Goal: Task Accomplishment & Management: Use online tool/utility

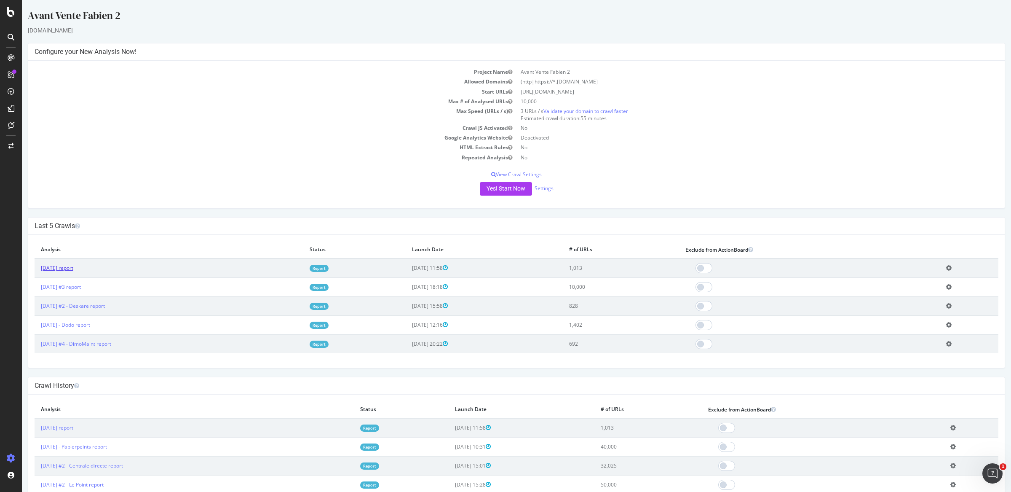
click at [64, 266] on link "2025 Oct. 2nd report" at bounding box center [57, 267] width 32 height 7
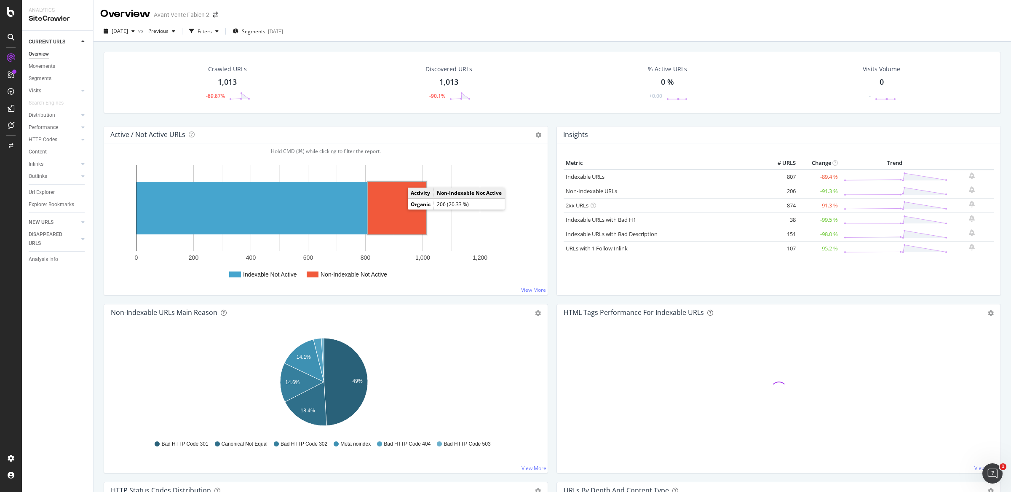
click at [397, 205] on rect "A chart." at bounding box center [397, 208] width 59 height 53
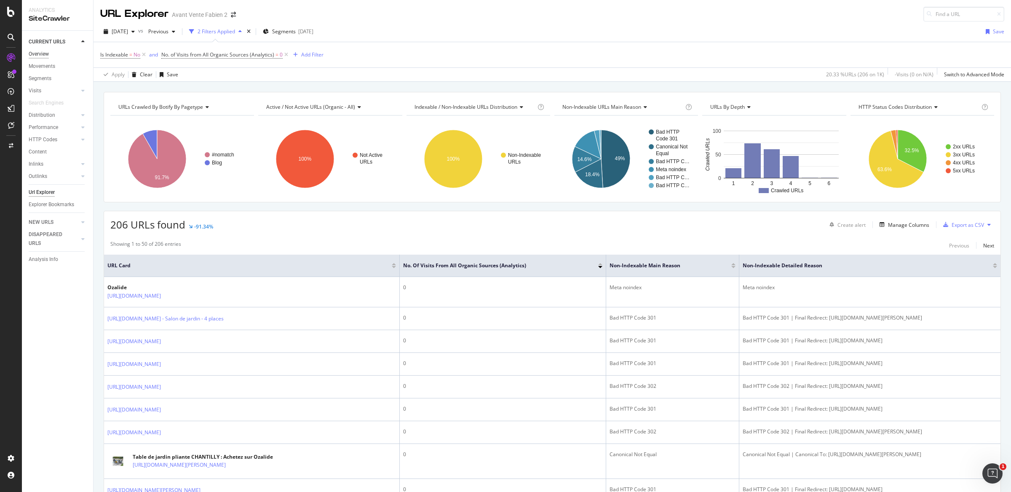
click at [37, 52] on div "Overview" at bounding box center [39, 54] width 20 height 9
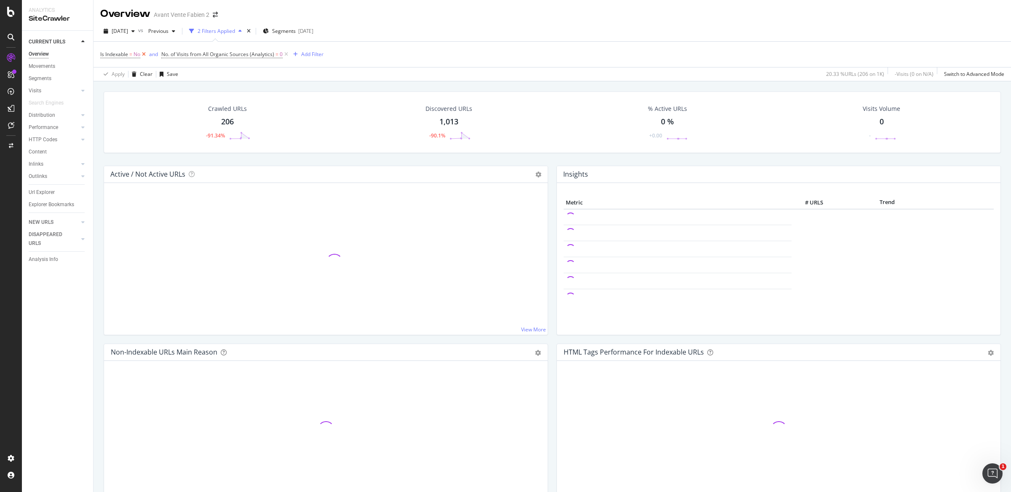
click at [145, 55] on icon at bounding box center [143, 54] width 7 height 8
click at [224, 55] on icon at bounding box center [225, 54] width 7 height 8
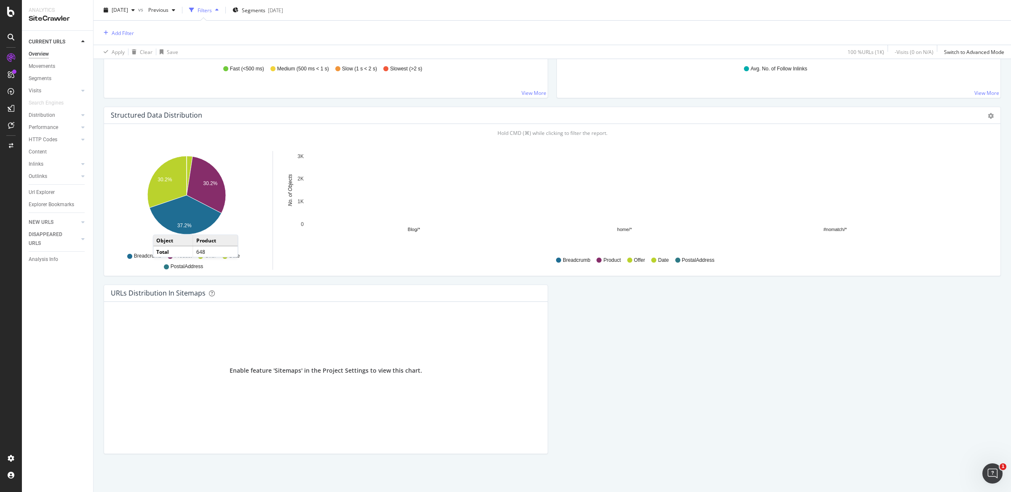
scroll to position [749, 0]
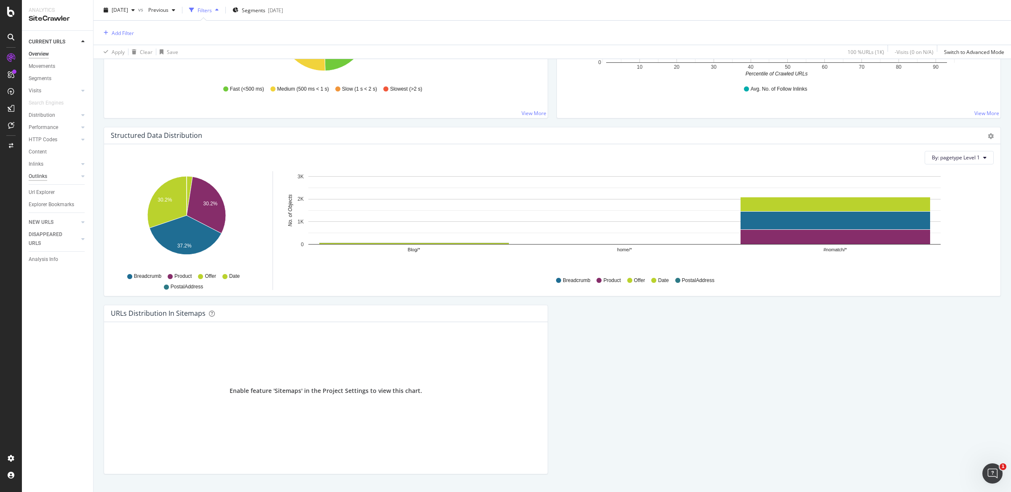
click at [44, 174] on div "Outlinks" at bounding box center [38, 176] width 19 height 9
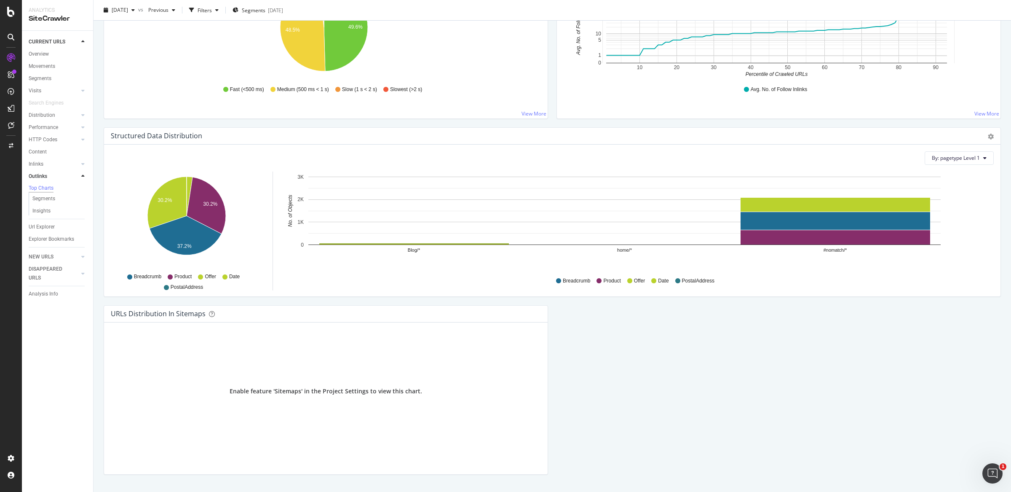
scroll to position [232, 0]
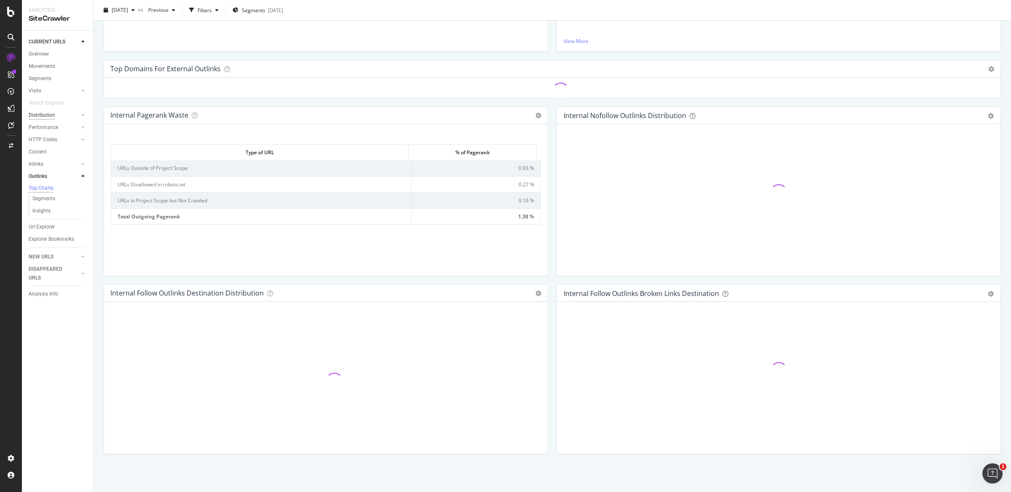
click at [51, 113] on div "Distribution" at bounding box center [42, 115] width 27 height 9
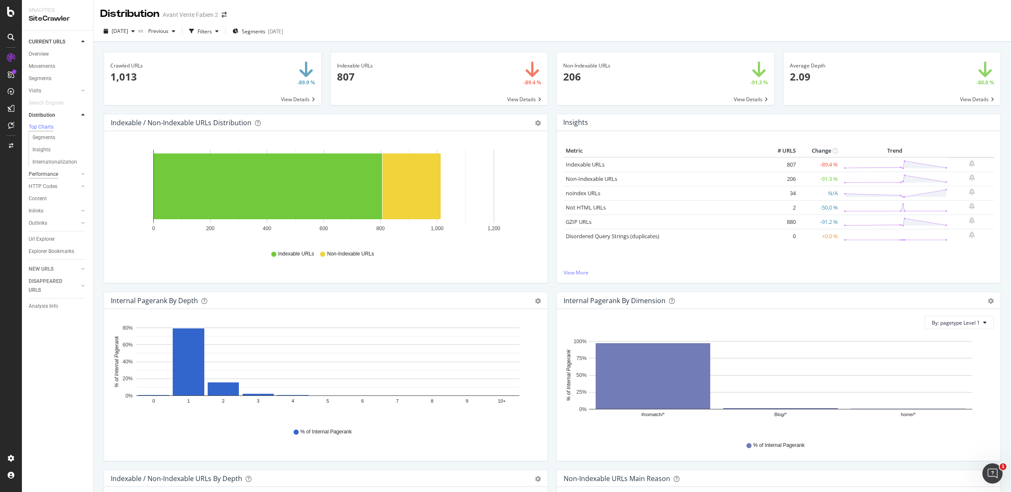
click at [38, 179] on div "Performance" at bounding box center [43, 174] width 29 height 9
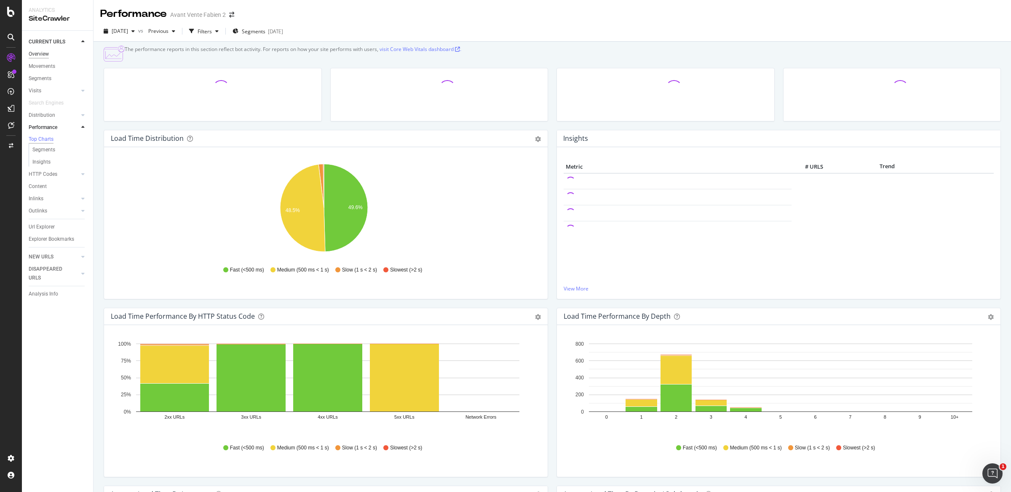
click at [45, 53] on div "Overview" at bounding box center [39, 54] width 20 height 9
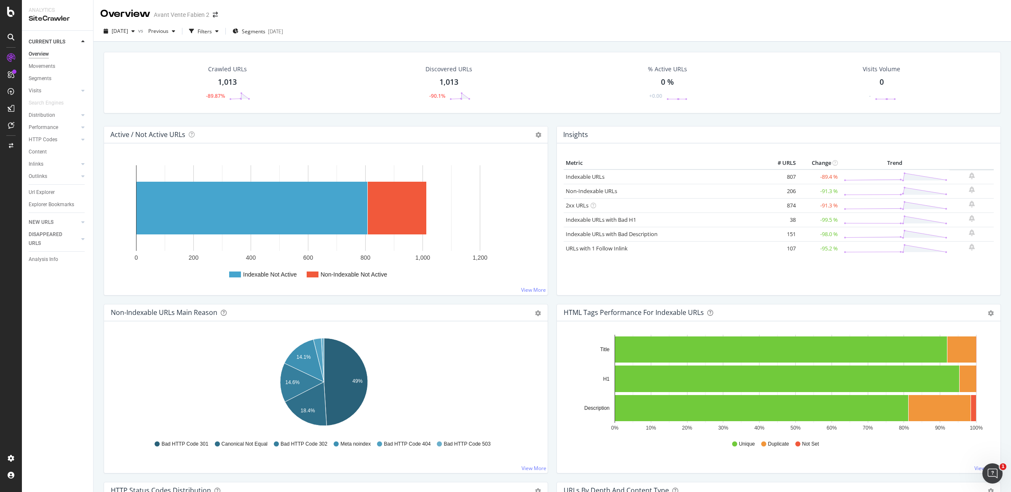
click at [547, 133] on div "Active / Not Active URLs Chart (by Value) Chart (by Percentage) Table Expand Ex…" at bounding box center [325, 215] width 453 height 178
click at [546, 133] on div "Active / Not Active URLs Chart (by Value) Chart (by Percentage) Table Expand Ex…" at bounding box center [325, 215] width 453 height 178
click at [546, 130] on div "Active / Not Active URLs Chart (by Value) Chart (by Percentage) Table Expand Ex…" at bounding box center [325, 215] width 453 height 178
click at [547, 131] on div "Active / Not Active URLs Chart (by Value) Chart (by Percentage) Table Expand Ex…" at bounding box center [325, 215] width 453 height 178
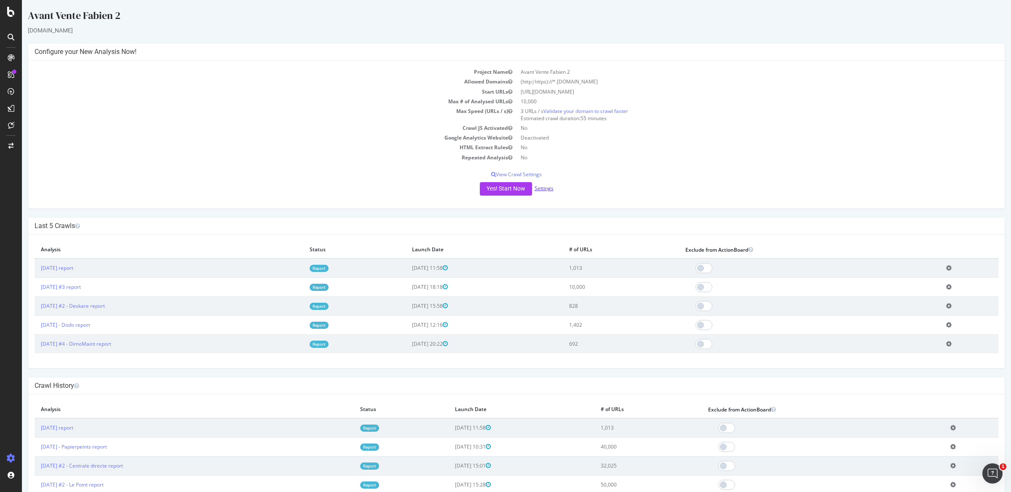
click at [538, 187] on link "Settings" at bounding box center [544, 188] width 19 height 7
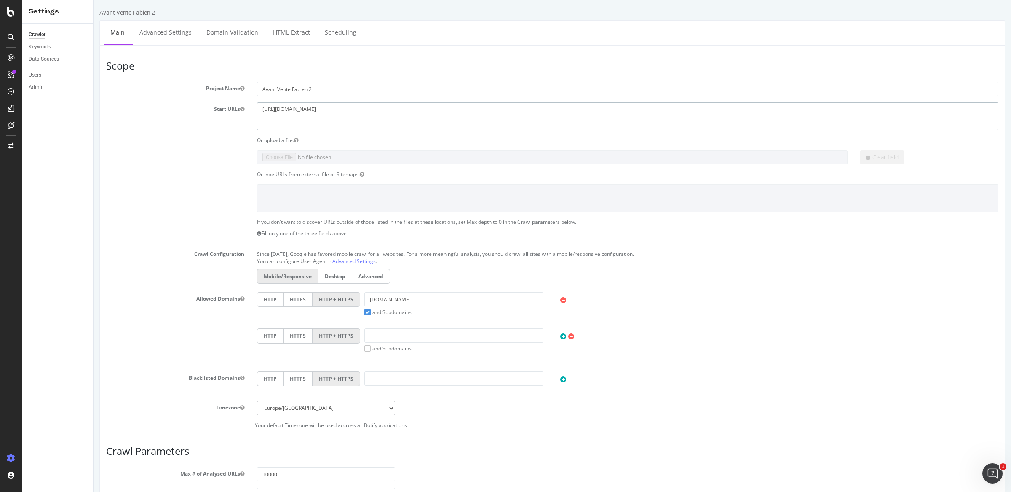
click at [337, 109] on textarea "https://www.ozalide.fr" at bounding box center [628, 115] width 742 height 27
drag, startPoint x: 347, startPoint y: 117, endPoint x: 211, endPoint y: 120, distance: 136.1
click at [271, 120] on textarea "https://www.ozalide.fr" at bounding box center [628, 115] width 742 height 27
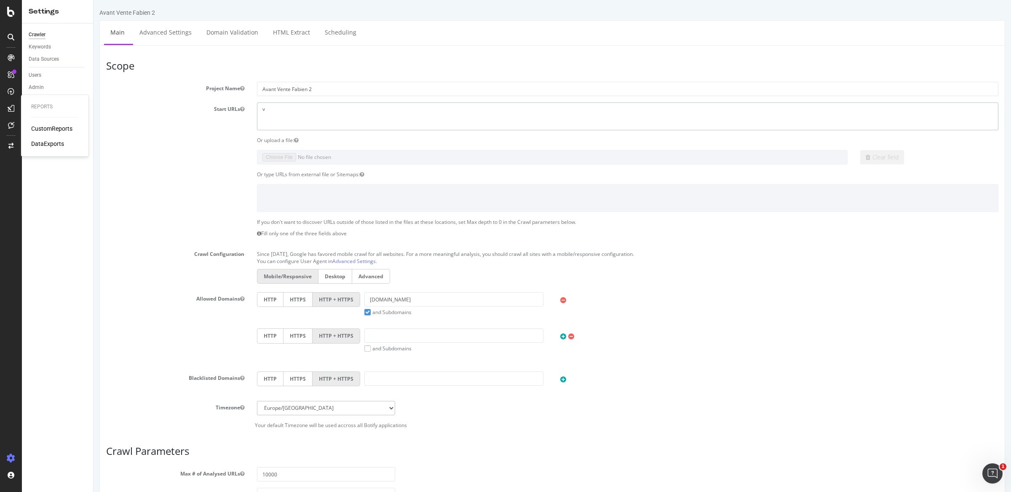
drag, startPoint x: 335, startPoint y: 110, endPoint x: 147, endPoint y: 95, distance: 188.0
click at [147, 95] on section "Project Name Avant Vente Fabien 2 Start URLs https://www.ozalide.fr Or upload a…" at bounding box center [552, 255] width 892 height 346
paste textarea "https://www.le-tshirt-propre.fr/"
type textarea "https://www.le-tshirt-propre.fr"
drag, startPoint x: 398, startPoint y: 295, endPoint x: 431, endPoint y: 305, distance: 34.0
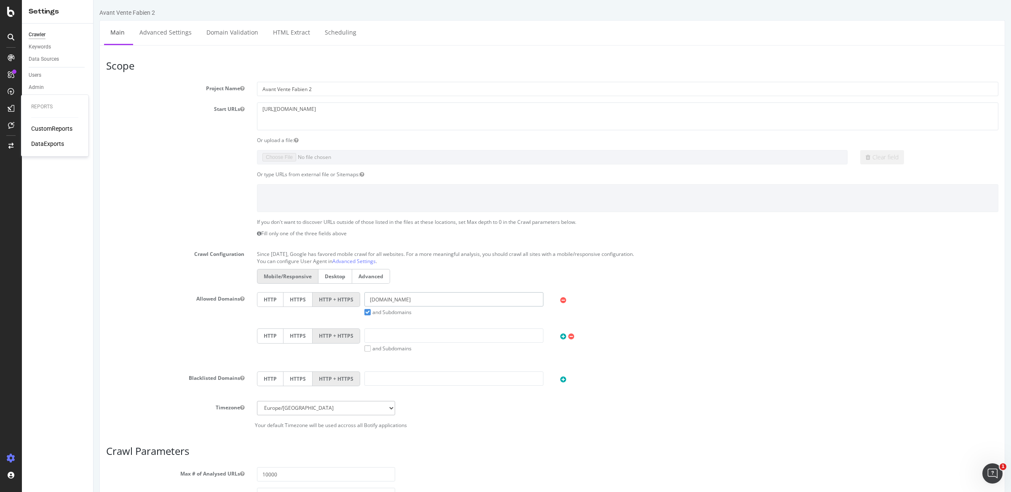
click at [431, 305] on input "ozalide.fr" at bounding box center [453, 299] width 179 height 14
paste input "https://www.le-tshirt-propre.fr/"
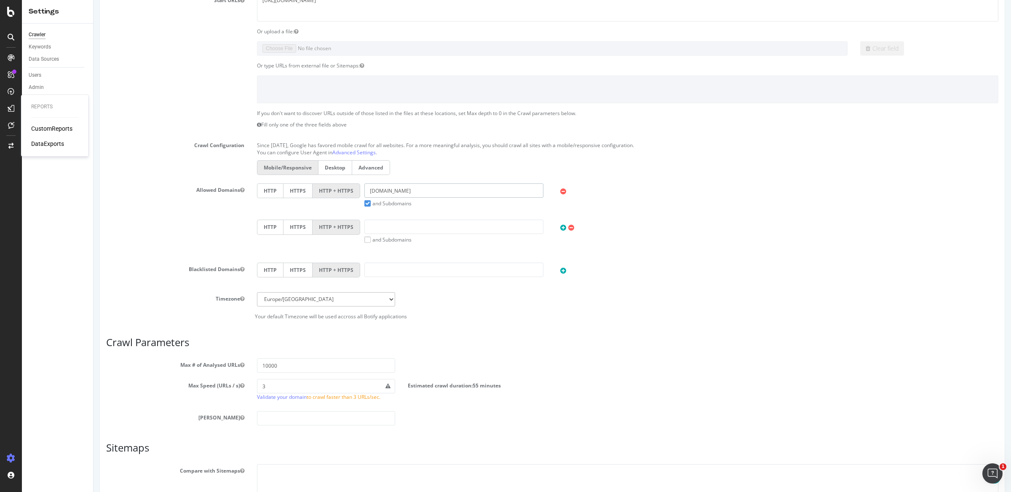
scroll to position [194, 0]
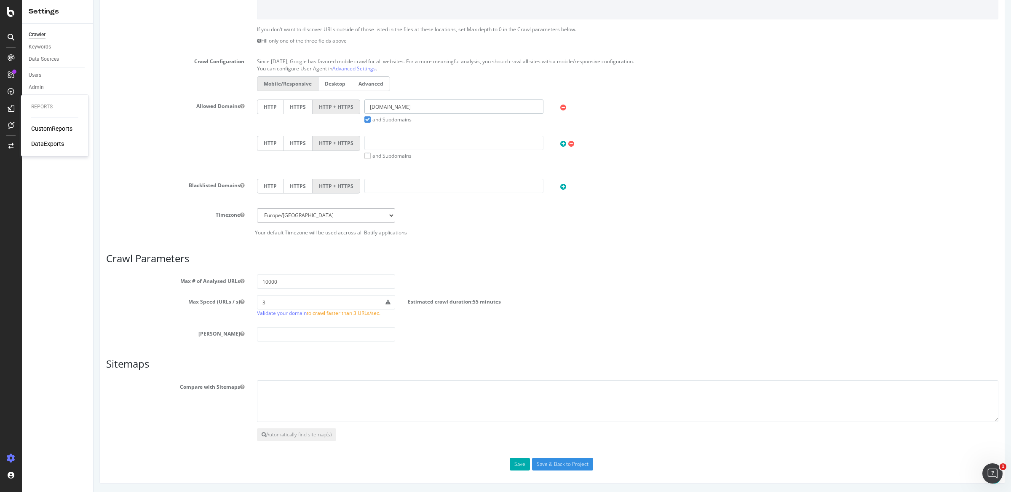
type input "le-tshirt-propre.fr"
click at [567, 472] on div "Scope Project Name Avant Vente Fabien 2 Start URLs https://www.ozalide.fr Or up…" at bounding box center [552, 168] width 906 height 631
click at [566, 467] on input "Save & Back to Project" at bounding box center [562, 464] width 61 height 13
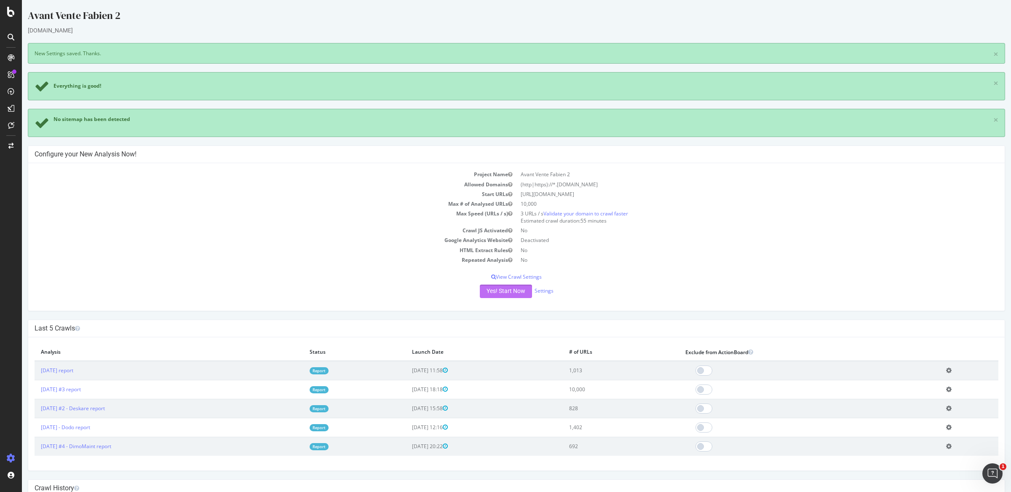
click at [502, 293] on button "Yes! Start Now" at bounding box center [506, 290] width 52 height 13
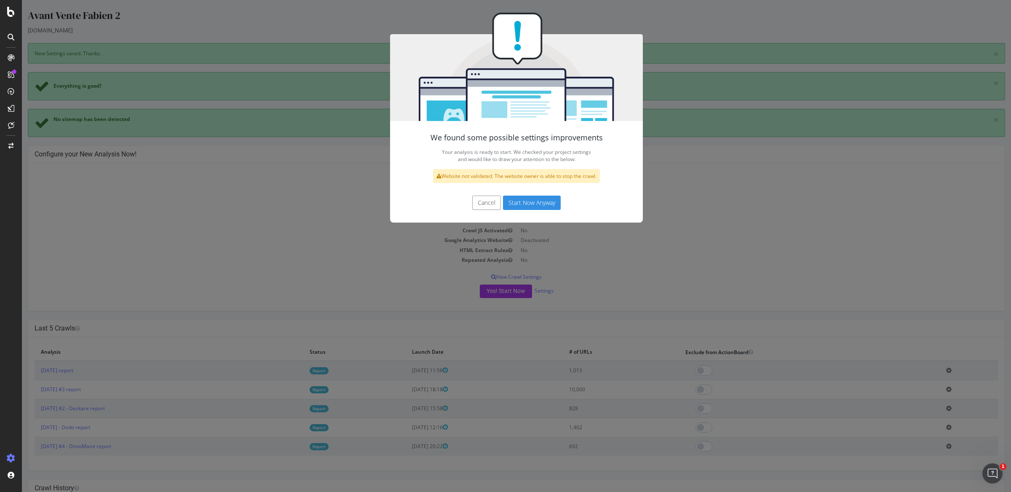
click at [524, 200] on button "Start Now Anyway" at bounding box center [532, 203] width 58 height 14
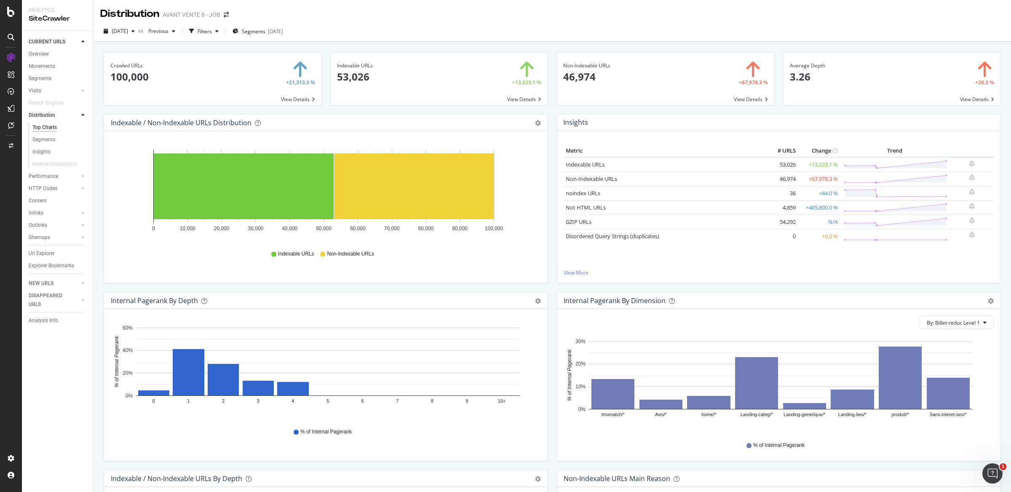
scroll to position [121, 0]
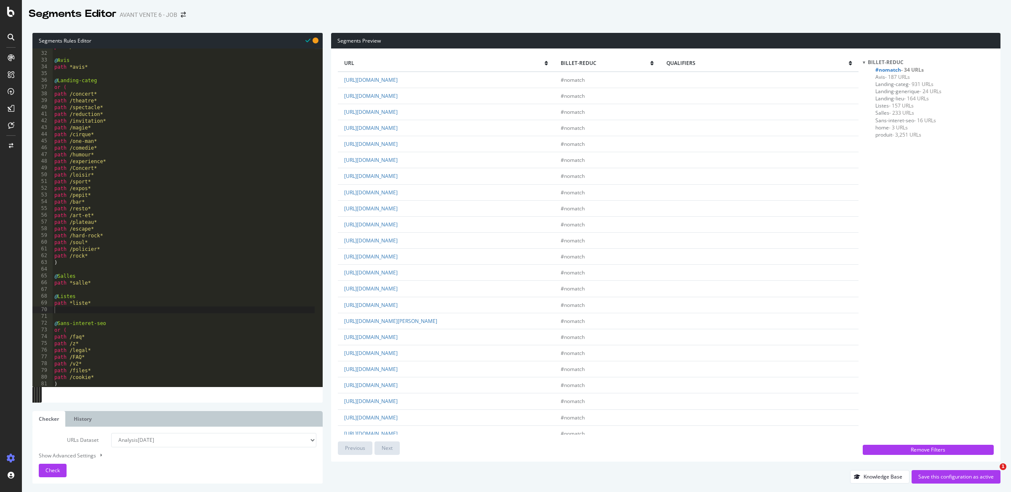
select select "analysis:20250908"
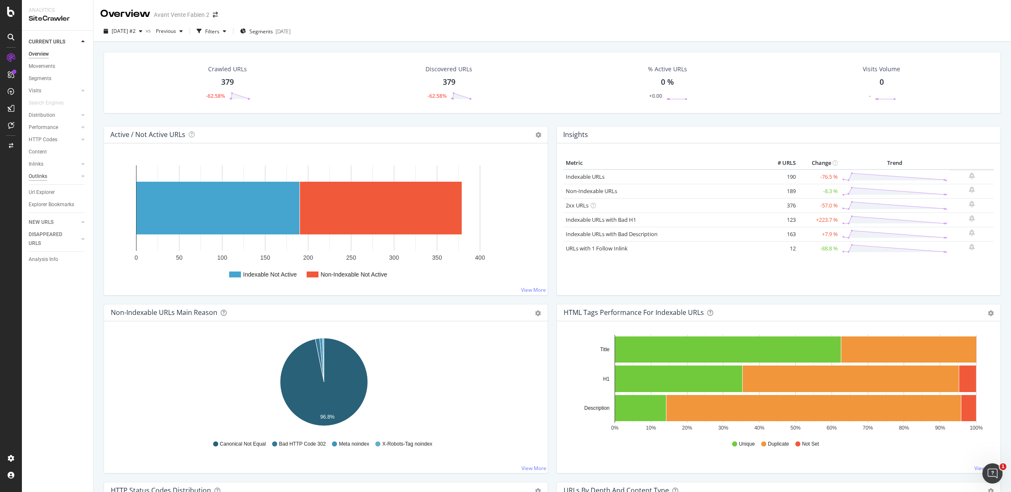
click at [42, 172] on div "Outlinks" at bounding box center [38, 176] width 19 height 9
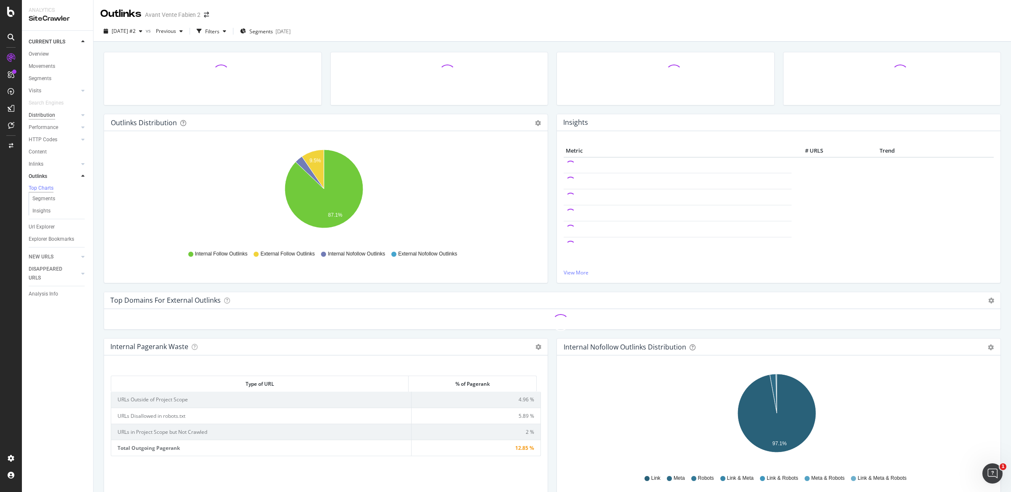
click at [41, 113] on div "Distribution" at bounding box center [42, 115] width 27 height 9
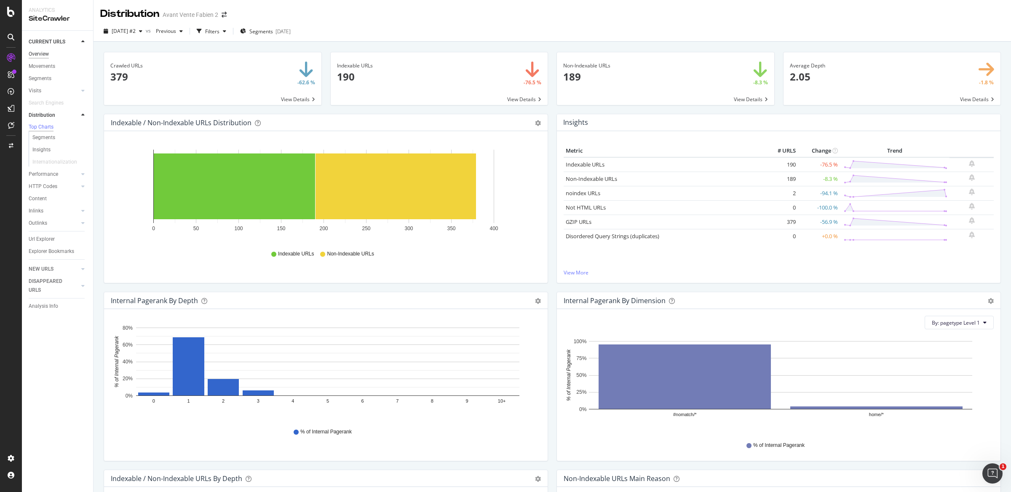
click at [41, 52] on div "Overview" at bounding box center [39, 54] width 20 height 9
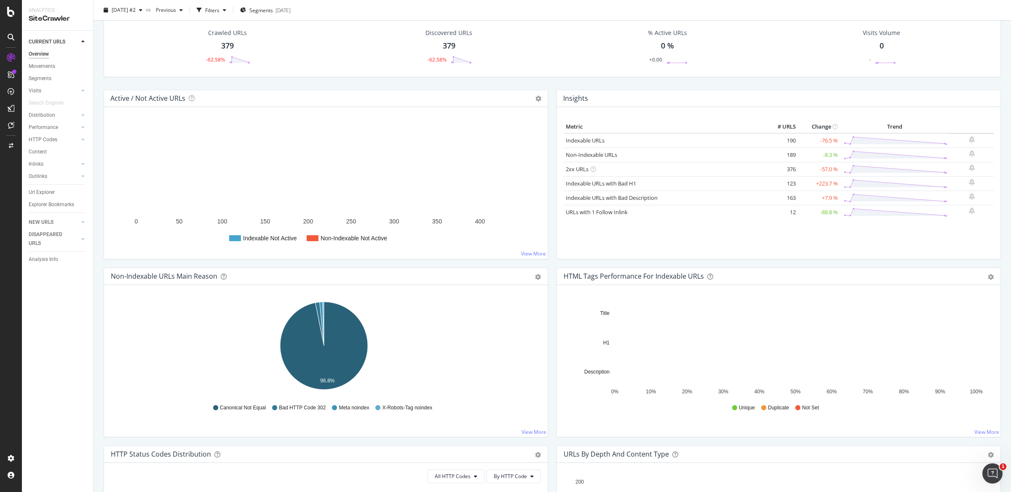
scroll to position [27, 0]
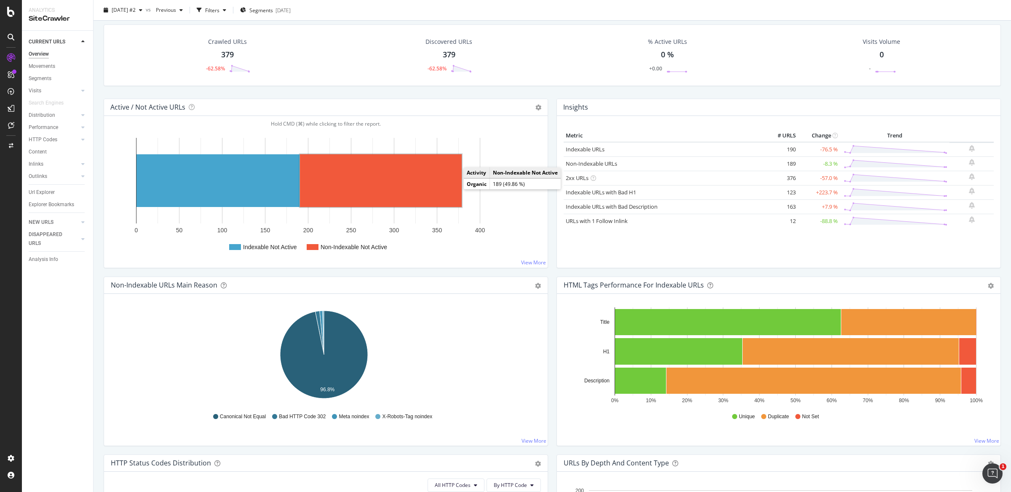
click at [424, 192] on rect "A chart." at bounding box center [381, 180] width 162 height 53
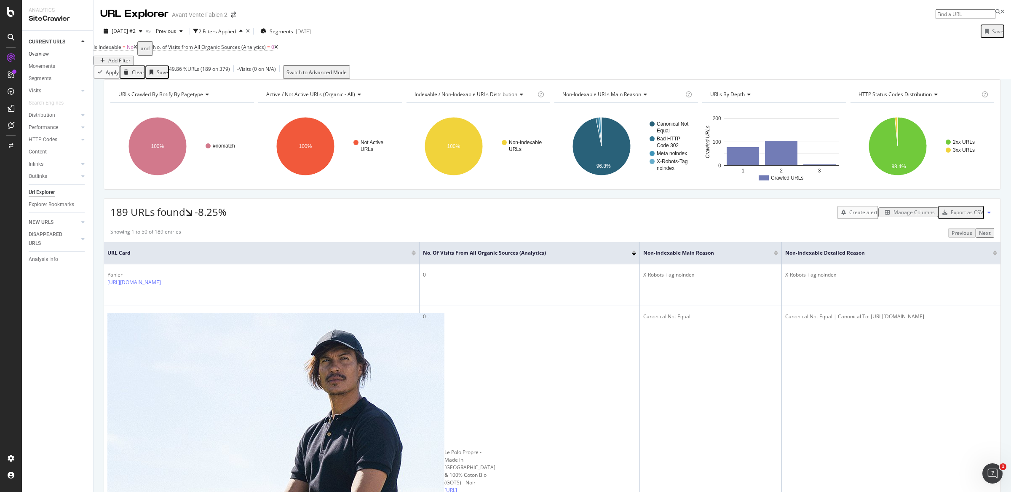
scroll to position [3, 0]
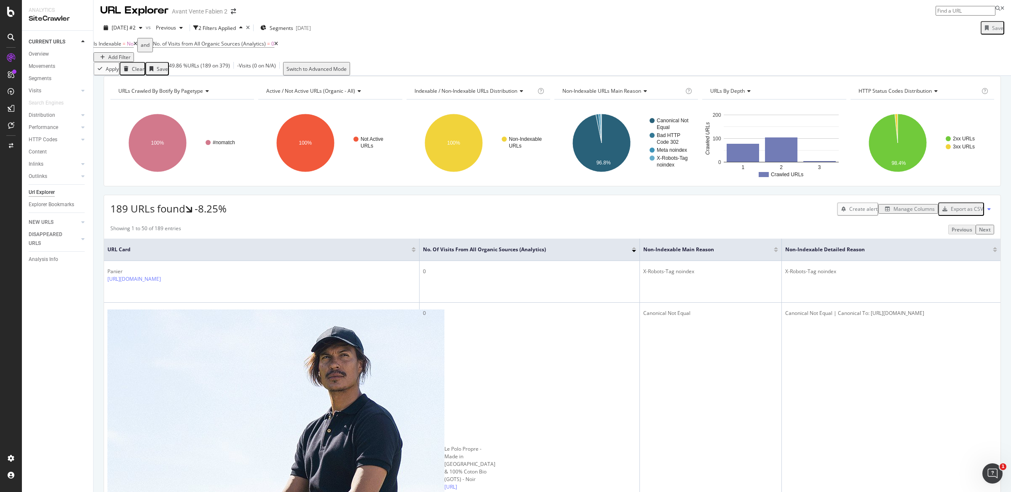
click at [48, 48] on div "CURRENT URLS" at bounding box center [61, 42] width 64 height 12
click at [48, 48] on div "CURRENT URLS Overview Movements Segments Visits Analysis Orphan URLs Search Eng…" at bounding box center [57, 261] width 71 height 461
click at [49, 51] on div "Overview" at bounding box center [39, 54] width 20 height 9
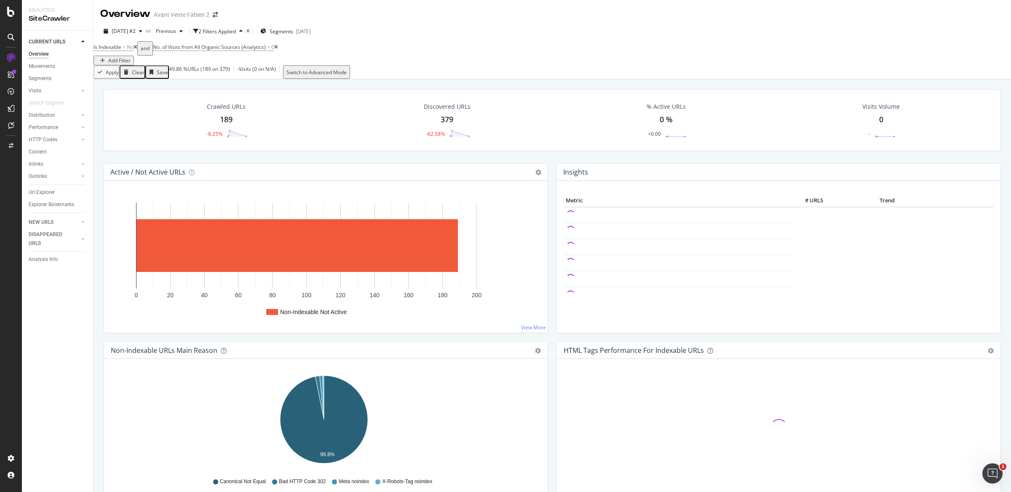
click at [137, 50] on icon at bounding box center [136, 47] width 4 height 5
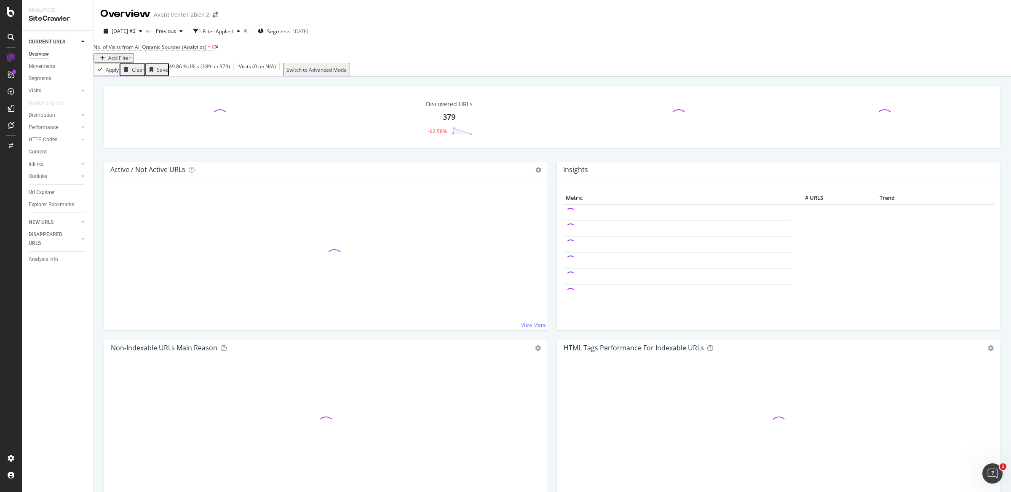
click at [219, 50] on icon at bounding box center [217, 47] width 4 height 5
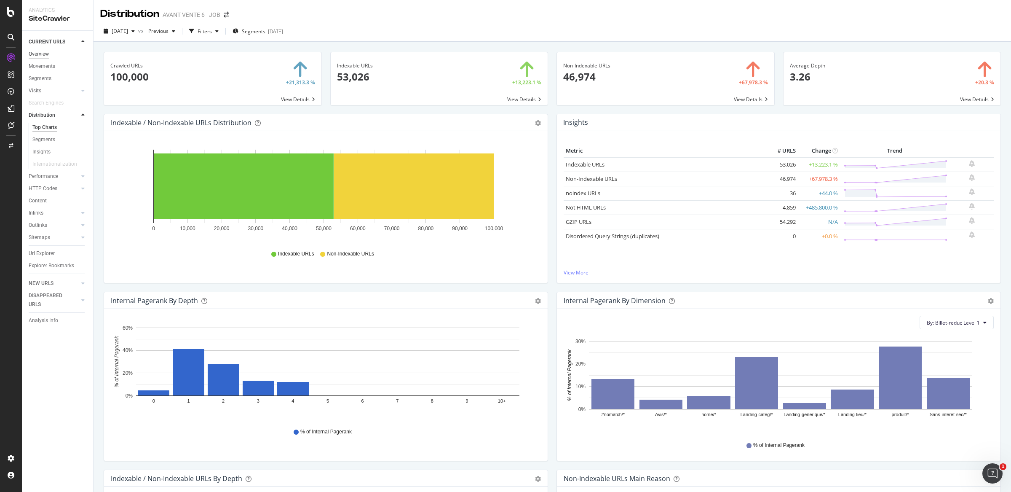
click at [46, 54] on div "Overview" at bounding box center [39, 54] width 20 height 9
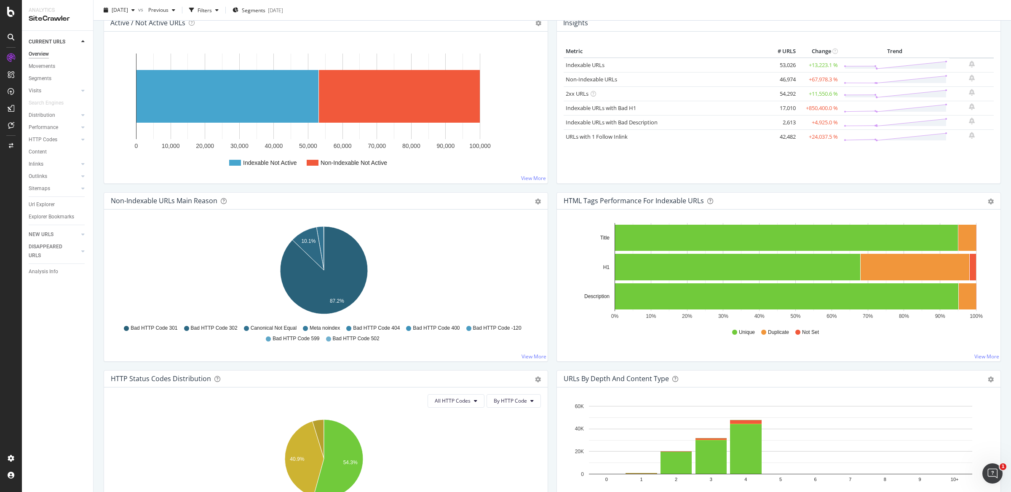
scroll to position [109, 0]
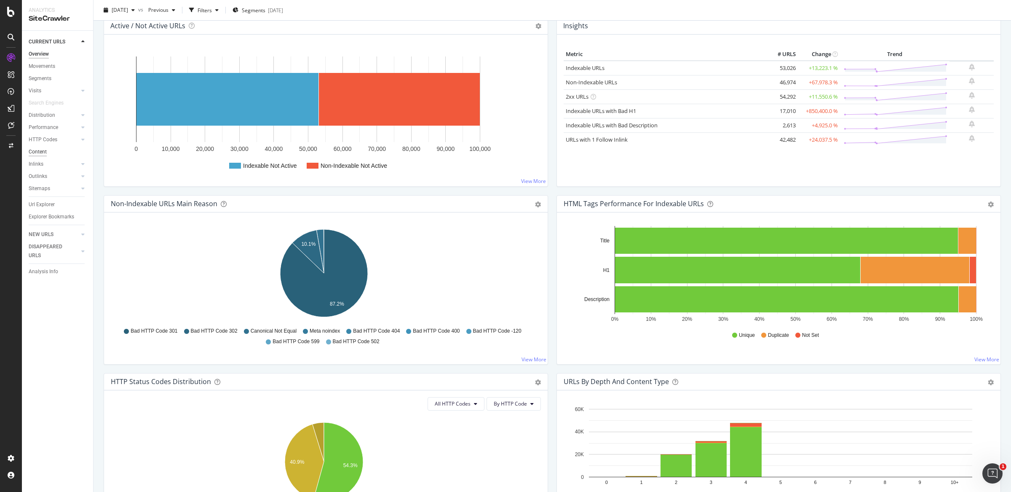
click at [40, 154] on div "Content" at bounding box center [38, 151] width 18 height 9
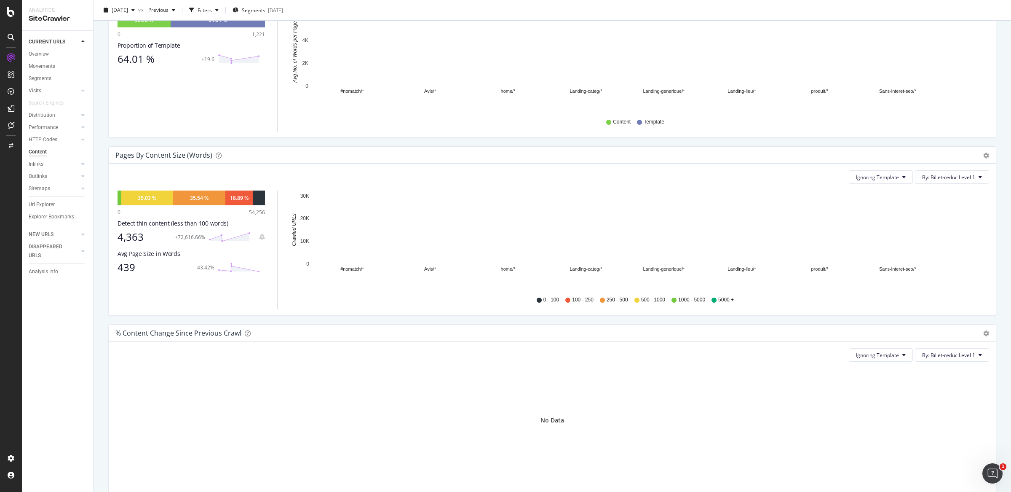
scroll to position [164, 0]
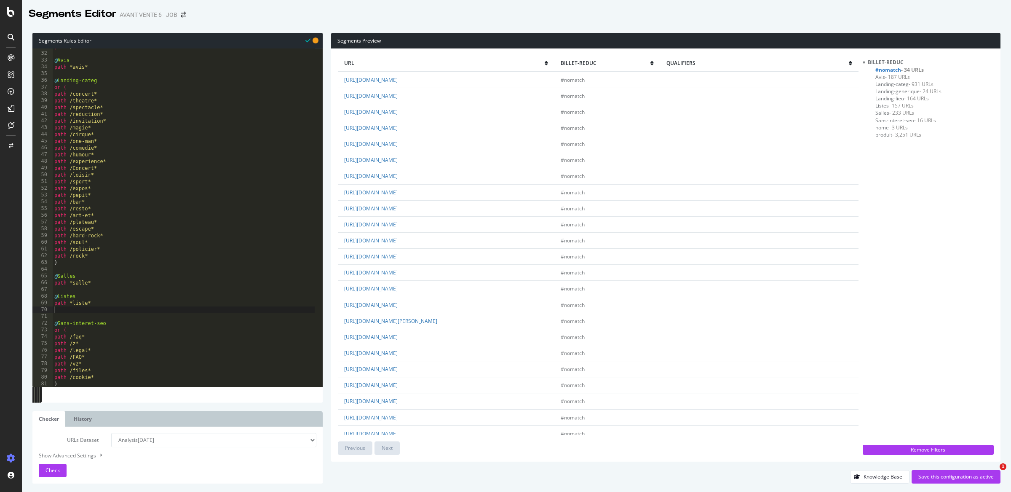
select select "analysis:20250908"
click at [398, 94] on link "https://www.billetreduc.com/regions.htm" at bounding box center [371, 95] width 54 height 7
click at [131, 307] on div "path /collection* @ Avis path *avis* @ Landing-categ or ( path /concert* path /…" at bounding box center [184, 219] width 262 height 352
type textarea "@Régions"
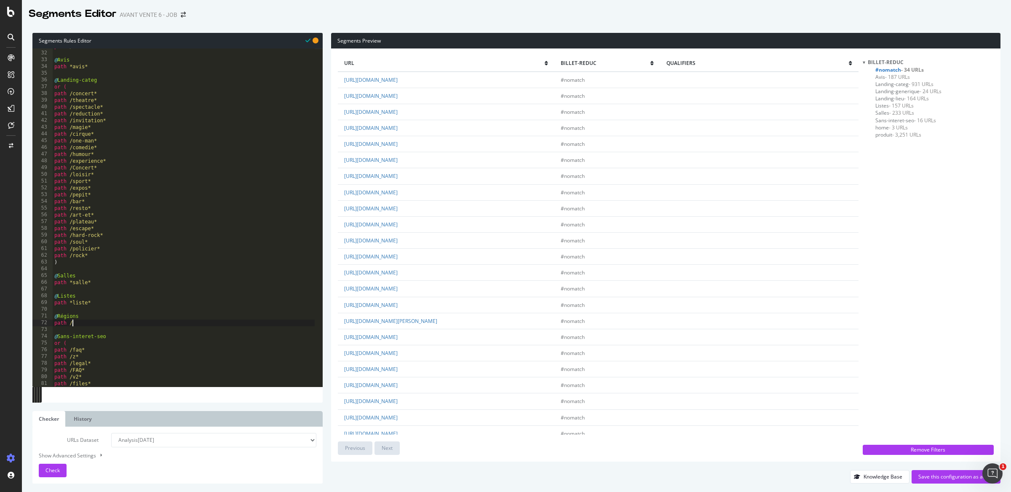
paste textarea "regions.htm"
click at [398, 238] on link "https://www.billetreduc.com/pop-rock-folk/r/84/rubrique.htm" at bounding box center [371, 240] width 54 height 7
type textarea "path /rock*"
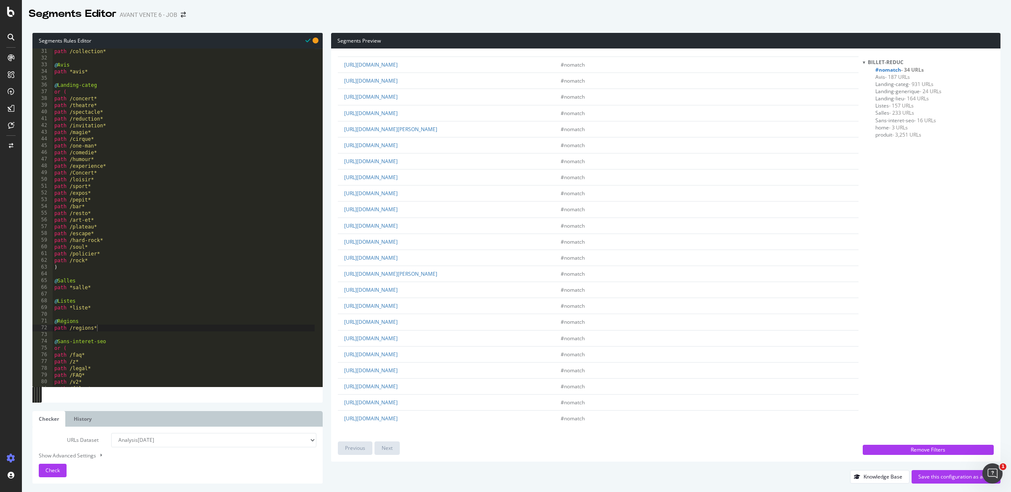
scroll to position [0, 2]
click at [96, 260] on div "path /collection* @ Avis path *avis* @ Landing-categ or ( path /concert* path /…" at bounding box center [184, 224] width 262 height 352
click at [893, 91] on span "Landing-generique - 24 URLs" at bounding box center [909, 91] width 66 height 7
click at [894, 83] on span "Landing-categ - 931 URLs" at bounding box center [905, 83] width 58 height 7
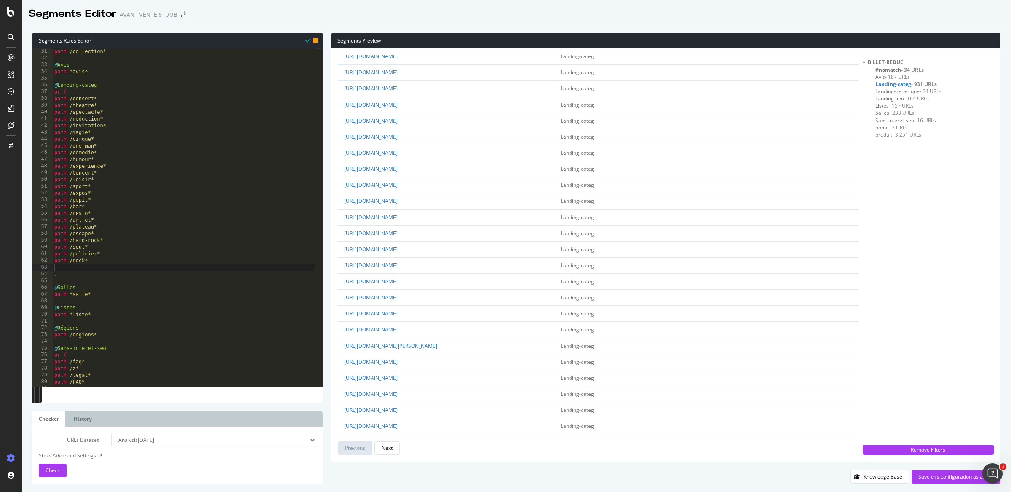
scroll to position [324, 0]
click at [88, 265] on div "path /collection* @ Avis path *avis* @ Landing-categ or ( path /concert* path /…" at bounding box center [184, 224] width 262 height 352
drag, startPoint x: 488, startPoint y: 300, endPoint x: 413, endPoint y: 298, distance: 74.6
click at [413, 298] on td "https://www.billetreduc.com/comedies-pop/r/65/liste.htm" at bounding box center [446, 297] width 216 height 16
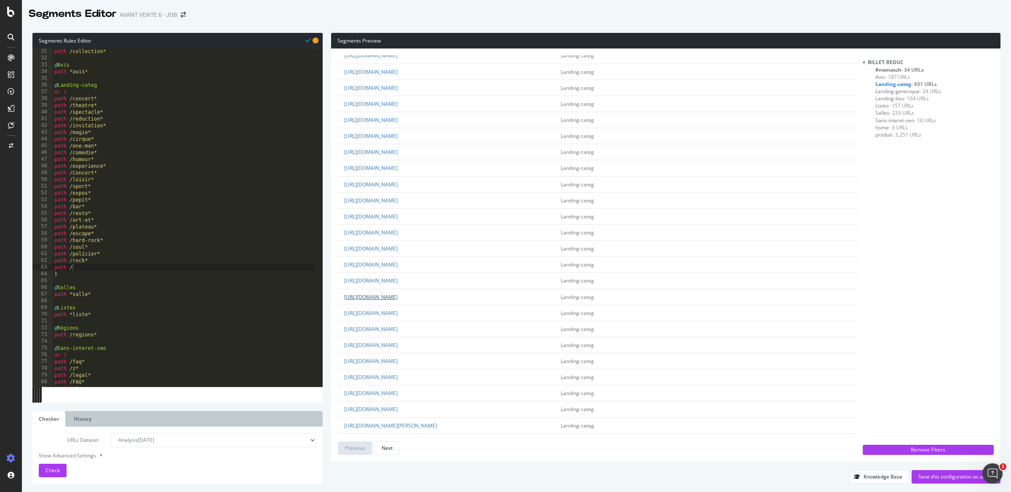
copy link "comedies-pop/r/65/liste.htm"
click at [91, 266] on div "path /collection* @ Avis path *avis* @ Landing-categ or ( path /concert* path /…" at bounding box center [184, 224] width 262 height 352
paste textarea "comedies-pop/r/65/liste.htm"
drag, startPoint x: 109, startPoint y: 267, endPoint x: 231, endPoint y: 267, distance: 122.6
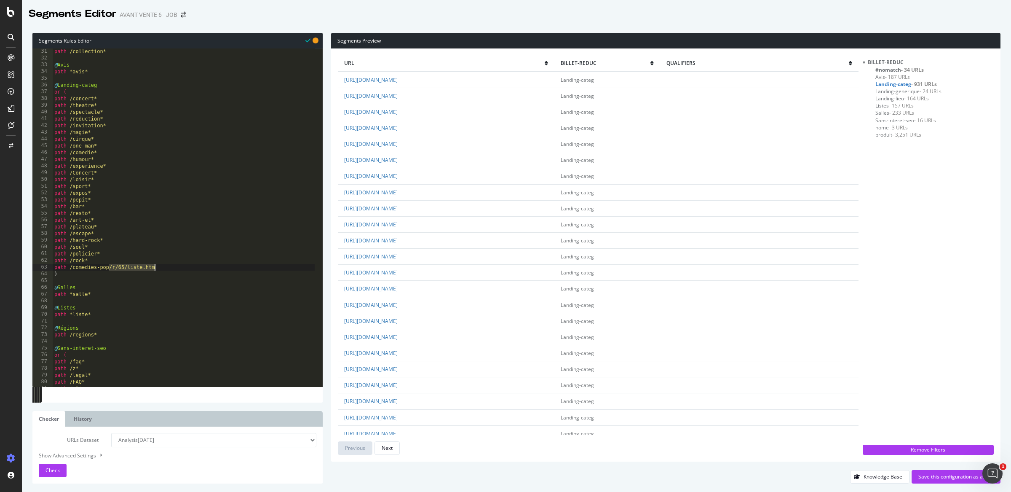
click at [231, 267] on div "path /collection* @ Avis path *avis* @ Landing-categ or ( path /concert* path /…" at bounding box center [184, 224] width 262 height 352
type textarea "path /comedies-pop*"
click at [398, 320] on link "https://www.billetreduc.com/comedie-musicale-shows/" at bounding box center [371, 320] width 54 height 7
click at [489, 321] on td "https://www.billetreduc.com/comedie-musicale-shows/" at bounding box center [446, 321] width 216 height 16
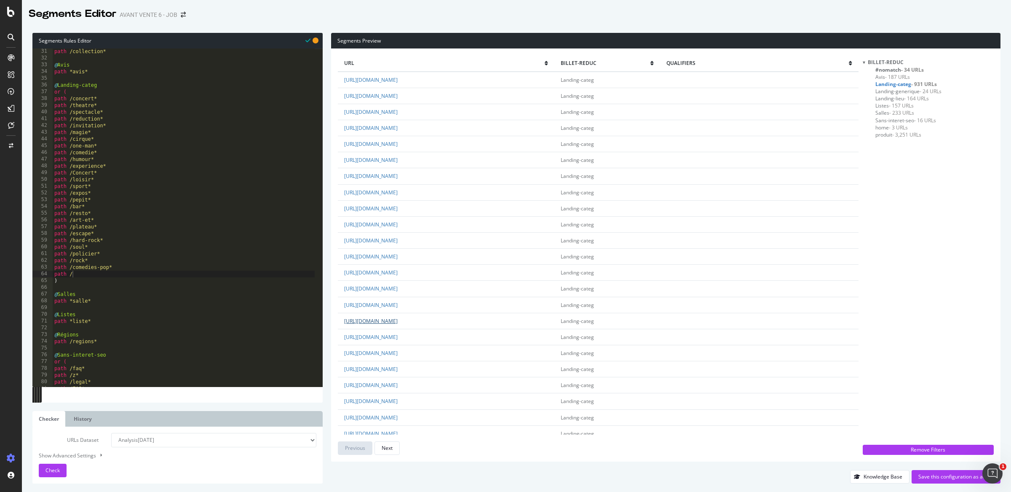
drag, startPoint x: 487, startPoint y: 322, endPoint x: 415, endPoint y: 324, distance: 72.1
click at [415, 324] on td "https://www.billetreduc.com/comedie-musicale-shows/" at bounding box center [446, 321] width 216 height 16
click at [398, 324] on link "https://www.billetreduc.com/comedie-musicale-shows/" at bounding box center [371, 320] width 54 height 7
click at [495, 323] on td "https://www.billetreduc.com/comedie-musicale-shows/" at bounding box center [446, 321] width 216 height 16
drag, startPoint x: 493, startPoint y: 322, endPoint x: 413, endPoint y: 325, distance: 79.3
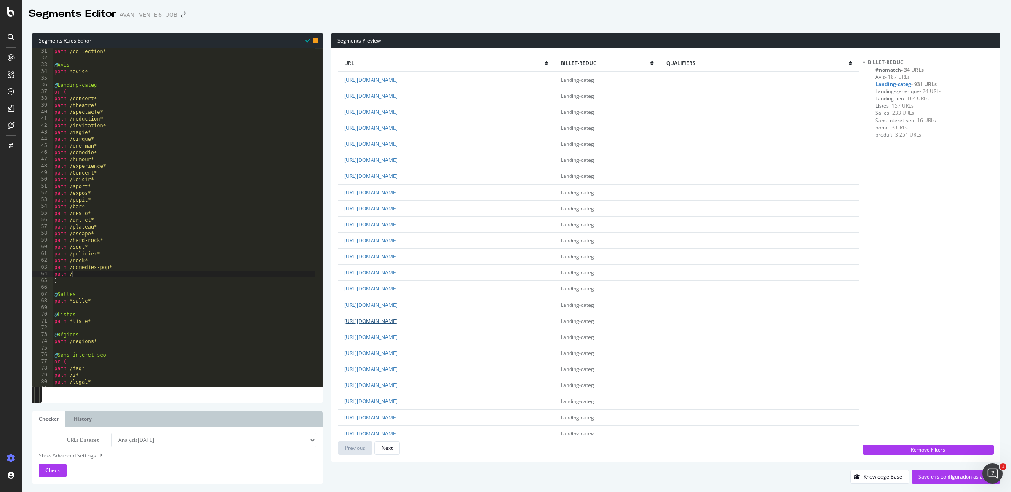
click at [413, 325] on td "https://www.billetreduc.com/comedie-musicale-shows/" at bounding box center [446, 321] width 216 height 16
copy link "comedie-musicale-shows/"
click at [96, 278] on div "path /collection* @ Avis path *avis* @ Landing-categ or ( path /concert* path /…" at bounding box center [184, 224] width 262 height 352
paste textarea "comedie-musicale-shows/"
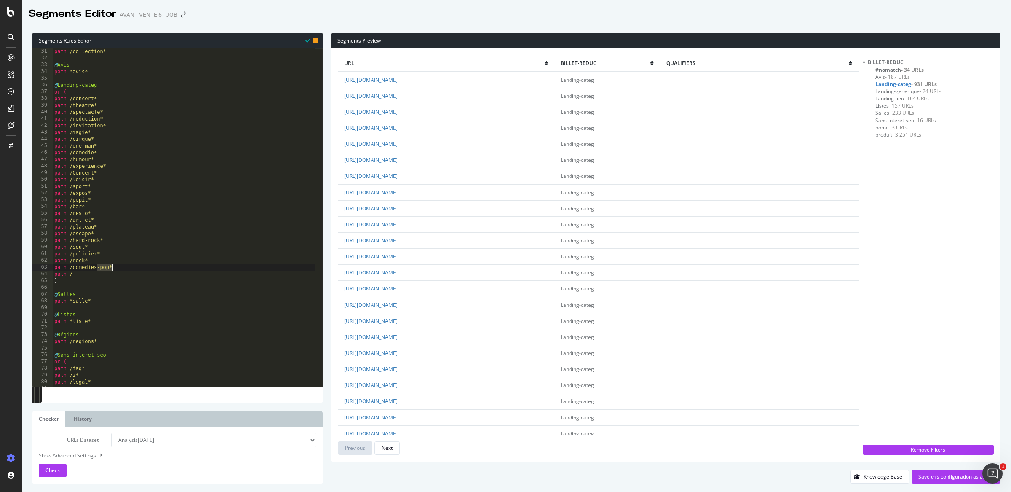
drag, startPoint x: 96, startPoint y: 269, endPoint x: 131, endPoint y: 269, distance: 35.0
click at [131, 269] on div "path /collection* @ Avis path *avis* @ Landing-categ or ( path /concert* path /…" at bounding box center [184, 224] width 262 height 352
click at [116, 273] on div "path /collection* @ Avis path *avis* @ Landing-categ or ( path /concert* path /…" at bounding box center [184, 224] width 262 height 352
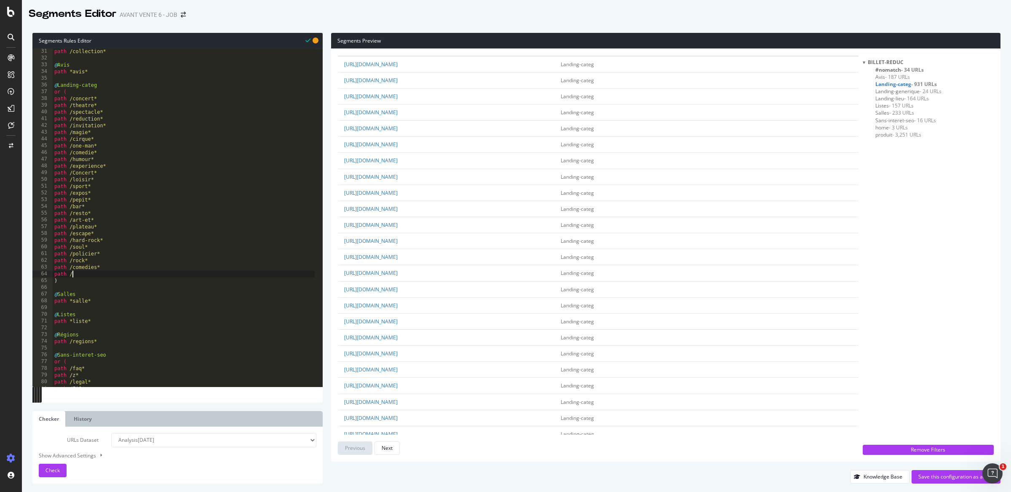
click at [895, 67] on span "#nomatch - 34 URLs" at bounding box center [900, 69] width 48 height 7
click at [398, 285] on link "https://www.billetreduc.com/funk/r/220/rubrique.htm" at bounding box center [371, 285] width 54 height 7
click at [398, 114] on link "https://www.billetreduc.com/topresas.htm?MESSPECTpg=3" at bounding box center [371, 111] width 54 height 7
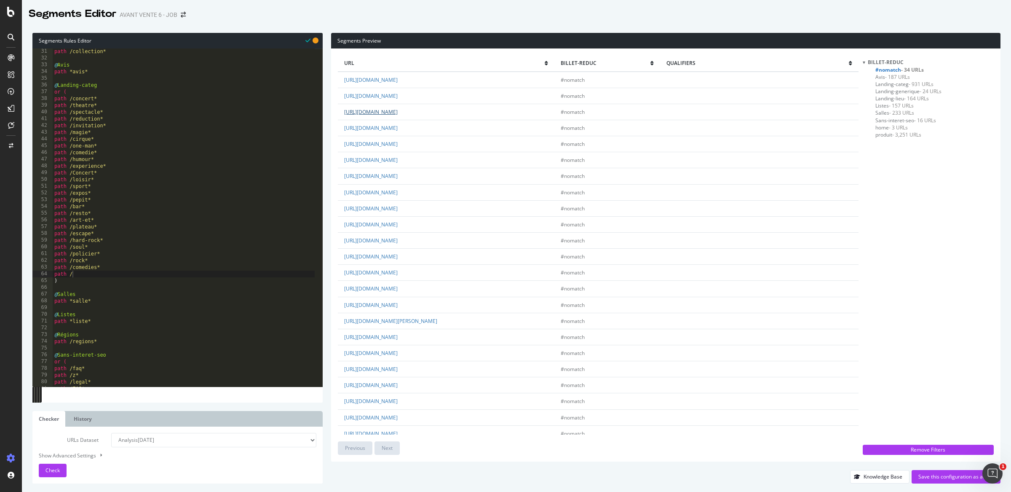
drag, startPoint x: 501, startPoint y: 112, endPoint x: 414, endPoint y: 112, distance: 87.6
click at [414, 112] on td "https://www.billetreduc.com/topresas.htm?MESSPECTpg=3" at bounding box center [446, 112] width 216 height 16
copy link "topresas.htm?MESSPECTpg=3"
type textarea "path *avis*"
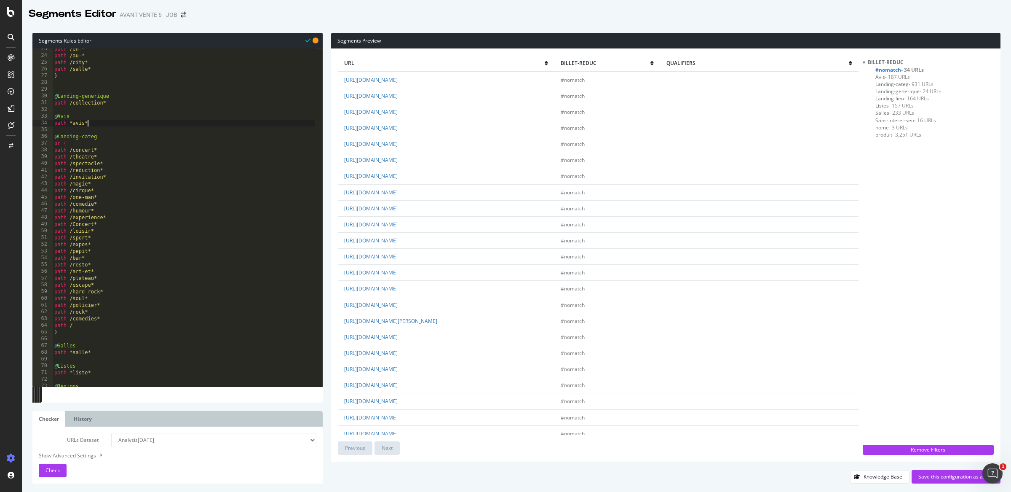
click at [104, 123] on div "path /en-* path /au-* path /city* path /salle* ) @ Landing-generique path /coll…" at bounding box center [184, 222] width 262 height 352
type textarea "@Top-Réservations"
click at [90, 144] on div "path /en-* path /au-* path /city* path /salle* ) @ Landing-generique path /coll…" at bounding box center [184, 222] width 262 height 352
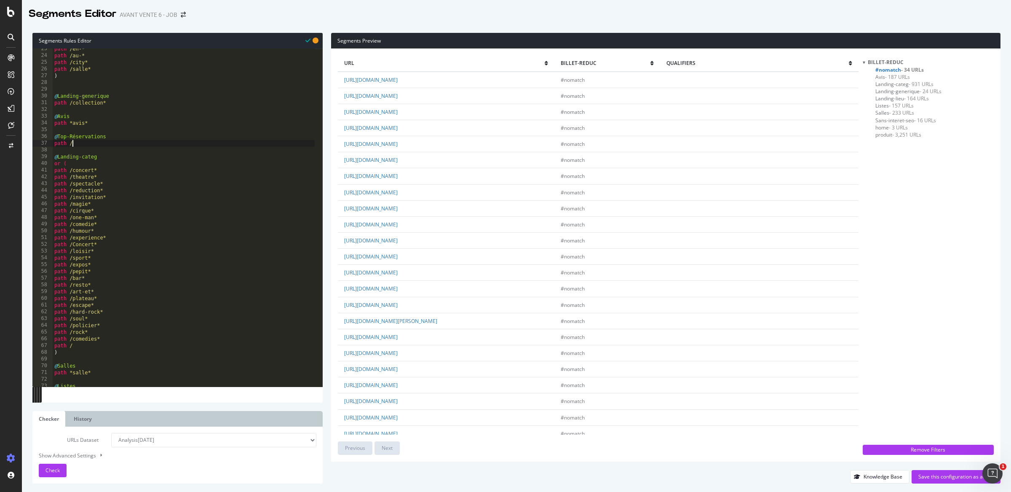
paste textarea "topresas.htm?MESSPECTpg=3"
drag, startPoint x: 99, startPoint y: 145, endPoint x: 212, endPoint y: 145, distance: 113.3
click at [212, 145] on div "path /en-* path /au-* path /city* path /salle* ) @ Landing-generique path /coll…" at bounding box center [184, 222] width 262 height 352
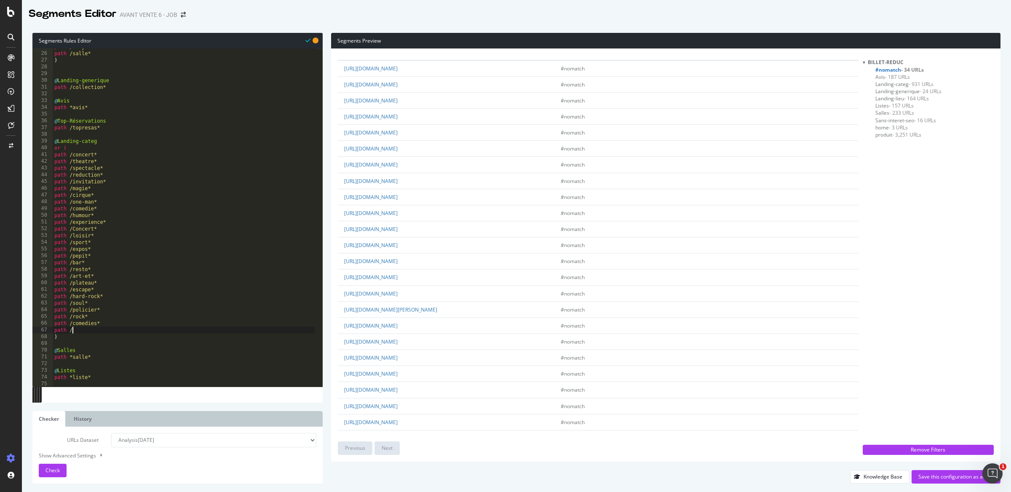
click at [98, 330] on div "path /city* path /salle* ) @ Landing-generique path /collection* @ Avis path *a…" at bounding box center [184, 219] width 262 height 352
type textarea "path /musique-du-monde*"
type textarea "path /jazz*"
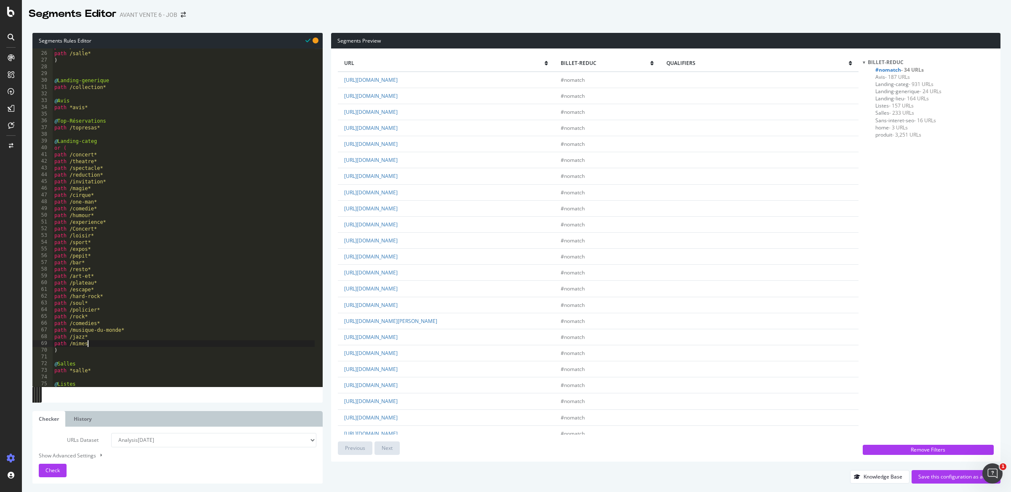
type textarea "path /mimes*"
type textarea "o"
click at [398, 415] on link "https://www.billetreduc.com/danse-theatre/r/251/rubrique.htm" at bounding box center [371, 418] width 54 height 7
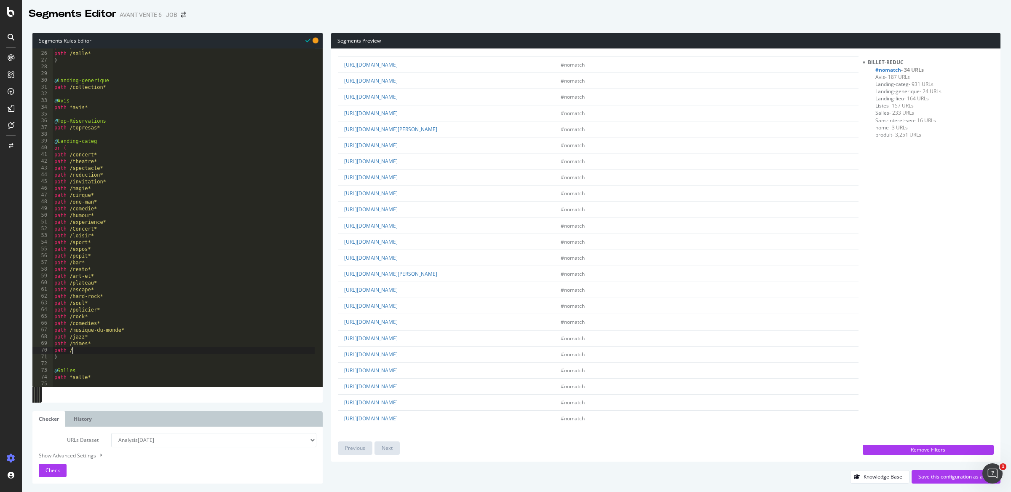
click at [82, 349] on div "path /city* path /salle* ) @ Landing-generique path /collection* @ Avis path *a…" at bounding box center [184, 219] width 262 height 352
click at [398, 366] on link "https://www.billetreduc.com/soirees/r/40/rubrique.htm" at bounding box center [371, 362] width 54 height 7
click at [94, 349] on div "path /city* path /salle* ) @ Landing-generique path /collection* @ Avis path *a…" at bounding box center [184, 219] width 262 height 352
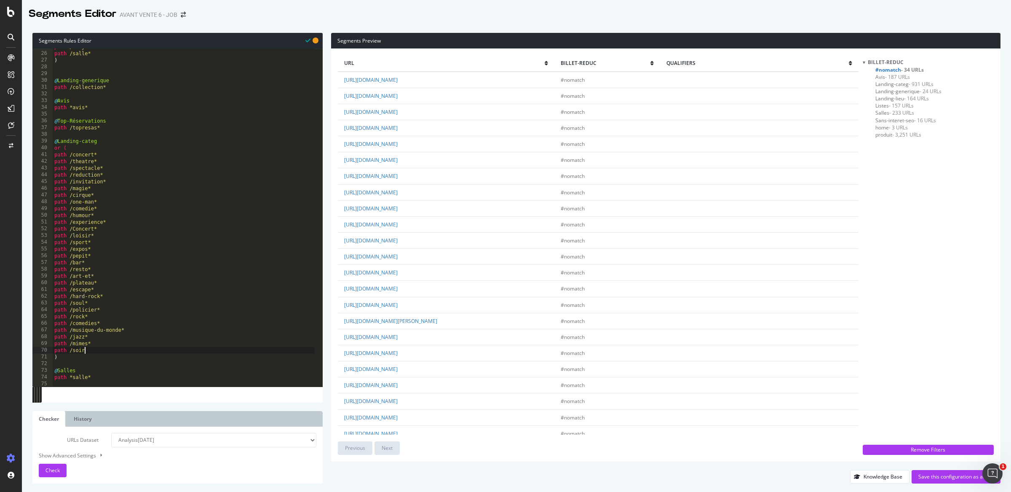
type textarea "path /soir*"
click at [398, 270] on link "https://www.billetreduc.com/cabaret-revue/r/27/rubrique.htm" at bounding box center [371, 272] width 54 height 7
click at [58, 464] on div "Check" at bounding box center [53, 470] width 14 height 13
click at [398, 224] on link "https://www.billetreduc.com/374281/evt.htm" at bounding box center [371, 224] width 54 height 7
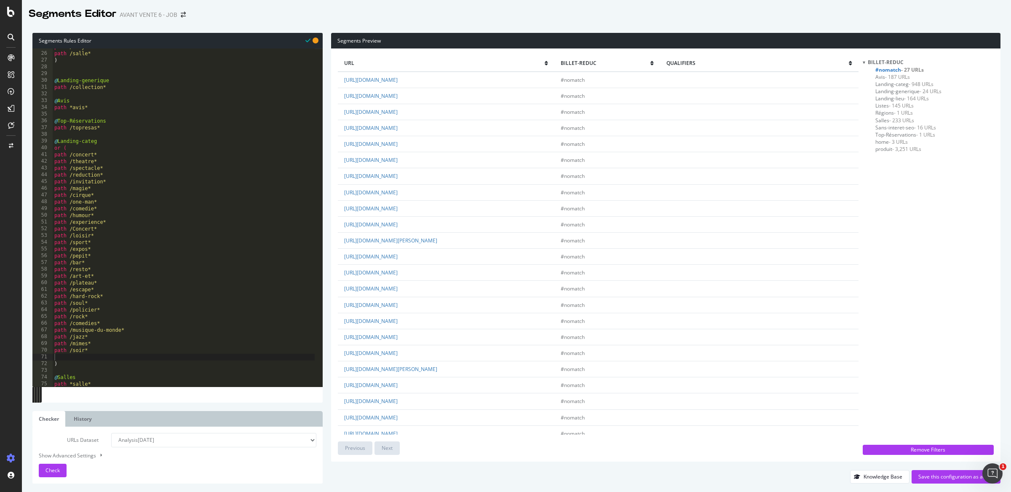
click at [463, 225] on td "https://www.billetreduc.com/374281/evt.htm" at bounding box center [446, 224] width 216 height 16
click at [398, 207] on link "https://www.billetreduc.com/362096/evt.htm" at bounding box center [371, 208] width 54 height 7
click at [398, 177] on link "https://www.billetreduc.com/382430/evt.htm" at bounding box center [371, 175] width 54 height 7
click at [330, 206] on div "Segments Preview url Billet-reduc qualifiers https://www.billetreduc.com/recher…" at bounding box center [662, 258] width 678 height 450
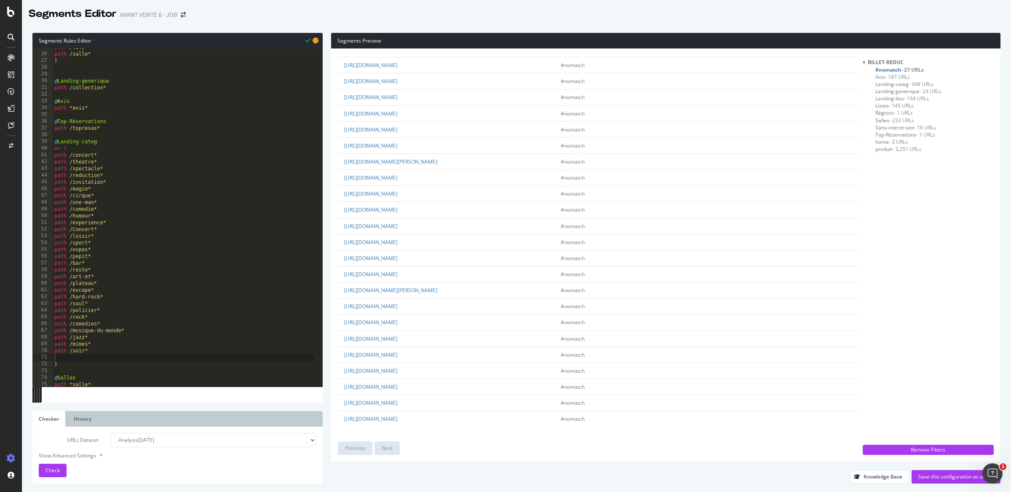
scroll to position [0, 0]
click at [398, 260] on link "https://www.billetreduc.com/visite-guidee-excursions/r/130/rubrique.htm" at bounding box center [371, 256] width 54 height 7
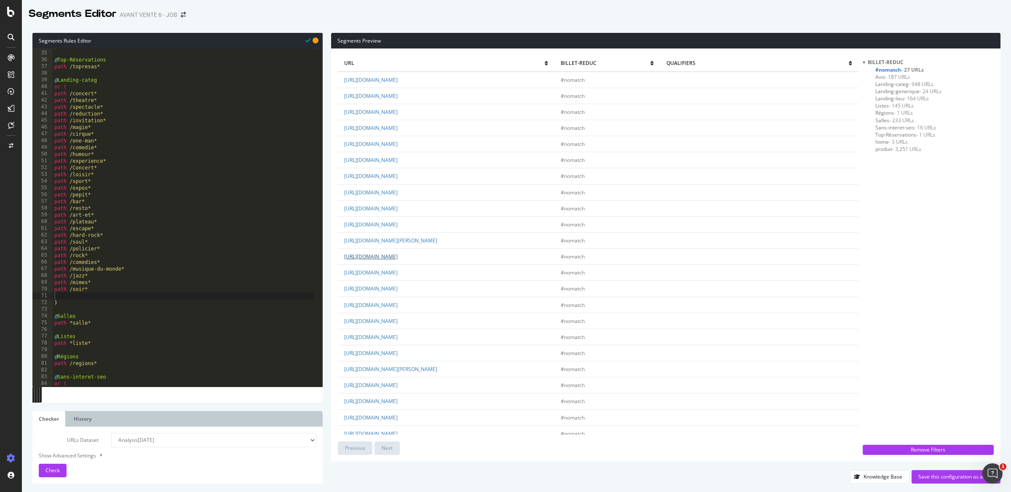
scroll to position [239, 0]
click at [89, 284] on div "@ Top-Réservations path /topresas* @ Landing-categ or ( path /concert* path /th…" at bounding box center [184, 221] width 262 height 352
click at [896, 86] on span "Landing-categ - 948 URLs" at bounding box center [905, 83] width 58 height 7
click at [398, 244] on link "https://www.billetreduc.com/escape-game/r/12/liste.htm" at bounding box center [371, 240] width 54 height 7
click at [330, 214] on div "Segments Preview url Billet-reduc qualifiers https://www.billetreduc.com/invita…" at bounding box center [662, 258] width 678 height 450
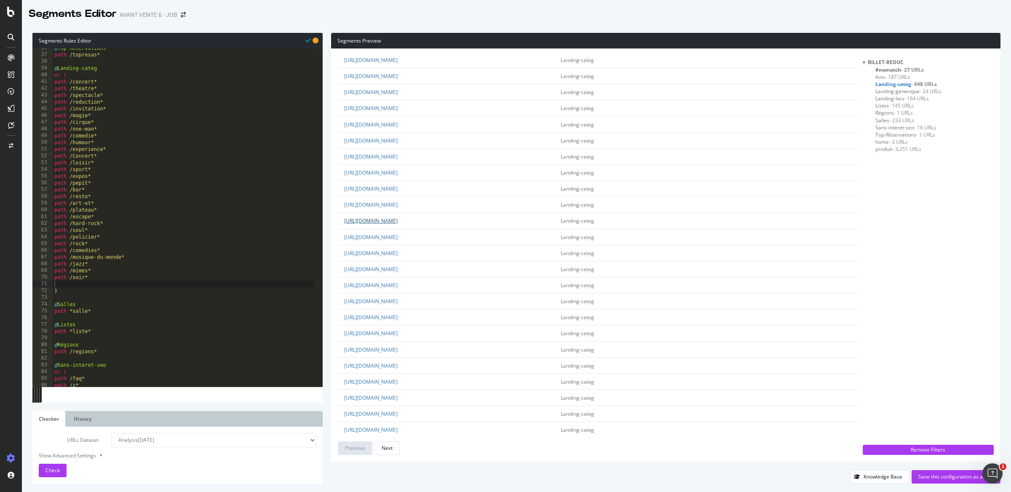
scroll to position [148, 0]
click at [100, 286] on div "@ Top-Réservations path /topresas* @ Landing-categ or ( path /concert* path /th…" at bounding box center [184, 221] width 262 height 352
click at [901, 70] on span "- 27 URLs" at bounding box center [912, 69] width 23 height 7
click at [437, 238] on link "https://www.billetreduc.com/conte/r/197/rubrique.htm" at bounding box center [390, 240] width 93 height 7
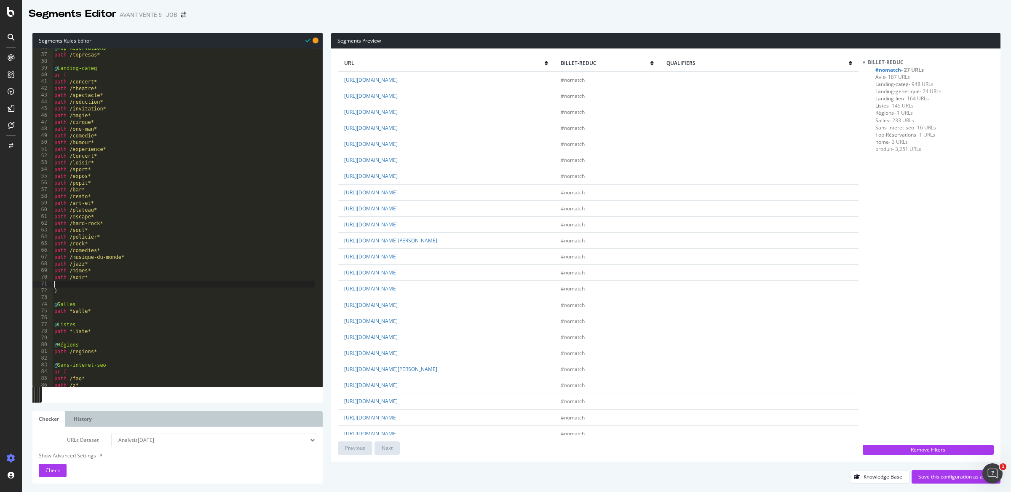
click at [80, 282] on div "@ Top-Réservations path /topresas* @ Landing-categ or ( path /concert* path /th…" at bounding box center [184, 221] width 262 height 352
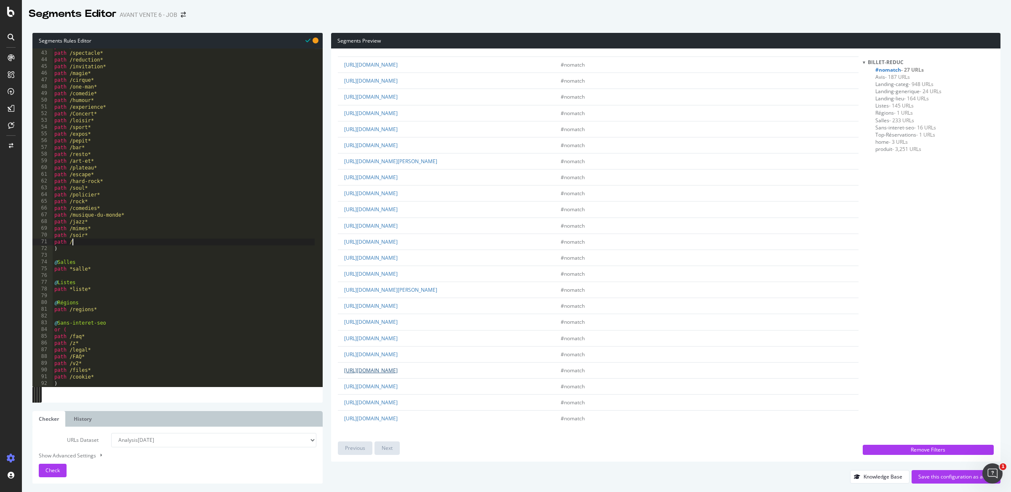
click at [398, 368] on link "https://www.billetreduc.com/335399/evt.htm" at bounding box center [371, 370] width 54 height 7
click at [398, 192] on link "https://www.billetreduc.com/cabaret-revue/r/27/rubrique.htm" at bounding box center [371, 192] width 54 height 7
click at [398, 78] on link "https://www.billetreduc.com/recherche.htm" at bounding box center [371, 79] width 54 height 7
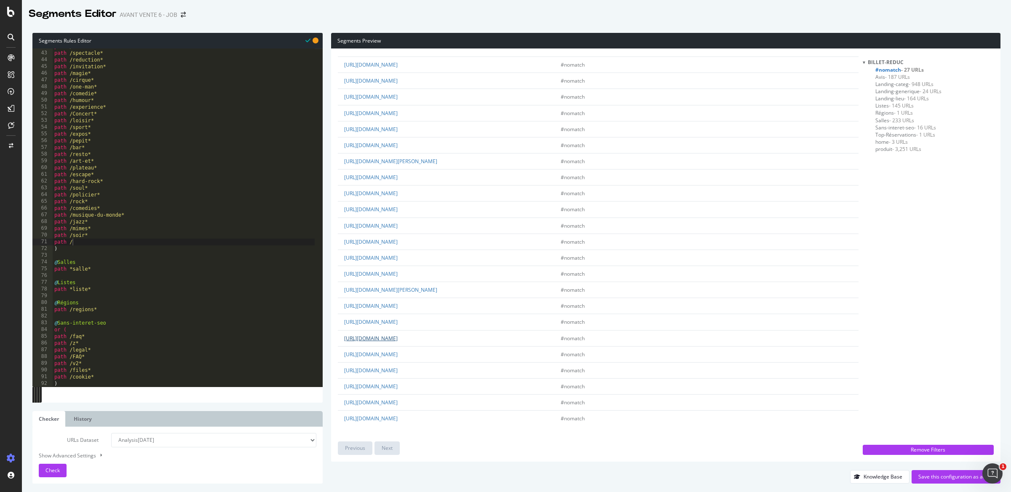
click at [398, 337] on link "https://www.billetreduc.com/lecture-rencontre-conference-masterclass/r/149/rubr…" at bounding box center [371, 338] width 54 height 7
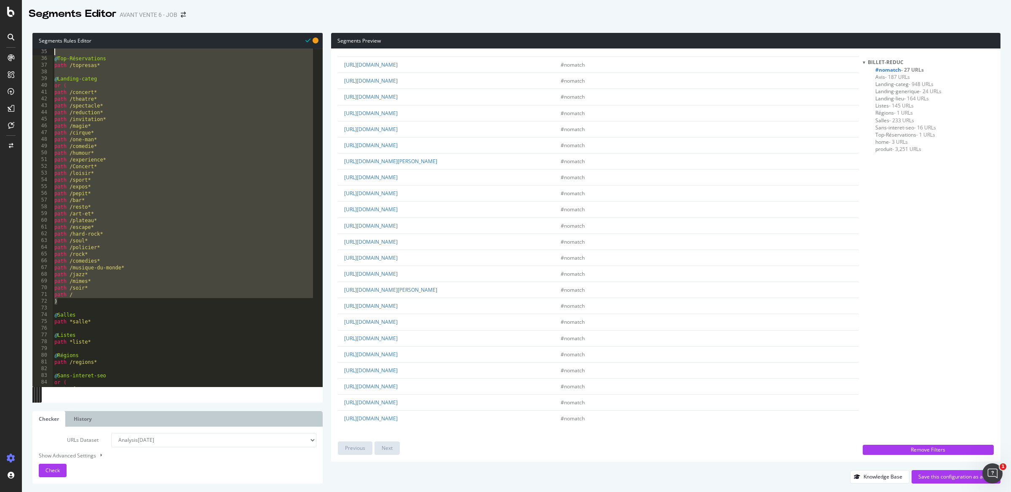
scroll to position [161, 0]
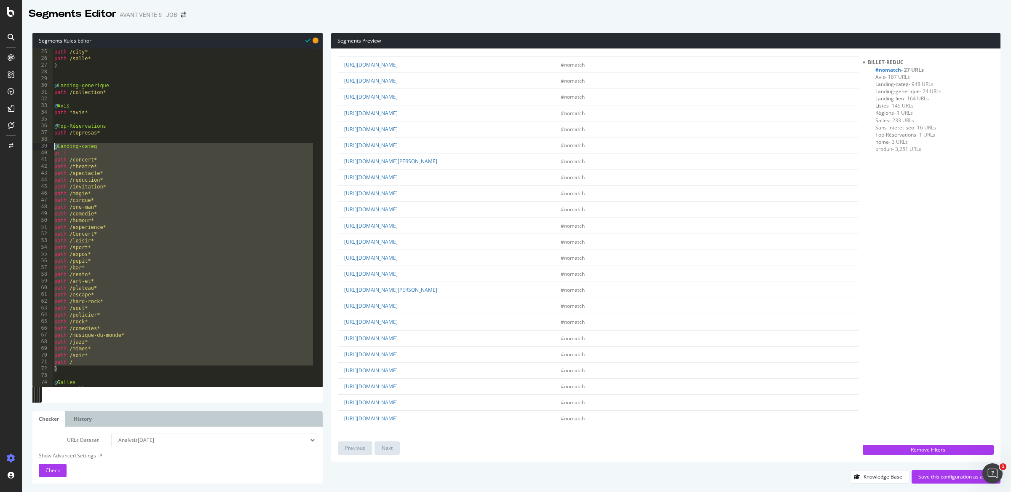
drag, startPoint x: 83, startPoint y: 273, endPoint x: 44, endPoint y: 145, distance: 133.8
click at [44, 145] on div ") 25 26 27 28 29 30 31 32 33 34 35 36 37 38 39 40 41 42 43 44 45 46 47 48 49 50…" at bounding box center [177, 217] width 290 height 338
type textarea "@Landing-categ or ("
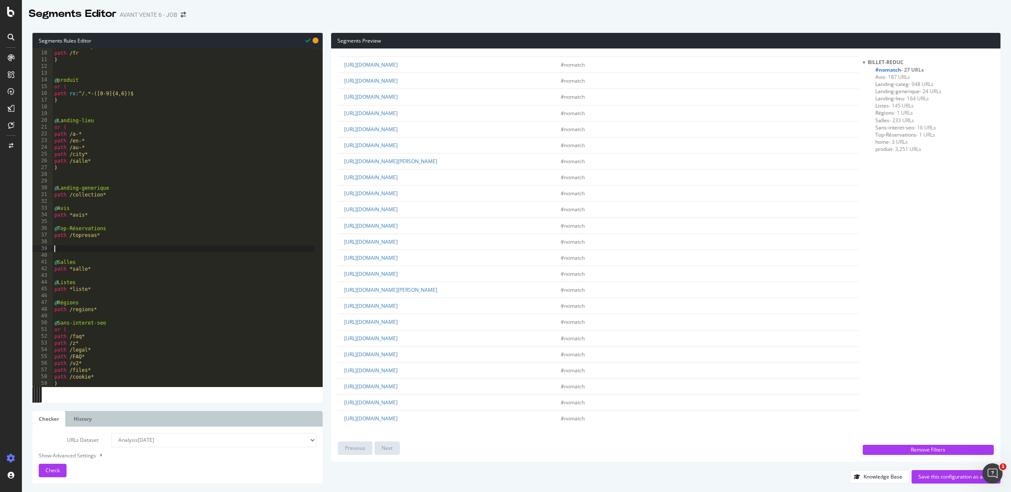
scroll to position [59, 0]
click at [106, 383] on div "path /fr/shop path /fr ) @ produit or ( path rx : ^/.*-([0-9]{4,6})$ ) @ Landin…" at bounding box center [184, 219] width 262 height 352
type textarea ")"
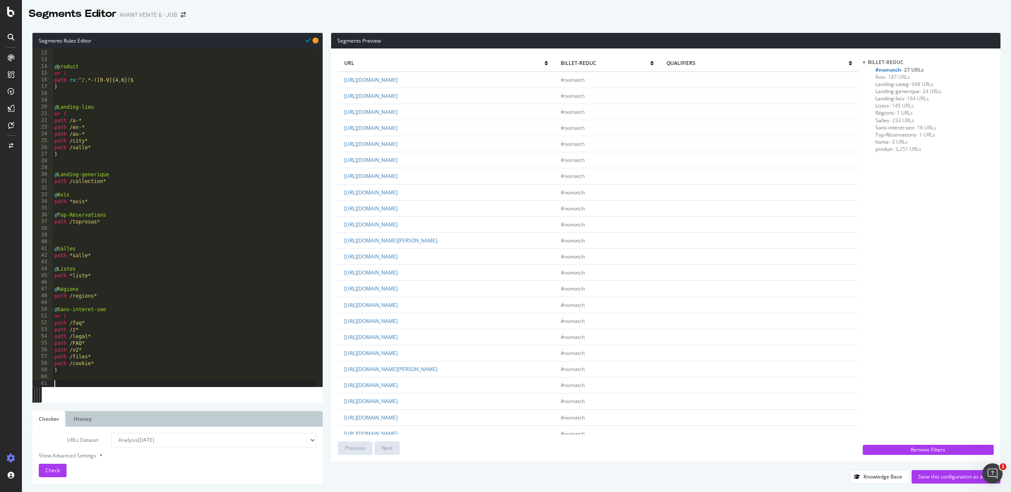
paste textarea ")"
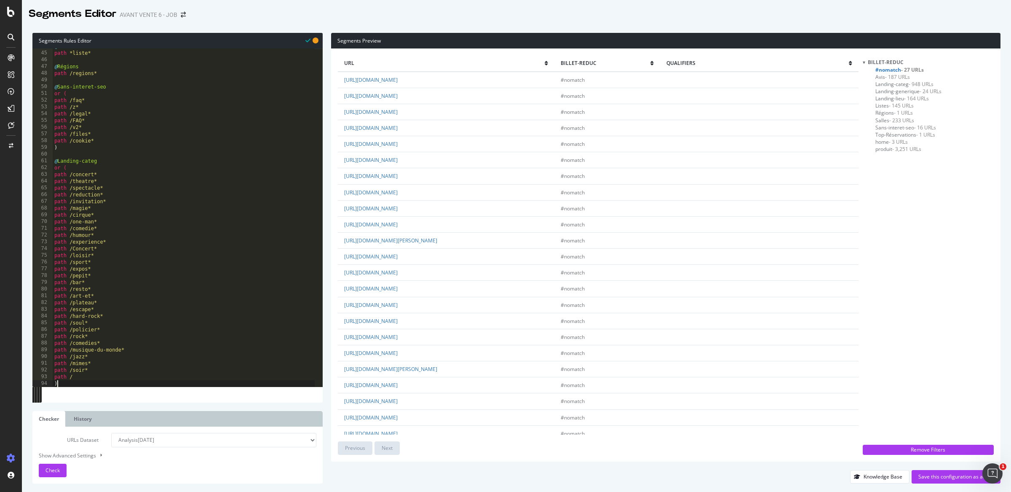
scroll to position [295, 0]
click at [44, 467] on button "Check" at bounding box center [53, 469] width 28 height 13
click at [398, 94] on link "https://www.billetreduc.com/celebrites.htm" at bounding box center [371, 95] width 54 height 7
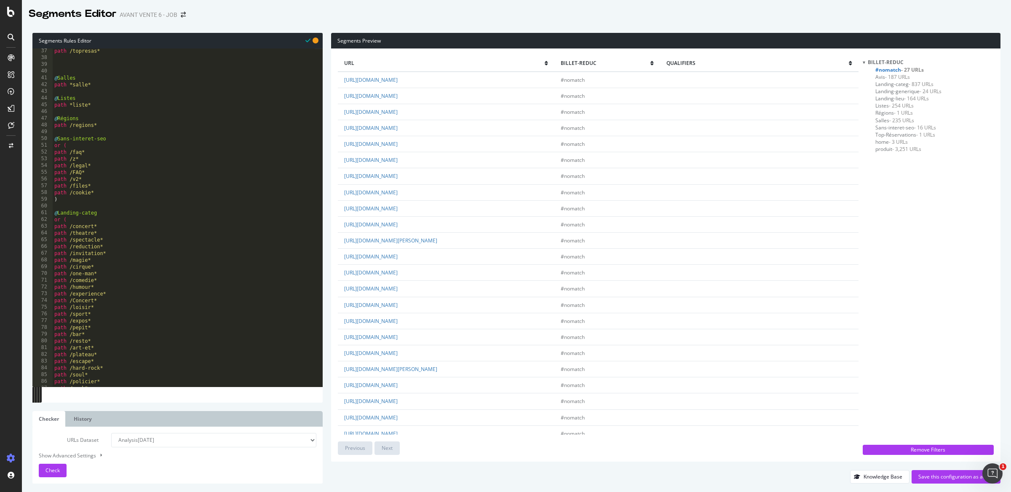
type textarea "path /regions*"
click at [106, 125] on div "path /topresas* @ Salles path *salle* @ Listes path *liste* @ Régions path /reg…" at bounding box center [184, 224] width 262 height 352
type textarea "@Celebrités"
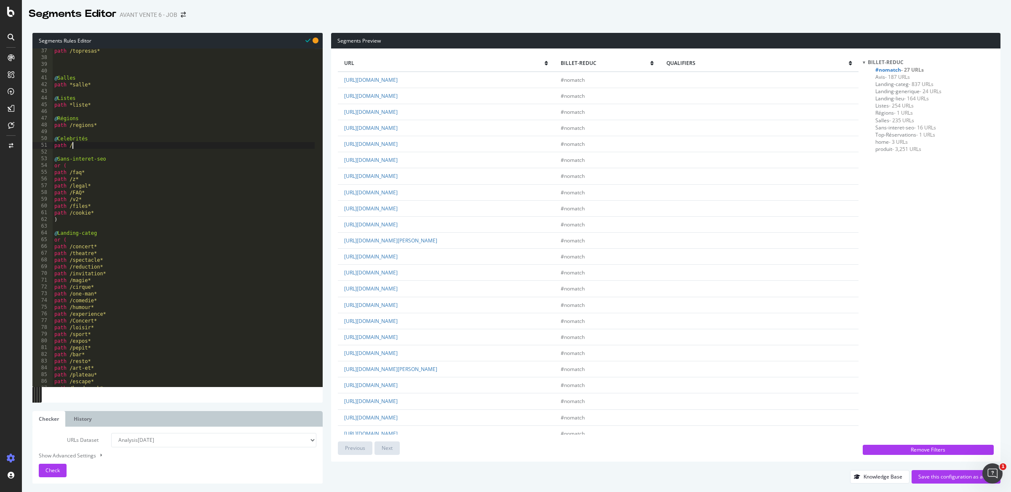
paste textarea "celebrites.htm"
type textarea "path /celebrites.htm"
click at [57, 474] on div "Check" at bounding box center [53, 469] width 14 height 7
click at [900, 84] on span "- 1 URLs" at bounding box center [909, 83] width 19 height 7
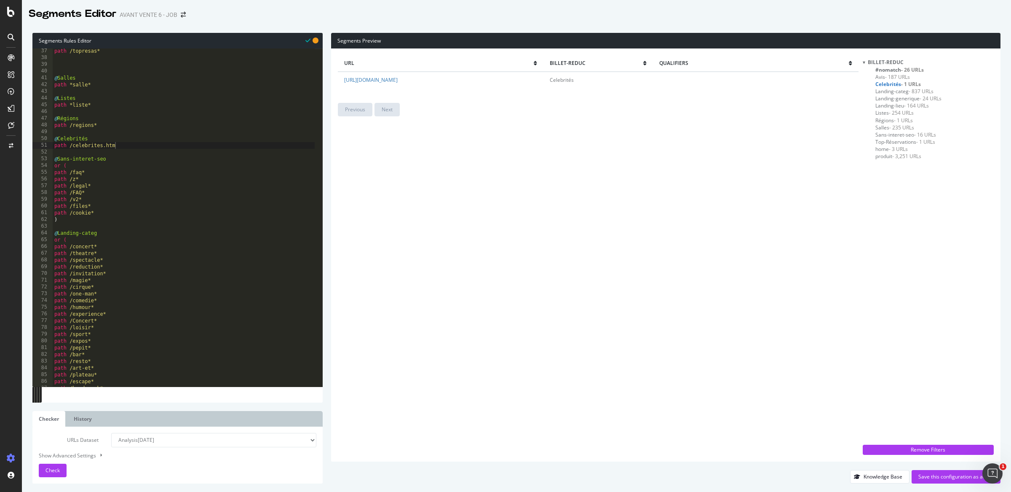
click at [421, 75] on td "https://www.billetreduc.com/celebrites.htm" at bounding box center [440, 80] width 205 height 16
click at [398, 78] on link "https://www.billetreduc.com/celebrites.htm" at bounding box center [371, 79] width 54 height 7
drag, startPoint x: 455, startPoint y: 80, endPoint x: 422, endPoint y: 82, distance: 33.4
click at [422, 82] on td "https://www.billetreduc.com/celebrites.htm" at bounding box center [440, 80] width 205 height 16
click at [126, 149] on div "path /topresas* @ Salles path *salle* @ Listes path *liste* @ Régions path /reg…" at bounding box center [184, 224] width 262 height 352
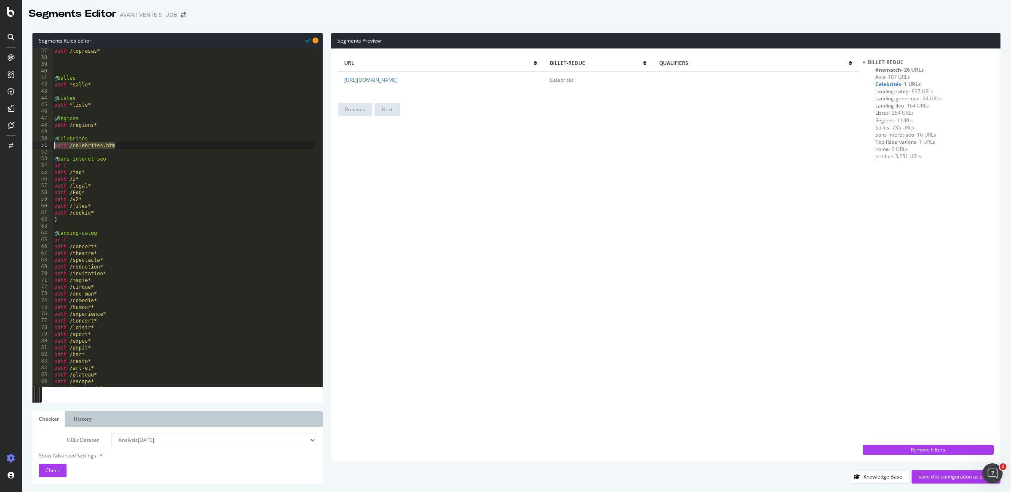
drag, startPoint x: 134, startPoint y: 146, endPoint x: 47, endPoint y: 146, distance: 87.2
click at [47, 146] on div "path /celebrites.htm 37 38 39 40 41 42 43 44 45 46 47 48 49 50 51 52 53 54 55 5…" at bounding box center [177, 217] width 290 height 338
type textarea "@"
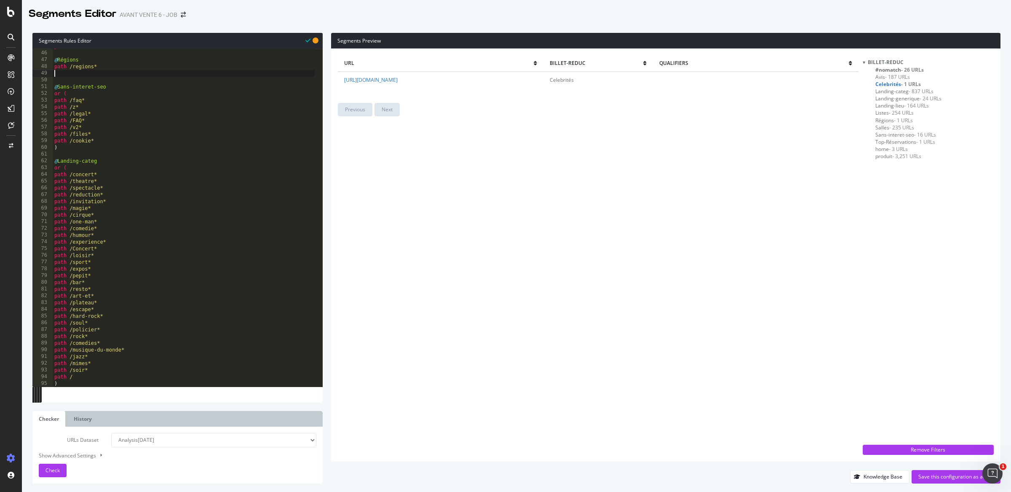
click at [86, 376] on div "path *liste* @ Régions path /regions* @ Sans-interet-seo or ( path /faq* path /…" at bounding box center [184, 219] width 262 height 352
paste textarea "path /celebrites.htm"
click at [90, 377] on div "path *liste* @ Régions path /regions* @ Sans-interet-seo or ( path /faq* path /…" at bounding box center [184, 219] width 262 height 352
drag, startPoint x: 101, startPoint y: 375, endPoint x: 136, endPoint y: 372, distance: 34.6
click at [136, 372] on div "path *liste* @ Régions path /regions* @ Sans-interet-seo or ( path /faq* path /…" at bounding box center [184, 219] width 262 height 352
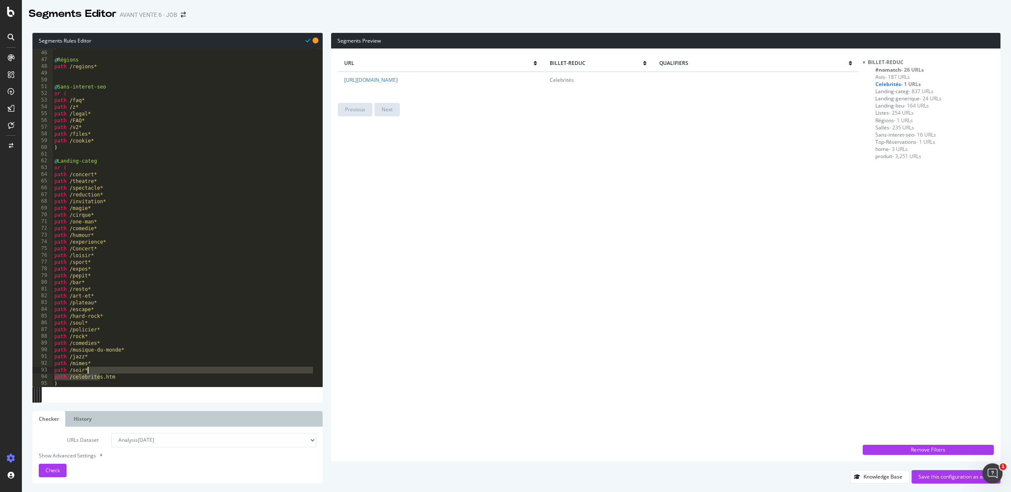
click at [137, 376] on div "path *liste* @ Régions path /regions* @ Sans-interet-seo or ( path /faq* path /…" at bounding box center [184, 219] width 262 height 352
type textarea "path /celebrite*"
click at [903, 66] on span "- 26 URLs" at bounding box center [912, 69] width 23 height 7
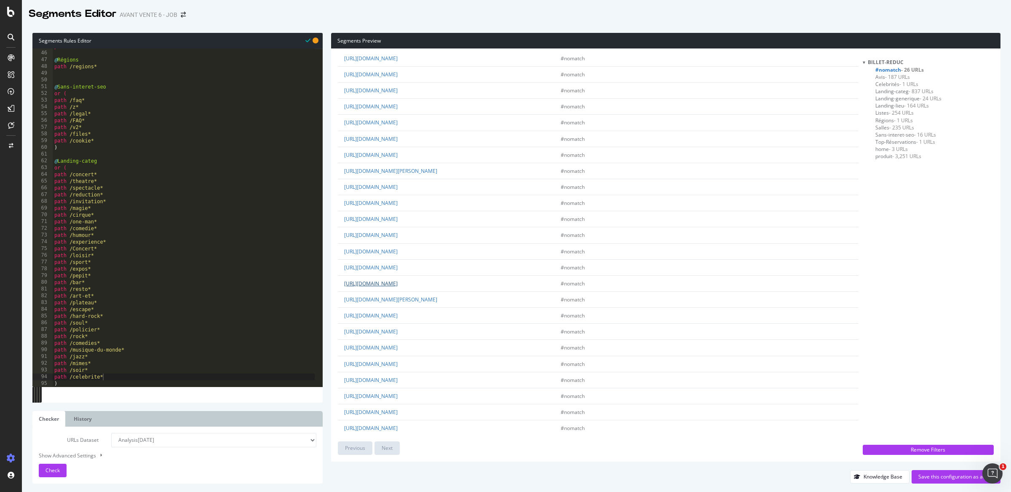
scroll to position [65, 0]
click at [398, 339] on link "https://www.billetreduc.com/lecture-rencontre-conference-masterclass/r/149/rubr…" at bounding box center [371, 337] width 54 height 7
click at [109, 375] on div "path *liste* @ Régions path /regions* @ Sans-interet-seo or ( path /faq* path /…" at bounding box center [184, 219] width 262 height 352
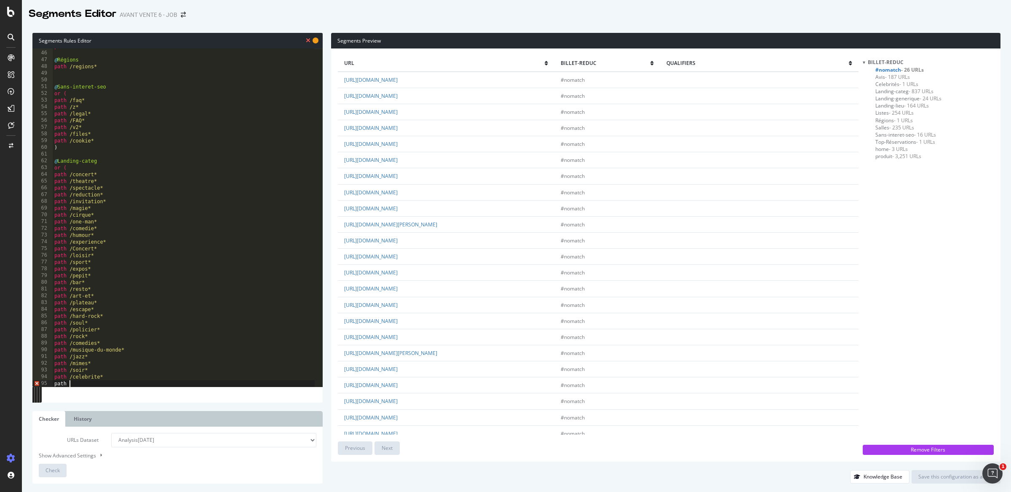
scroll to position [0, 0]
type textarea "path /*"
click at [41, 472] on button "Check" at bounding box center [53, 469] width 28 height 13
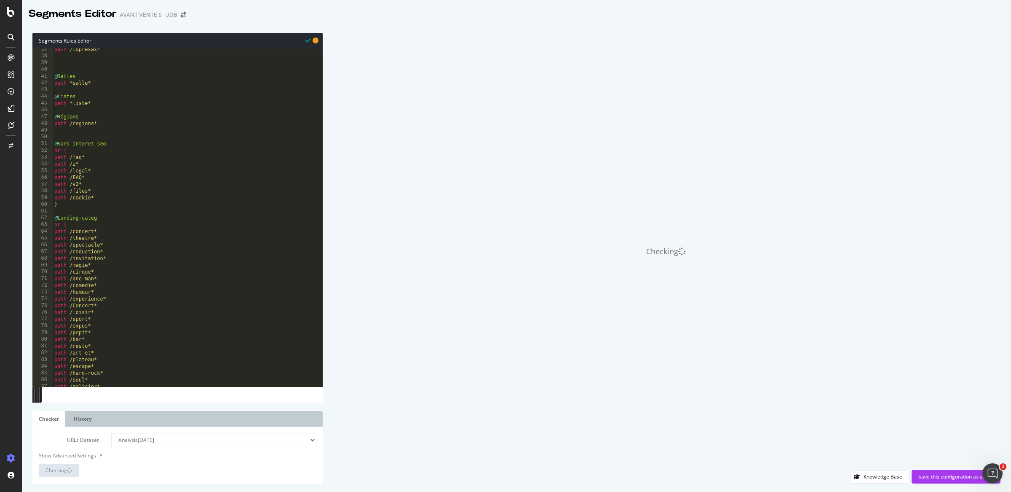
scroll to position [186, 0]
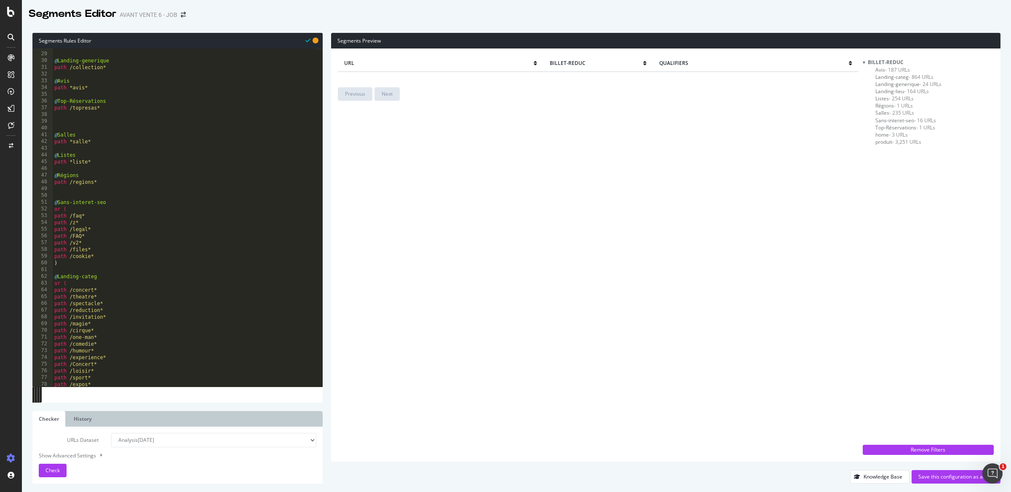
click at [889, 142] on span "produit - 3,251 URLs" at bounding box center [899, 141] width 46 height 7
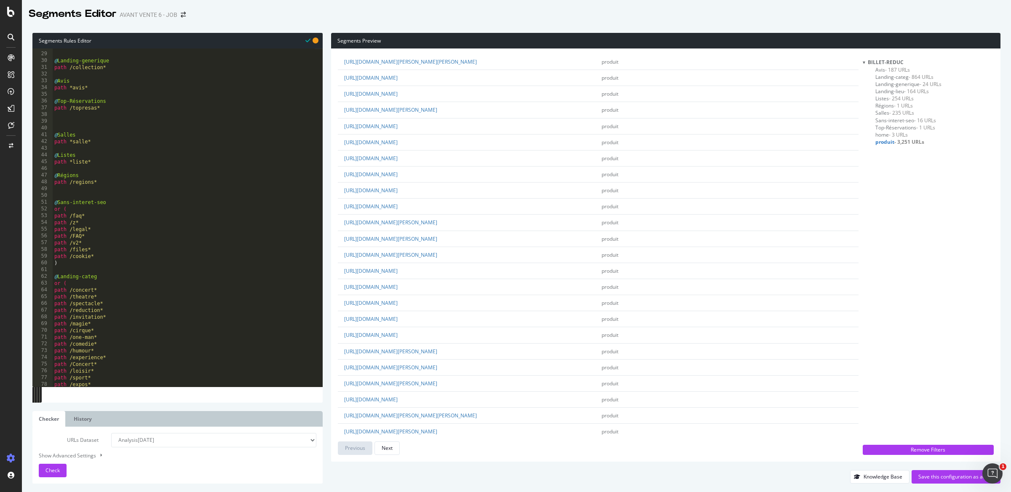
scroll to position [1262, 0]
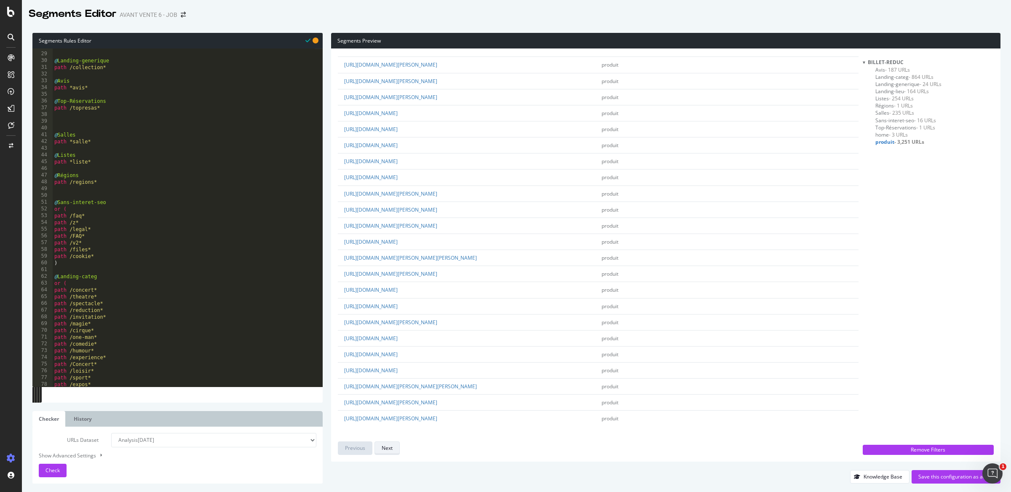
click at [390, 449] on div "Next" at bounding box center [387, 447] width 11 height 7
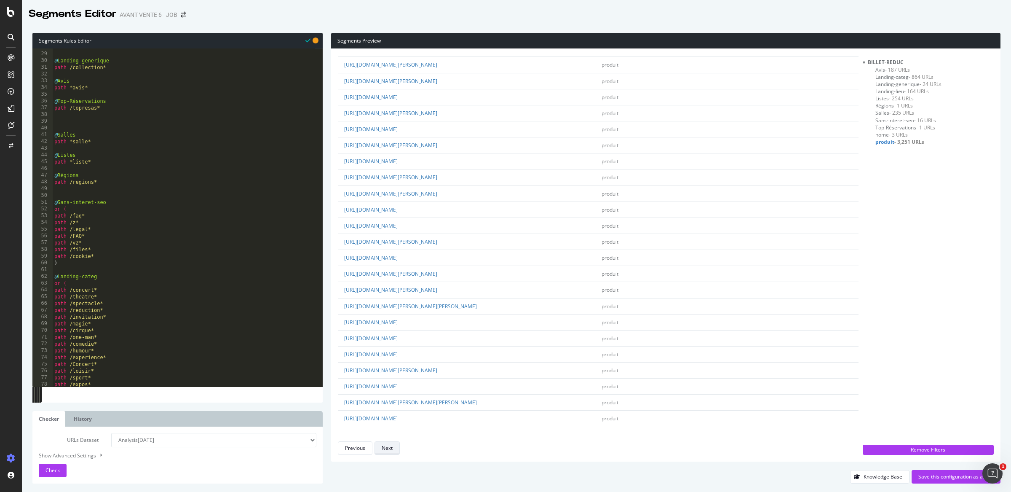
click at [389, 450] on div "Next" at bounding box center [387, 447] width 11 height 7
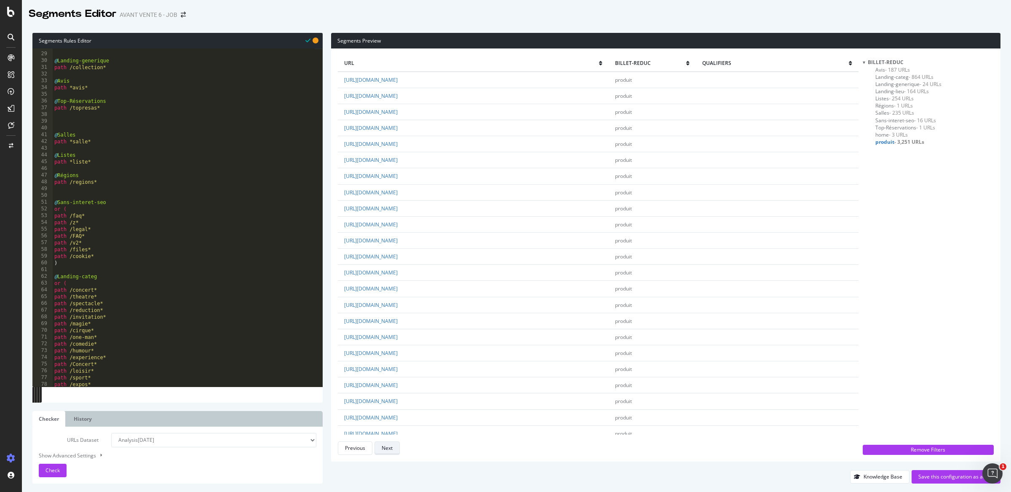
click at [389, 450] on div "Next" at bounding box center [387, 447] width 11 height 7
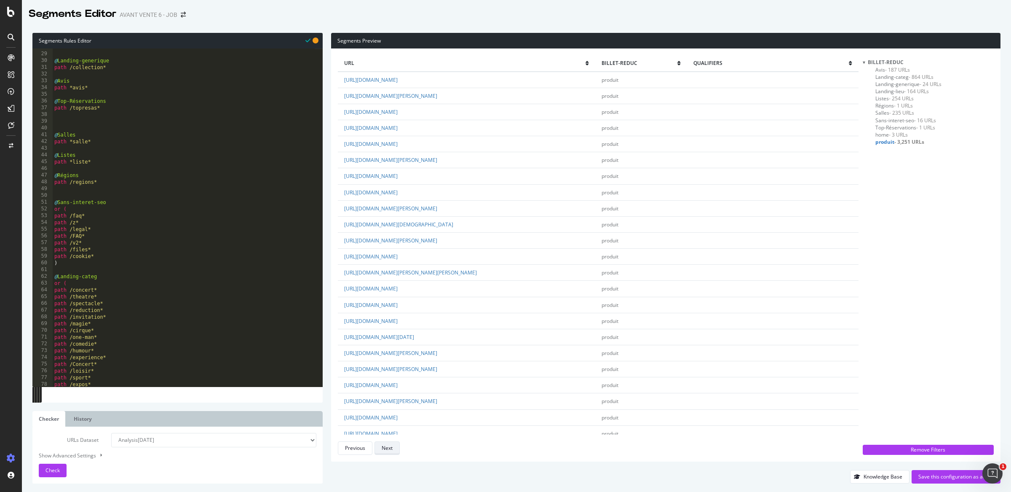
click at [389, 450] on div "Next" at bounding box center [387, 447] width 11 height 7
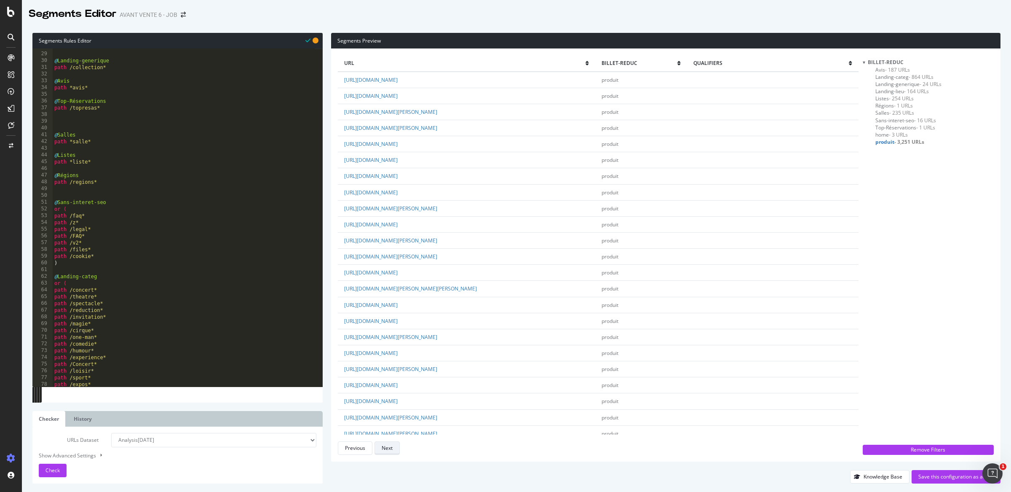
click at [389, 450] on div "Next" at bounding box center [387, 447] width 11 height 7
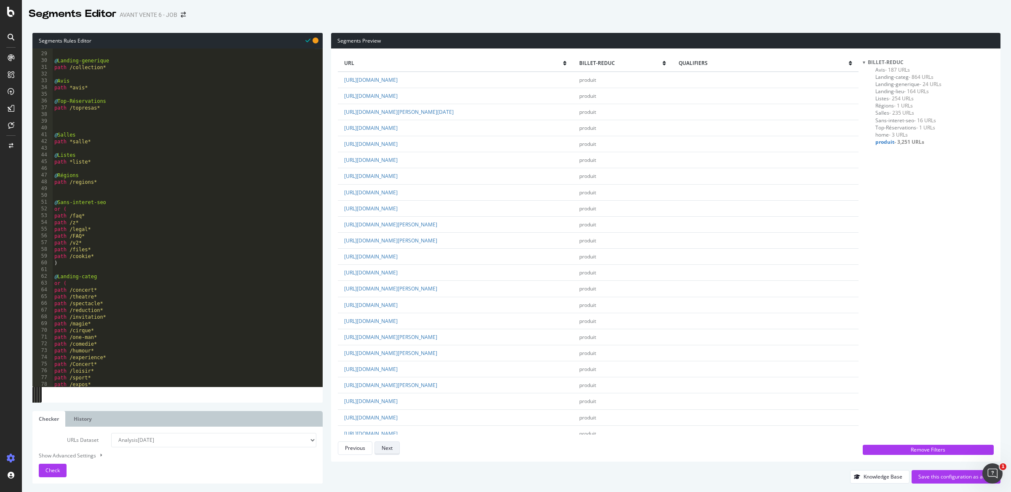
click at [389, 450] on div "Next" at bounding box center [387, 447] width 11 height 7
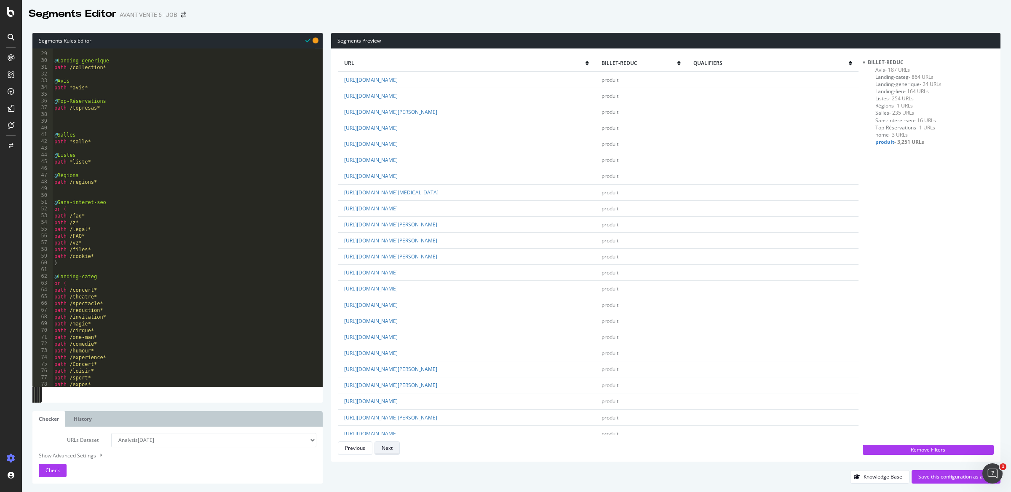
click at [389, 450] on div "Next" at bounding box center [387, 447] width 11 height 7
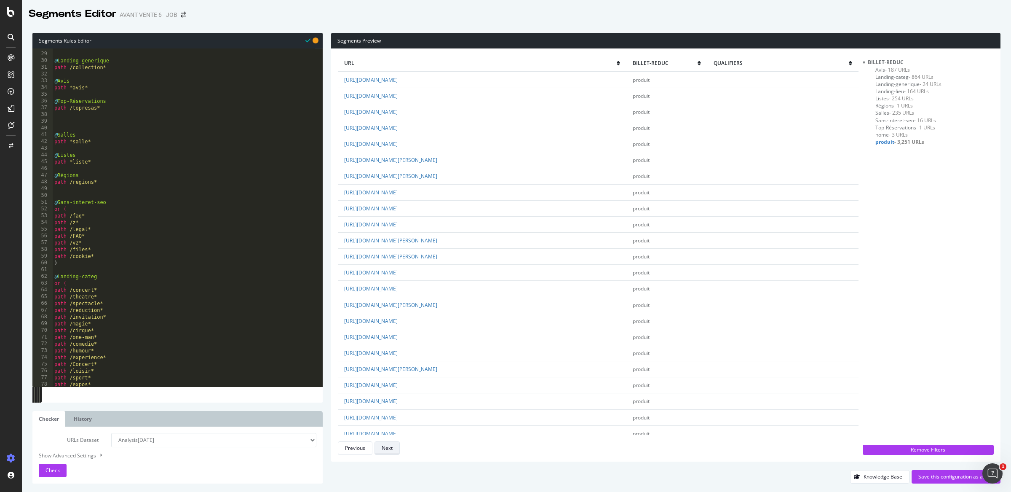
click at [389, 450] on div "Next" at bounding box center [387, 447] width 11 height 7
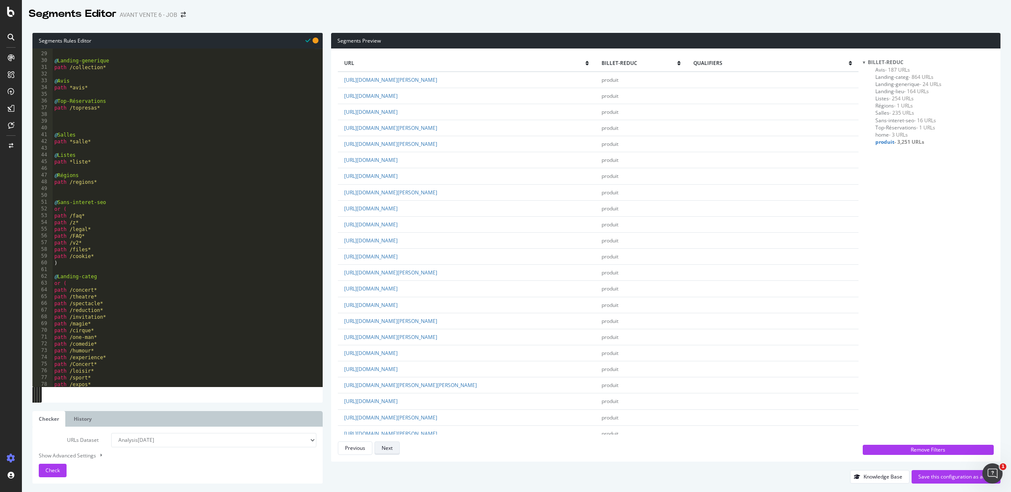
click at [389, 450] on div "Next" at bounding box center [387, 447] width 11 height 7
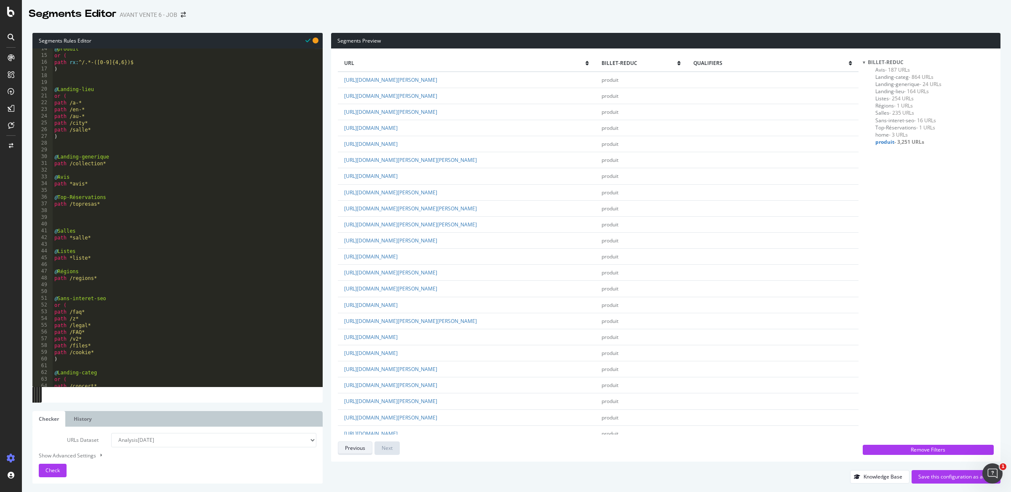
click at [364, 449] on div "Previous" at bounding box center [355, 447] width 20 height 7
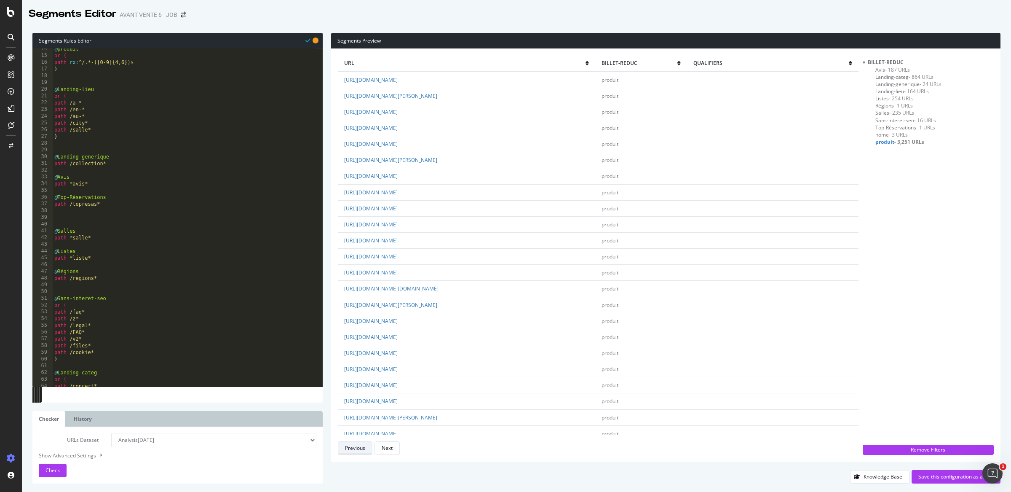
click at [364, 449] on div "Previous" at bounding box center [355, 447] width 20 height 7
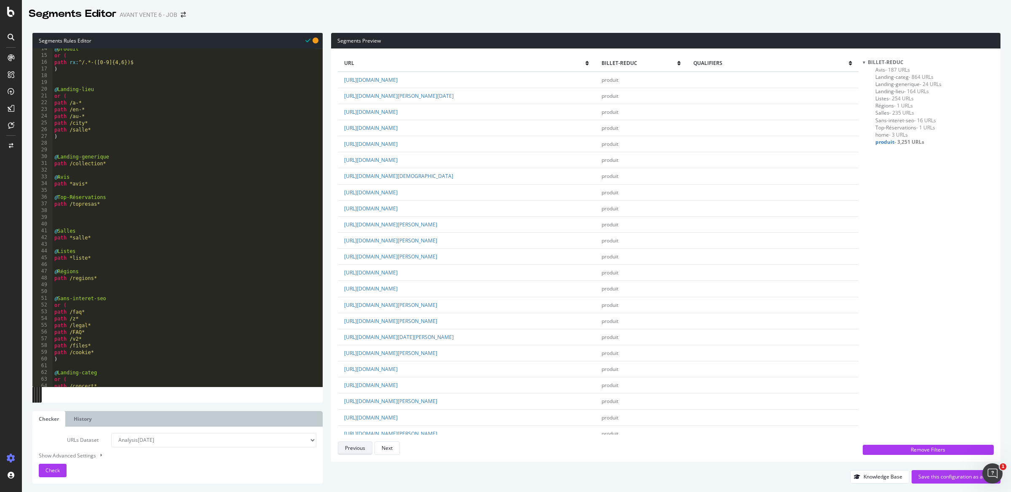
click at [364, 449] on div "Previous" at bounding box center [355, 447] width 20 height 7
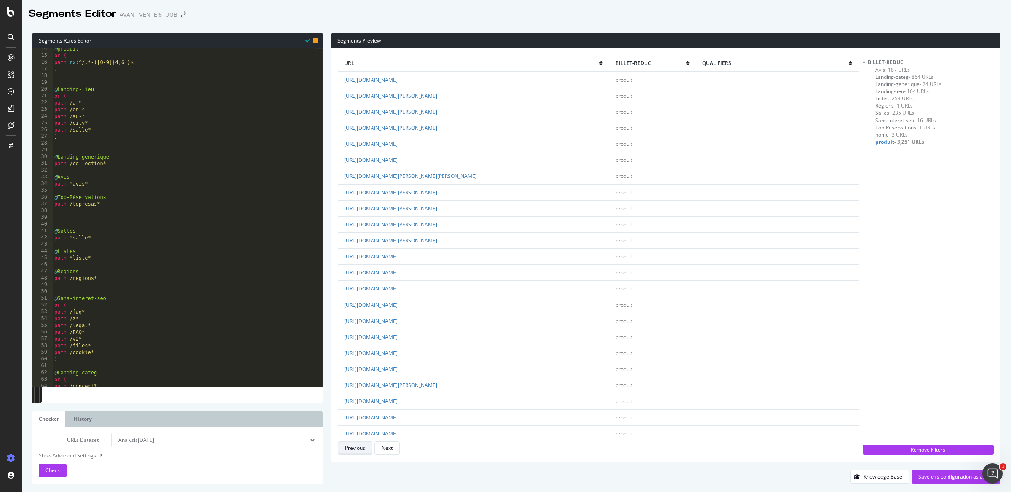
click at [364, 449] on div "Previous" at bounding box center [355, 447] width 20 height 7
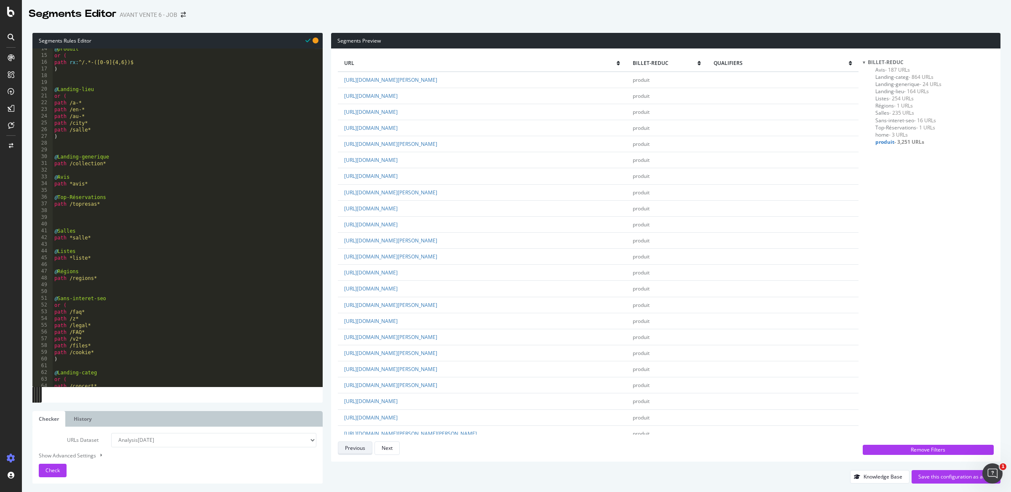
click at [364, 449] on div "Previous" at bounding box center [355, 447] width 20 height 7
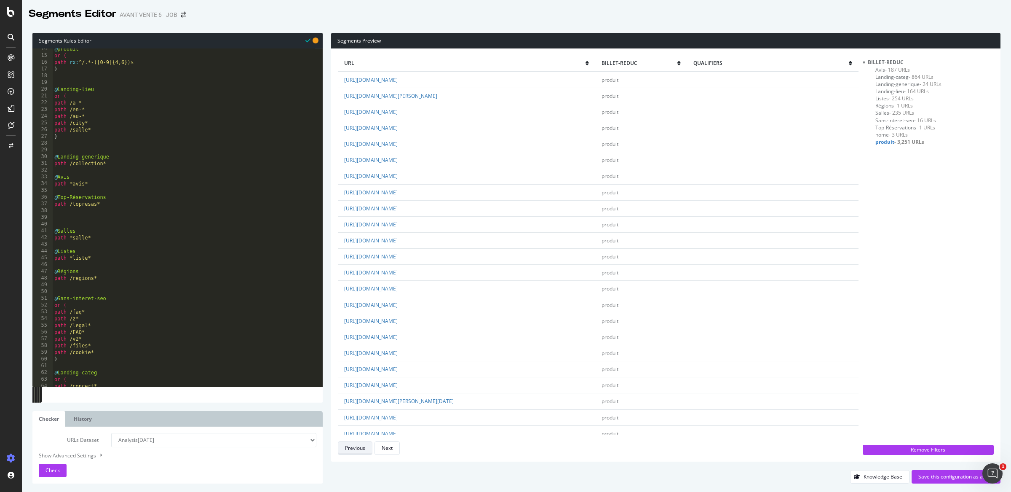
click at [364, 449] on div "Previous" at bounding box center [355, 447] width 20 height 7
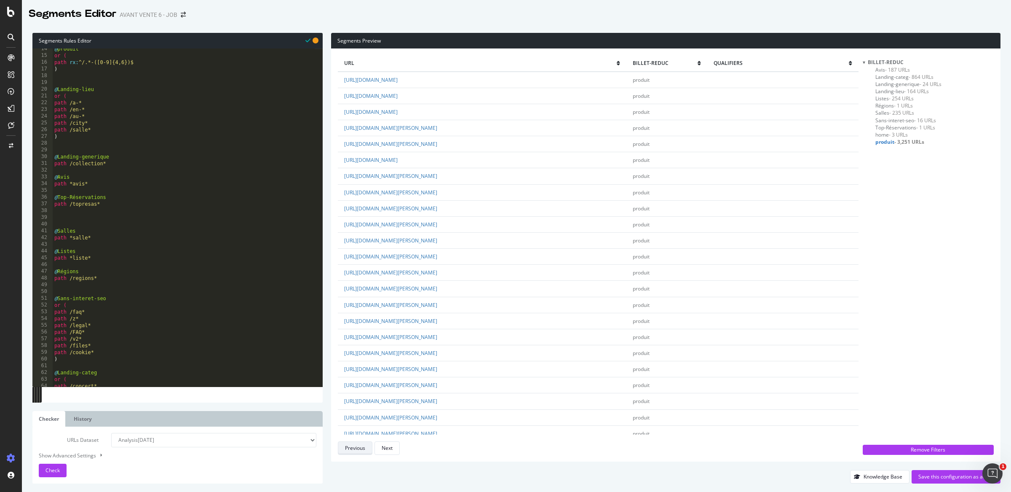
click at [364, 449] on div "Previous" at bounding box center [355, 447] width 20 height 7
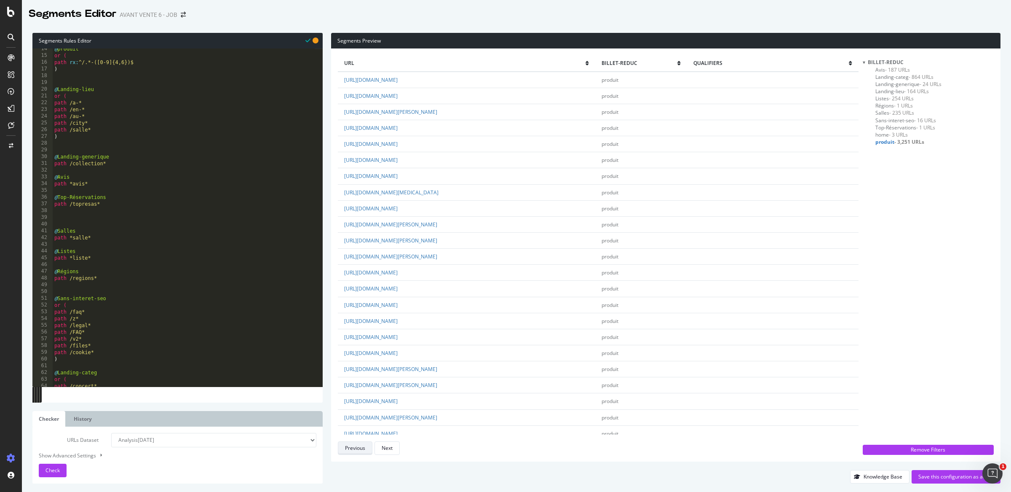
click at [364, 449] on div "Previous" at bounding box center [355, 447] width 20 height 7
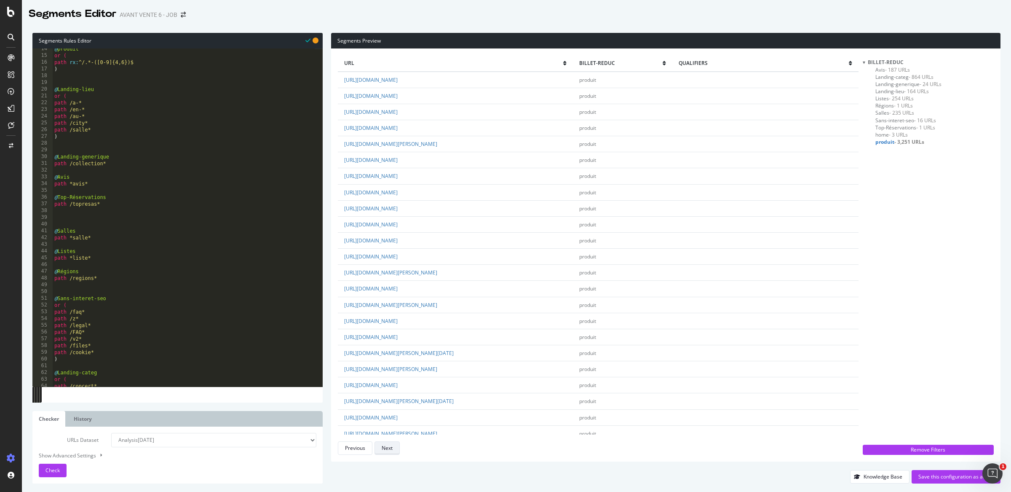
click at [396, 447] on button "Next" at bounding box center [387, 447] width 25 height 13
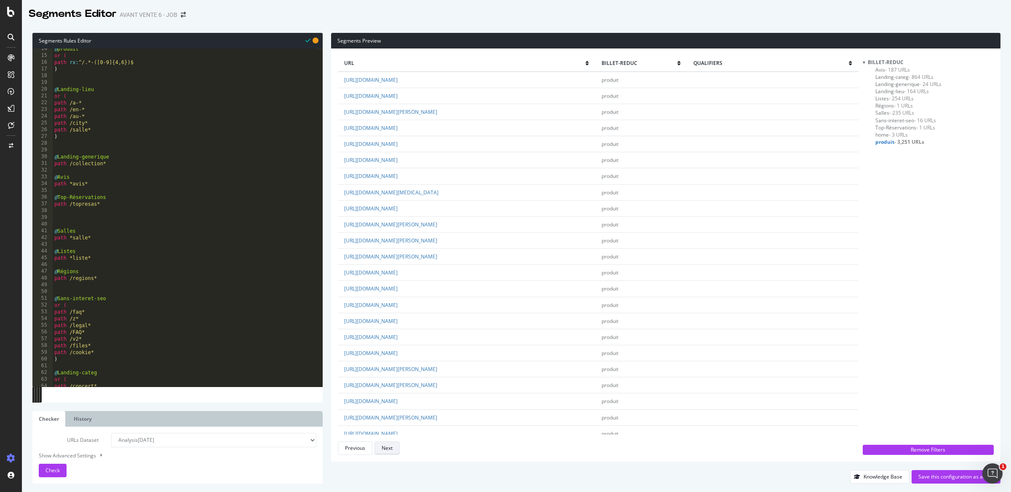
click at [396, 447] on button "Next" at bounding box center [387, 447] width 25 height 13
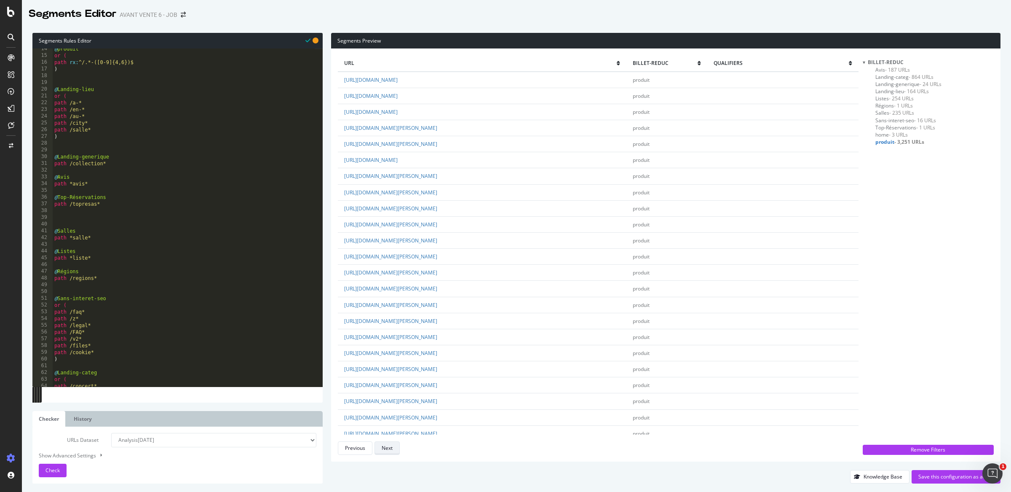
click at [396, 447] on button "Next" at bounding box center [387, 447] width 25 height 13
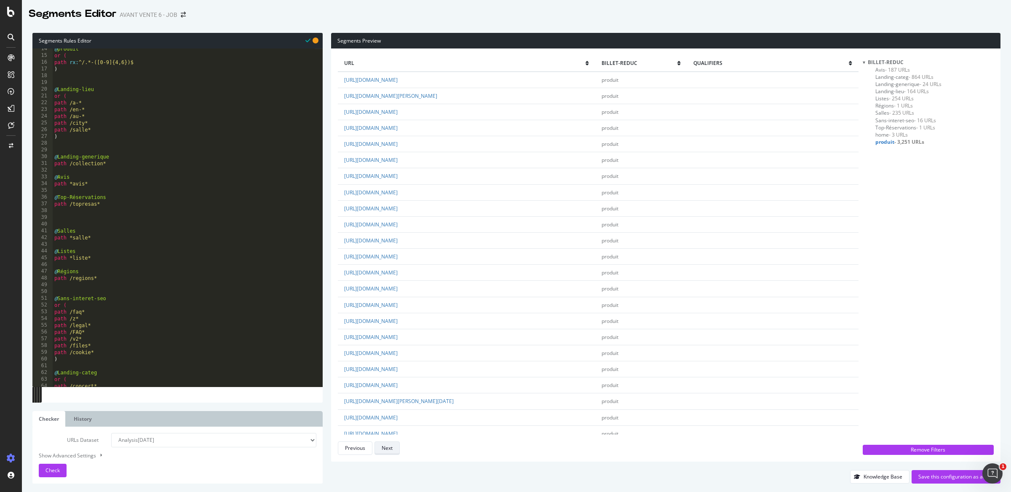
click at [396, 447] on button "Next" at bounding box center [387, 447] width 25 height 13
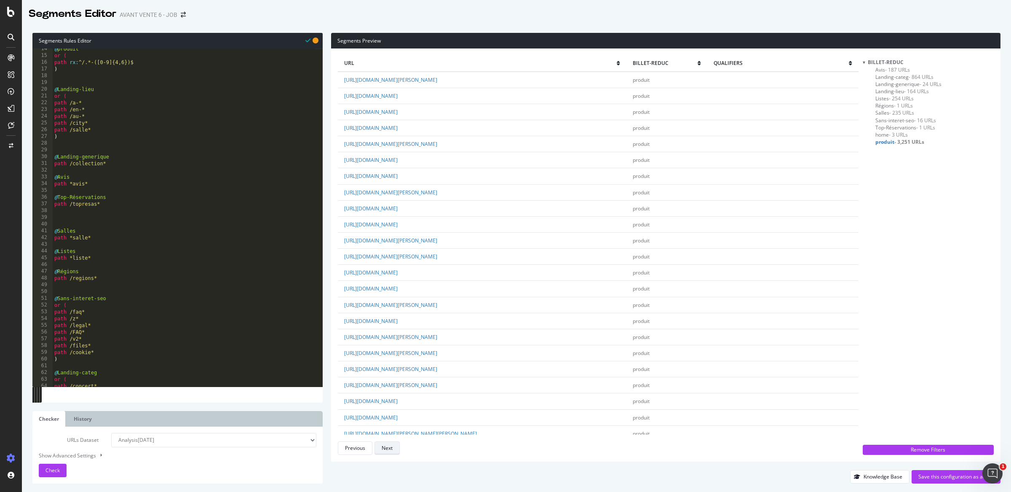
click at [396, 447] on button "Next" at bounding box center [387, 447] width 25 height 13
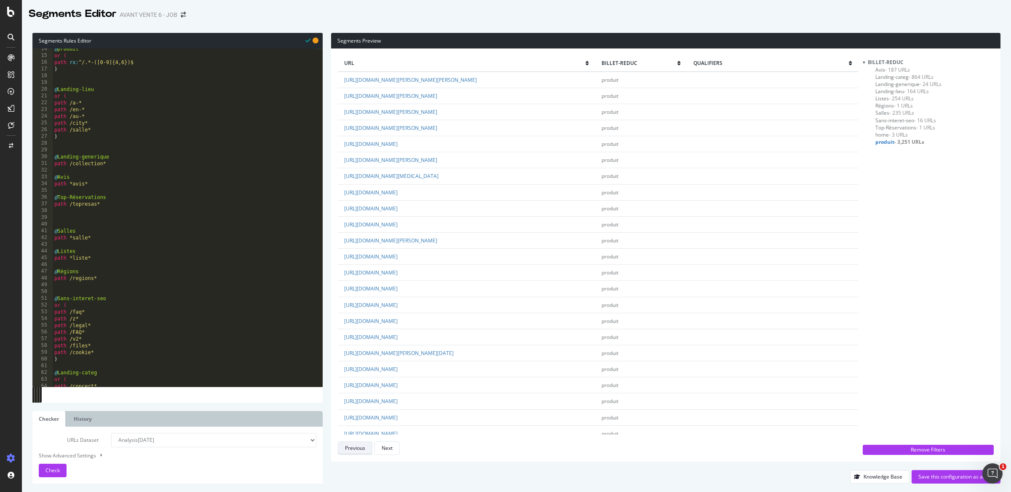
click at [350, 444] on div "Previous" at bounding box center [355, 447] width 20 height 7
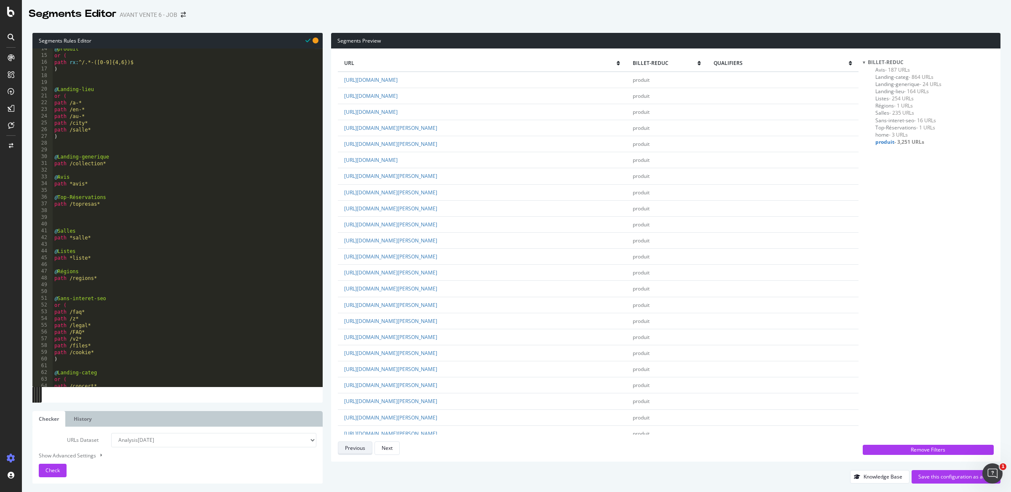
click at [350, 446] on div "Previous" at bounding box center [355, 447] width 20 height 7
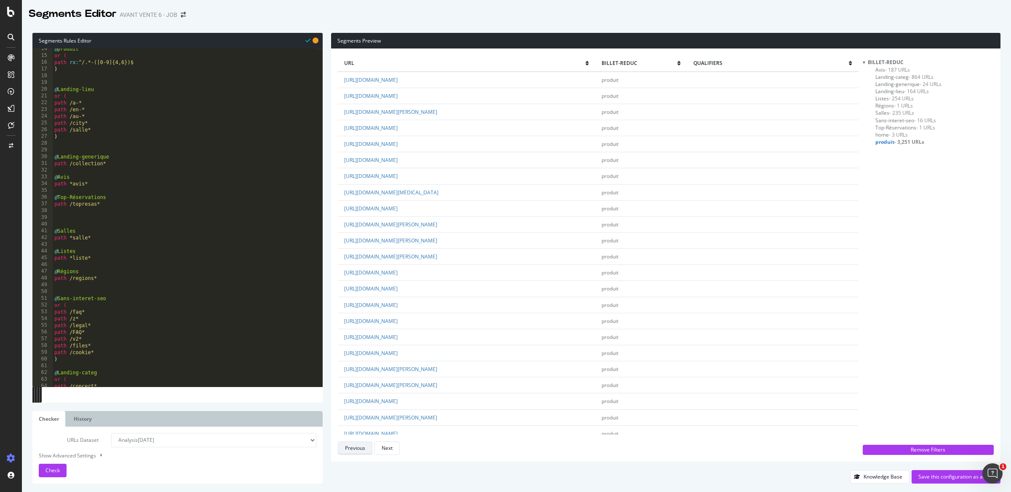
click at [350, 446] on div "Previous" at bounding box center [355, 447] width 20 height 7
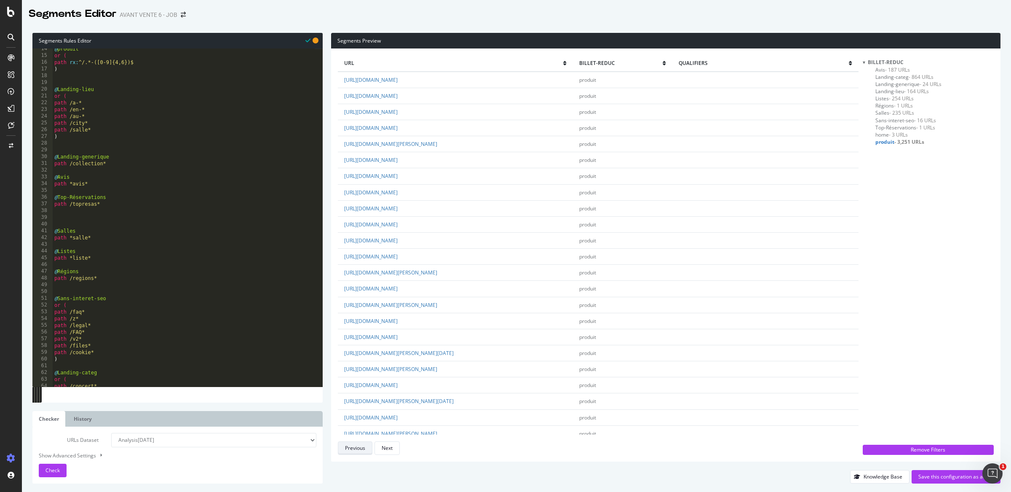
click at [350, 446] on div "Previous" at bounding box center [355, 447] width 20 height 7
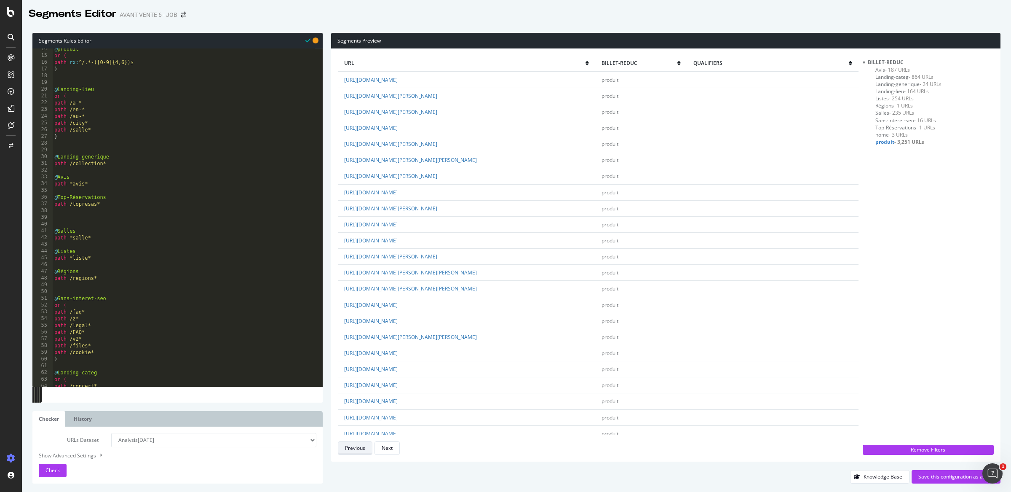
click at [350, 446] on div "Previous" at bounding box center [355, 447] width 20 height 7
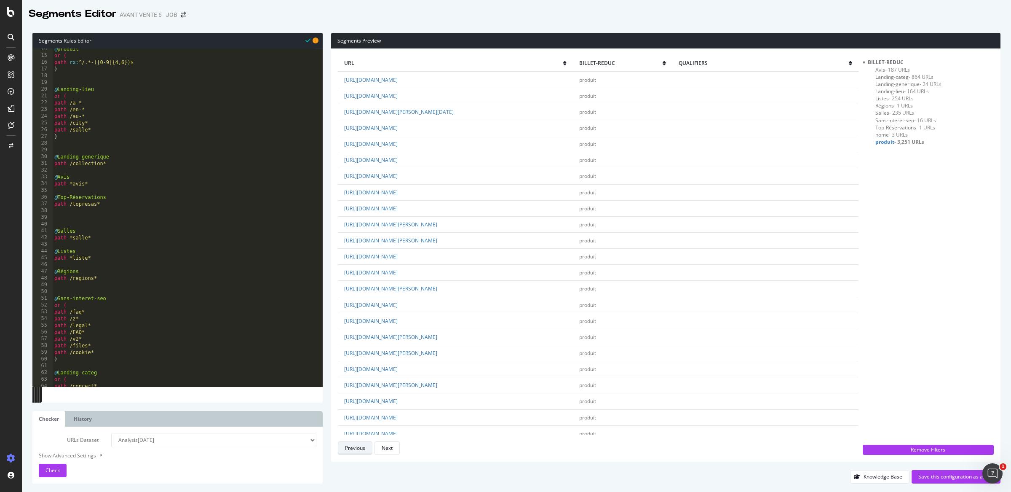
click at [350, 446] on div "Previous" at bounding box center [355, 447] width 20 height 7
click at [397, 451] on button "Next" at bounding box center [387, 447] width 25 height 13
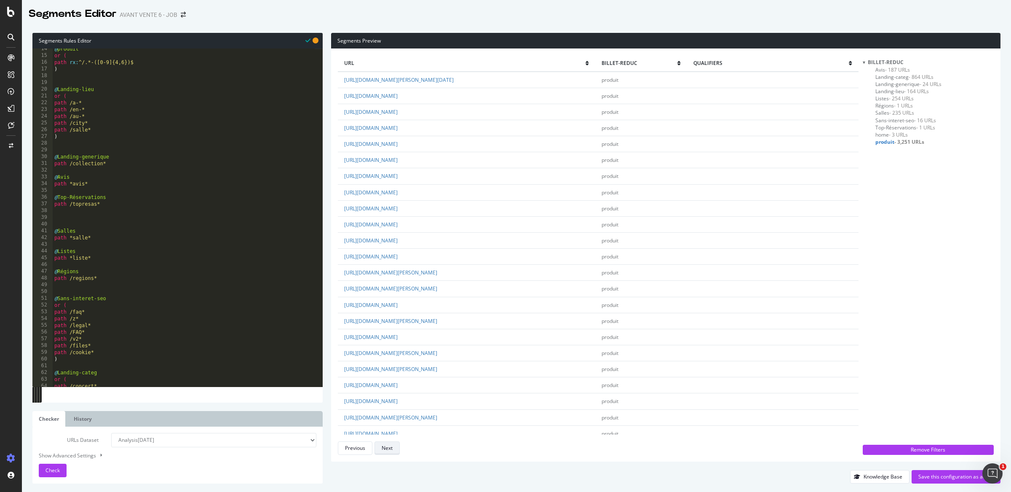
click at [397, 451] on button "Next" at bounding box center [387, 447] width 25 height 13
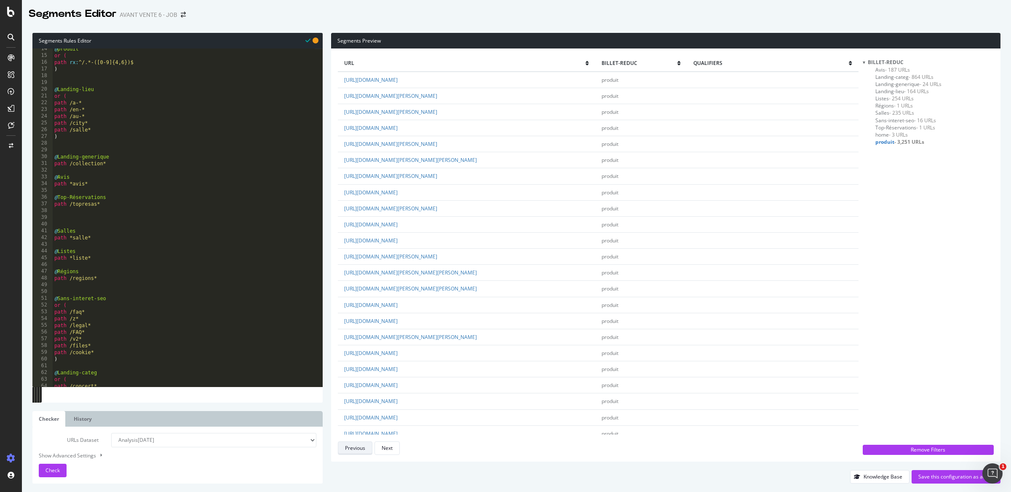
click at [350, 453] on div "Previous" at bounding box center [355, 448] width 20 height 12
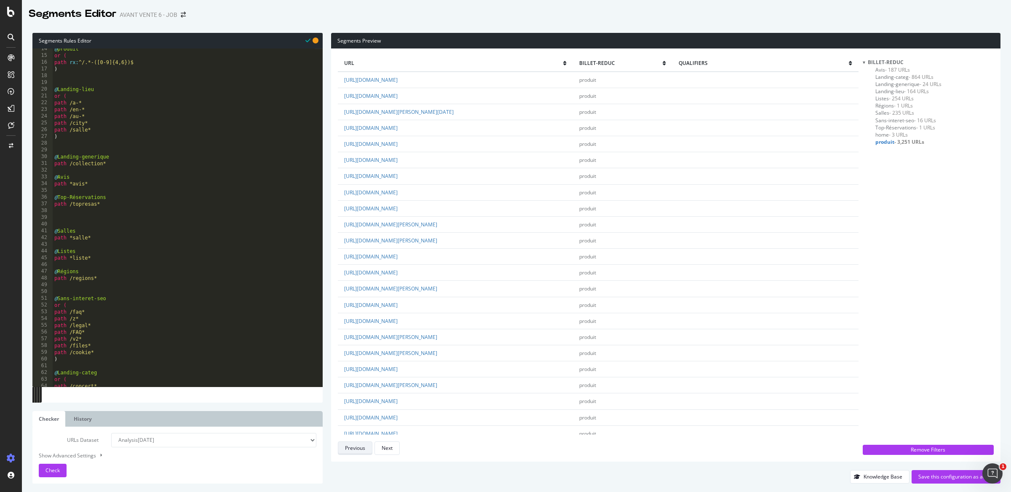
click at [350, 453] on div "Previous" at bounding box center [355, 448] width 20 height 12
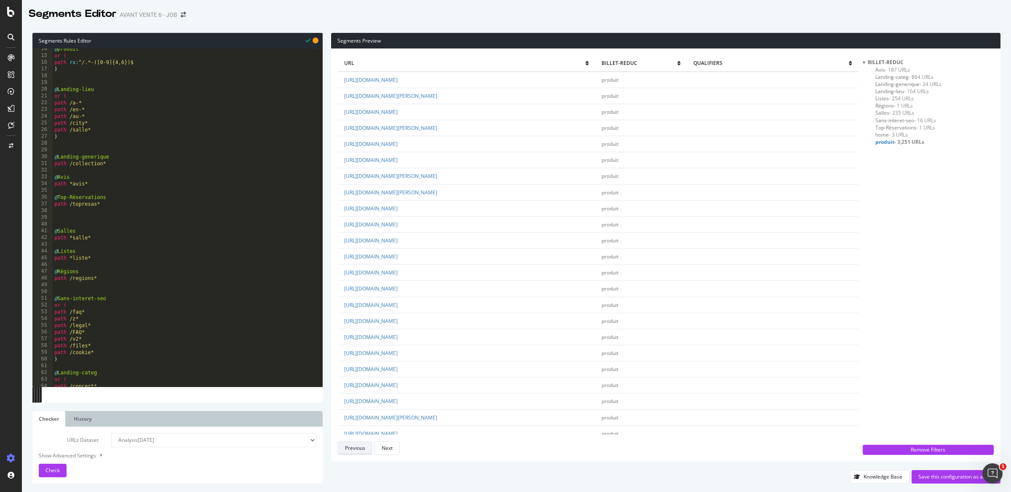
click at [350, 453] on div "Previous" at bounding box center [355, 448] width 20 height 12
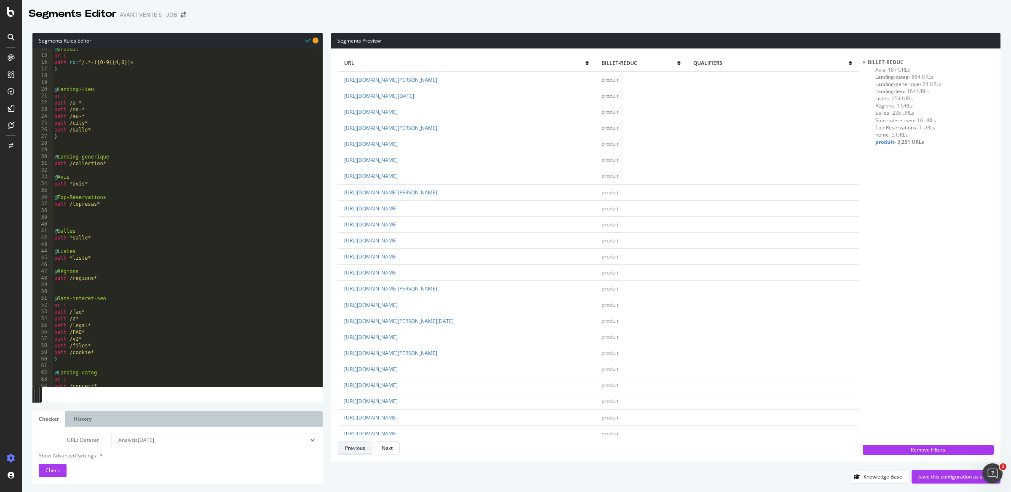
click at [350, 453] on div "Previous" at bounding box center [355, 448] width 20 height 12
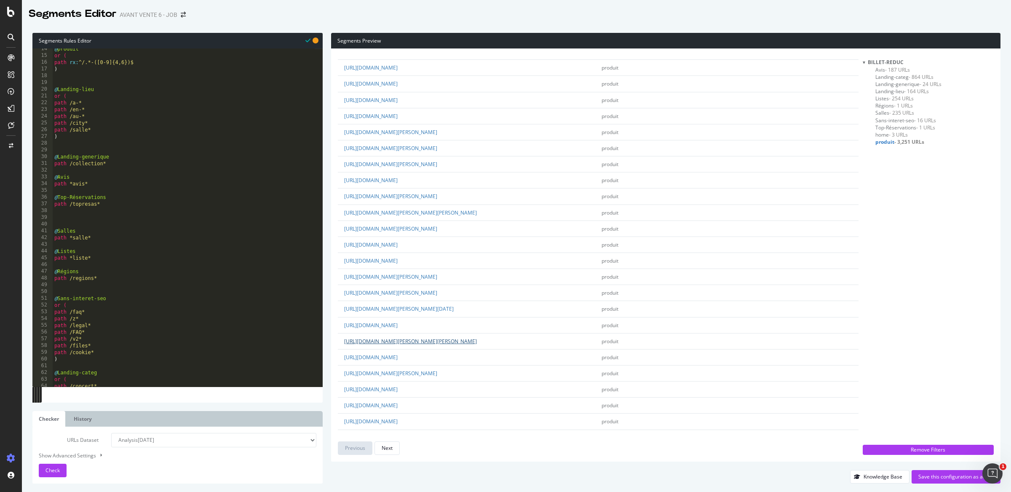
scroll to position [664, 0]
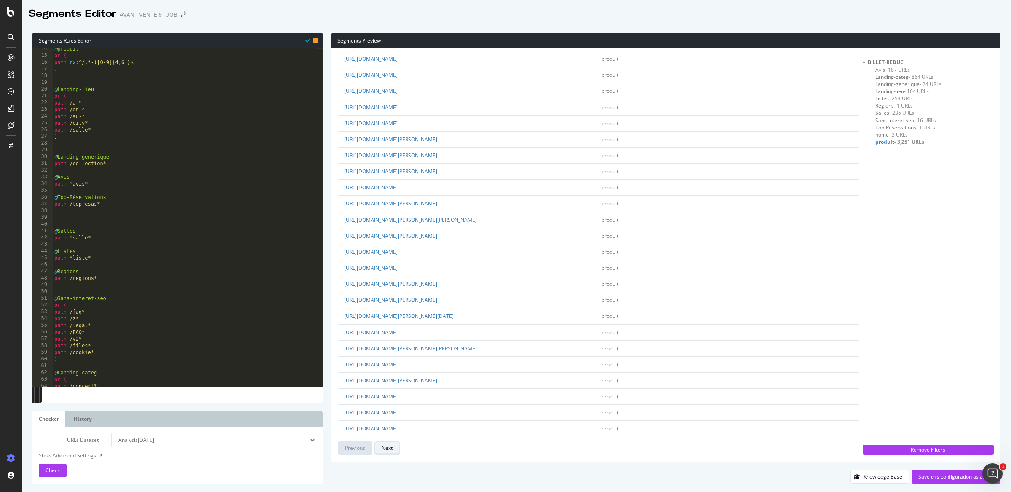
click at [387, 450] on div "Next" at bounding box center [387, 447] width 11 height 7
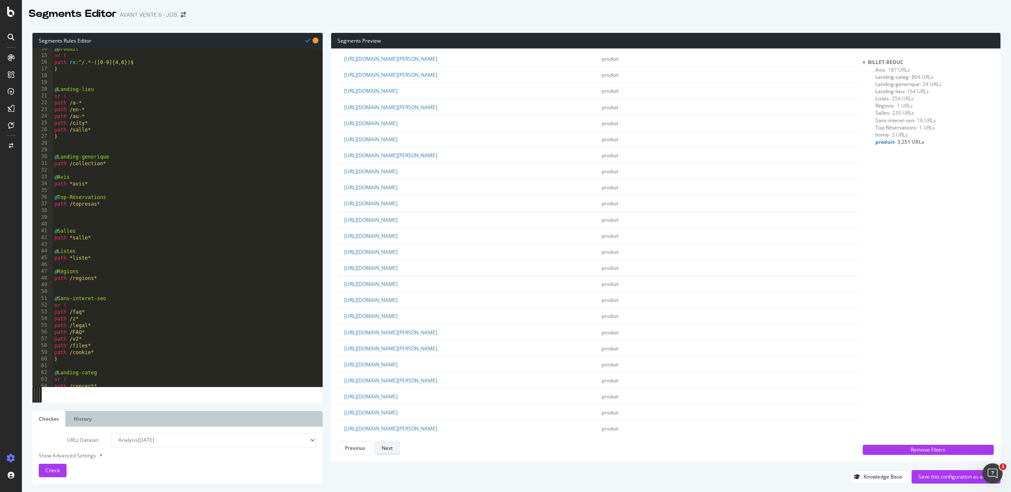
scroll to position [0, 0]
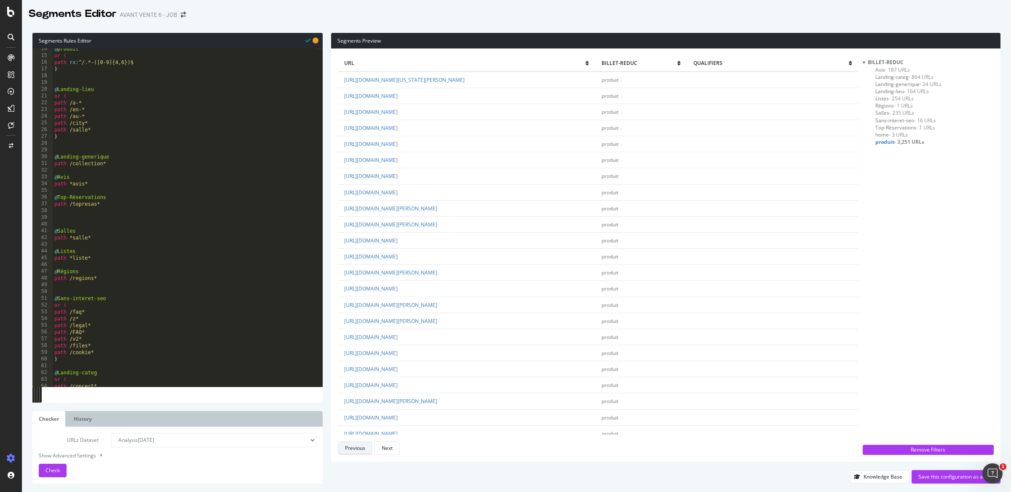
click at [356, 454] on button "Previous" at bounding box center [355, 447] width 35 height 13
click at [386, 449] on div "Next" at bounding box center [387, 447] width 11 height 7
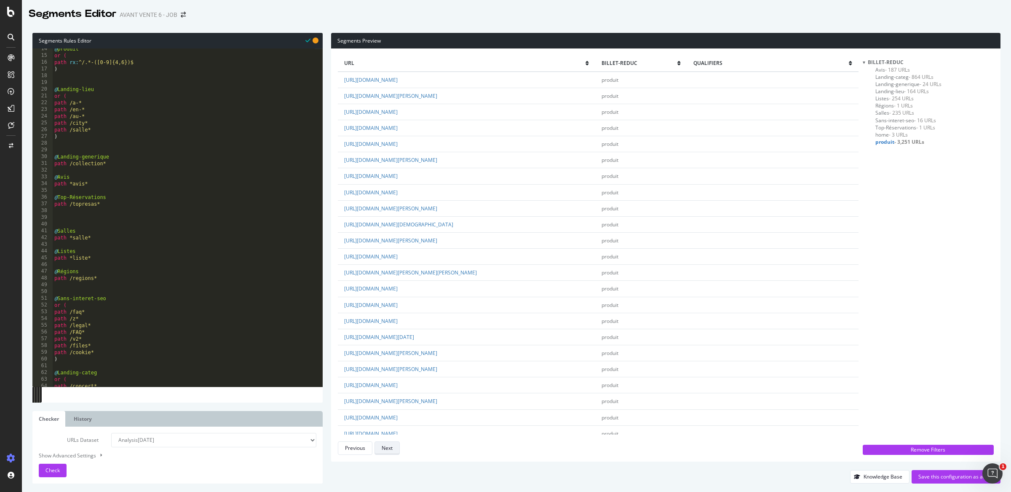
click at [386, 449] on div "Next" at bounding box center [387, 447] width 11 height 7
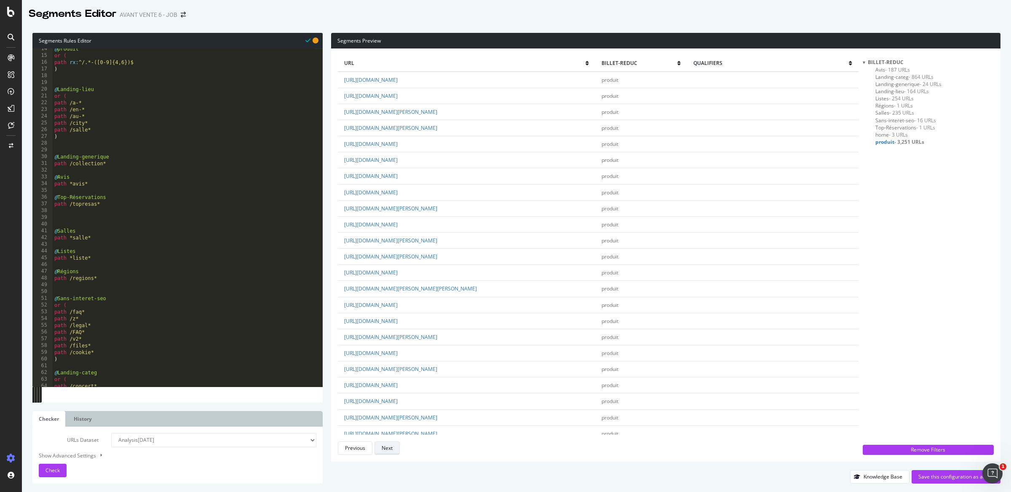
click at [386, 449] on div "Next" at bounding box center [387, 447] width 11 height 7
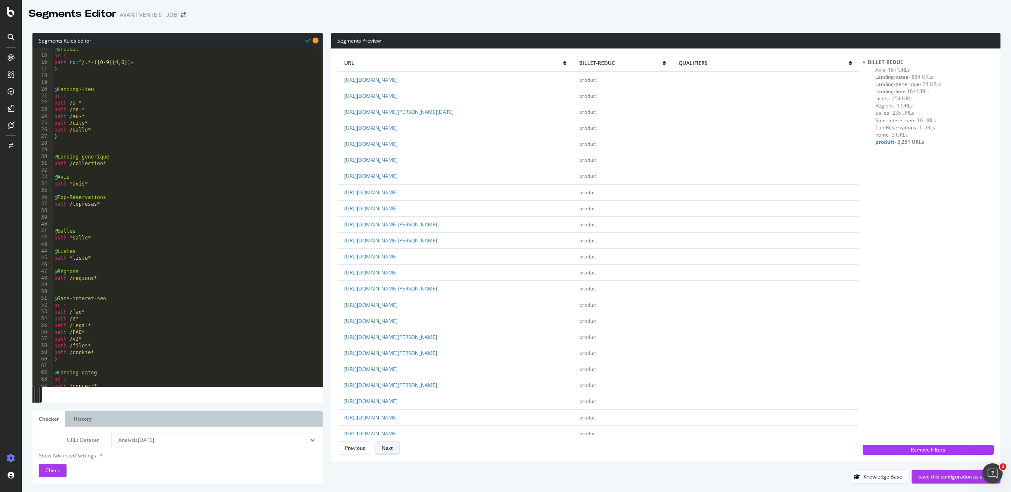
click at [386, 449] on div "Next" at bounding box center [387, 447] width 11 height 7
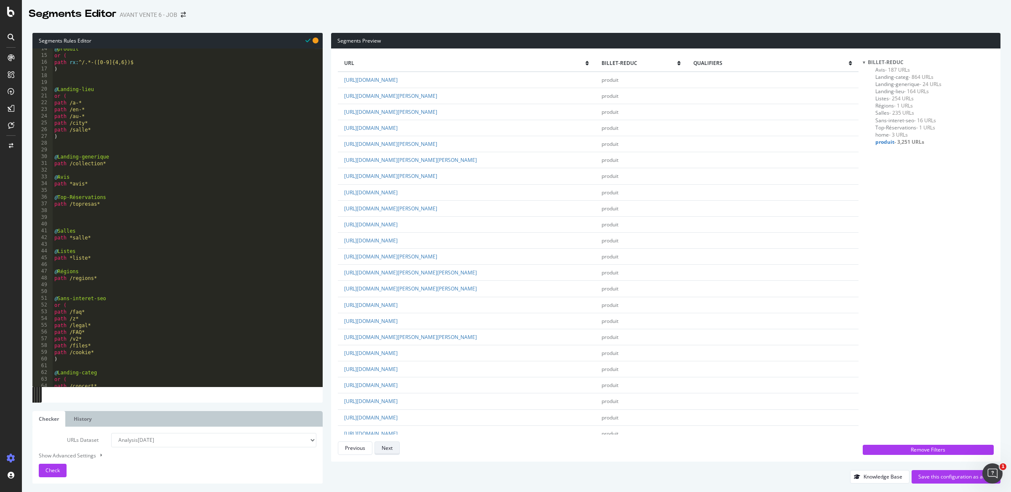
click at [386, 449] on div "Next" at bounding box center [387, 447] width 11 height 7
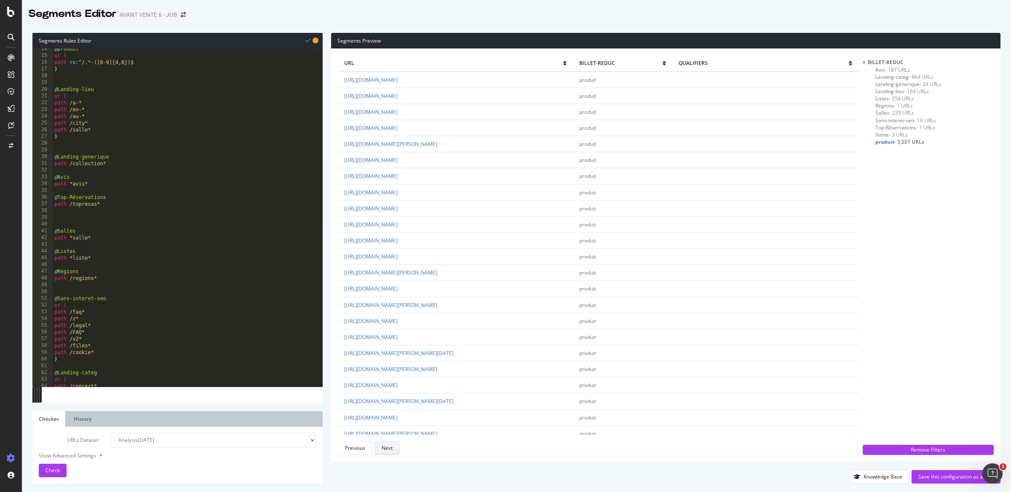
click at [386, 449] on div "Next" at bounding box center [387, 447] width 11 height 7
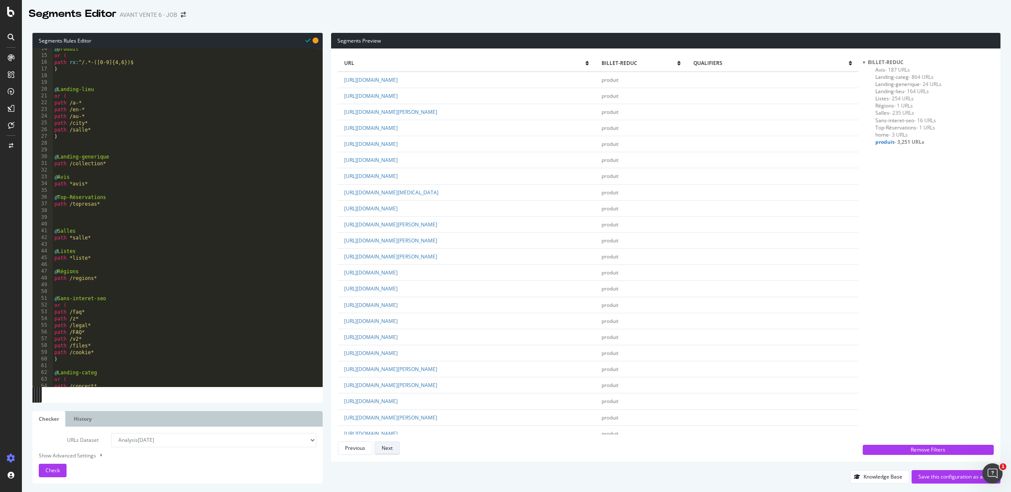
click at [386, 449] on div "Next" at bounding box center [387, 447] width 11 height 7
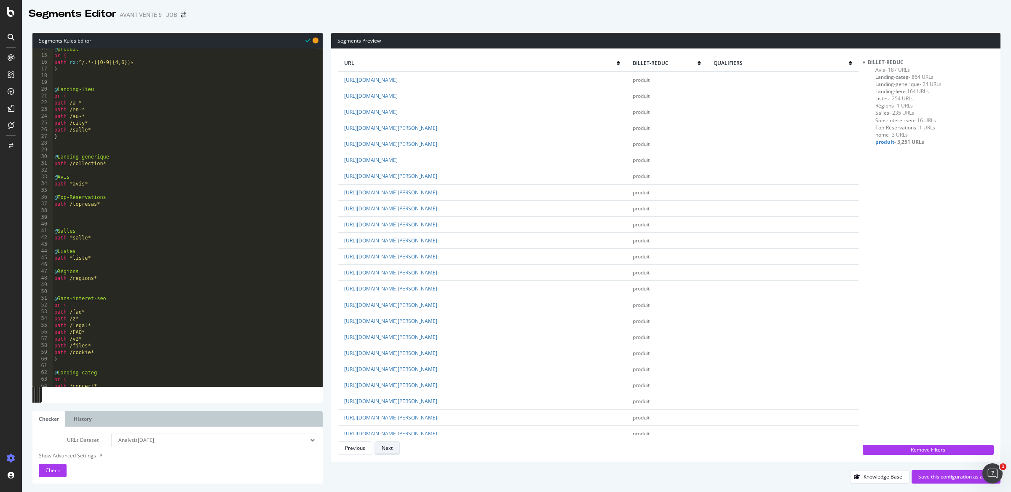
click at [386, 449] on div "Next" at bounding box center [387, 447] width 11 height 7
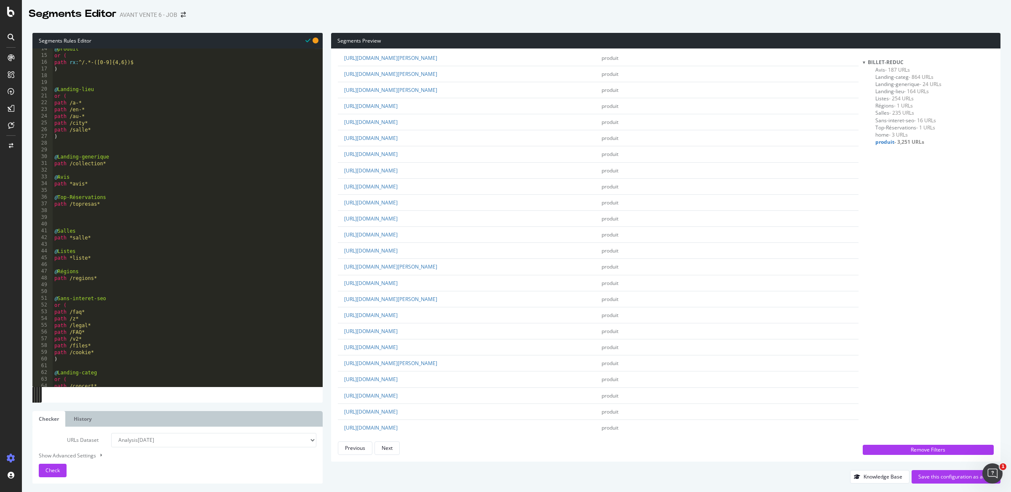
scroll to position [1262, 0]
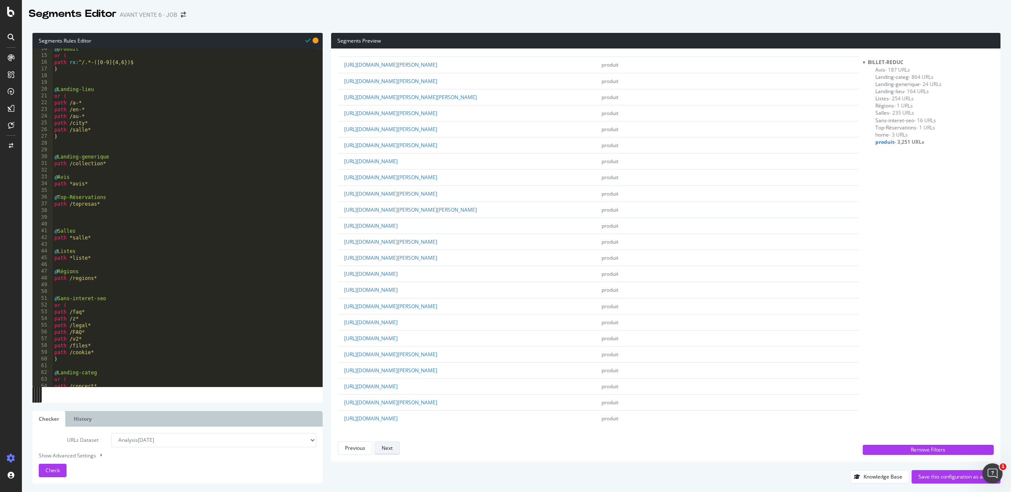
click at [381, 450] on button "Next" at bounding box center [387, 447] width 25 height 13
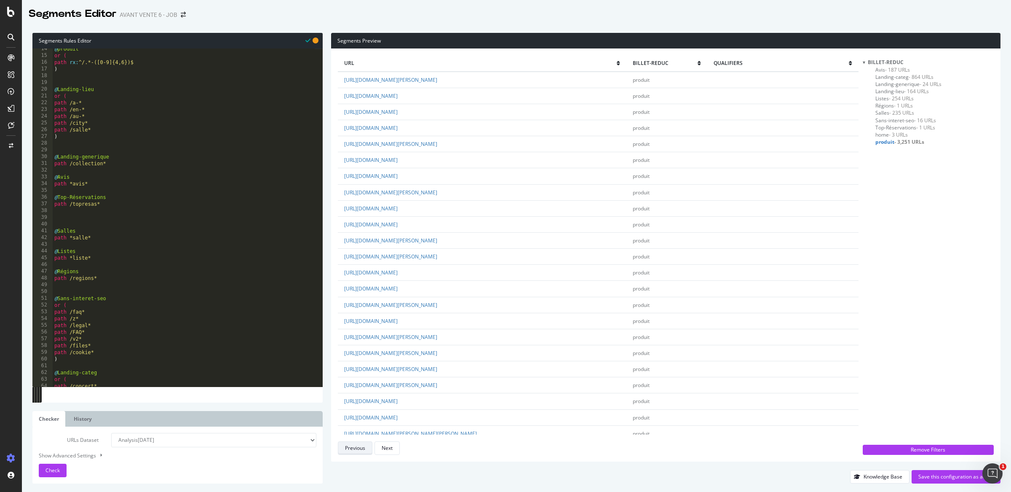
click at [359, 451] on div "Previous" at bounding box center [355, 447] width 20 height 7
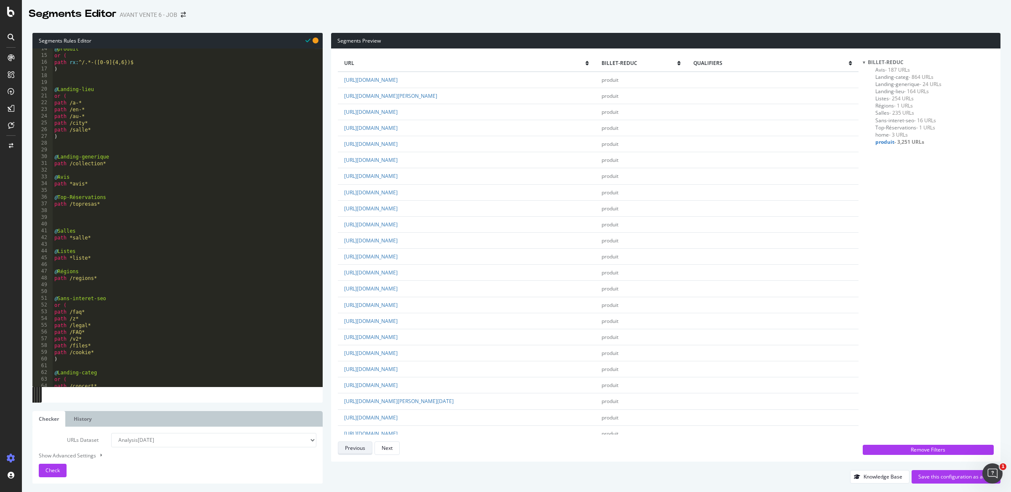
click at [359, 451] on div "Previous" at bounding box center [355, 447] width 20 height 7
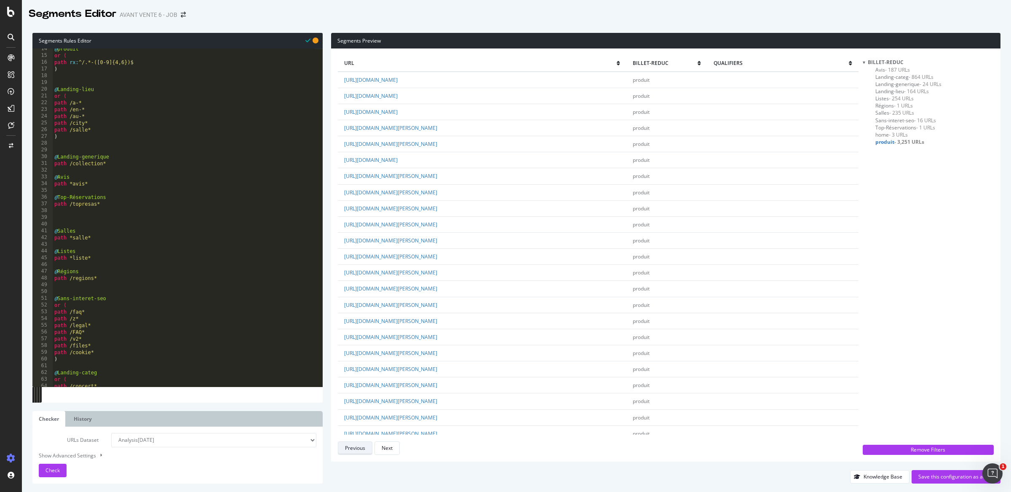
click at [359, 451] on div "Previous" at bounding box center [355, 447] width 20 height 7
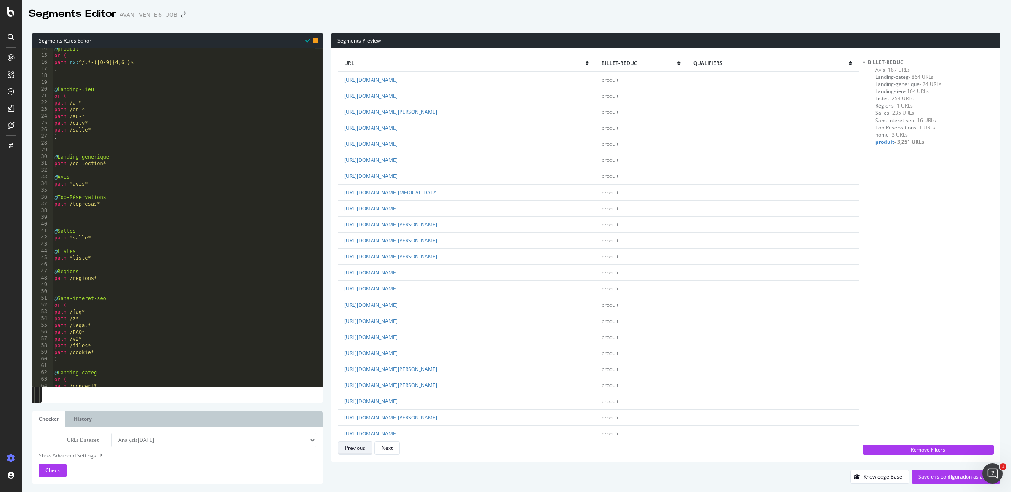
click at [359, 451] on div "Previous" at bounding box center [355, 447] width 20 height 7
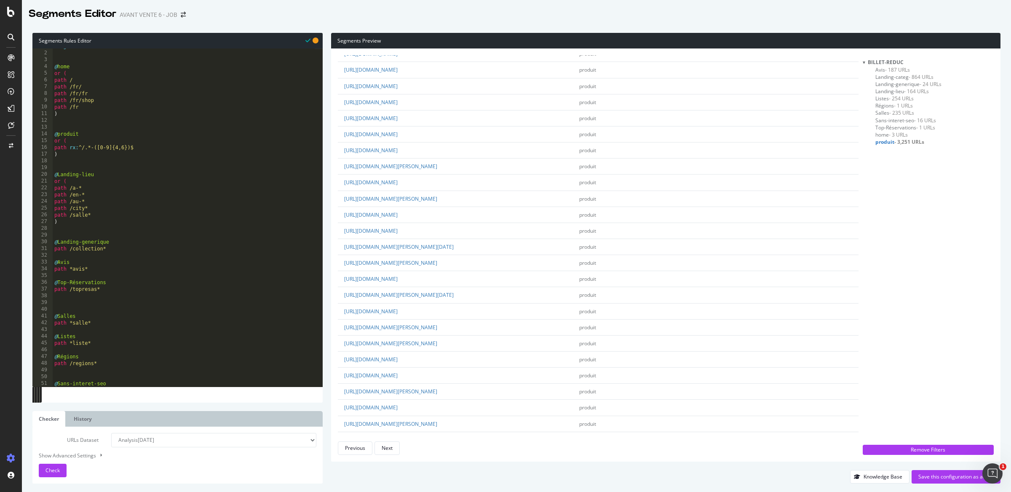
scroll to position [119, 0]
drag, startPoint x: 82, startPoint y: 133, endPoint x: 59, endPoint y: 135, distance: 23.7
click at [59, 135] on div "[ segment : Billet-reduc ] @ home or ( path / path /fr/ path /fr/fr path /fr/sh…" at bounding box center [184, 219] width 262 height 352
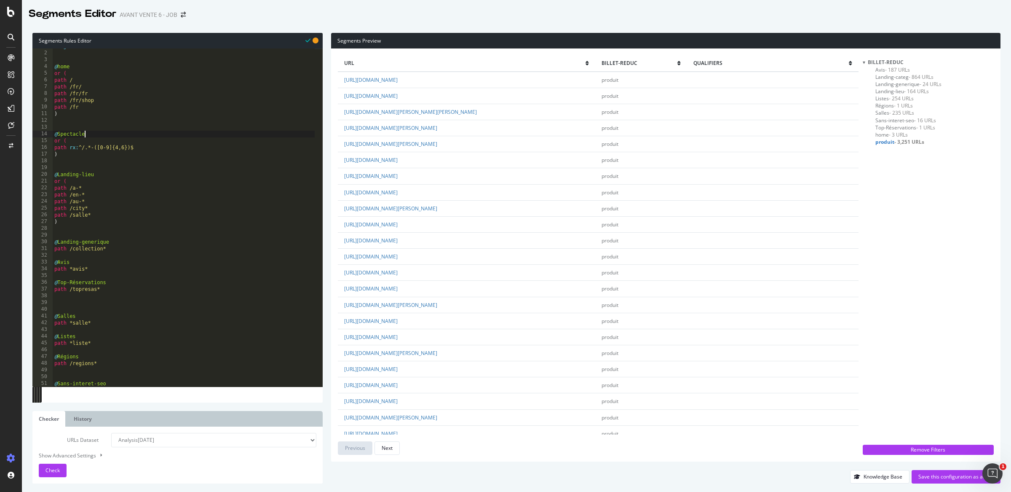
scroll to position [0, 2]
drag, startPoint x: 143, startPoint y: 148, endPoint x: 71, endPoint y: 150, distance: 72.5
click at [71, 150] on div "[ segment : Billet-reduc ] @ home or ( path / path /fr/ path /fr/fr path /fr/sh…" at bounding box center [184, 219] width 262 height 352
type textarea "path rx:^/.*-([0-9]{4,6})$"
click at [123, 159] on div "[ segment : Billet-reduc ] @ home or ( path / path /fr/ path /fr/fr path /fr/sh…" at bounding box center [184, 219] width 262 height 352
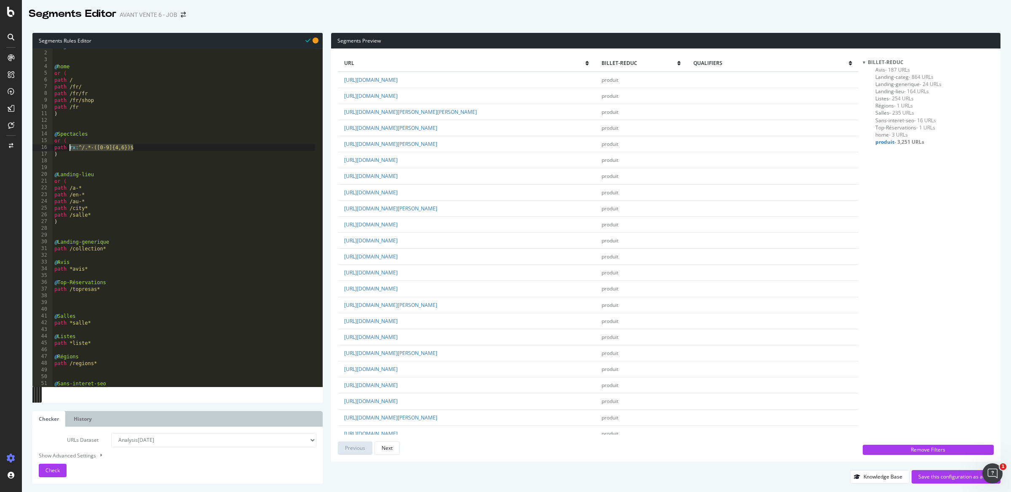
scroll to position [0, 0]
drag, startPoint x: 83, startPoint y: 160, endPoint x: 38, endPoint y: 142, distance: 48.4
click at [38, 142] on div "1 2 3 4 5 6 7 8 9 10 11 12 13 14 15 16 17 18 19 20 21 22 23 24 25 26 27 28 29 3…" at bounding box center [177, 217] width 290 height 338
type textarea "or ( path rx:^/.*-([0-9]{4,6})$"
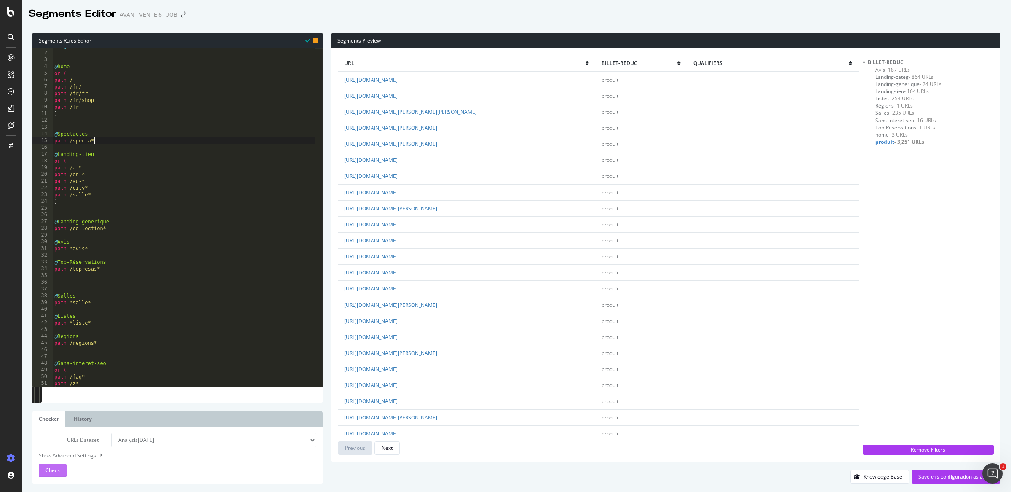
type textarea "path /specta*"
click at [58, 467] on span "Check" at bounding box center [53, 469] width 14 height 7
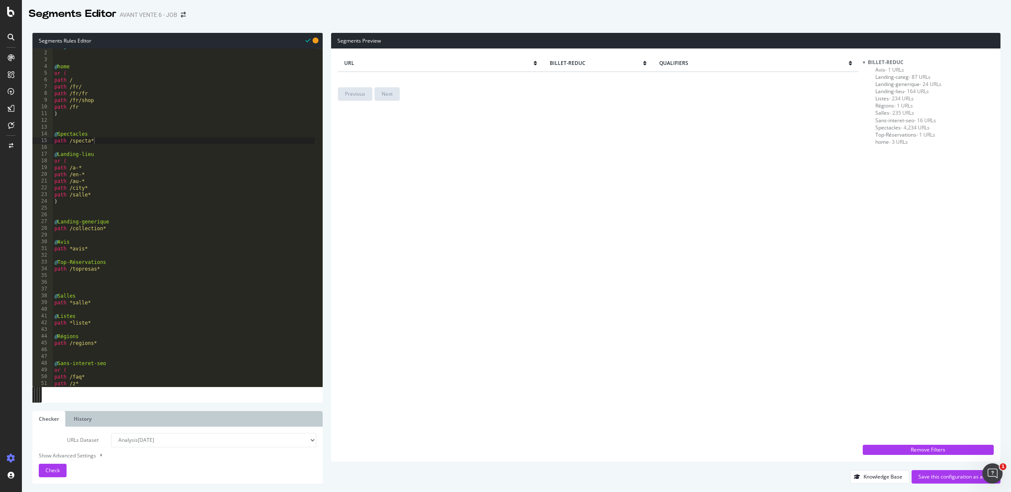
click at [886, 127] on span "Spectacles - 4,234 URLs" at bounding box center [903, 127] width 54 height 7
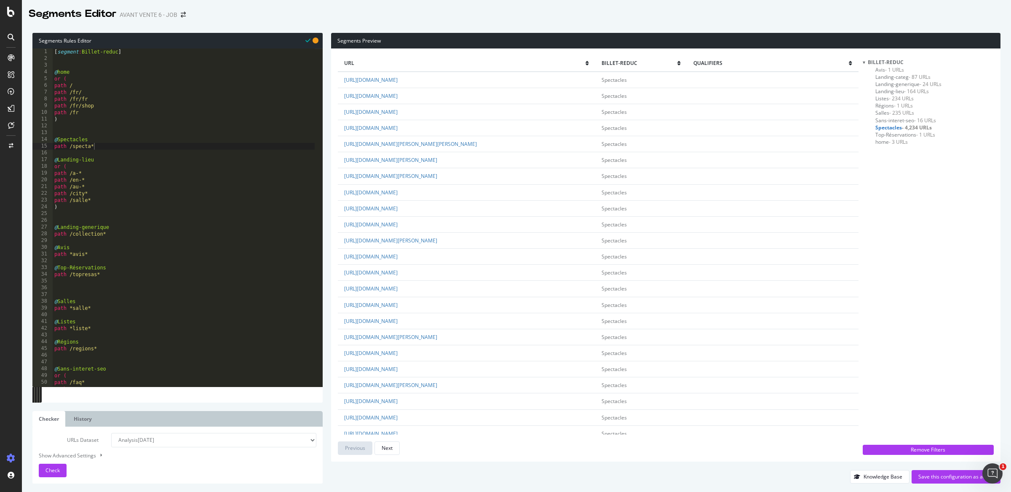
scroll to position [0, 0]
click at [118, 217] on div "[ segment : Billet-reduc ] @ home or ( path / path /fr/ path /fr/fr path /fr/sh…" at bounding box center [184, 224] width 262 height 352
click at [892, 77] on span "Landing-categ - 87 URLs" at bounding box center [903, 76] width 55 height 7
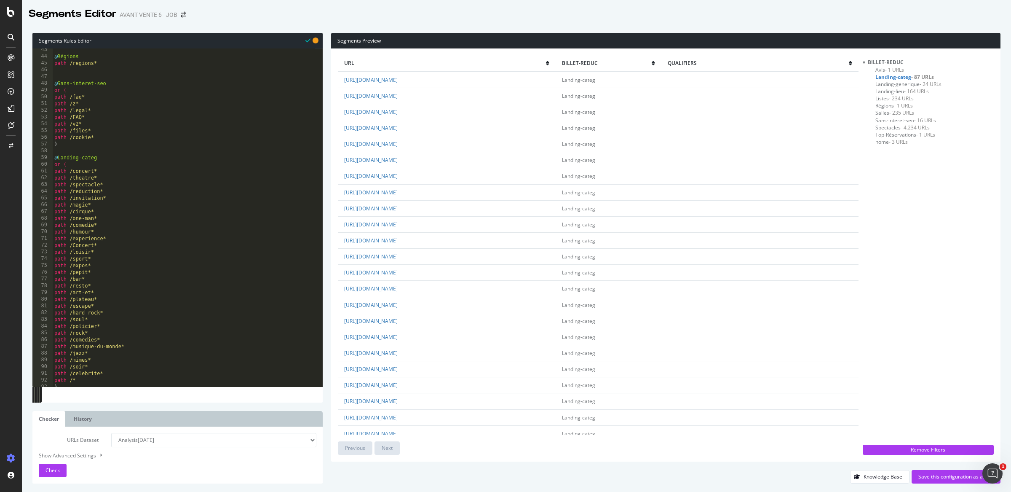
scroll to position [0, 0]
click at [900, 135] on span "Top-Réservations - 1 URLs" at bounding box center [906, 134] width 60 height 7
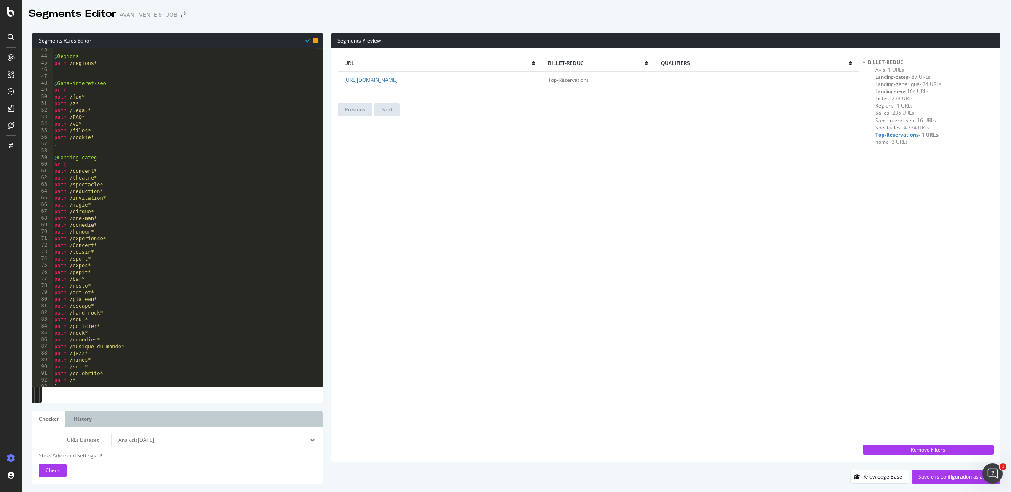
click at [892, 120] on span "Sans-interet-seo - 16 URLs" at bounding box center [906, 120] width 61 height 7
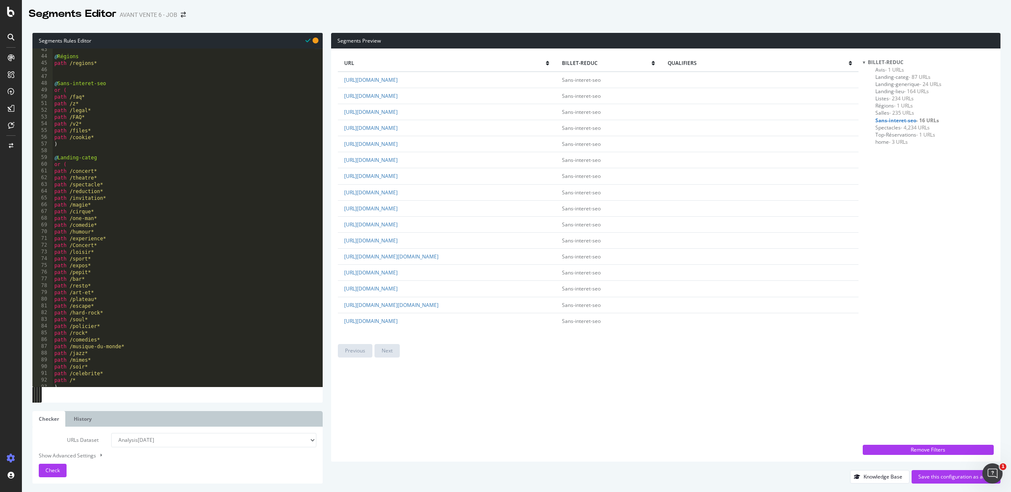
click at [449, 323] on td "https://www.billetreduc.com/cookies.htm" at bounding box center [447, 321] width 218 height 16
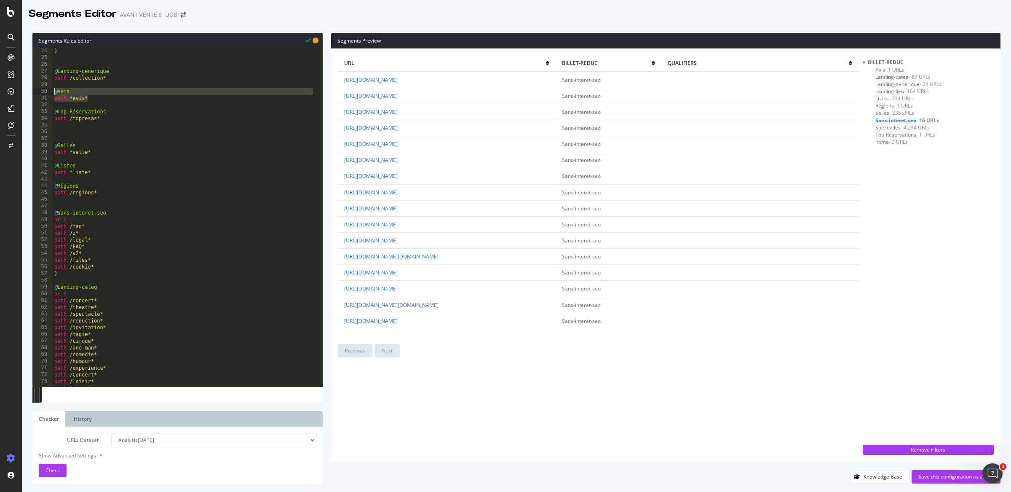
drag, startPoint x: 101, startPoint y: 101, endPoint x: 39, endPoint y: 91, distance: 62.4
click at [39, 91] on div "path *avis* 24 25 26 27 28 29 30 31 32 33 34 35 36 37 38 39 40 41 42 43 44 45 4…" at bounding box center [177, 217] width 290 height 338
click at [93, 98] on div ") @ Landing-generique path /collection* @ Avis path *avis* @ Top-Réservations p…" at bounding box center [184, 224] width 262 height 352
type textarea "path *avis*"
drag, startPoint x: 95, startPoint y: 99, endPoint x: 41, endPoint y: 98, distance: 53.9
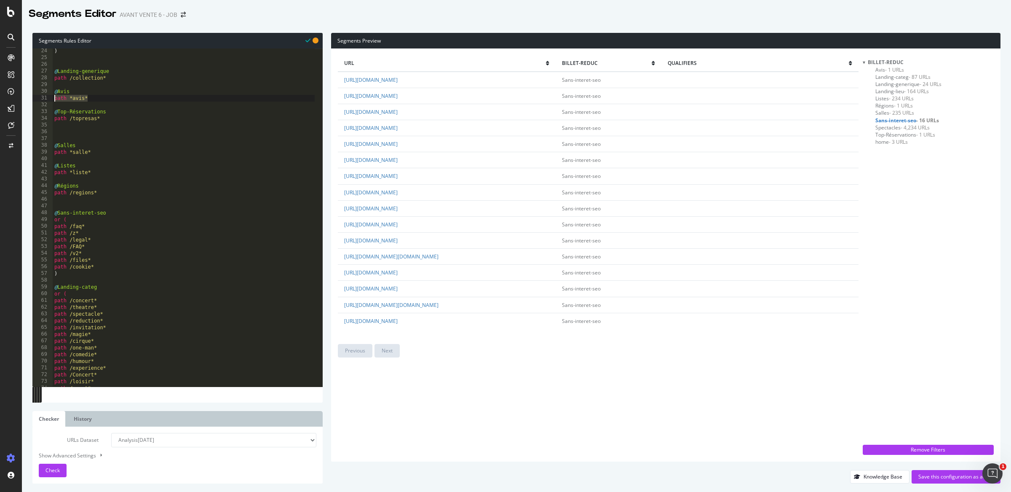
click at [41, 98] on div "path *avis* 24 25 26 27 28 29 30 31 32 33 34 35 36 37 38 39 40 41 42 43 44 45 4…" at bounding box center [177, 217] width 290 height 338
drag, startPoint x: 75, startPoint y: 90, endPoint x: 44, endPoint y: 91, distance: 31.2
click at [44, 91] on div "24 25 26 27 28 29 30 31 32 33 34 35 36 37 38 39 40 41 42 43 44 45 46 47 48 49 5…" at bounding box center [177, 217] width 290 height 338
type textarea "@Avis"
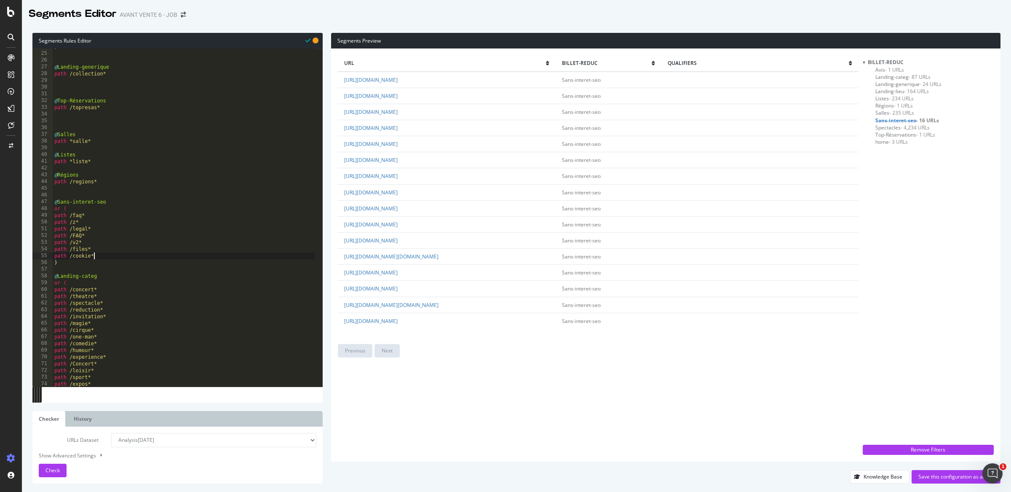
click at [108, 259] on div ") @ Landing-generique path /collection* @ Top-Réservations path /topresas* @ Sa…" at bounding box center [184, 219] width 262 height 352
type textarea "path /cookie*"
paste textarea "path *avis*"
click at [87, 264] on div ") @ Landing-generique path /collection* @ Top-Réservations path /topresas* @ Sa…" at bounding box center [184, 219] width 262 height 352
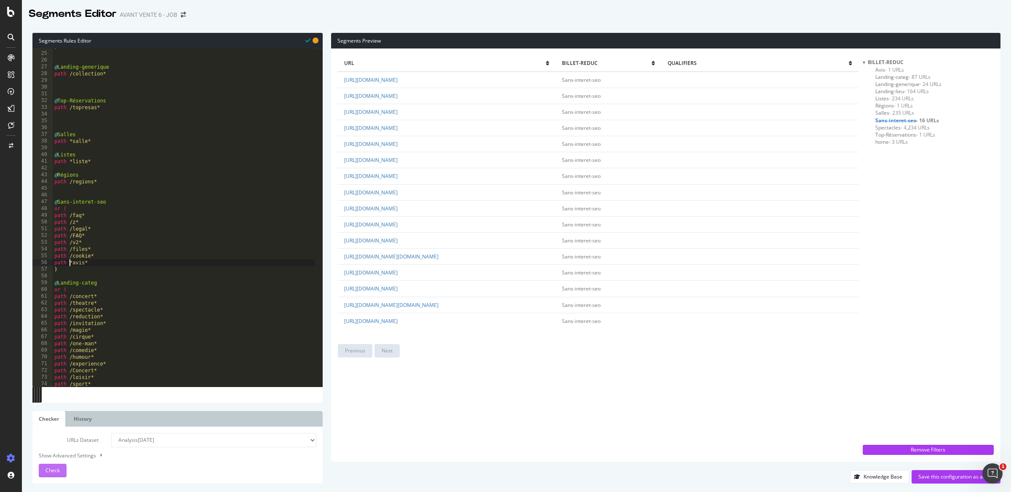
click at [60, 470] on button "Check" at bounding box center [53, 469] width 28 height 13
click at [897, 67] on span "Landing-categ - 87 URLs" at bounding box center [903, 69] width 55 height 7
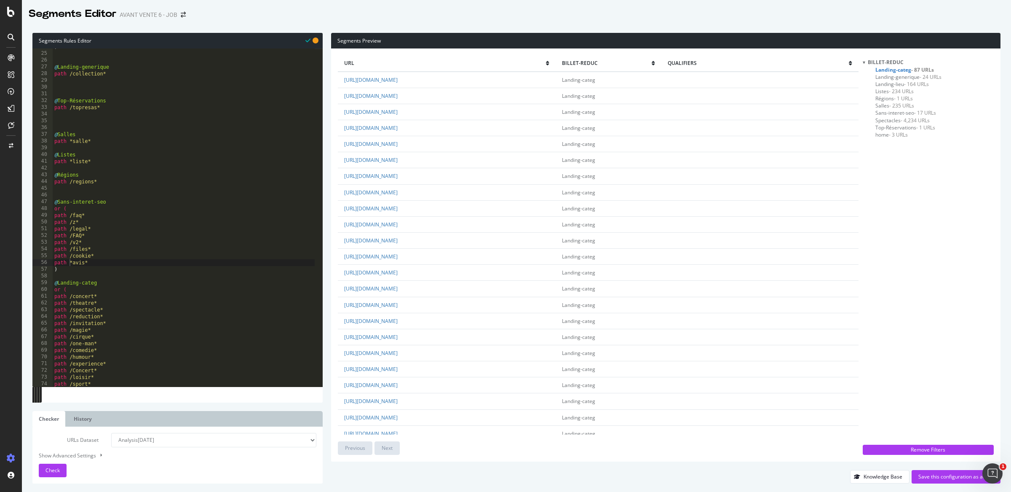
click at [887, 76] on span "Landing-generique - 24 URLs" at bounding box center [909, 76] width 66 height 7
click at [398, 221] on link "https://www.billetreduc.com/collection/les-pepites-theatre" at bounding box center [371, 224] width 54 height 7
click at [398, 240] on link "https://www.billetreduc.com/collection/humour-pepites" at bounding box center [371, 240] width 54 height 7
click at [398, 321] on link "https://www.billetreduc.com/collection/session?contentId=901" at bounding box center [371, 320] width 54 height 7
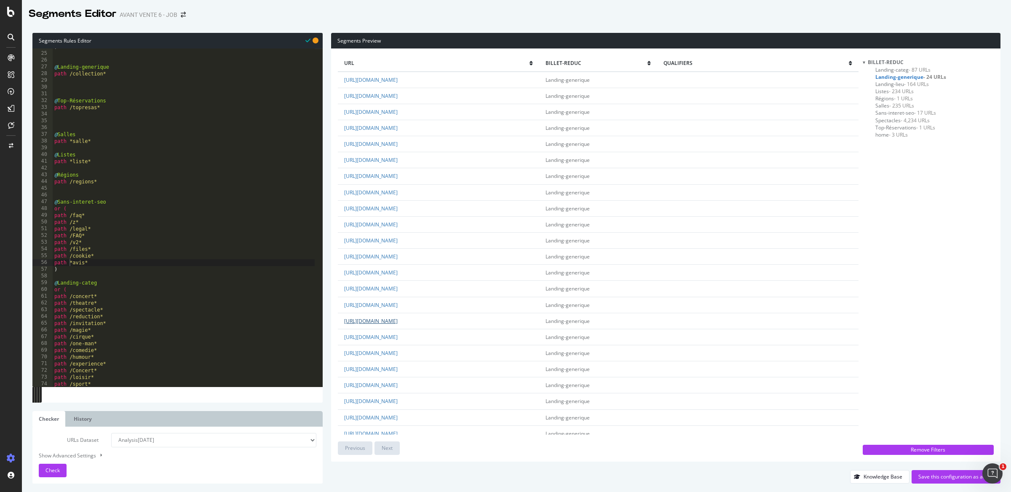
scroll to position [33, 0]
click at [398, 400] on link "https://www.billetreduc.com/collection/session?contentId=896" at bounding box center [371, 402] width 54 height 7
click at [97, 283] on div ") @ Landing-generique path /collection* @ Top-Réservations path /topresas* @ Sa…" at bounding box center [184, 219] width 262 height 352
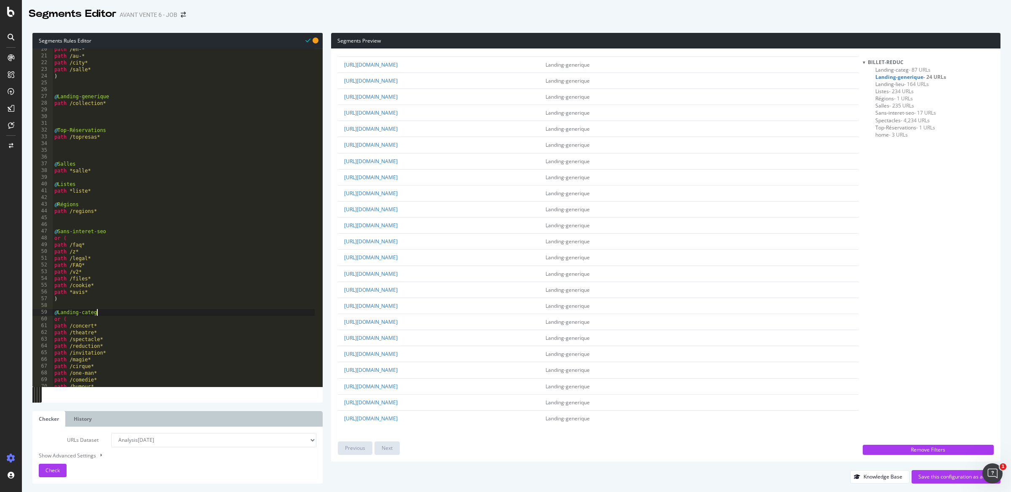
scroll to position [131, 0]
drag, startPoint x: 114, startPoint y: 96, endPoint x: 59, endPoint y: 94, distance: 54.8
click at [59, 94] on div "path /en-* path /au-* path /city* path /salle* ) @ Landing-generique path /coll…" at bounding box center [184, 222] width 262 height 352
type textarea "@Pages-Collection"
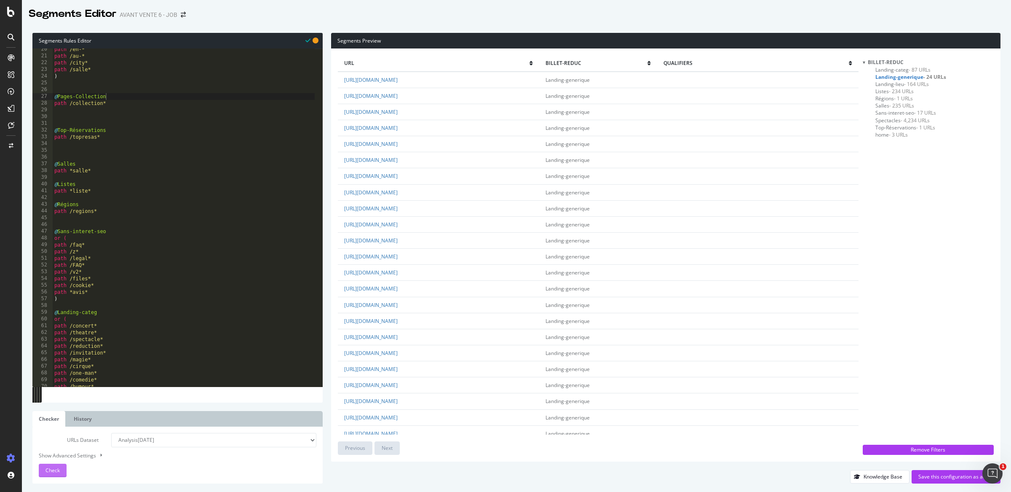
click at [57, 469] on span "Check" at bounding box center [53, 469] width 14 height 7
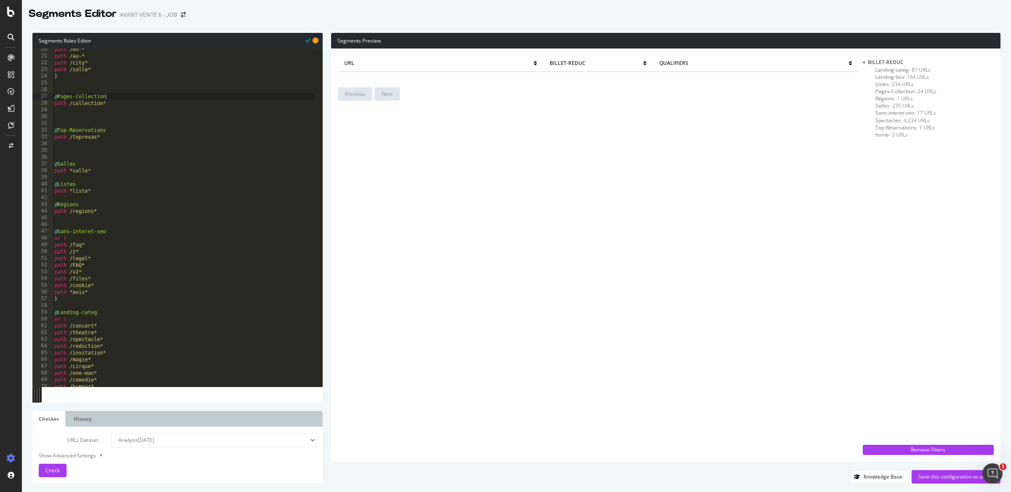
click at [892, 72] on span "Landing-categ - 87 URLs" at bounding box center [903, 69] width 55 height 7
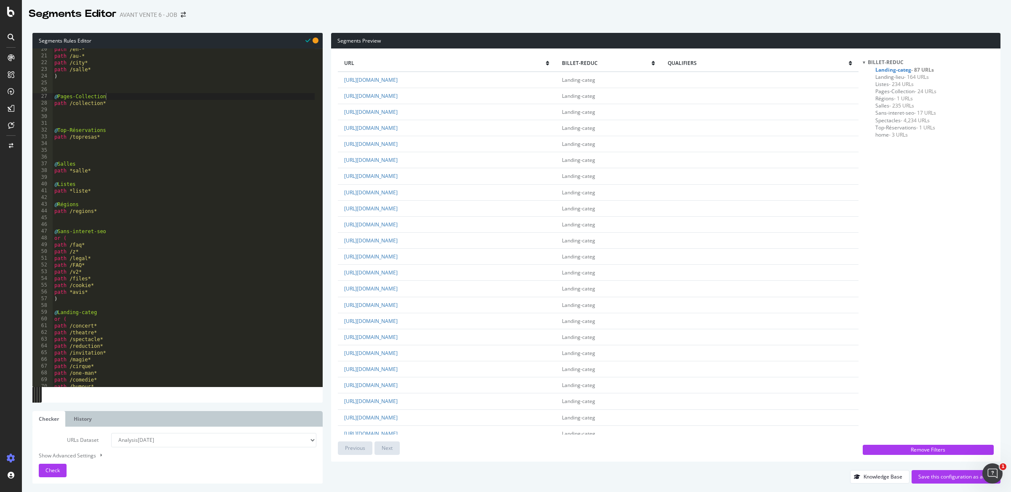
click at [897, 75] on span "Landing-lieu - 164 URLs" at bounding box center [903, 76] width 54 height 7
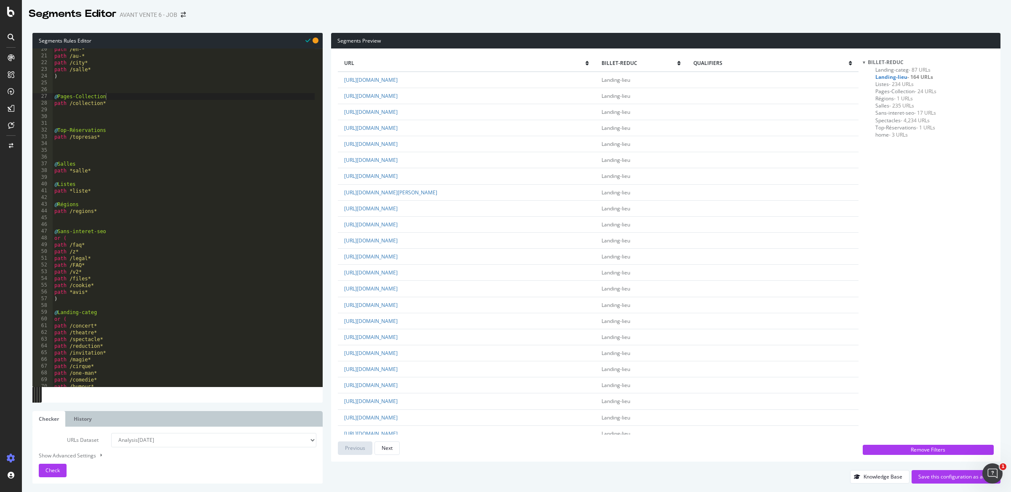
click at [892, 84] on span "- 234 URLs" at bounding box center [901, 83] width 25 height 7
click at [398, 251] on link "https://www.billetreduc.com/festivals/r/31/liste.htm" at bounding box center [371, 249] width 54 height 7
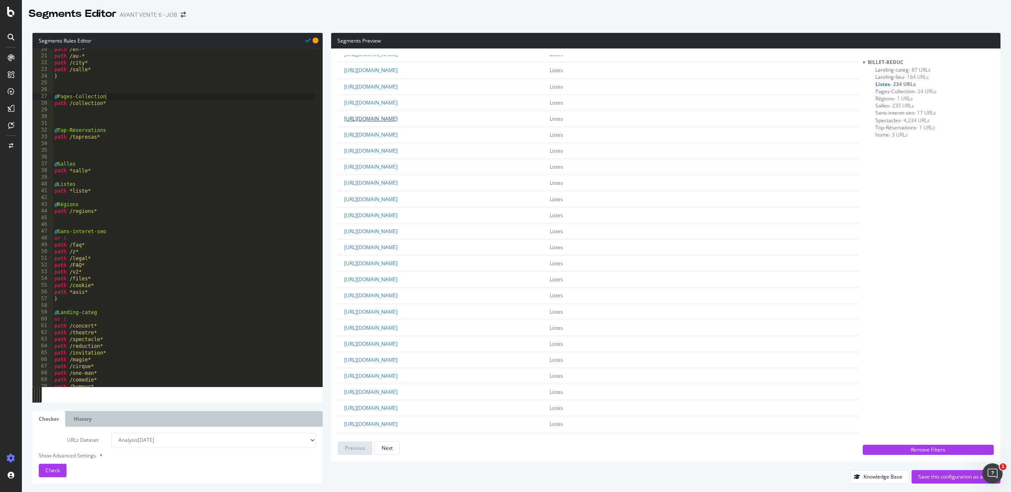
scroll to position [0, 0]
click at [908, 90] on span "Pages-Collection - 24 URLs" at bounding box center [906, 91] width 61 height 7
click at [888, 96] on span "Régions - 1 URLs" at bounding box center [894, 98] width 37 height 7
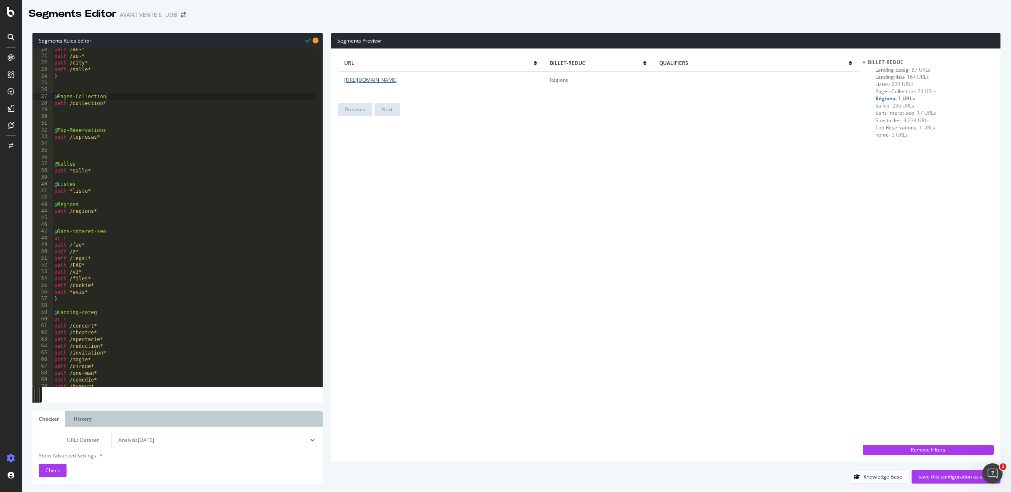
click at [398, 79] on link "https://www.billetreduc.com/regions.htm" at bounding box center [371, 79] width 54 height 7
click at [893, 104] on span "- 235 URLs" at bounding box center [901, 105] width 25 height 7
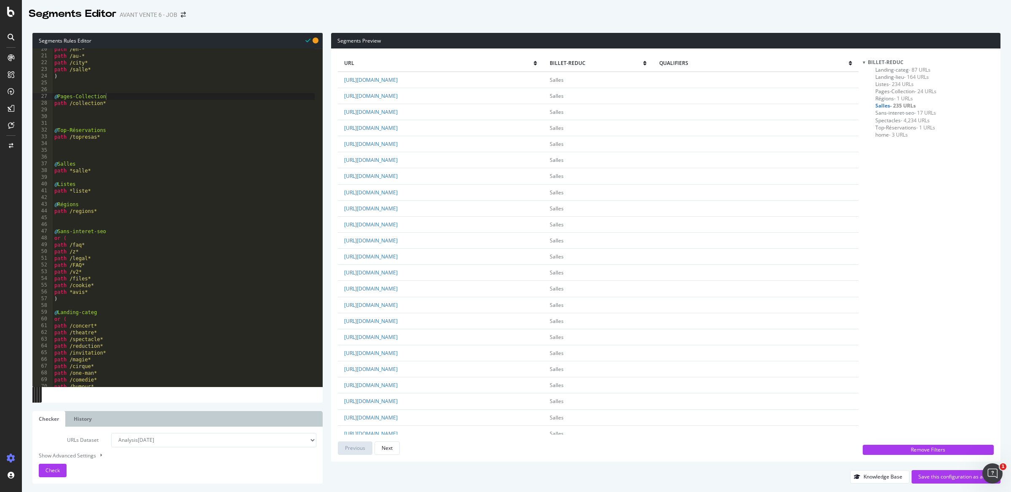
scroll to position [73, 0]
click at [415, 301] on td "https://www.billetreduc.com/23503/salle.htm" at bounding box center [440, 296] width 205 height 16
click at [415, 292] on td "https://www.billetreduc.com/23503/salle.htm" at bounding box center [440, 296] width 205 height 16
click at [398, 297] on link "https://www.billetreduc.com/23503/salle.htm" at bounding box center [371, 295] width 54 height 7
click at [398, 311] on link "https://www.billetreduc.com/4824/salle.htm" at bounding box center [371, 311] width 54 height 7
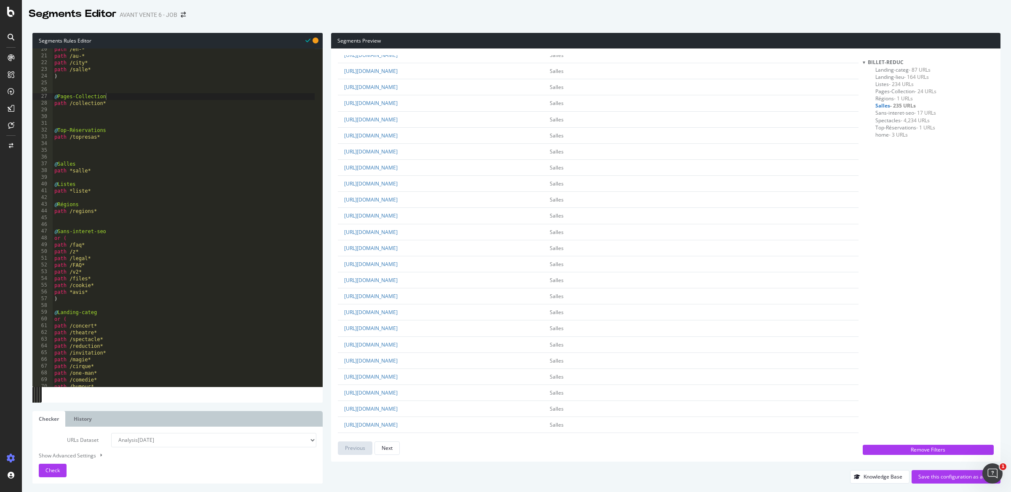
click at [891, 114] on span "Sans-interet-seo - 17 URLs" at bounding box center [906, 112] width 61 height 7
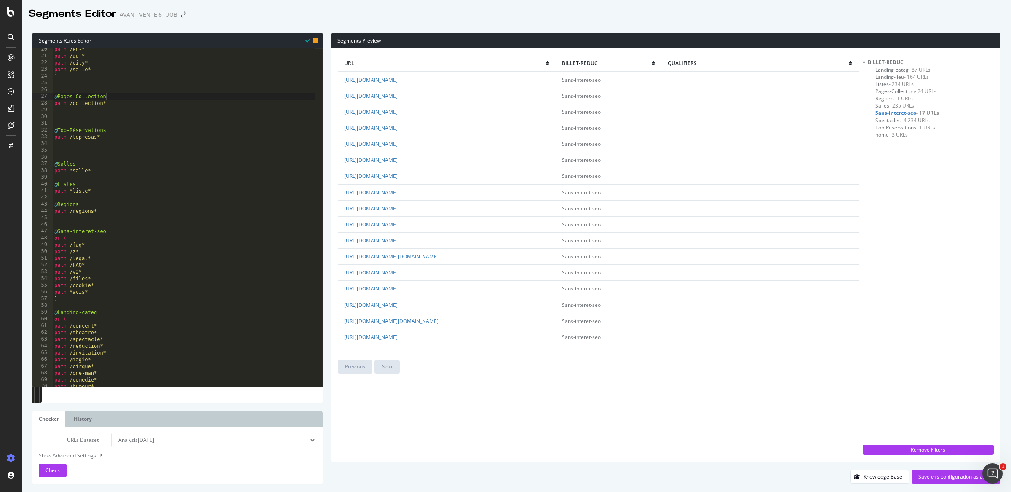
click at [898, 126] on span "Top-Réservations - 1 URLs" at bounding box center [906, 127] width 60 height 7
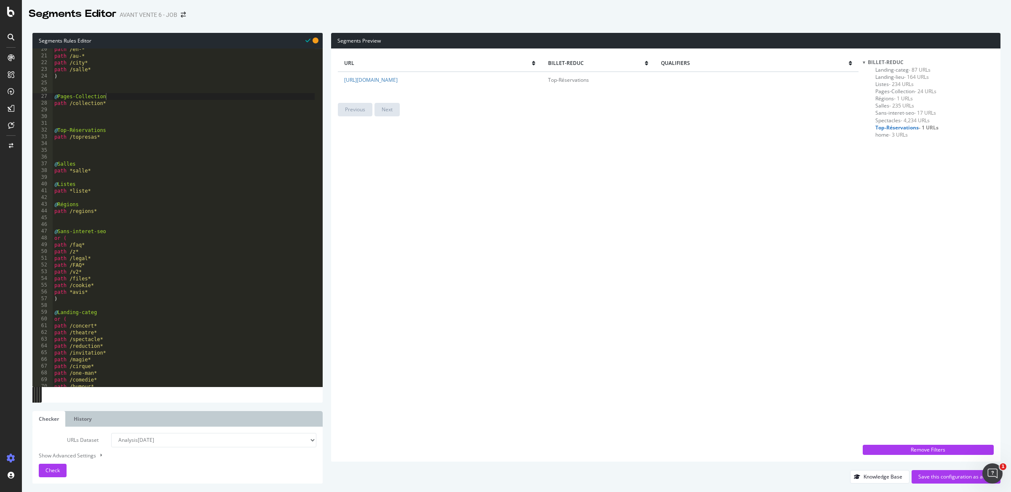
click at [893, 134] on span "- 3 URLs" at bounding box center [898, 134] width 19 height 7
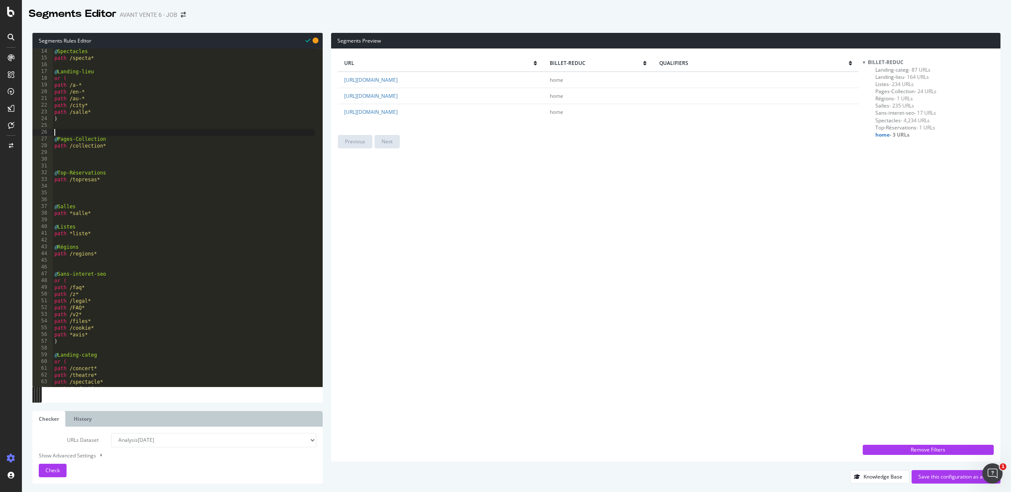
click at [107, 131] on div "@ Spectacles path /specta* @ Landing-lieu or ( path /a-* path /en-* path /au-* …" at bounding box center [184, 224] width 262 height 352
type textarea "@Sous-domaines-Pro&"
drag, startPoint x: 418, startPoint y: 94, endPoint x: 363, endPoint y: 96, distance: 55.2
click at [363, 96] on td "https://pro.billetreduc.com/" at bounding box center [440, 96] width 205 height 16
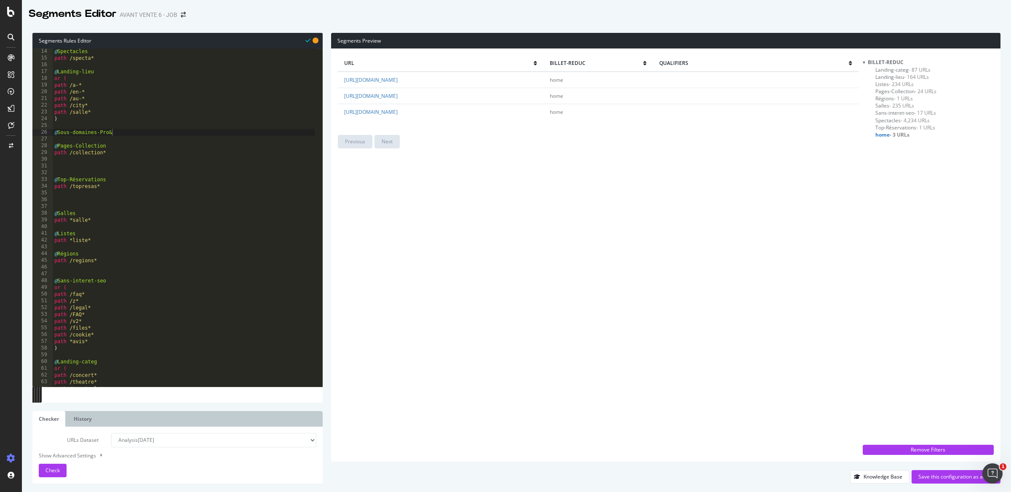
copy link "pro.billetreduc.com/"
click at [129, 134] on div "@ Spectacles path /specta* @ Landing-lieu or ( path /a-* path /en-* path /au-* …" at bounding box center [184, 224] width 262 height 352
paste textarea "pro.billetreduc.com/"
click at [116, 132] on div "@ Spectacles path /specta* @ Landing-lieu or ( path /a-* path /en-* path /au-* …" at bounding box center [184, 224] width 262 height 352
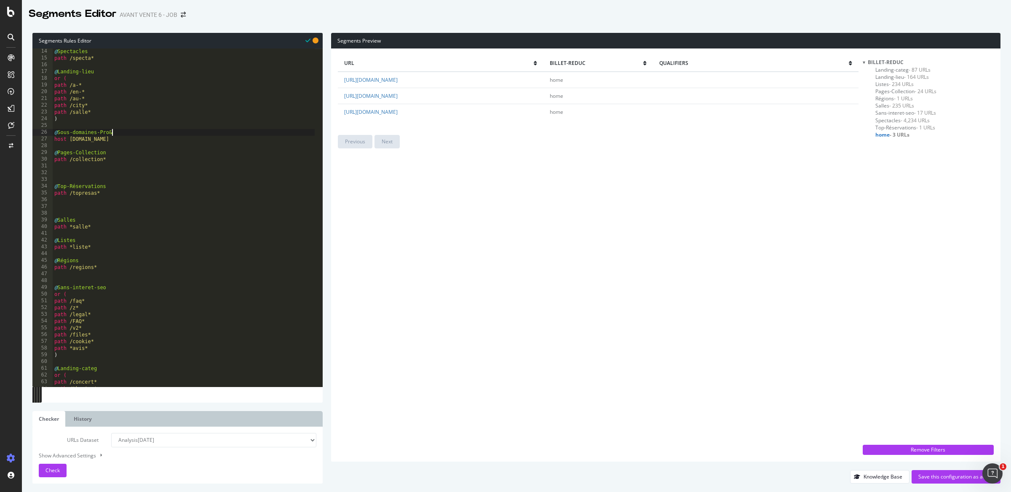
type textarea "@Sous-domaines-Pro&"
click at [138, 147] on div "@ Spectacles path /specta* @ Landing-lieu or ( path /a-* path /en-* path /au-* …" at bounding box center [184, 224] width 262 height 352
type textarea "host pro.billetreduc.com"
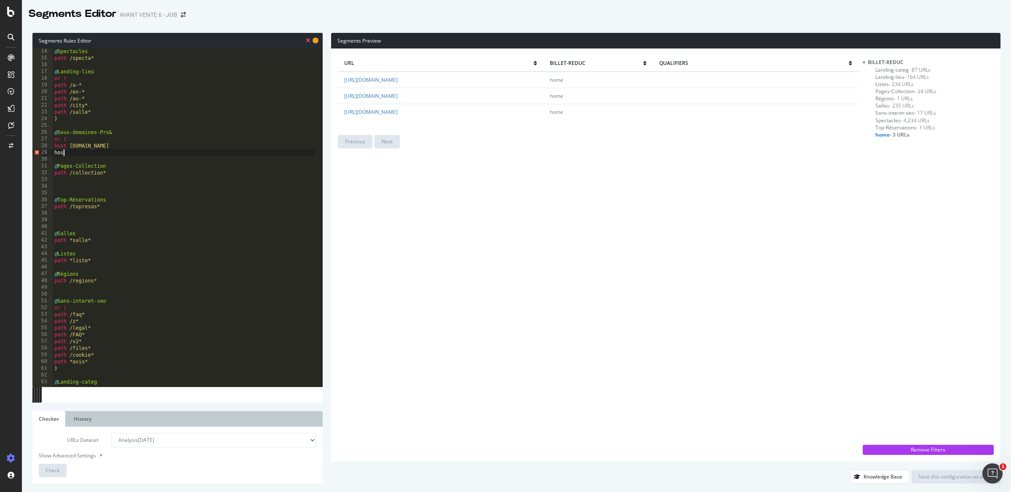
type textarea "host"
click at [892, 115] on span "Sans-interet-seo - 17 URLs" at bounding box center [906, 112] width 61 height 7
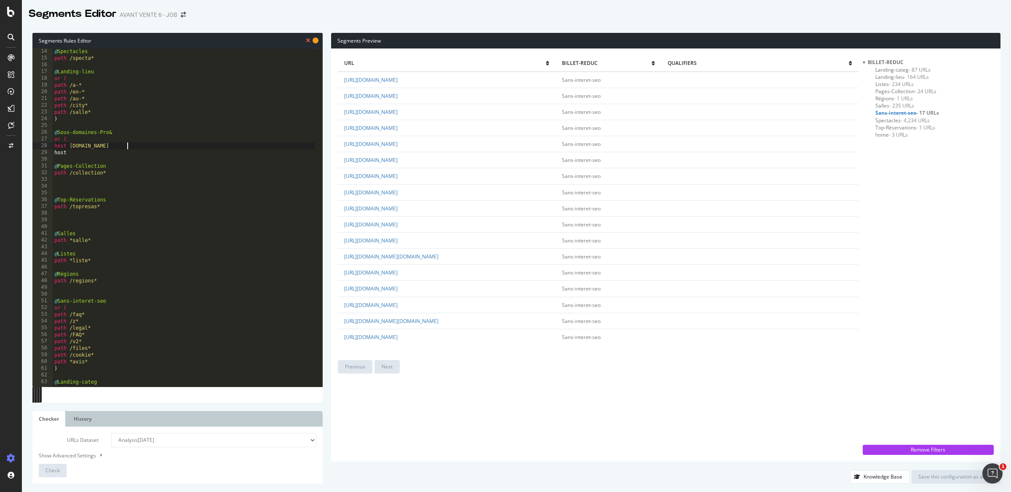
click at [137, 144] on div "@ Spectacles path /specta* @ Landing-lieu or ( path /a-* path /en-* path /au-* …" at bounding box center [184, 224] width 262 height 352
drag, startPoint x: 139, startPoint y: 146, endPoint x: 70, endPoint y: 147, distance: 68.7
click at [70, 147] on div "@ Spectacles path /specta* @ Landing-lieu or ( path /a-* path /en-* path /au-* …" at bounding box center [184, 224] width 262 height 352
click at [87, 153] on div "@ Spectacles path /specta* @ Landing-lieu or ( path /a-* path /en-* path /au-* …" at bounding box center [184, 224] width 262 height 352
drag, startPoint x: 499, startPoint y: 254, endPoint x: 362, endPoint y: 257, distance: 137.0
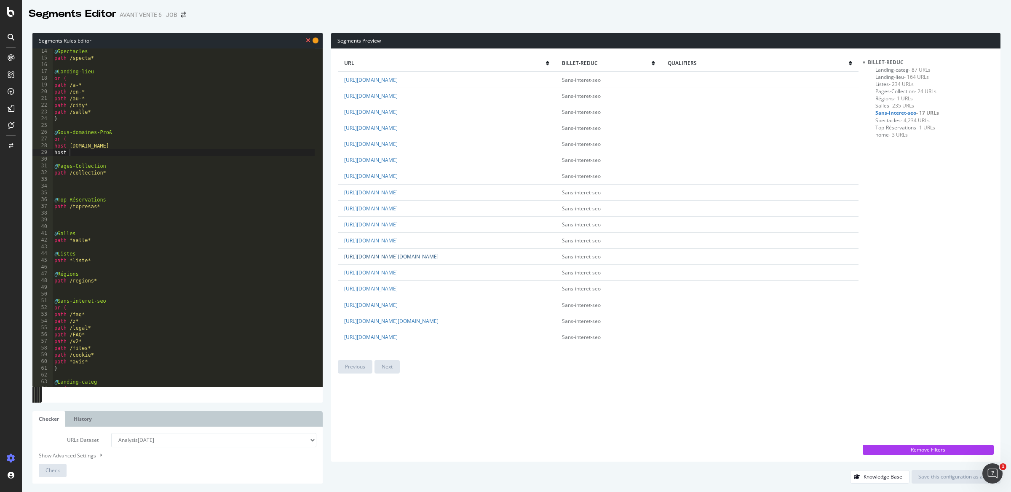
click at [362, 257] on td "https://shop.billetreduc.com/files/media-kit-billetreduc.zip" at bounding box center [447, 257] width 218 height 16
copy link "shop.billetreduc.com/files/media-kit-billetreduc.zip"
click at [94, 156] on div "@ Spectacles path /specta* @ Landing-lieu or ( path /a-* path /en-* path /au-* …" at bounding box center [184, 224] width 262 height 352
paste textarea "shop.billetreduc.com/files/media-kit-billetreduc.zip"
drag, startPoint x: 131, startPoint y: 154, endPoint x: 274, endPoint y: 157, distance: 142.5
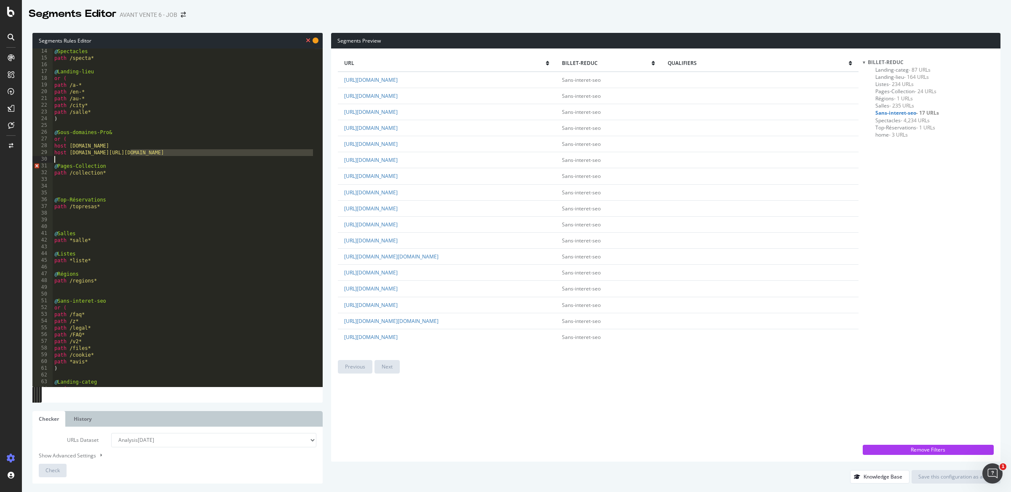
click at [274, 157] on div "@ Spectacles path /specta* @ Landing-lieu or ( path /a-* path /en-* path /au-* …" at bounding box center [184, 224] width 262 height 352
type textarea "host shop.billetreduc.com"
type textarea ")"
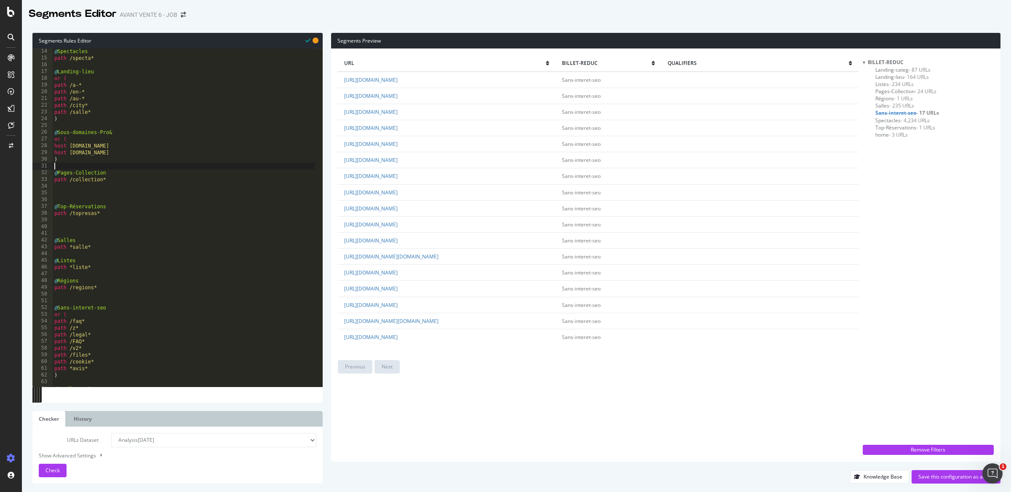
click at [127, 134] on div "@ Spectacles path /specta* @ Landing-lieu or ( path /a-* path /en-* path /au-* …" at bounding box center [184, 224] width 262 height 352
click at [59, 470] on span "Check" at bounding box center [53, 469] width 14 height 7
click at [900, 112] on span "Sans-interet-seo - 16 URLs" at bounding box center [908, 112] width 64 height 7
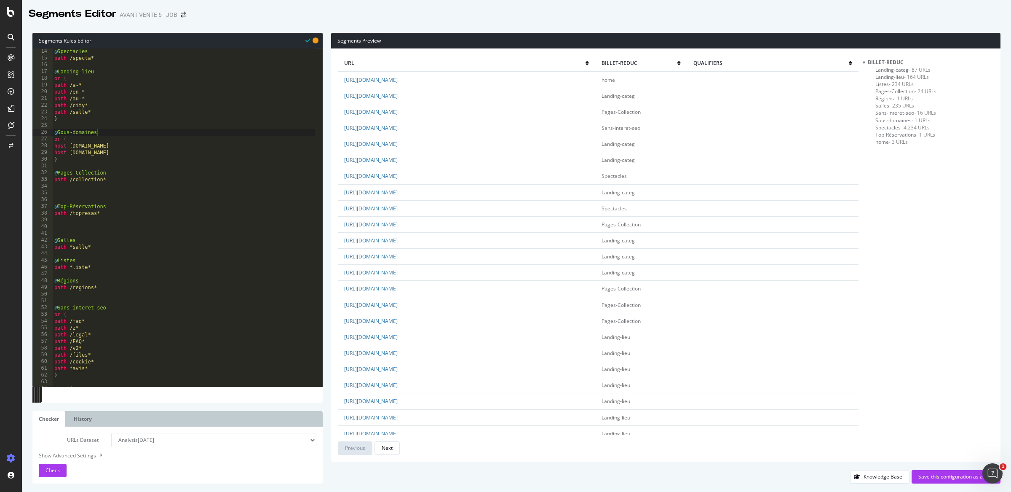
click at [903, 119] on span "Sous-domaines - 1 URLs" at bounding box center [903, 120] width 55 height 7
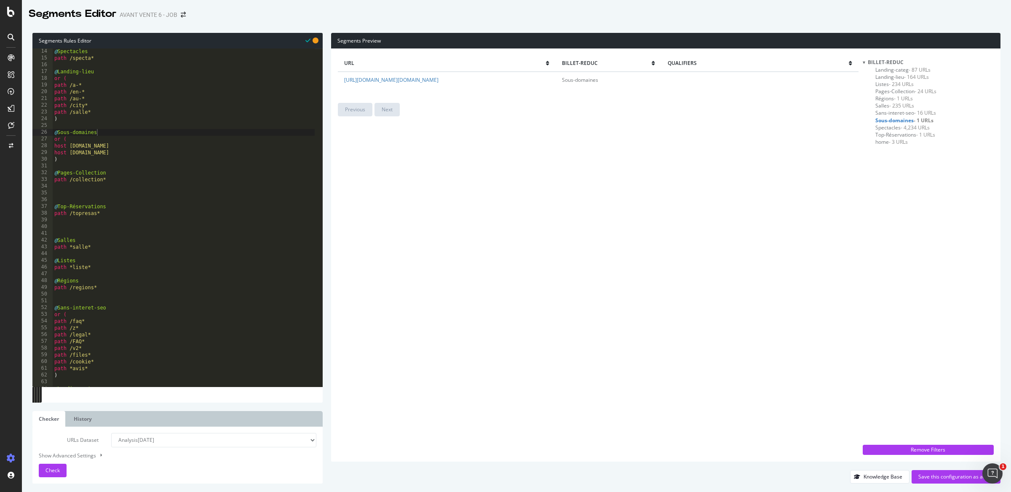
click at [159, 146] on div "@ Spectacles path /specta* @ Landing-lieu or ( path /a-* path /en-* path /au-* …" at bounding box center [184, 224] width 262 height 352
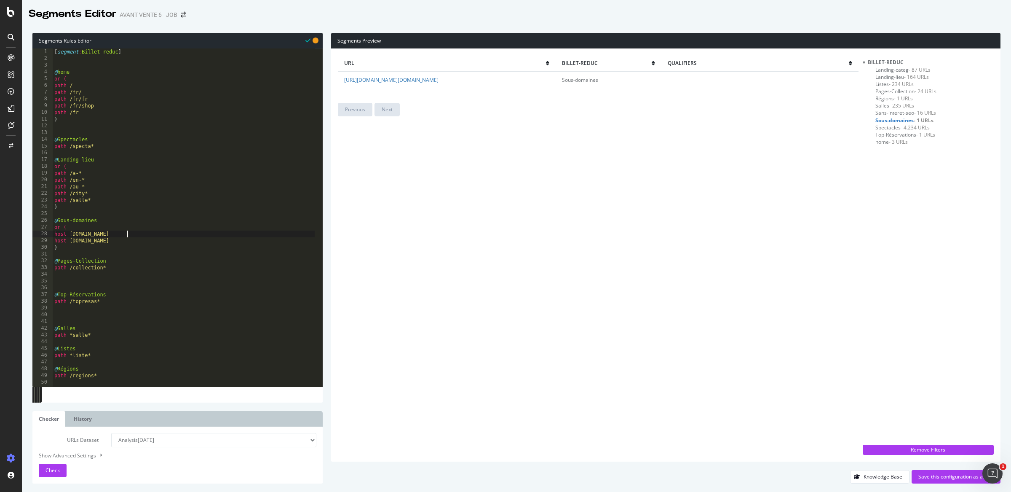
scroll to position [0, 0]
click at [107, 106] on div "[ segment : Billet-reduc ] @ home or ( path / path /fr/ path /fr/fr path /fr/sh…" at bounding box center [184, 224] width 262 height 352
click at [896, 142] on span "- 3 URLs" at bounding box center [898, 141] width 19 height 7
click at [101, 107] on div "[ segment : Billet-reduc ] @ home or ( path / path /fr/ path /fr/fr path /fr/sh…" at bounding box center [184, 224] width 262 height 352
click at [92, 84] on div "[ segment : Billet-reduc ] @ home or ( path / path /fr/ path /fr/fr path /fr/sh…" at bounding box center [184, 224] width 262 height 352
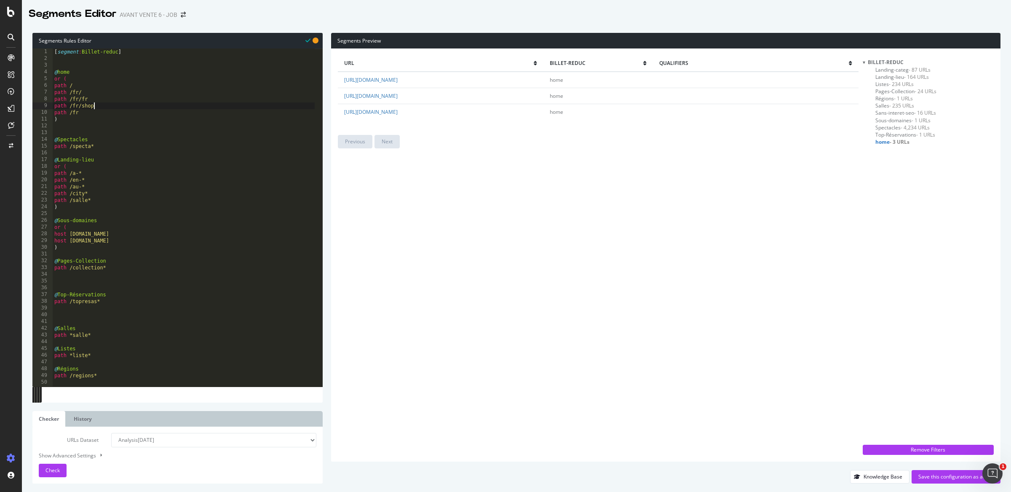
type textarea "path /"
drag, startPoint x: 92, startPoint y: 84, endPoint x: 32, endPoint y: 86, distance: 60.3
click at [32, 86] on div "path / 1 2 3 4 5 6 7 8 9 10 11 12 13 14 15 16 17 18 19 20 21 22 23 24 25 26 27 …" at bounding box center [177, 217] width 290 height 338
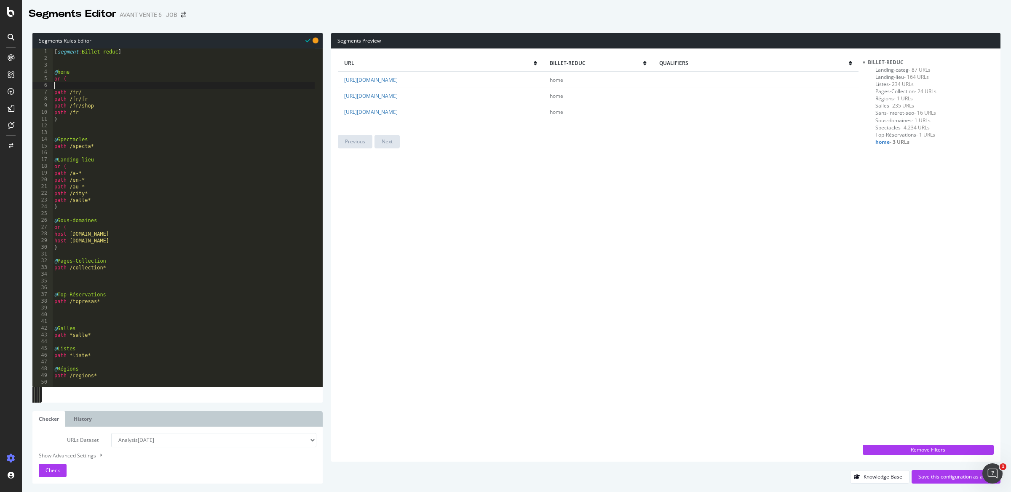
type textarea "or ("
click at [51, 474] on div "Check" at bounding box center [53, 469] width 14 height 7
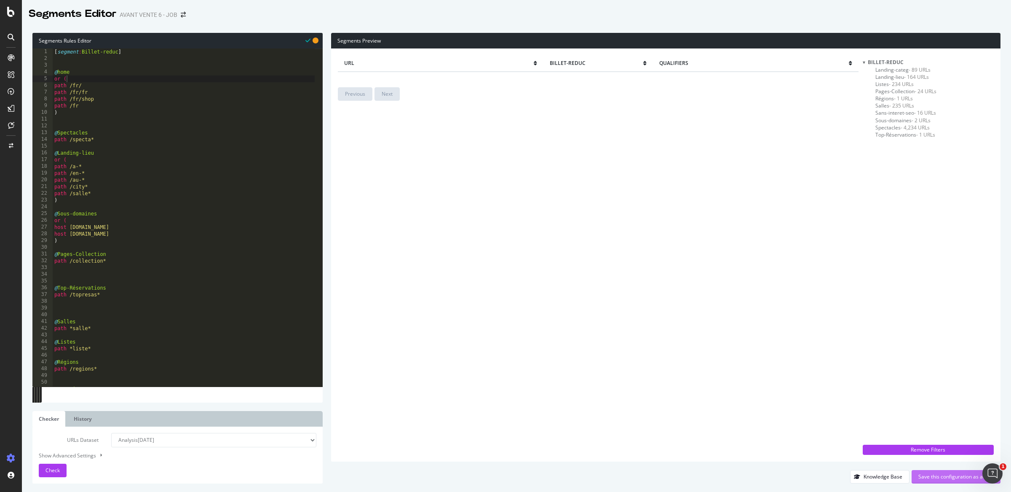
click at [942, 476] on div "Save this configuration as active" at bounding box center [956, 476] width 75 height 7
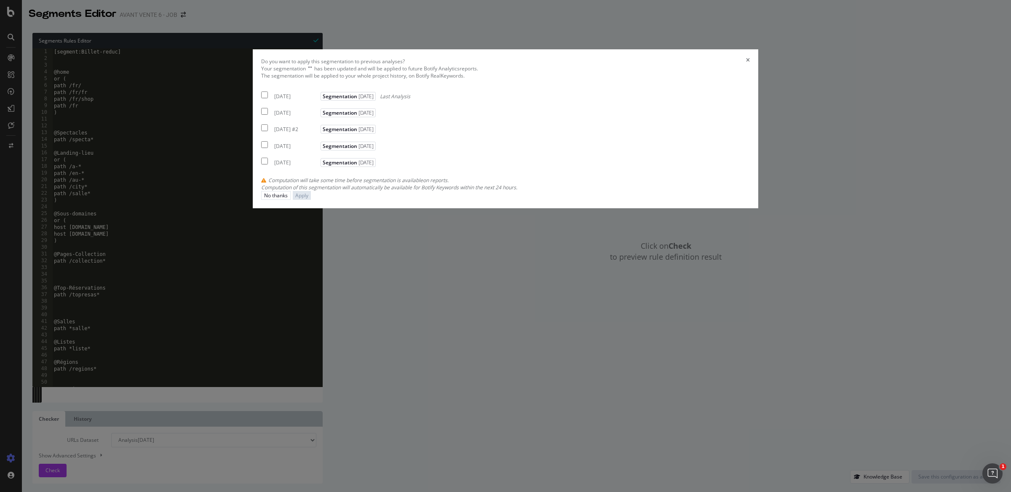
click at [319, 116] on div "2025 Sep. 8th" at bounding box center [296, 112] width 44 height 7
checkbox input "true"
click at [308, 199] on div "Apply" at bounding box center [301, 195] width 13 height 7
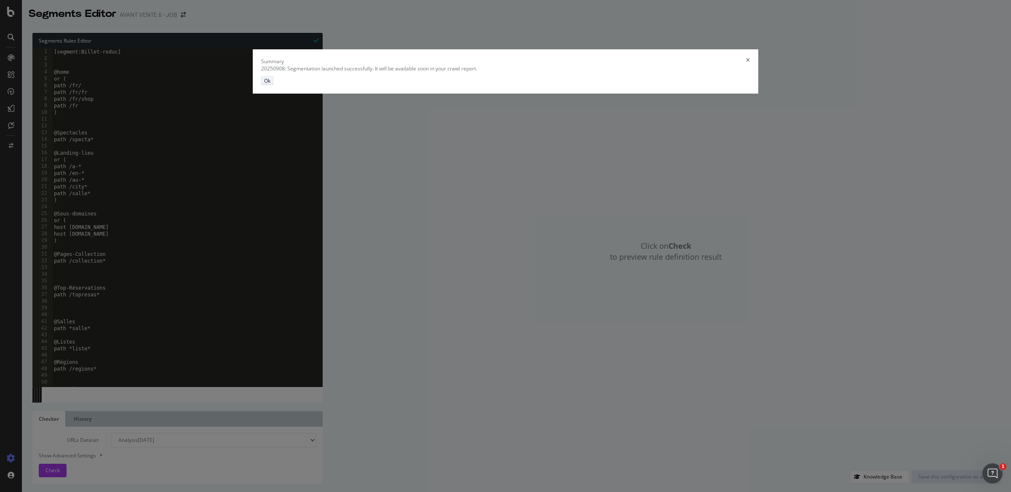
click at [273, 85] on button "Ok" at bounding box center [267, 80] width 12 height 9
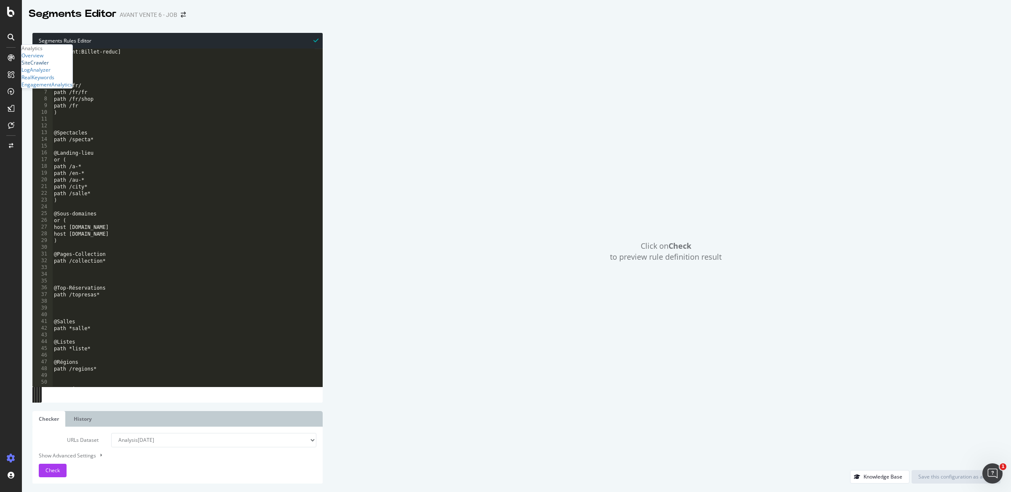
click at [38, 66] on div "SiteCrawler" at bounding box center [34, 62] width 27 height 7
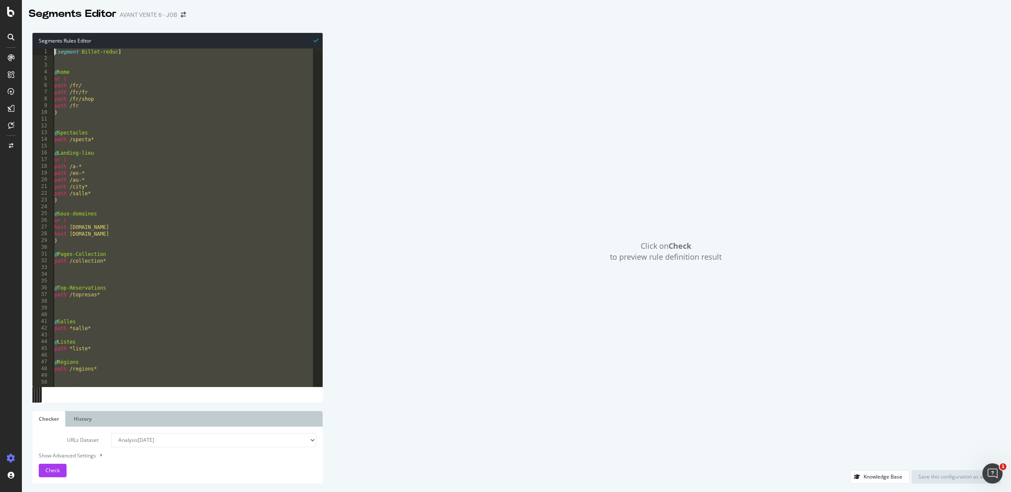
drag, startPoint x: 77, startPoint y: 383, endPoint x: 0, endPoint y: 0, distance: 391.0
click at [0, 0] on div "Segments Editor AVANT VENTE 6 - JOB Segments Rules Editor ) 1 2 3 4 5 6 7 8 9 1…" at bounding box center [505, 246] width 1011 height 492
type textarea "[segment:Billet-reduc]"
click at [43, 66] on div "SiteCrawler" at bounding box center [34, 62] width 27 height 7
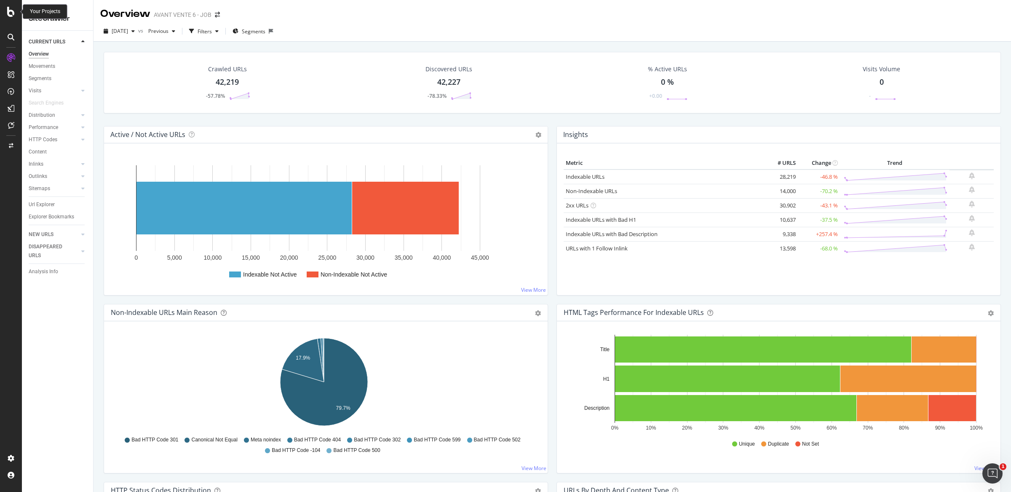
click at [18, 11] on div at bounding box center [11, 12] width 20 height 10
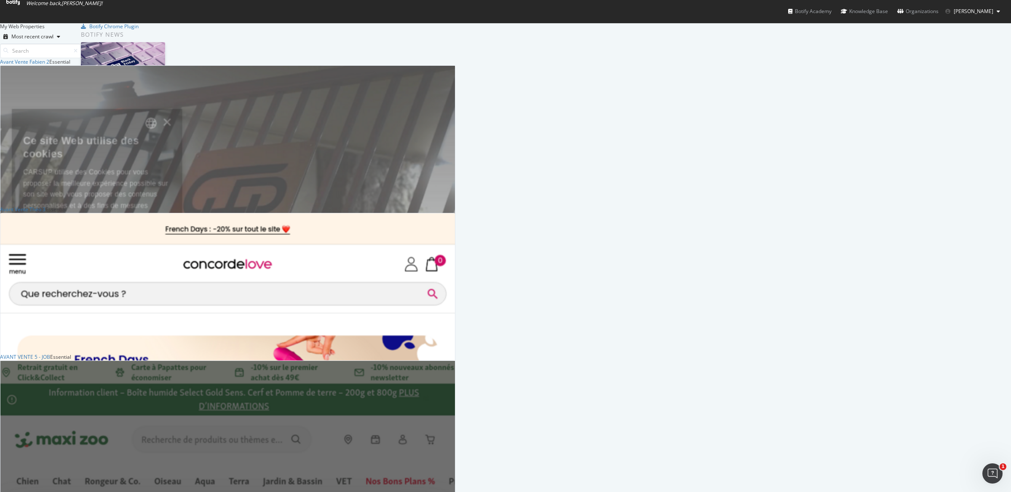
scroll to position [140, 0]
click at [50, 353] on div "AVANT VENTE 5 - JOB" at bounding box center [25, 356] width 50 height 7
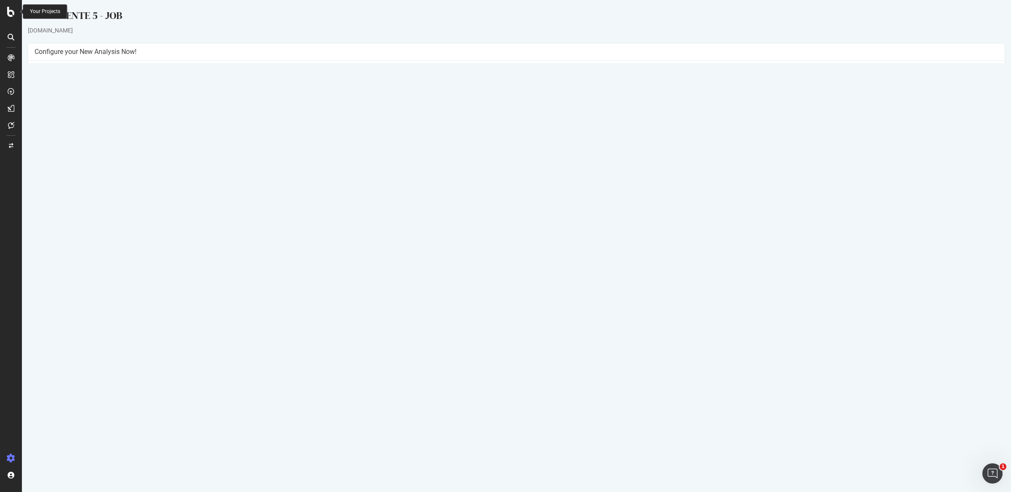
click at [8, 15] on icon at bounding box center [11, 12] width 8 height 10
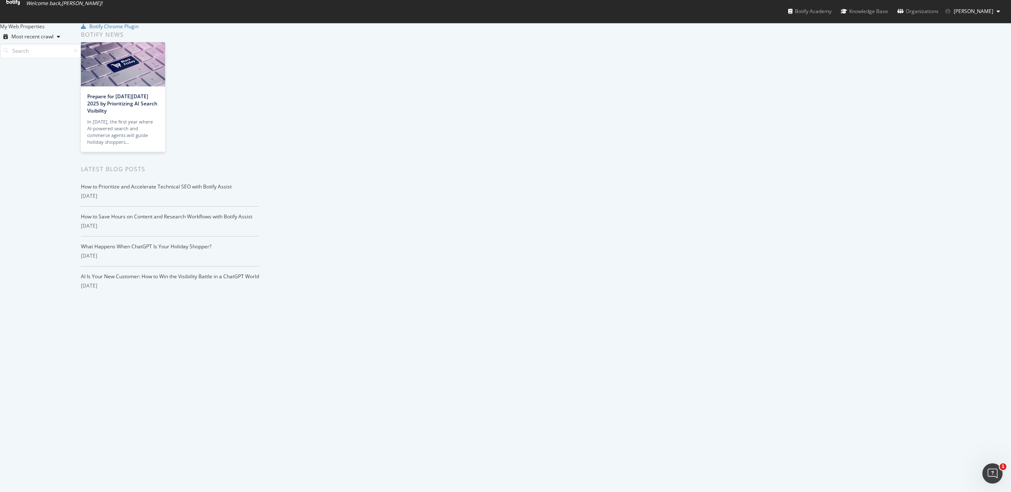
scroll to position [754, 0]
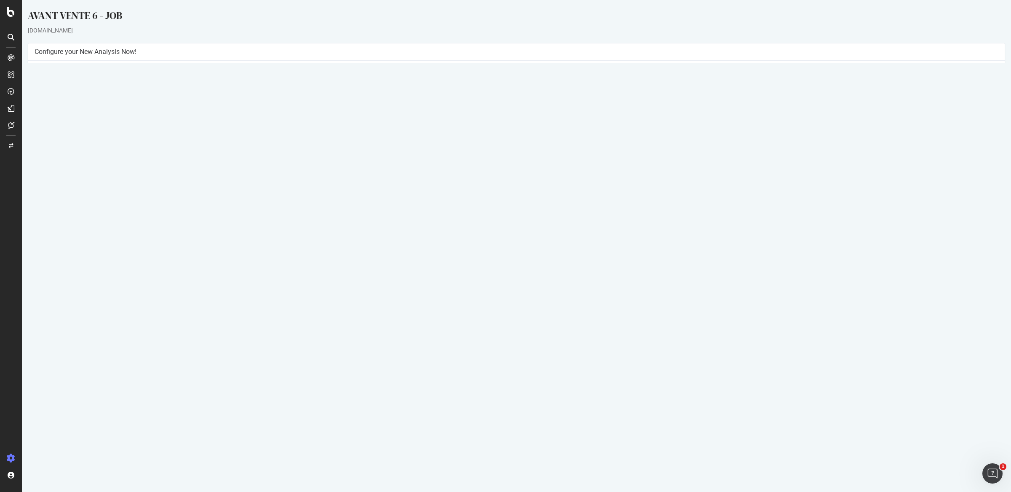
click at [105, 296] on link "2025 Sep. 8th - Billet Reduc report" at bounding box center [73, 296] width 64 height 7
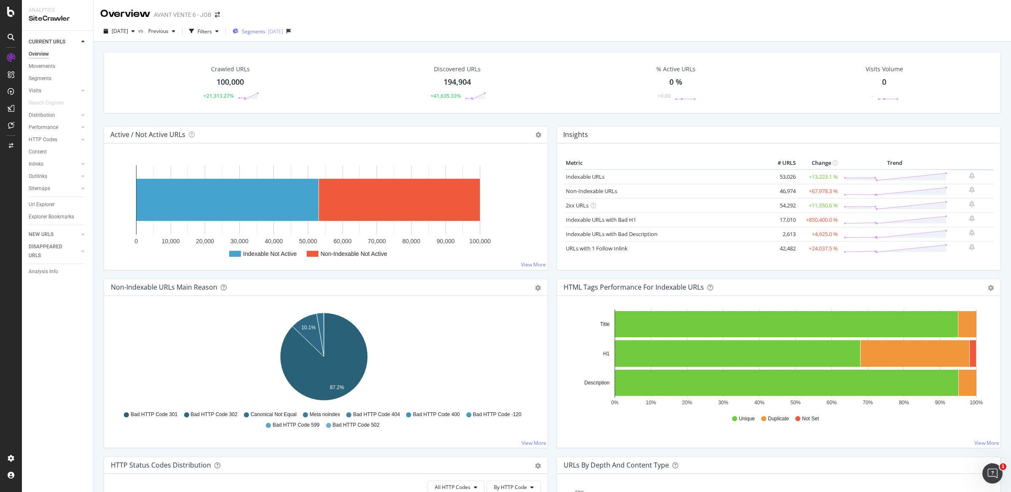
click at [265, 28] on span "Segments" at bounding box center [254, 31] width 24 height 7
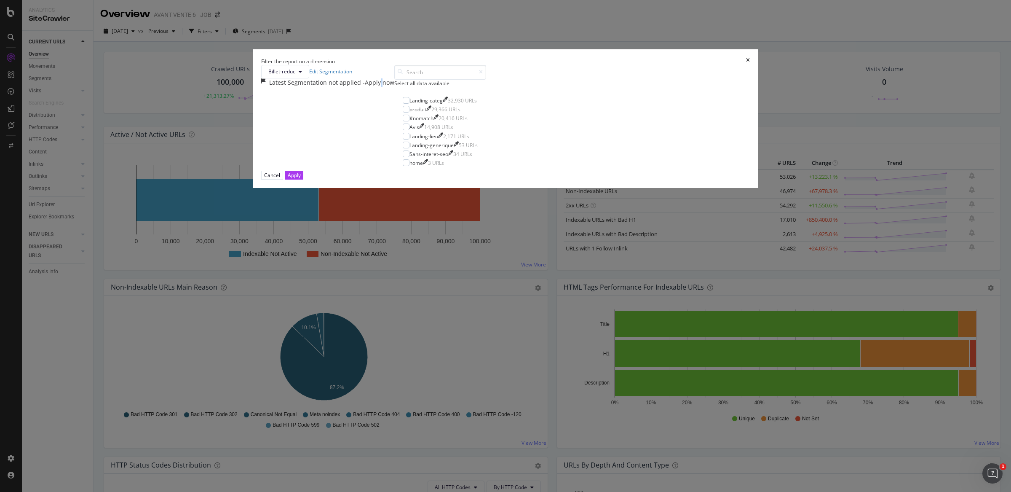
click at [394, 87] on div "- Apply now" at bounding box center [379, 82] width 32 height 8
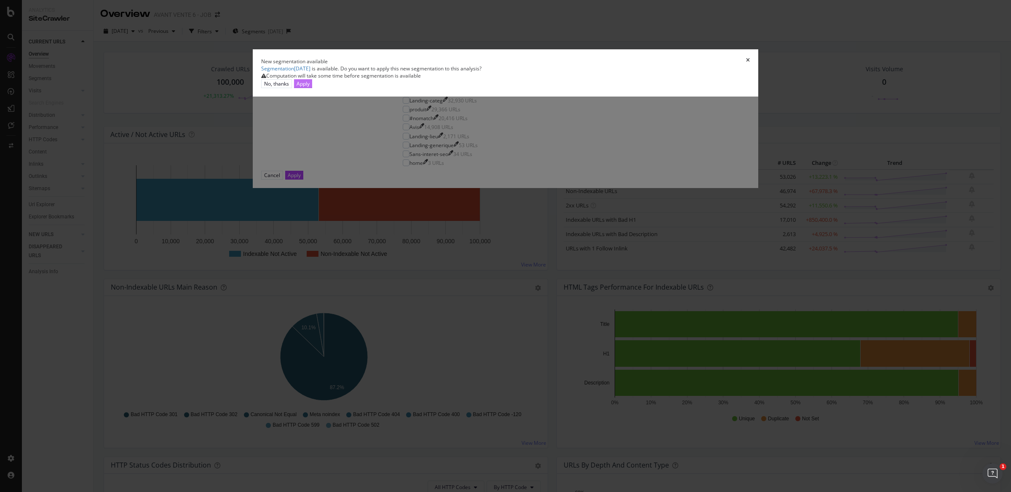
click at [310, 87] on div "Apply" at bounding box center [303, 83] width 13 height 7
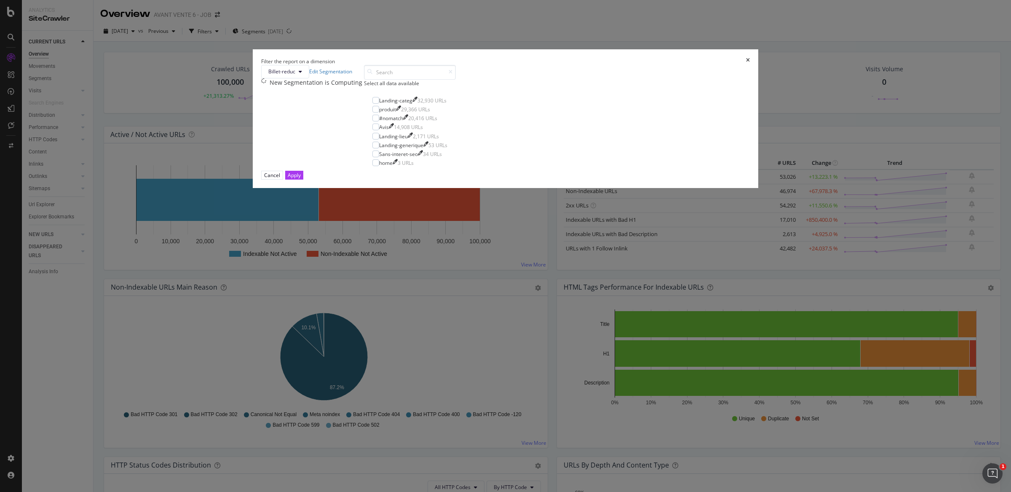
click at [746, 65] on icon "times" at bounding box center [748, 61] width 4 height 7
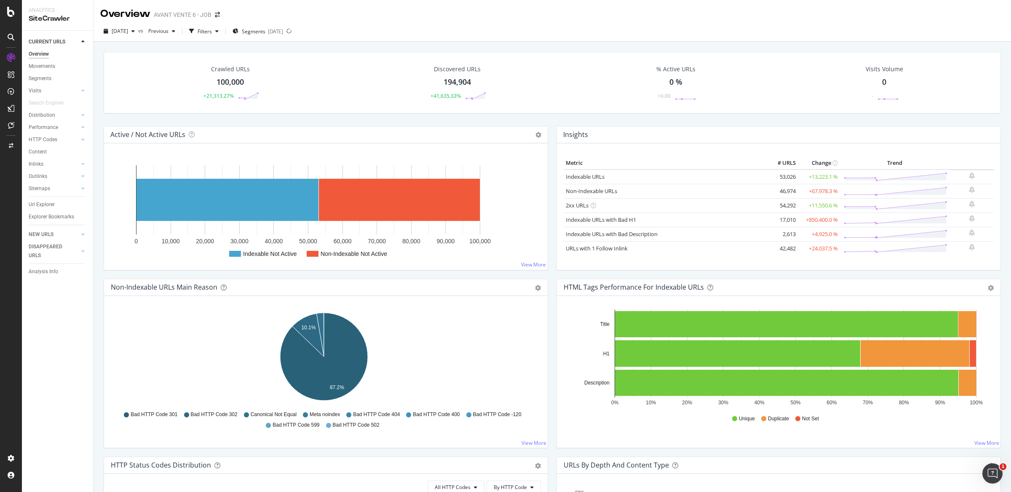
click at [530, 3] on div "Overview AVANT VENTE 6 - JOB" at bounding box center [553, 10] width 918 height 21
click at [283, 32] on div "[DATE]" at bounding box center [275, 31] width 15 height 7
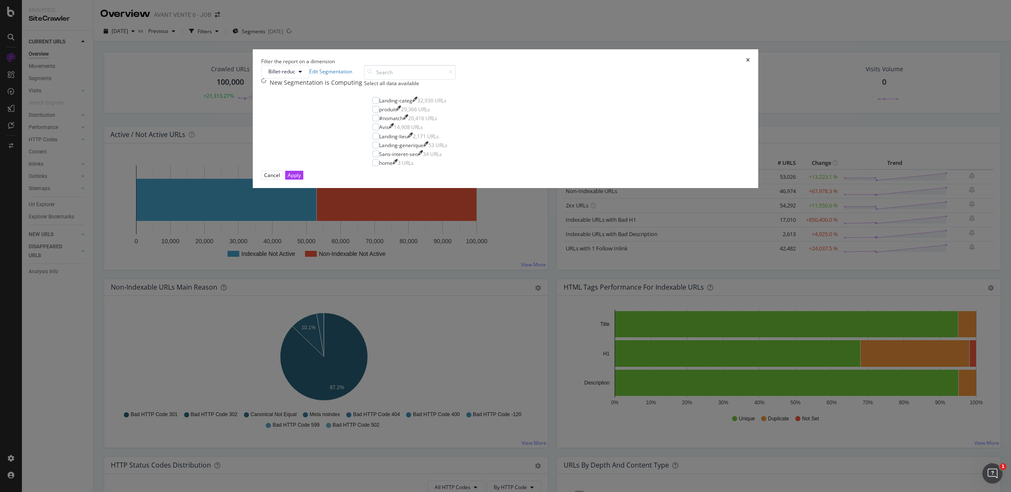
click at [746, 65] on icon "times" at bounding box center [748, 61] width 4 height 7
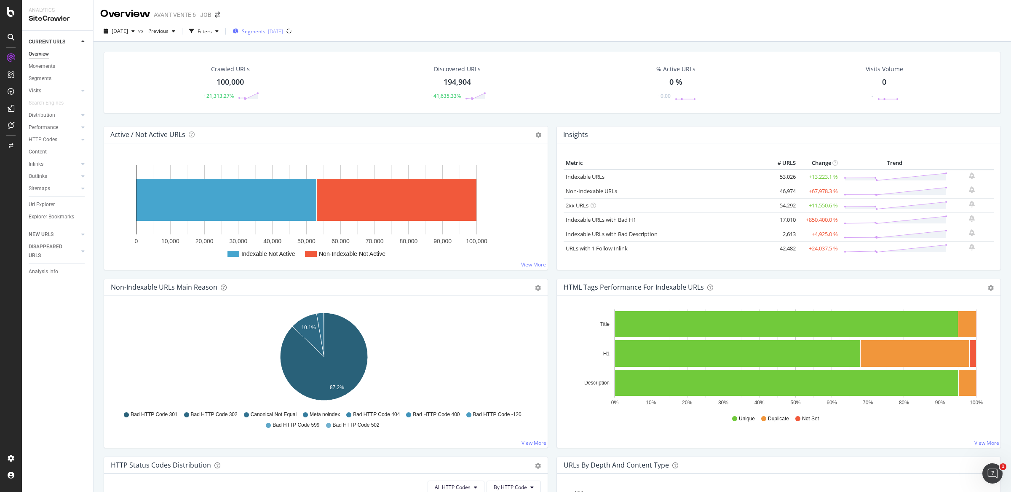
click at [283, 31] on div "[DATE]" at bounding box center [275, 31] width 15 height 7
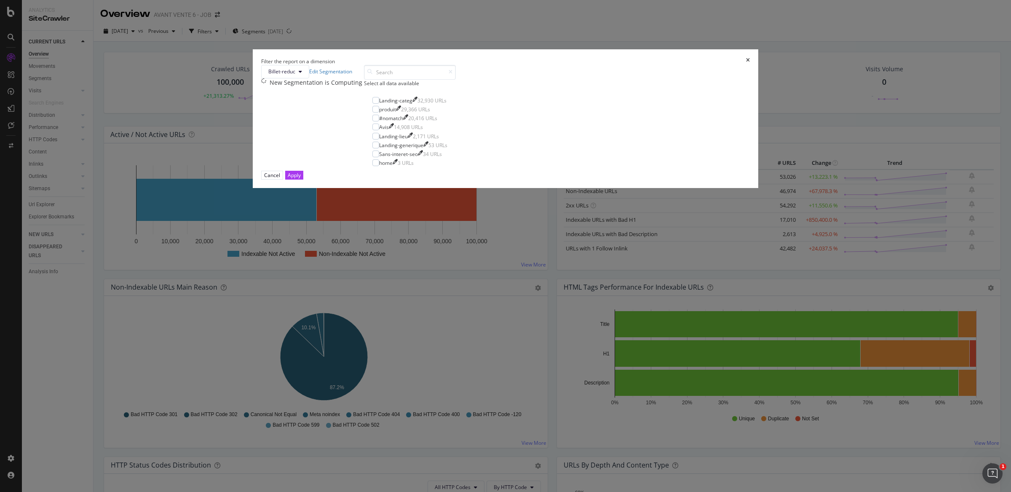
click at [746, 65] on icon "times" at bounding box center [748, 61] width 4 height 7
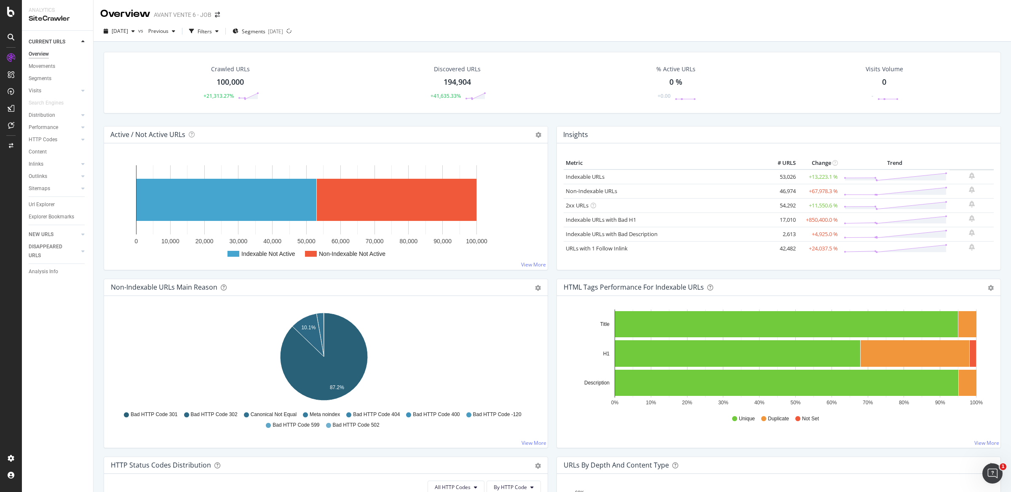
click at [286, 38] on div "Segments 2025-09-29" at bounding box center [260, 30] width 62 height 13
click at [283, 31] on div "[DATE]" at bounding box center [275, 31] width 15 height 7
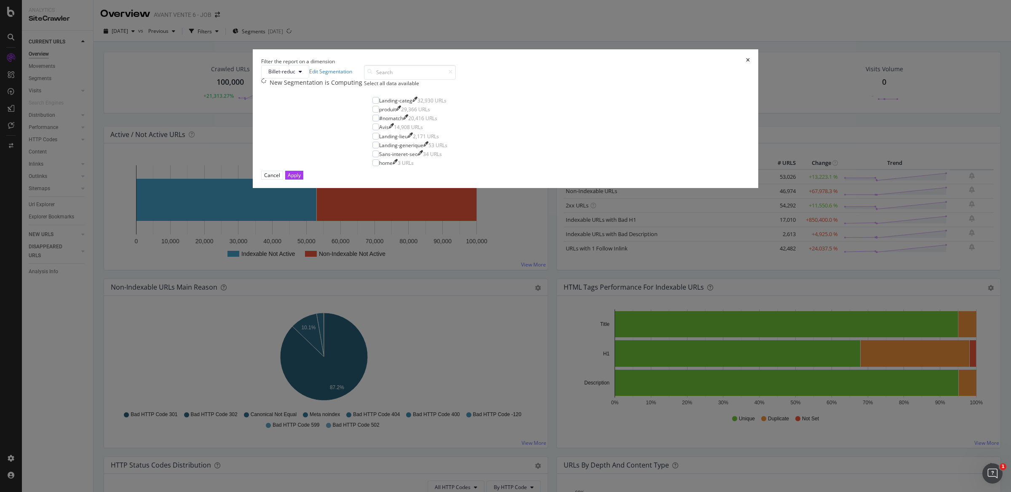
click at [746, 65] on div "times" at bounding box center [748, 61] width 4 height 7
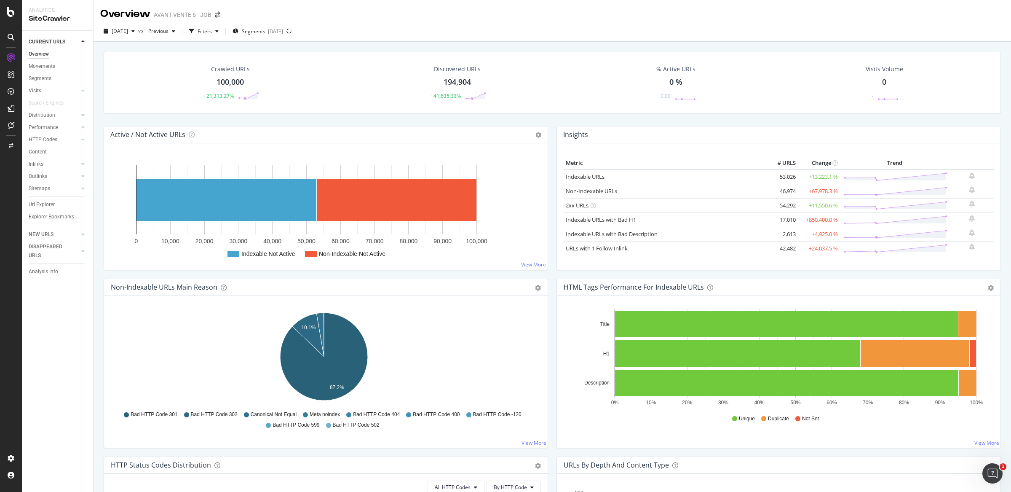
click at [612, 8] on div "Overview AVANT VENTE 6 - JOB" at bounding box center [553, 10] width 918 height 21
click at [283, 31] on div "[DATE]" at bounding box center [275, 31] width 15 height 7
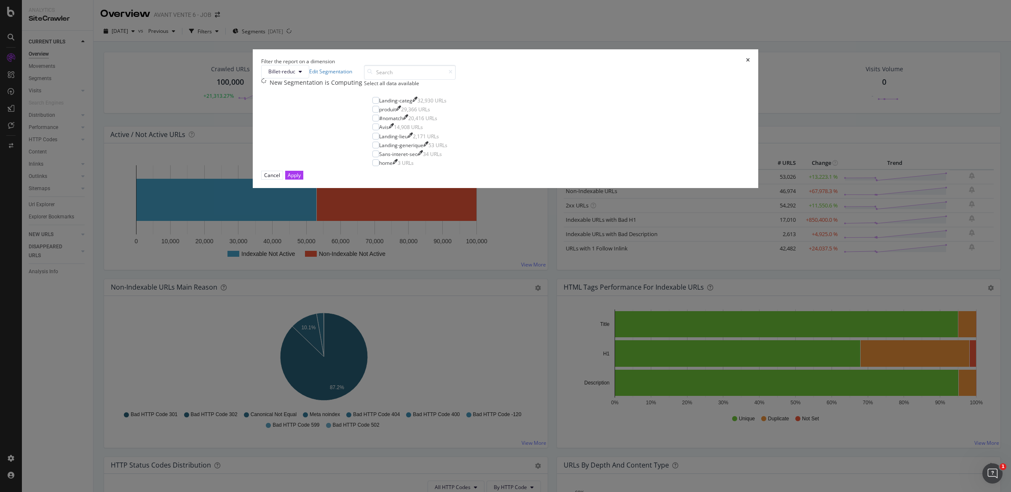
click at [746, 65] on icon "times" at bounding box center [748, 61] width 4 height 7
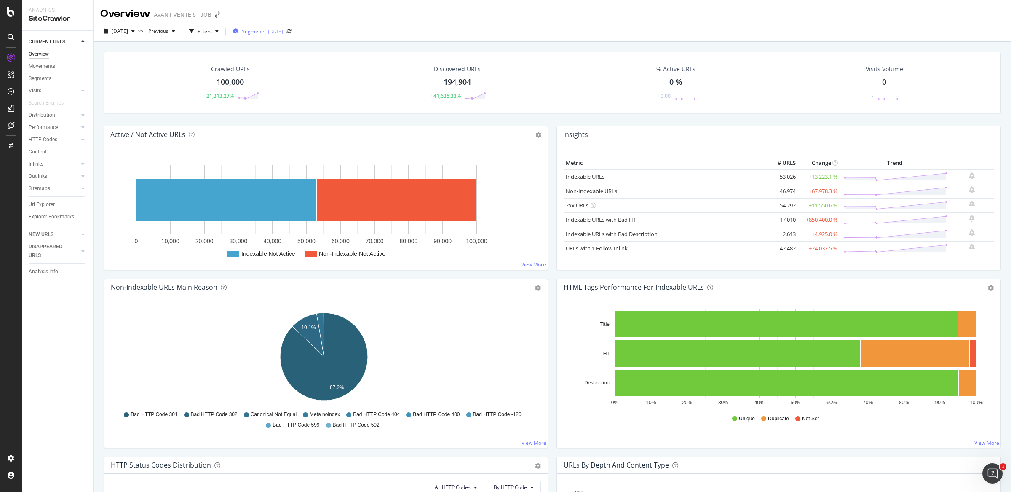
click at [265, 32] on span "Segments" at bounding box center [254, 31] width 24 height 7
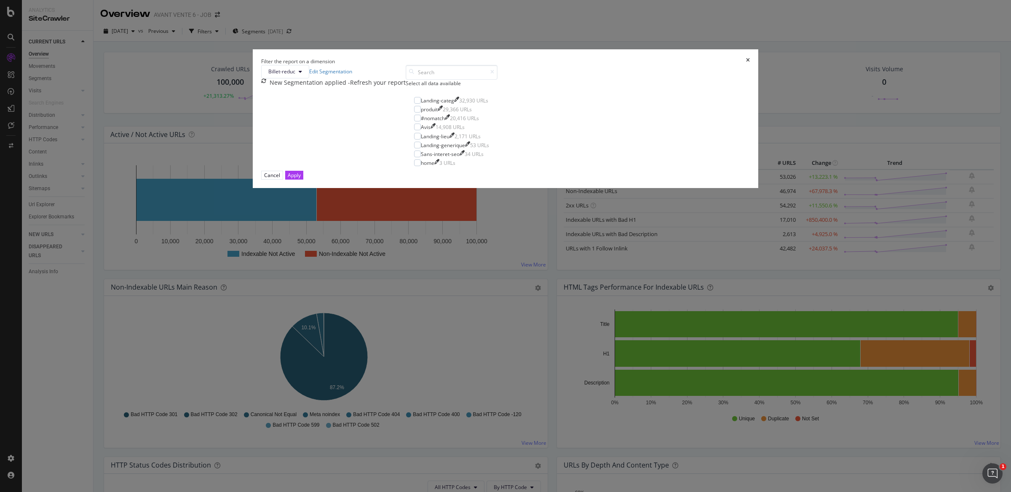
click at [406, 87] on div "- Refresh your report" at bounding box center [377, 82] width 58 height 8
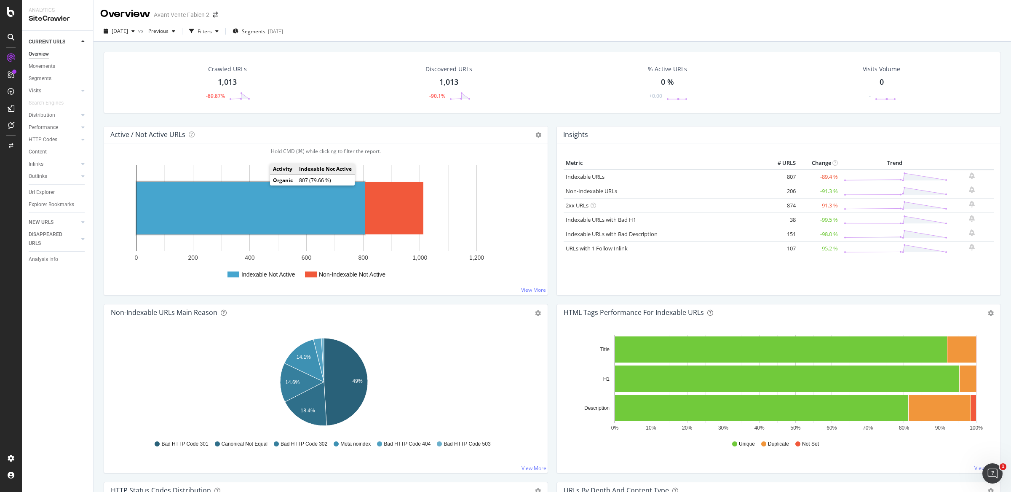
click at [249, 201] on rect "A chart." at bounding box center [251, 208] width 228 height 53
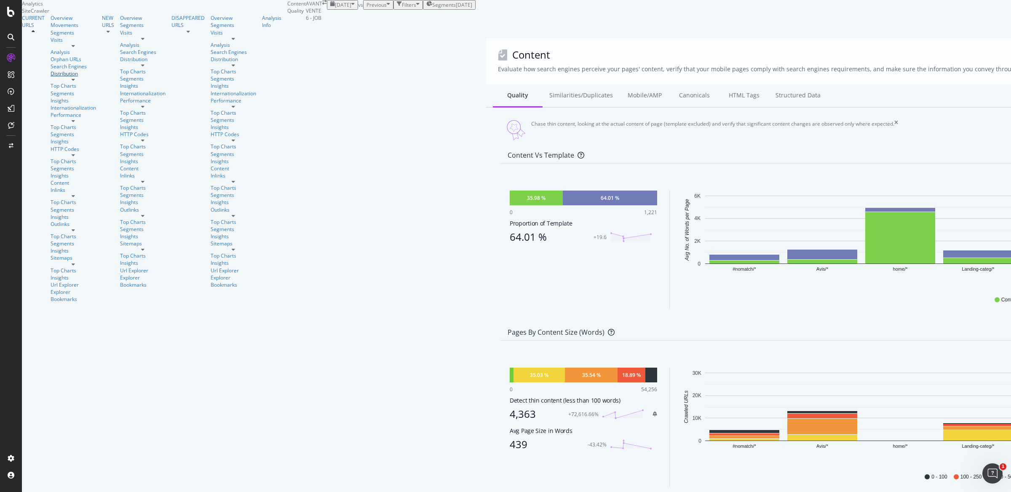
click at [51, 77] on div "Distribution" at bounding box center [74, 73] width 46 height 7
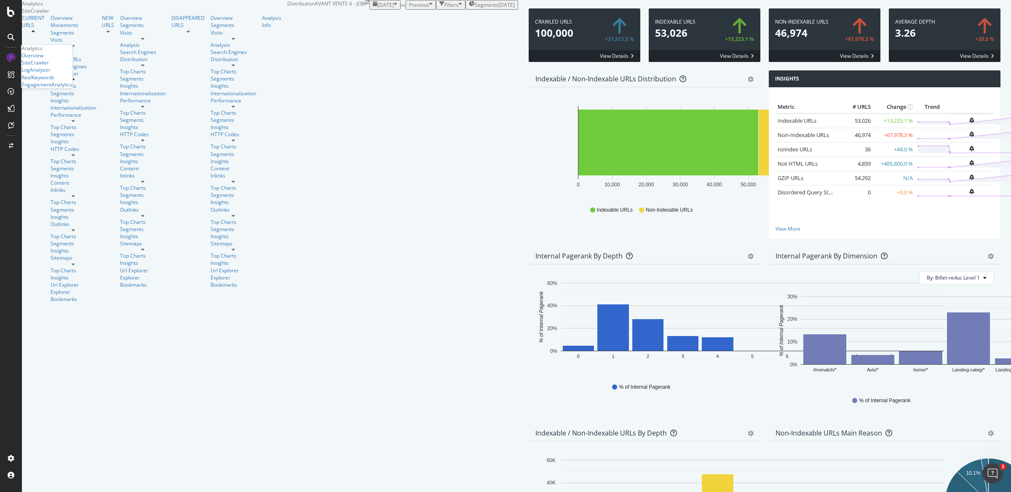
click at [41, 52] on div "Analytics" at bounding box center [46, 48] width 51 height 7
click at [51, 21] on div "Overview" at bounding box center [74, 17] width 46 height 7
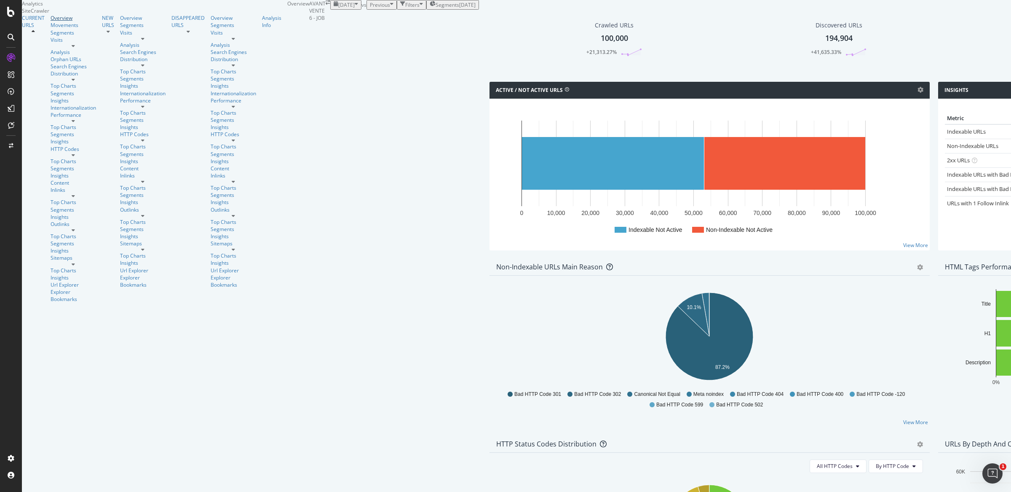
scroll to position [150, 0]
click at [51, 179] on div "Content" at bounding box center [74, 182] width 46 height 7
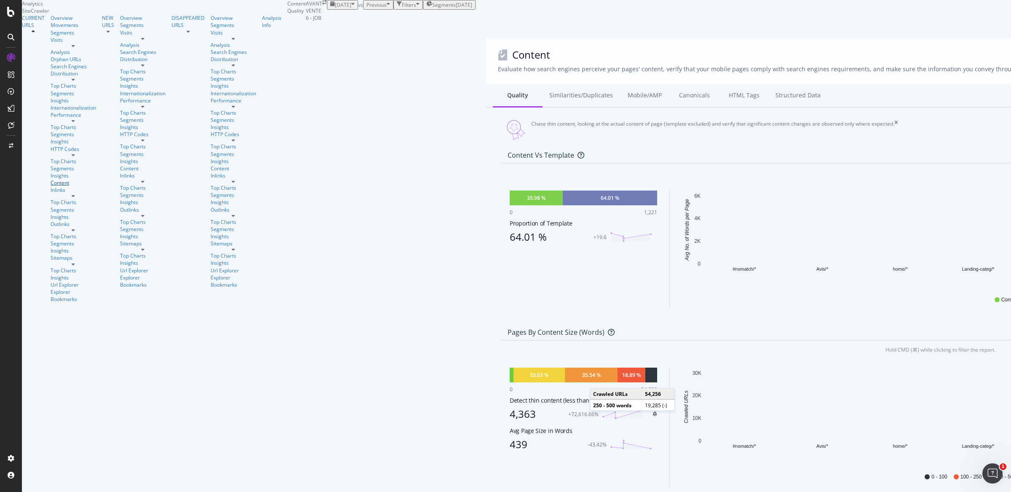
scroll to position [77, 0]
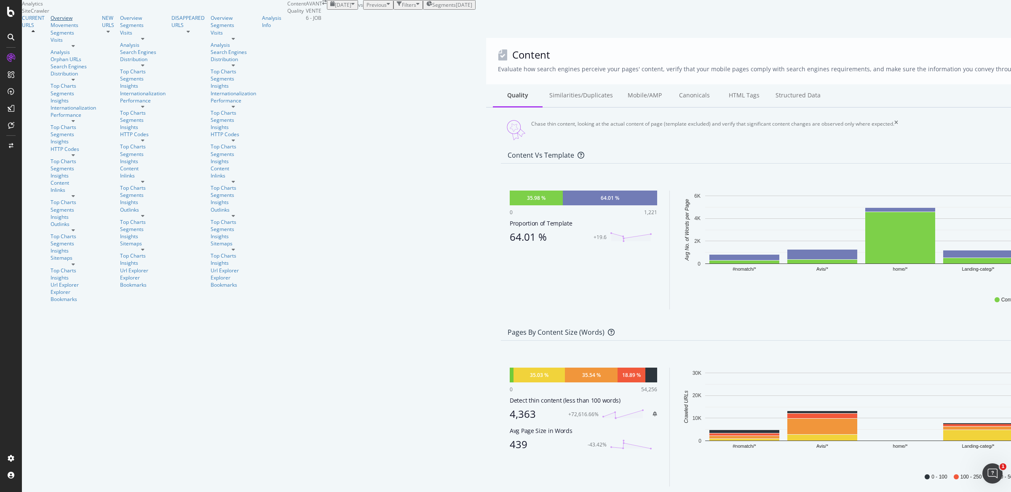
click at [51, 21] on div "Overview" at bounding box center [74, 17] width 46 height 7
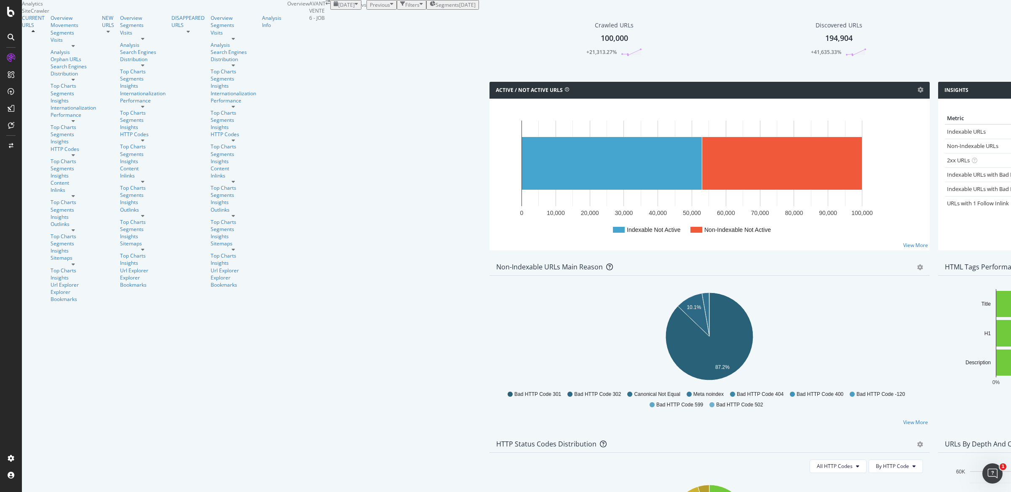
click at [544, 259] on div "Active / Not Active URLs Chart (by Value) Chart (by Percentage) Table Expand Ex…" at bounding box center [709, 170] width 449 height 177
click at [546, 129] on div "Active / Not Active URLs Chart (by Value) Chart (by Percentage) Table Expand Ex…" at bounding box center [709, 170] width 449 height 177
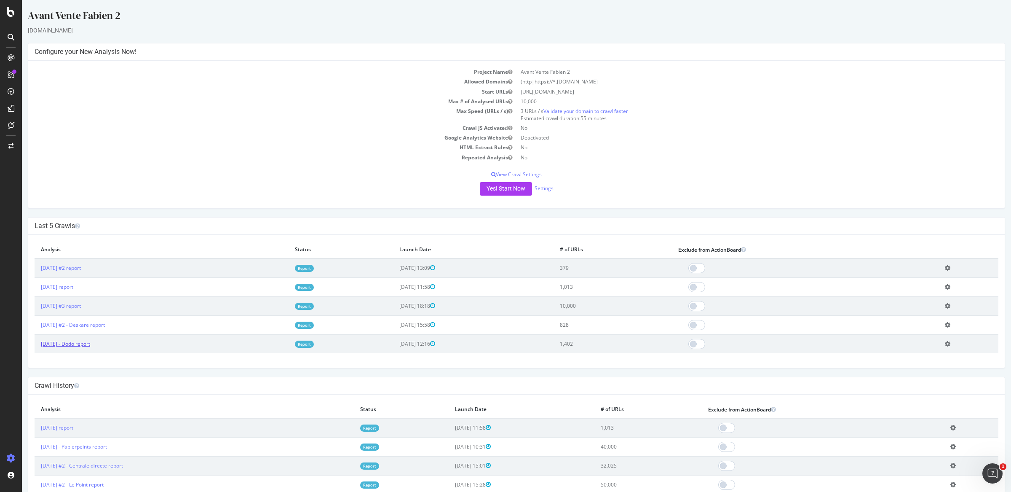
click at [90, 344] on link "[DATE] - Dodo report" at bounding box center [65, 343] width 49 height 7
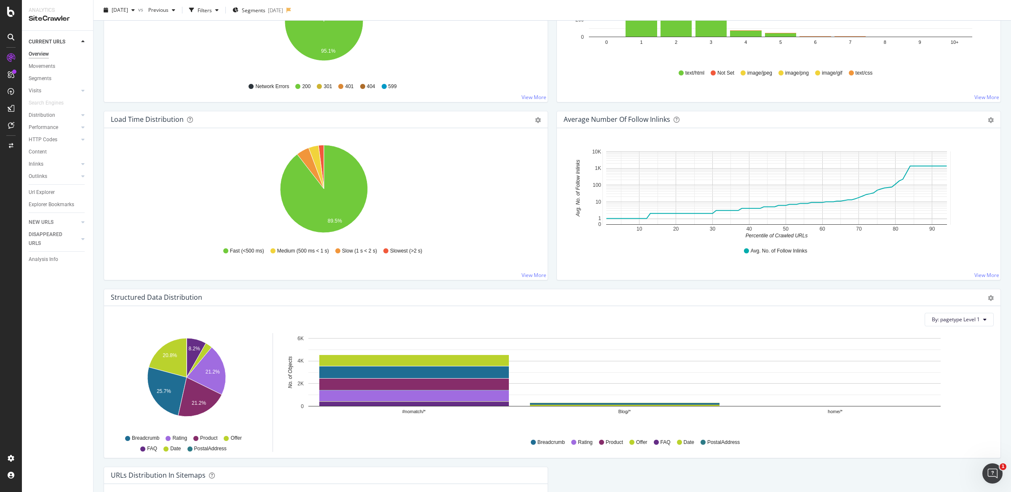
scroll to position [732, 0]
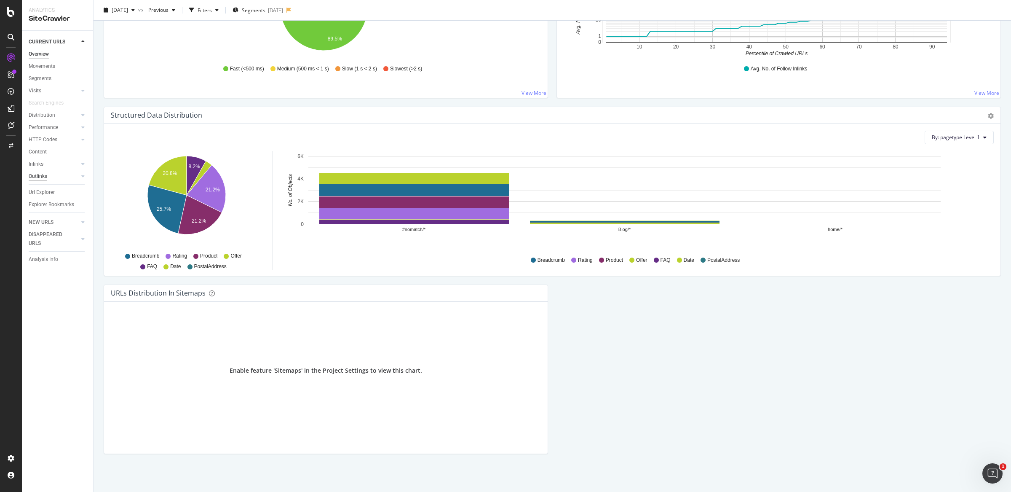
click at [44, 179] on div "Outlinks" at bounding box center [38, 176] width 19 height 9
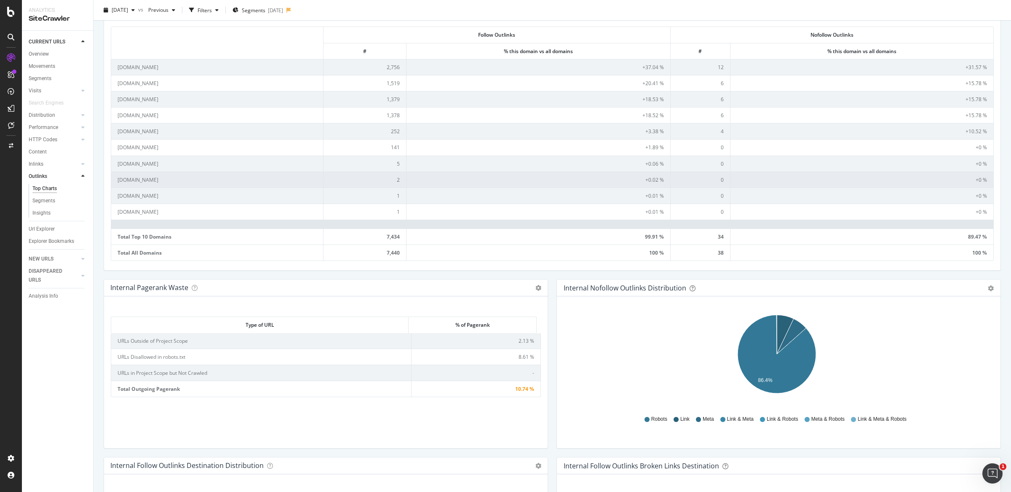
scroll to position [329, 0]
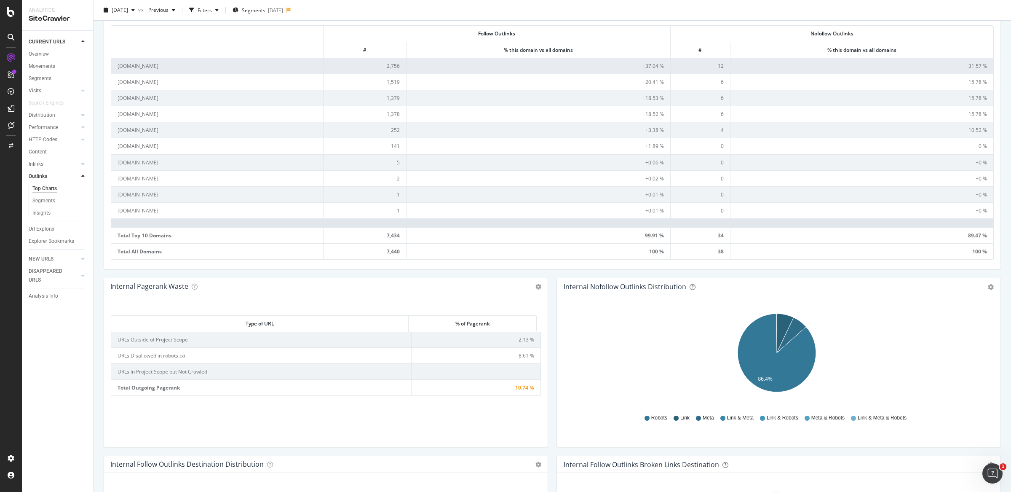
click at [129, 67] on td "[DOMAIN_NAME]" at bounding box center [217, 66] width 212 height 16
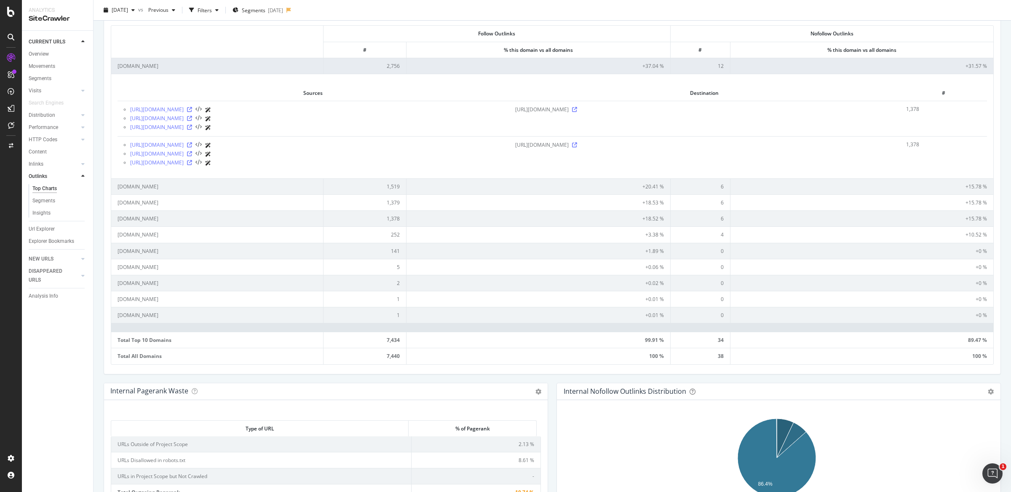
click at [140, 67] on td "[DOMAIN_NAME]" at bounding box center [217, 66] width 212 height 16
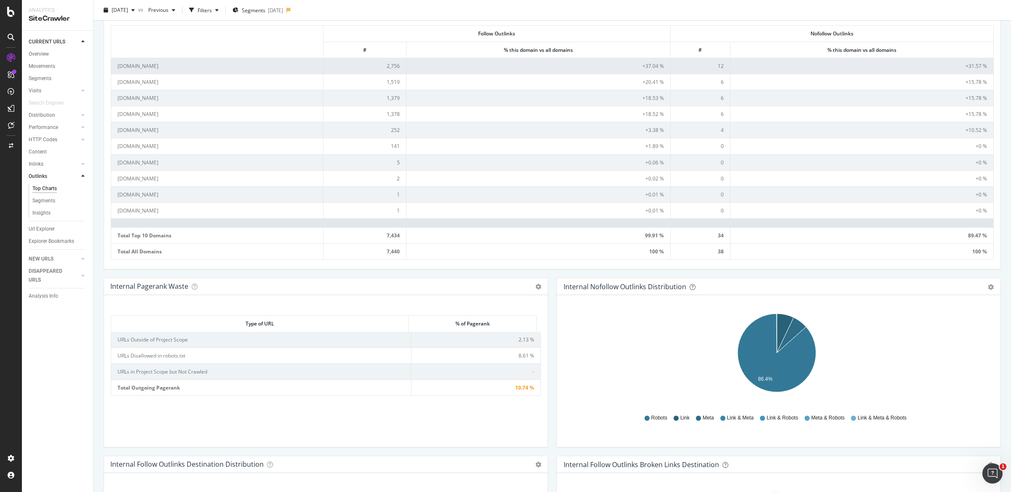
click at [140, 67] on td "[DOMAIN_NAME]" at bounding box center [217, 66] width 212 height 16
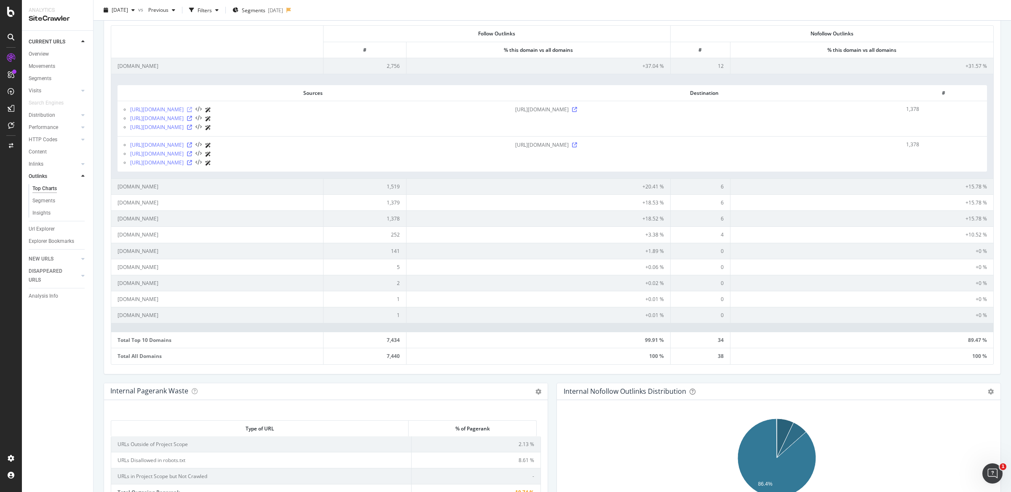
click at [187, 111] on icon at bounding box center [189, 109] width 5 height 5
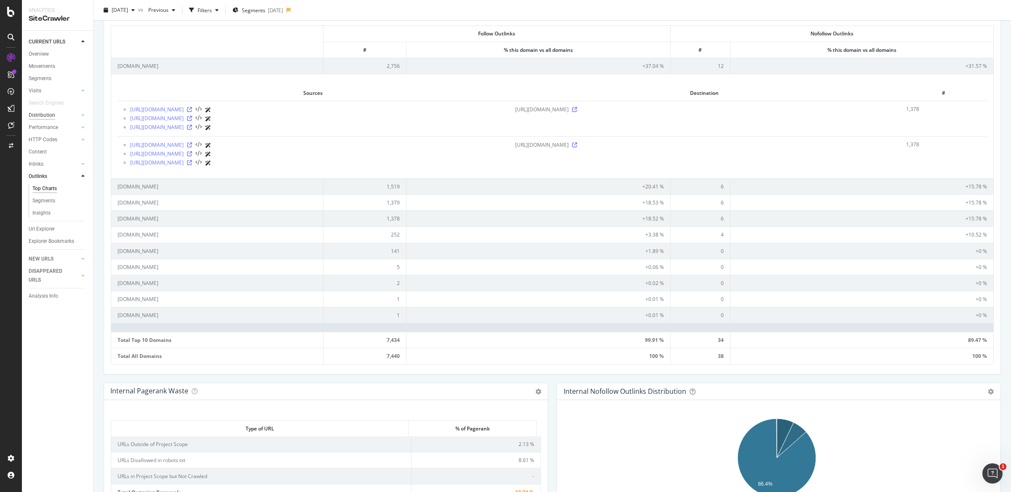
click at [45, 114] on div "Distribution" at bounding box center [42, 115] width 27 height 9
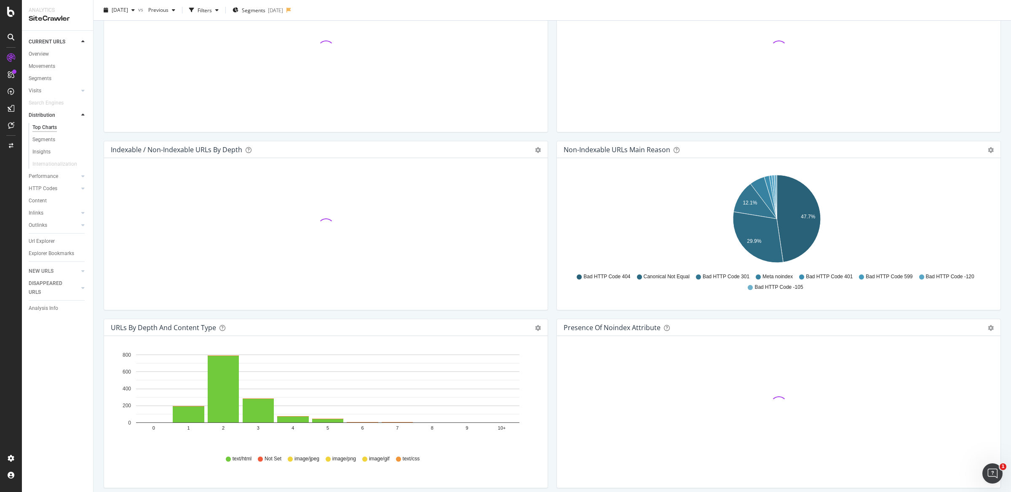
scroll to position [1075, 0]
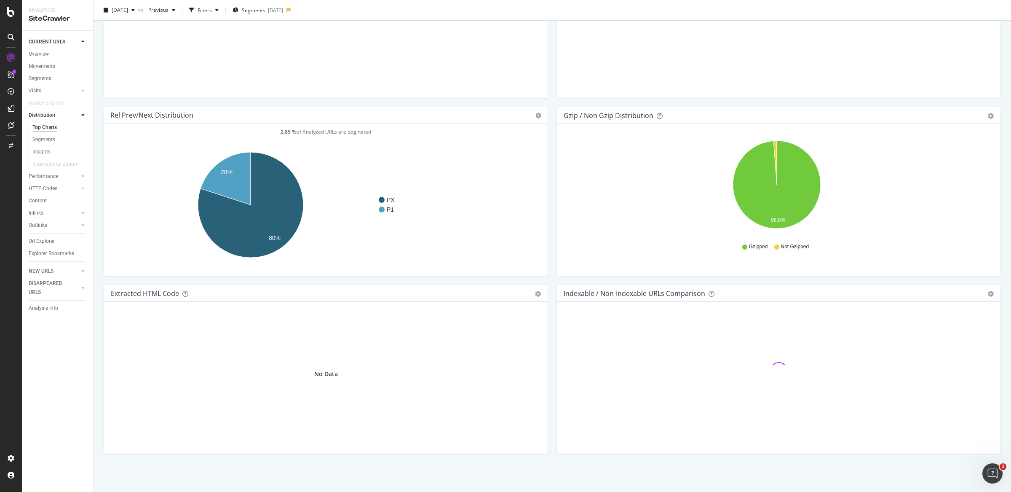
click at [547, 275] on div "Rel Prev/Next distribution Chart (by Value) Table Expand Export as CSV Export a…" at bounding box center [325, 196] width 453 height 178
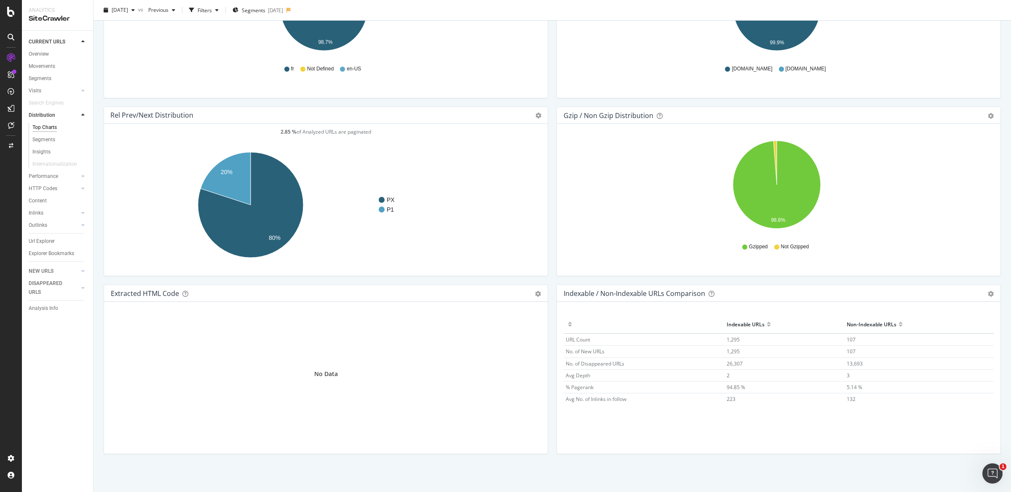
scroll to position [0, 0]
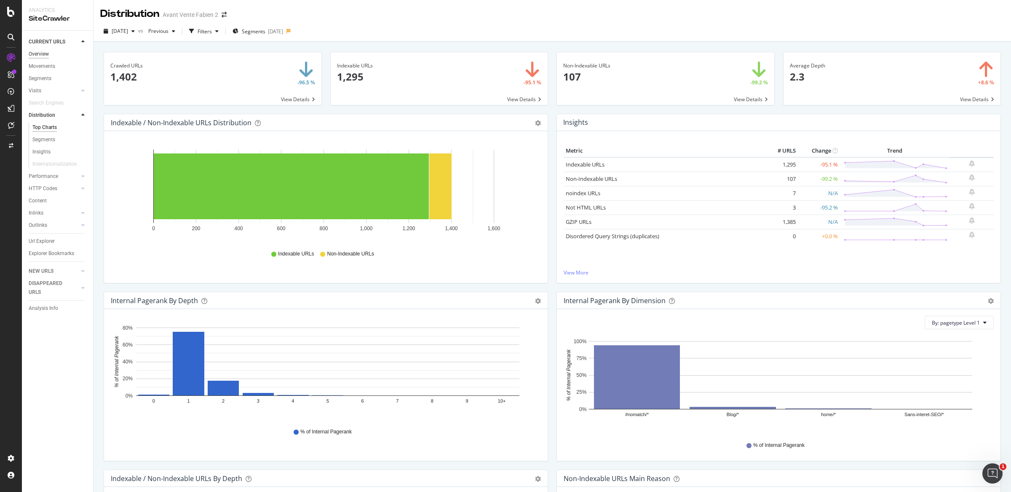
click at [39, 57] on div "Overview" at bounding box center [39, 54] width 20 height 9
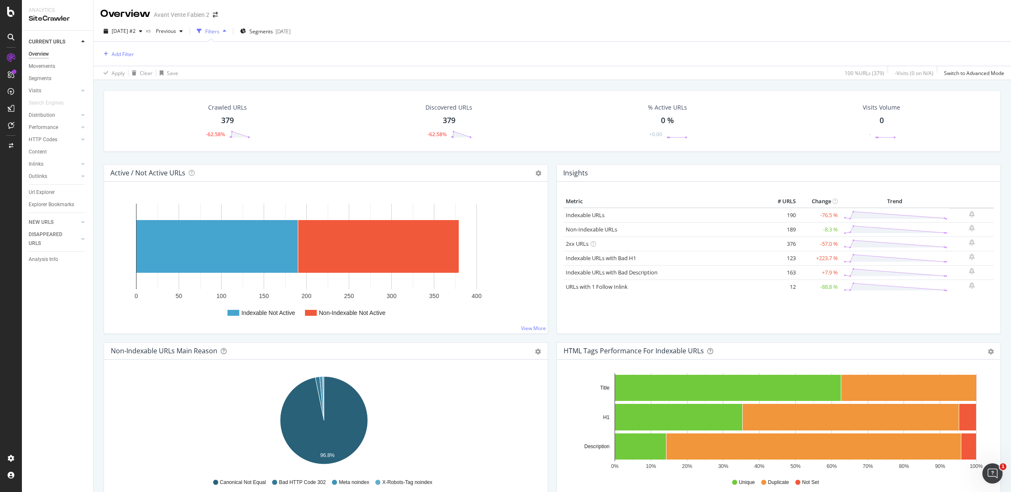
click at [48, 50] on div "Overview" at bounding box center [39, 54] width 20 height 9
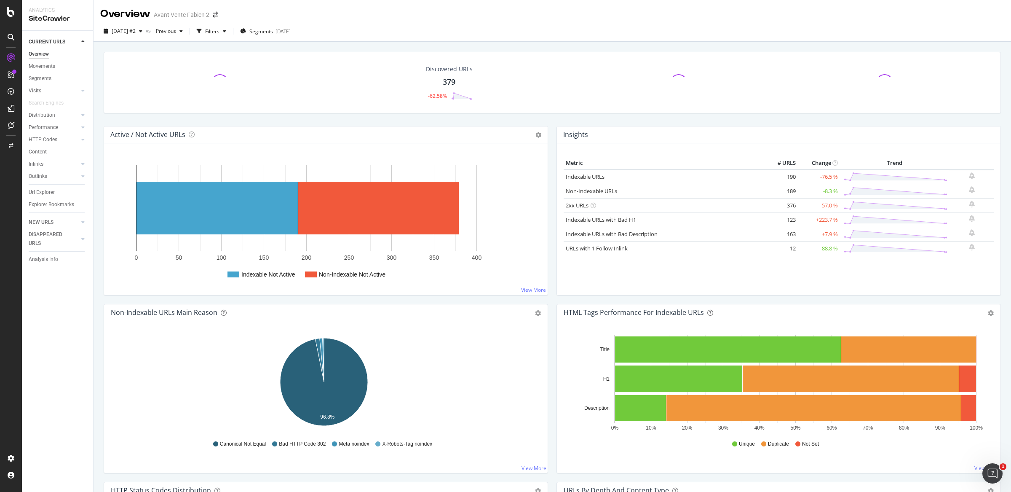
click at [45, 51] on div "Overview" at bounding box center [39, 54] width 20 height 9
click at [552, 131] on div "Insights Metric # URLS Change Trend Indexable URLs 190 -76.5 % Non-Indexable UR…" at bounding box center [778, 215] width 453 height 178
click at [552, 134] on div "Insights Metric # URLS Change Trend Indexable URLs 190 -76.5 % Non-Indexable UR…" at bounding box center [778, 215] width 453 height 178
click at [195, 197] on rect "A chart." at bounding box center [217, 208] width 161 height 53
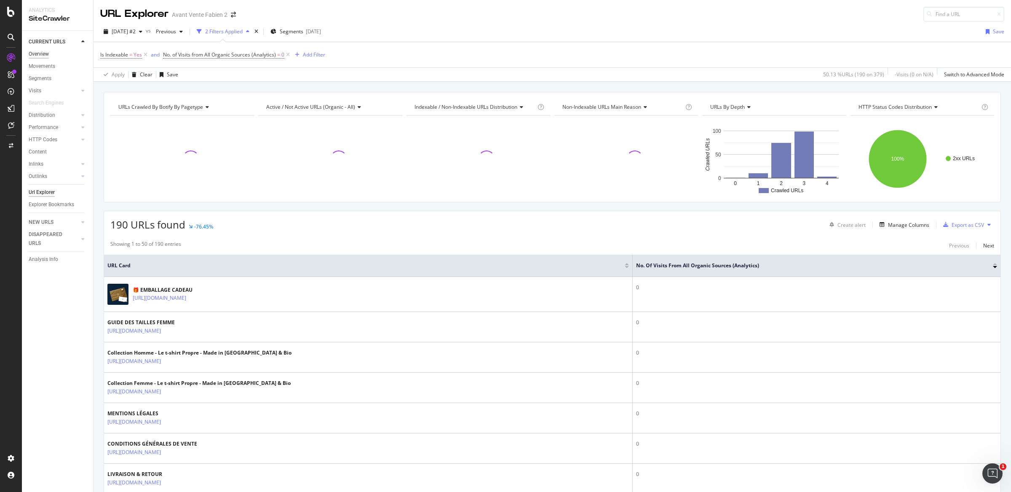
click at [35, 56] on div "Overview" at bounding box center [39, 54] width 20 height 9
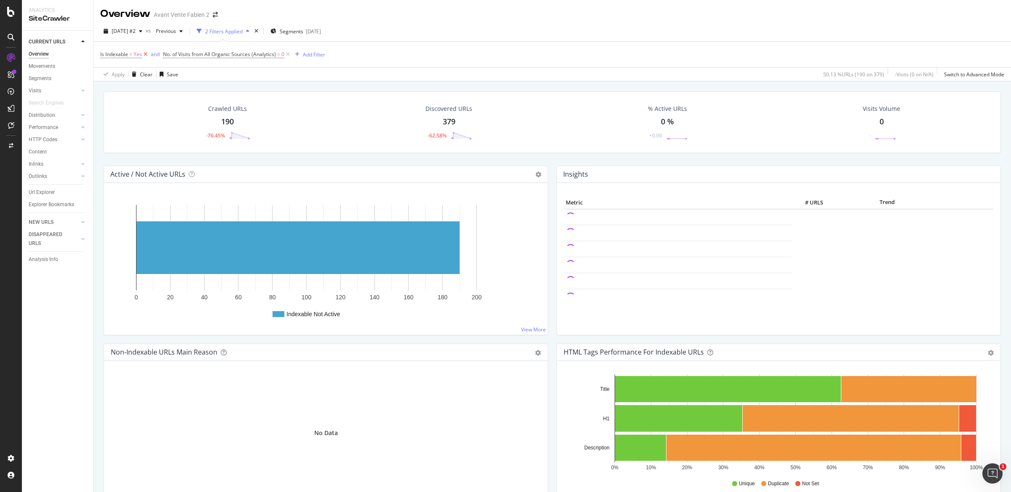
click at [148, 52] on icon at bounding box center [145, 54] width 7 height 8
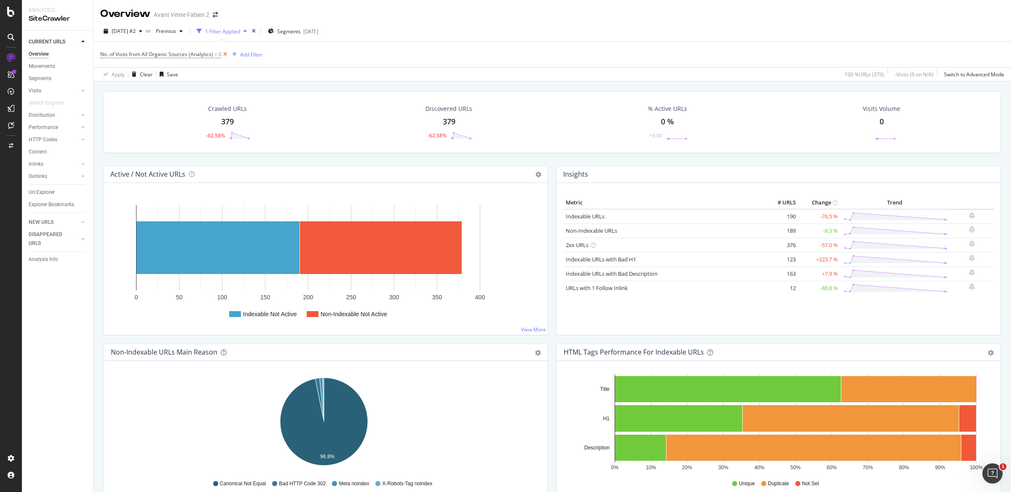
click at [225, 55] on icon at bounding box center [225, 54] width 7 height 8
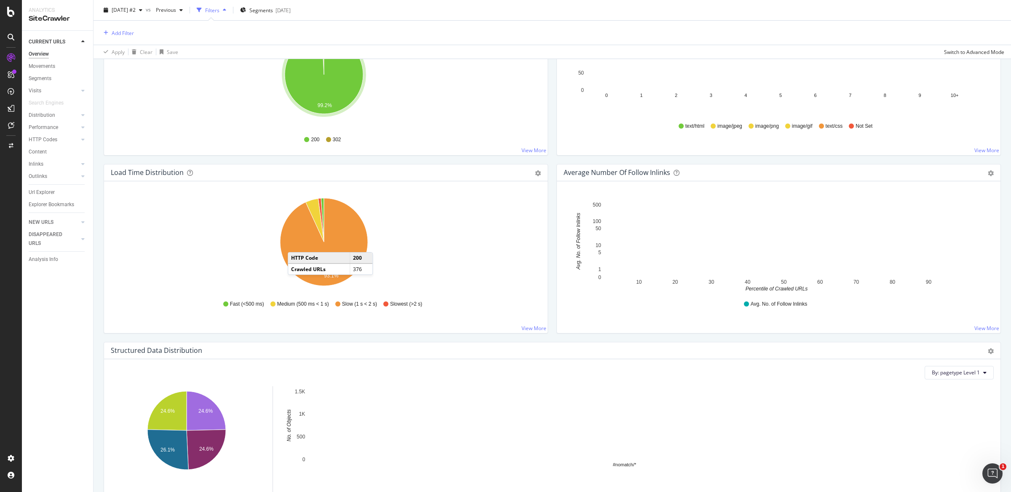
scroll to position [753, 0]
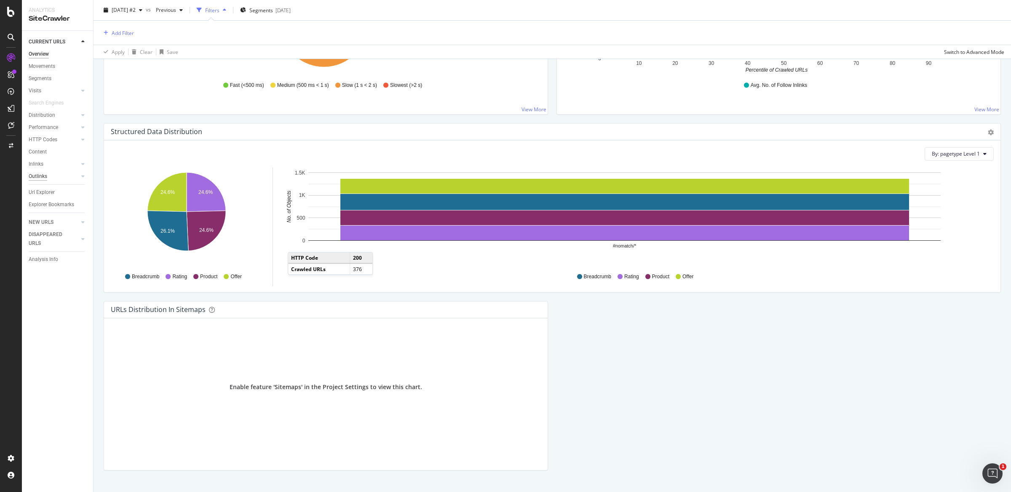
click at [40, 174] on div "Outlinks" at bounding box center [38, 176] width 19 height 9
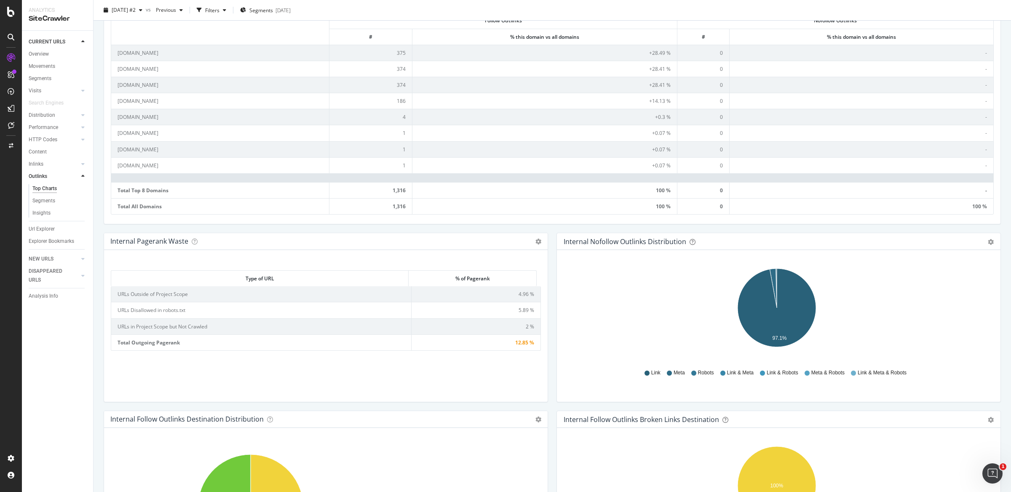
scroll to position [306, 0]
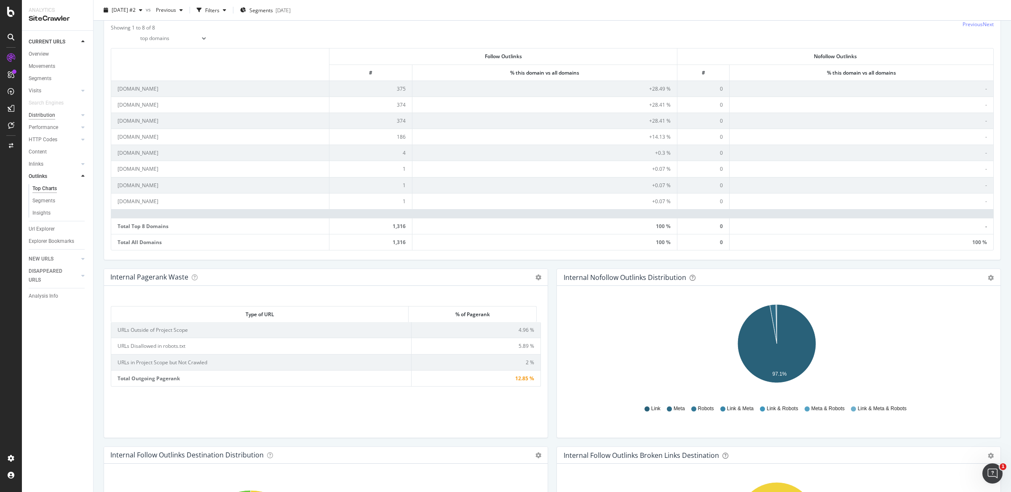
click at [38, 115] on div "Distribution" at bounding box center [42, 115] width 27 height 9
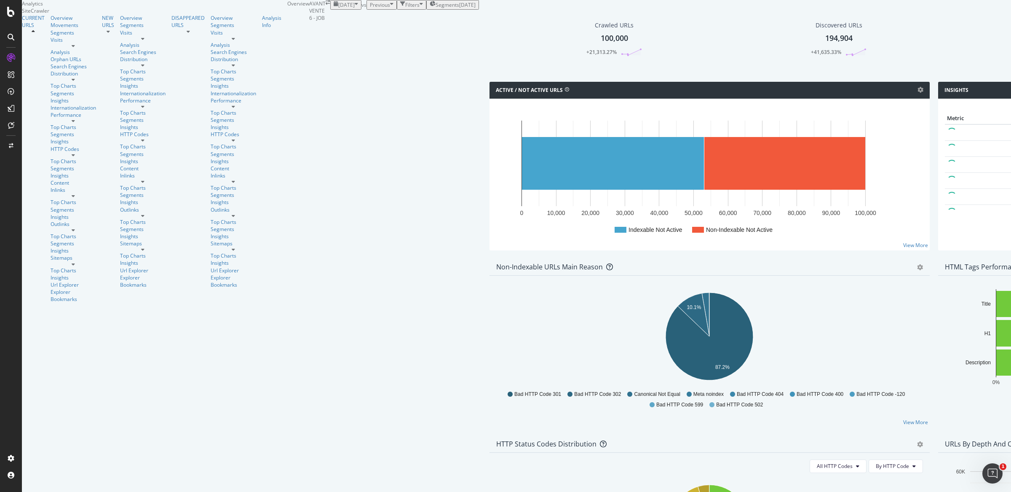
click at [436, 8] on span "Segments" at bounding box center [448, 4] width 24 height 7
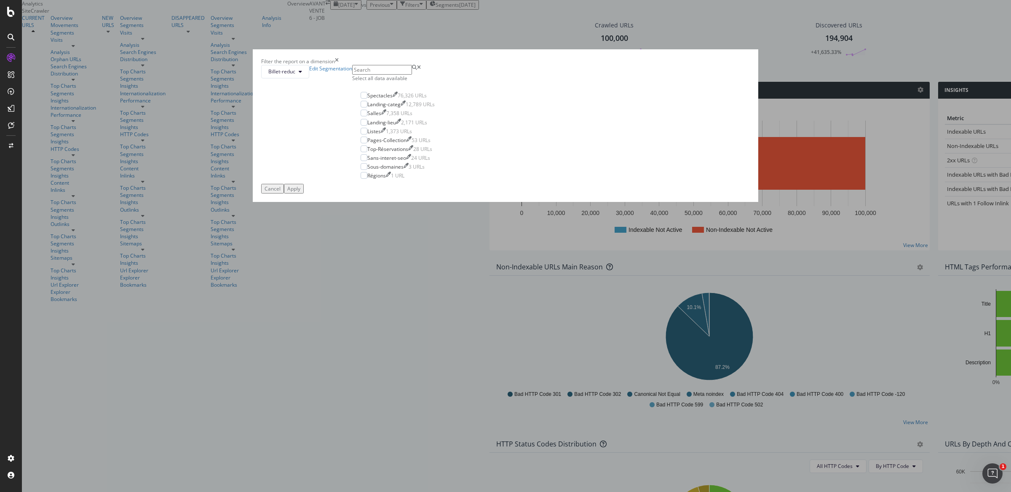
click at [443, 82] on div "Select all data available" at bounding box center [397, 78] width 91 height 7
click at [300, 192] on div "Apply" at bounding box center [293, 188] width 13 height 7
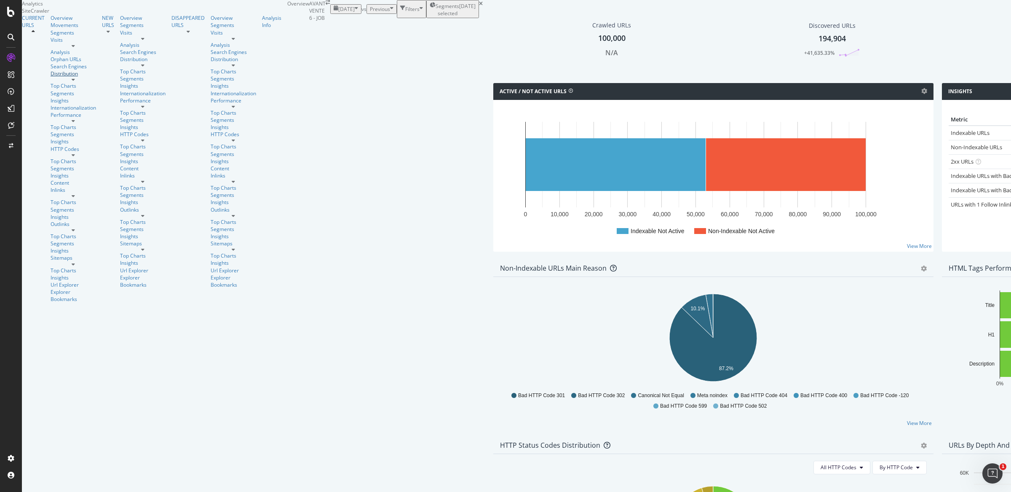
click at [51, 77] on div "Distribution" at bounding box center [74, 73] width 46 height 7
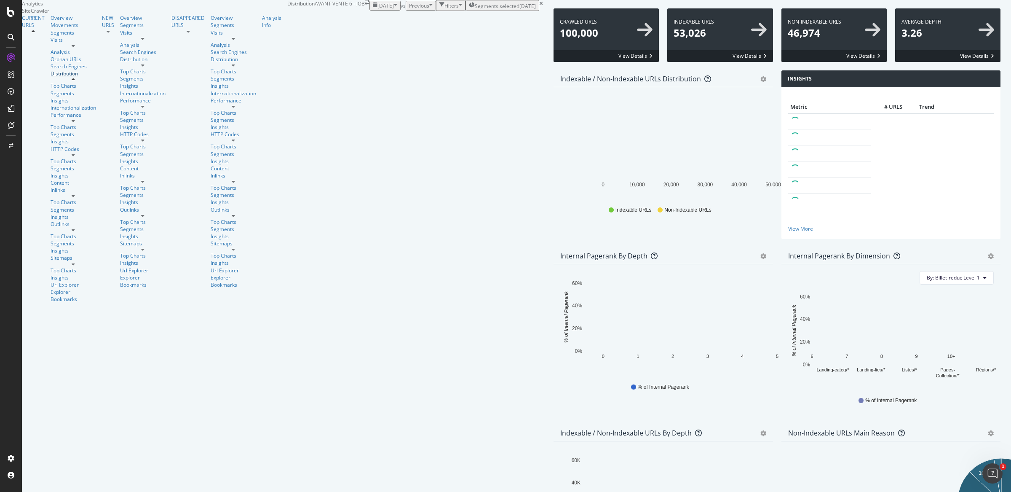
scroll to position [127, 0]
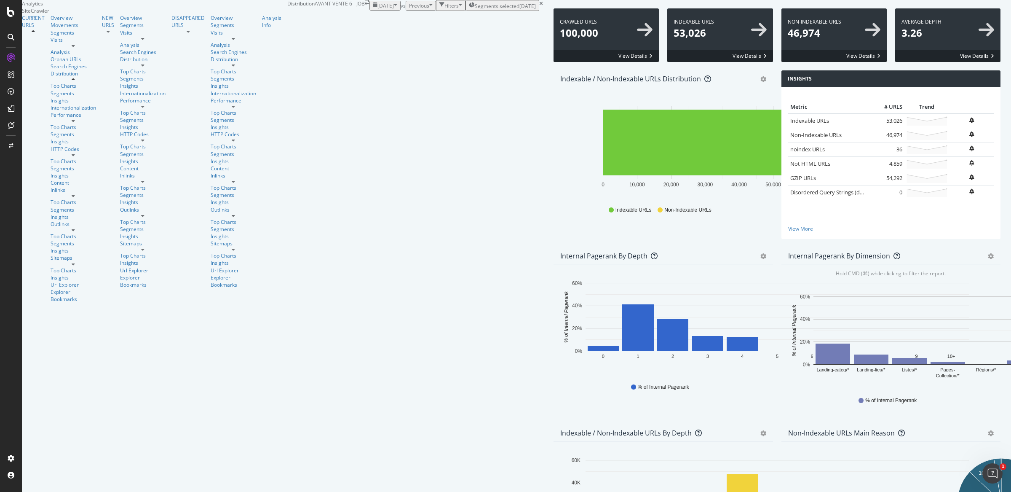
click at [51, 36] on div "Segments" at bounding box center [74, 32] width 46 height 7
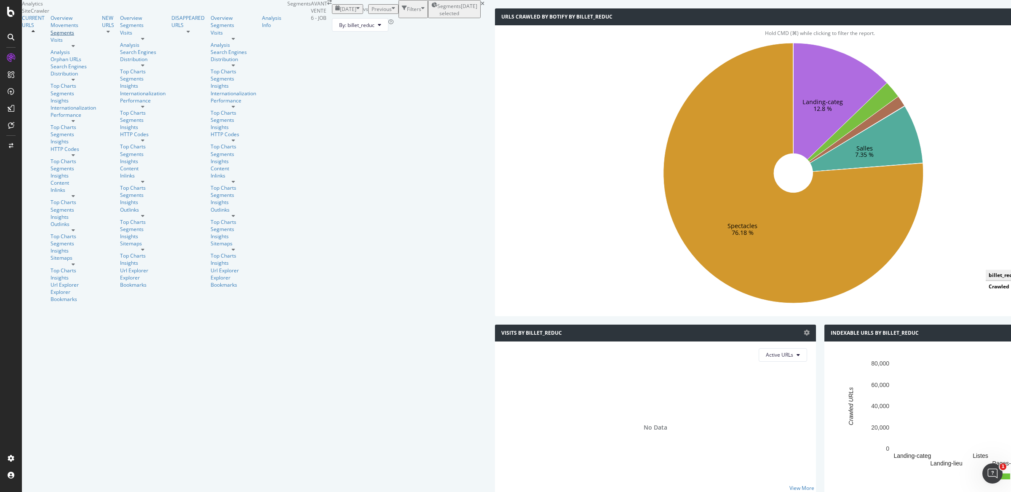
scroll to position [14, 0]
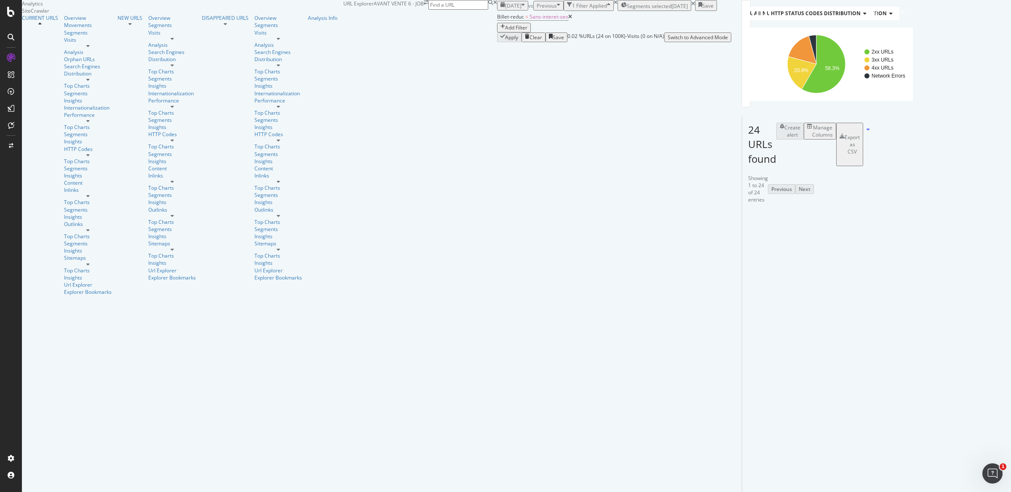
click at [568, 19] on icon at bounding box center [570, 16] width 4 height 5
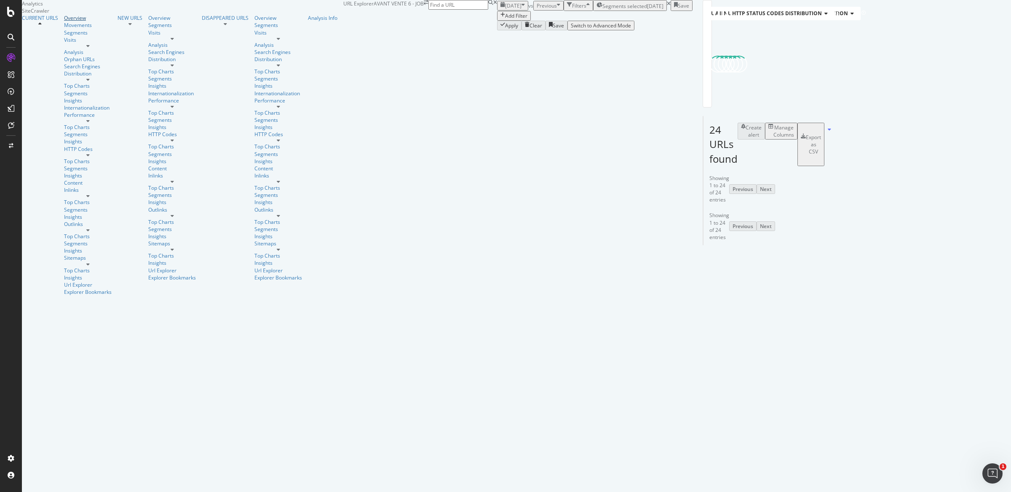
click at [64, 21] on div "Overview" at bounding box center [88, 17] width 48 height 7
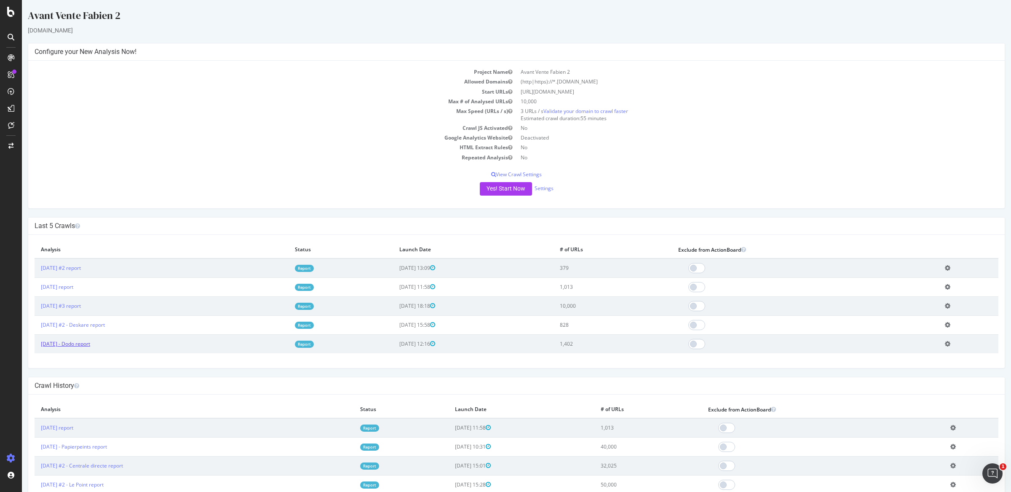
click at [88, 345] on link "2025 Sep. 29th - Dodo report" at bounding box center [65, 343] width 49 height 7
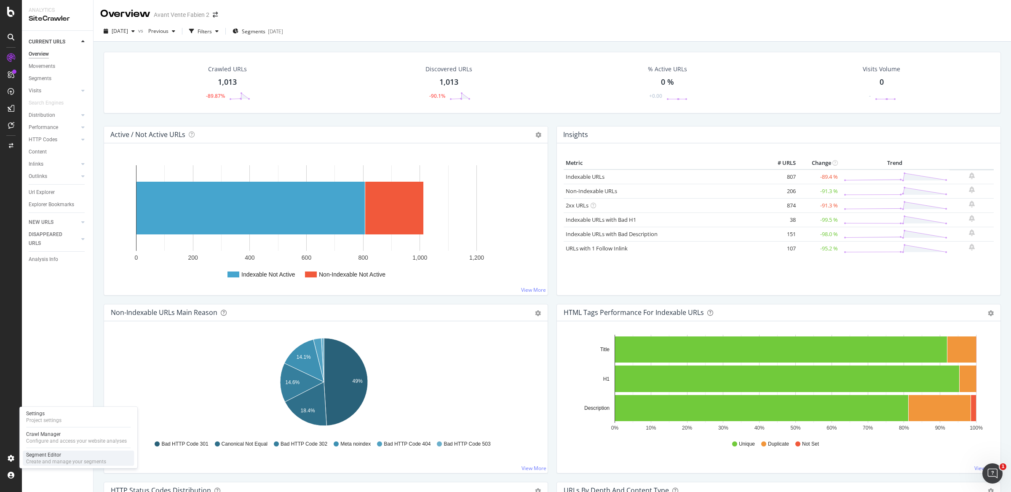
click at [37, 463] on div "Create and manage your segments" at bounding box center [66, 461] width 80 height 7
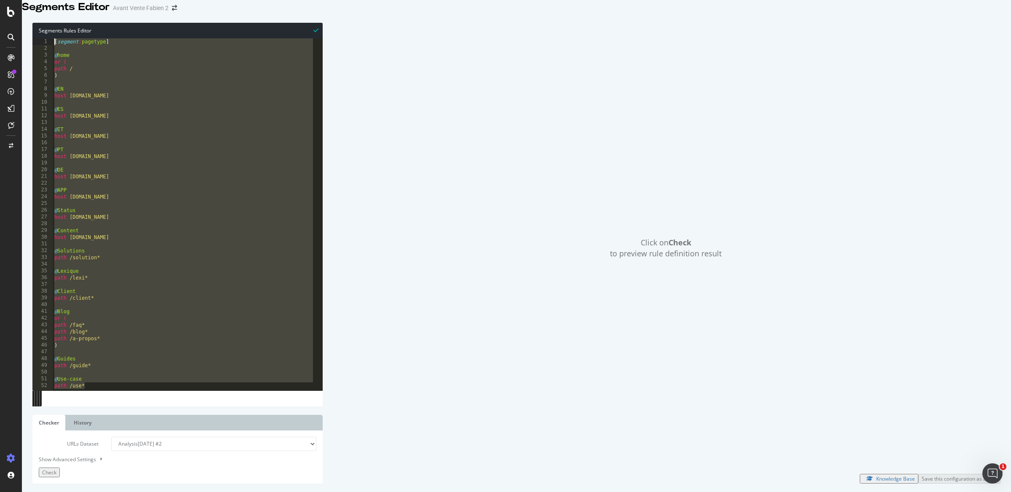
drag, startPoint x: 103, startPoint y: 381, endPoint x: 12, endPoint y: -64, distance: 454.6
click at [12, 0] on html "Segments Editor Avant Vente Fabien 2 Segments Rules Editor 1 2 3 4 5 6 7 8 9 10…" at bounding box center [505, 246] width 1011 height 492
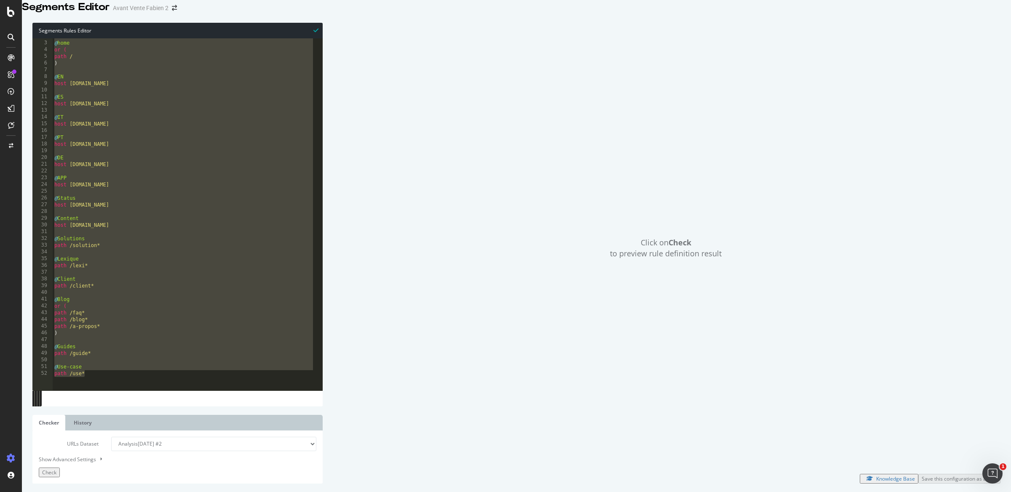
click at [104, 383] on div "@ home or ( path / ) @ EN host [DOMAIN_NAME] @ ES host [DOMAIN_NAME] @ IT host …" at bounding box center [184, 209] width 262 height 352
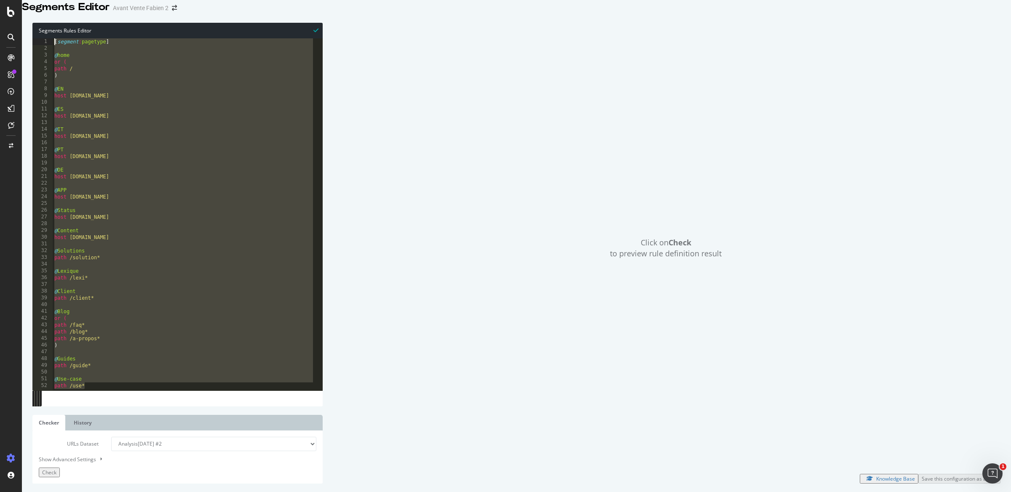
scroll to position [0, 0]
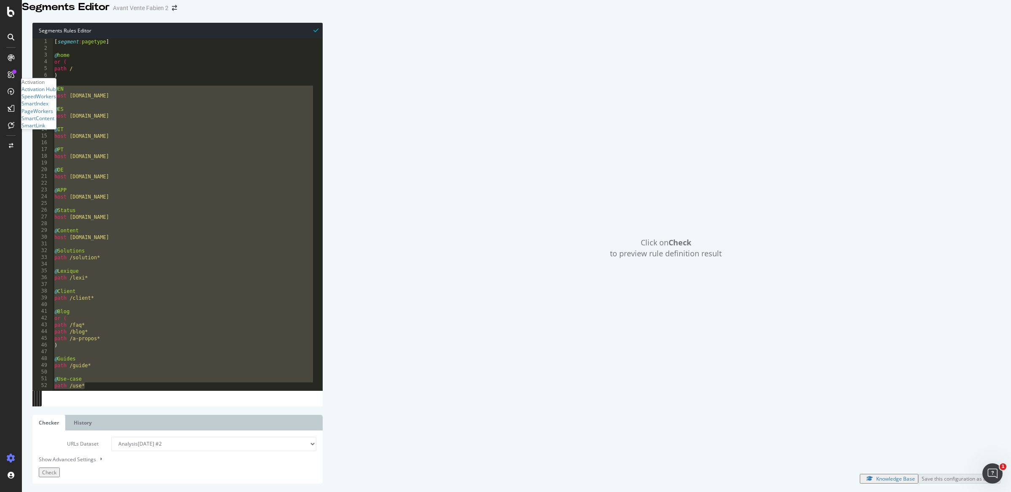
drag, startPoint x: 107, startPoint y: 384, endPoint x: 12, endPoint y: 96, distance: 303.0
click at [12, 96] on div "Activation Activation Hub SpeedWorkers SmartIndex PageWorkers SmartContent Smar…" at bounding box center [505, 246] width 1011 height 492
type textarea "@EN host [DOMAIN_NAME]"
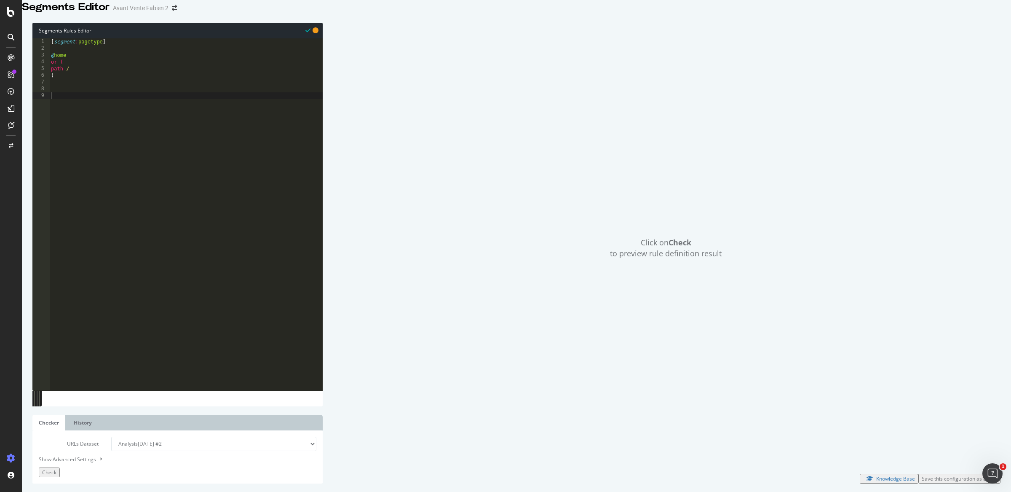
click at [44, 467] on button "Check" at bounding box center [49, 472] width 21 height 10
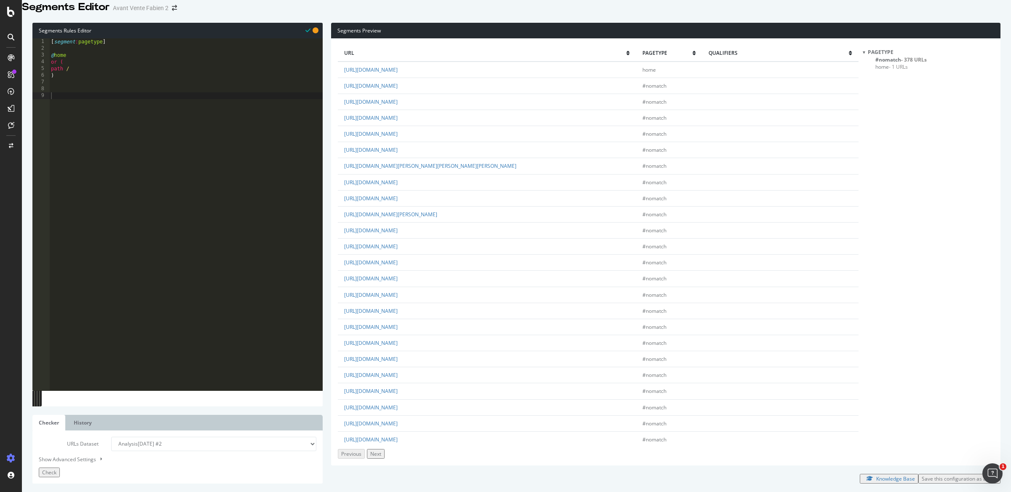
click at [237, 442] on select "Analysis [DATE] #2 Analysis [DATE] Analysis [DATE] #3 Analysis [DATE] #2 Analys…" at bounding box center [213, 444] width 205 height 14
select select "analysis:20251002"
click at [111, 437] on select "Analysis [DATE] #2 Analysis [DATE] Analysis [DATE] #3 Analysis [DATE] #2 Analys…" at bounding box center [213, 444] width 205 height 14
click at [47, 469] on span "Check" at bounding box center [49, 472] width 14 height 7
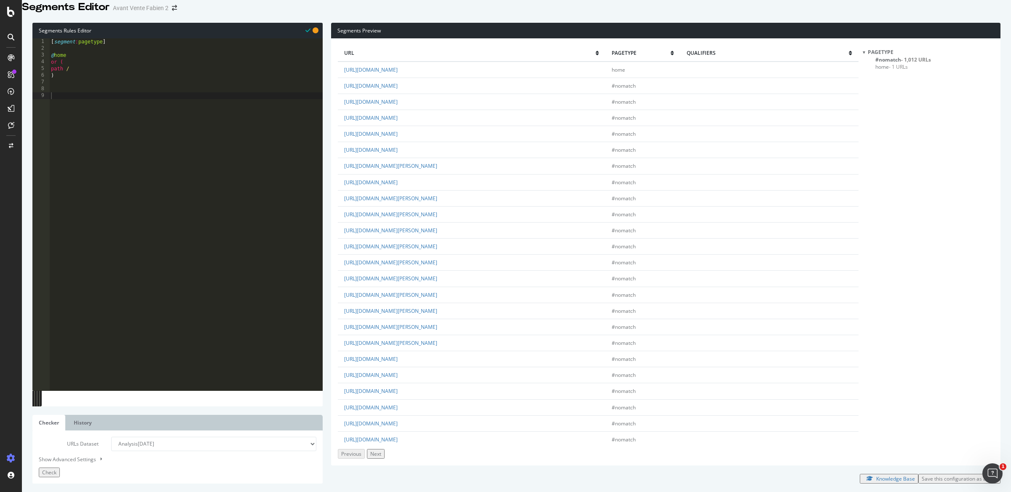
click at [159, 130] on div "[ segment : pagetype ] @ home or ( path / )" at bounding box center [185, 214] width 273 height 352
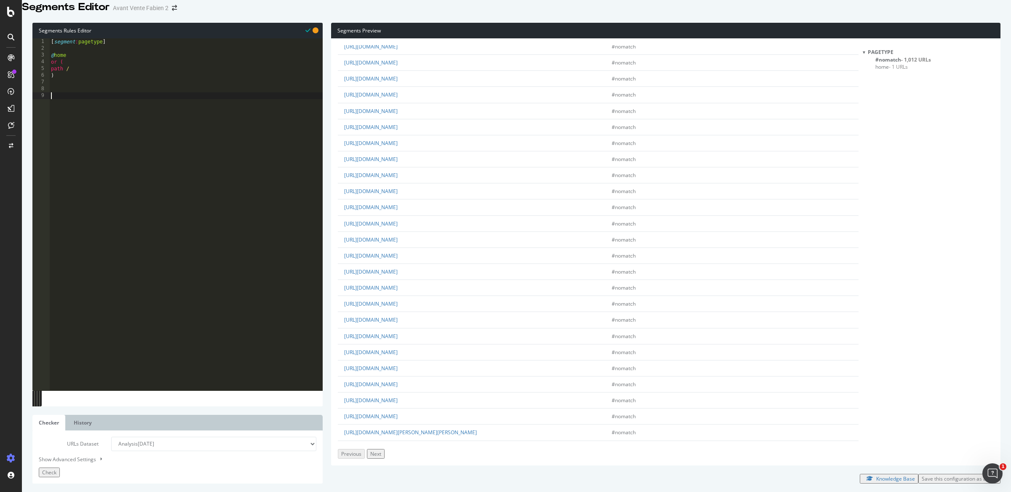
scroll to position [1262, 0]
click at [385, 449] on button "Next" at bounding box center [376, 454] width 18 height 10
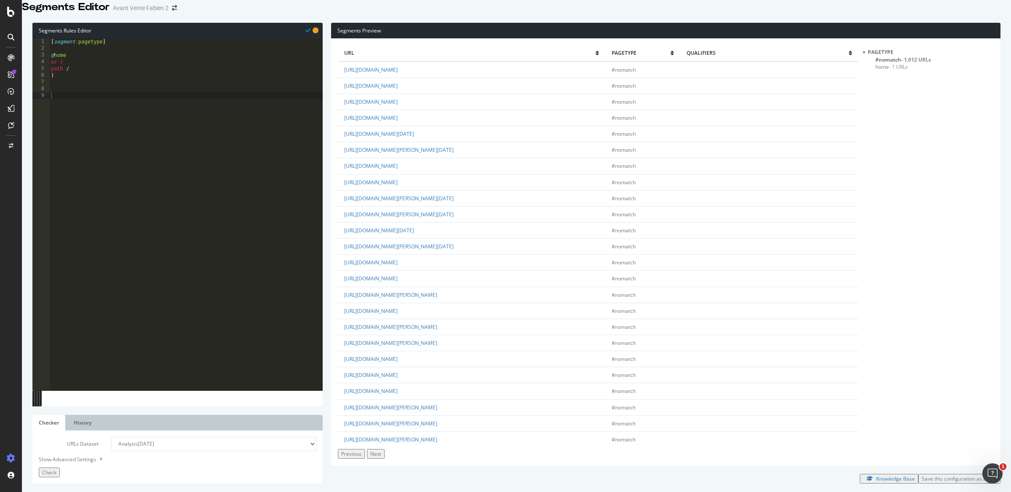
click at [385, 449] on button "Next" at bounding box center [376, 454] width 18 height 10
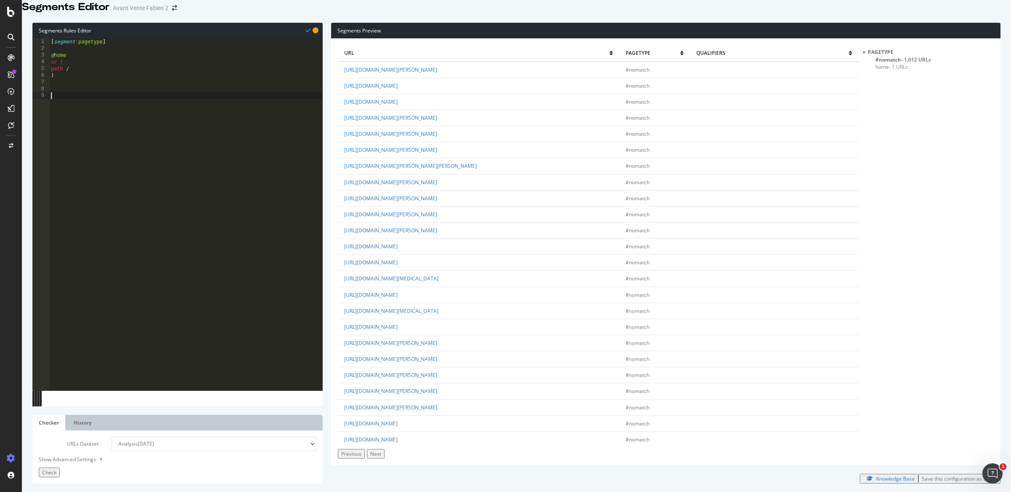
click at [163, 166] on div "[ segment : pagetype ] @ home or ( path / )" at bounding box center [185, 214] width 273 height 352
paste textarea "path rx:/([0-9]{1,4})-"
type textarea "path rx:/([0-9]{1,4})-"
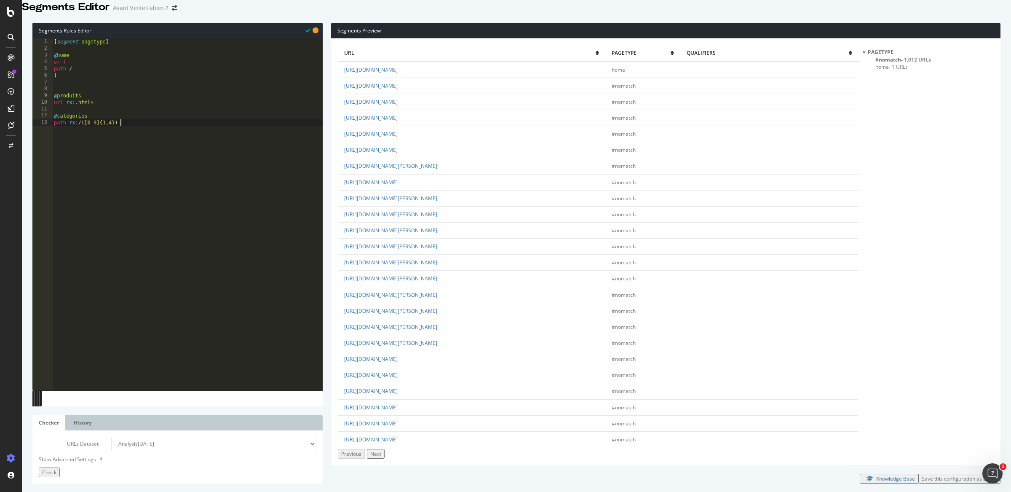
click at [56, 469] on div "Check" at bounding box center [49, 472] width 14 height 7
click at [893, 70] on span "catégories - 180 URLs" at bounding box center [901, 66] width 50 height 7
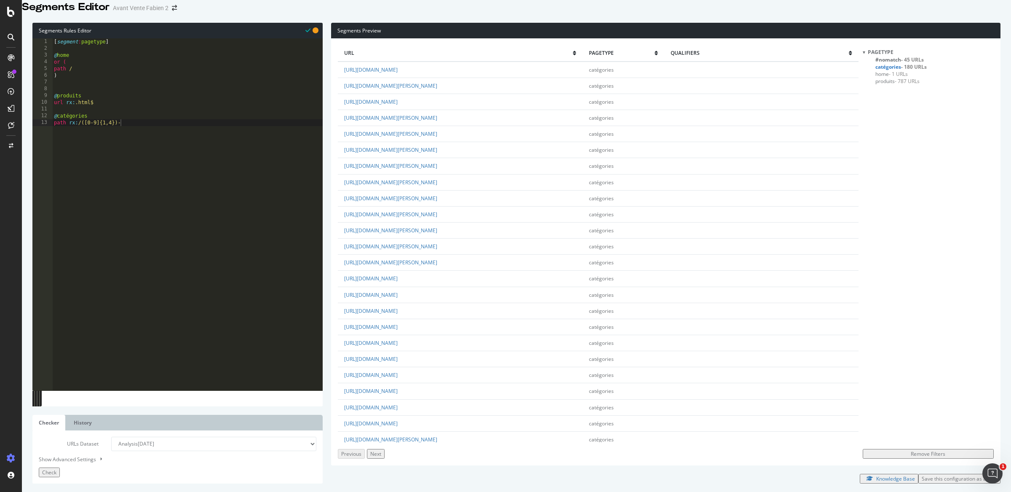
click at [890, 85] on span "produits - 787 URLs" at bounding box center [898, 81] width 44 height 7
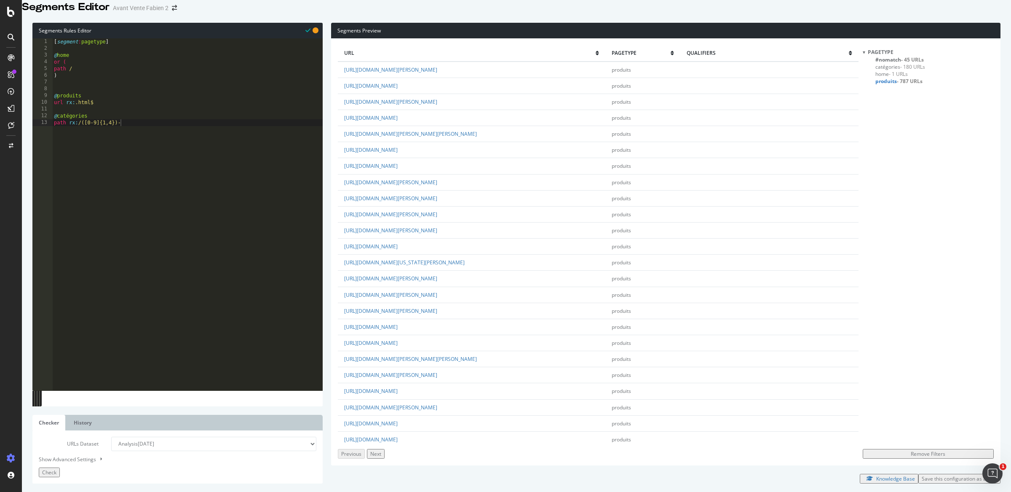
click at [888, 70] on span "catégories - 180 URLs" at bounding box center [901, 66] width 50 height 7
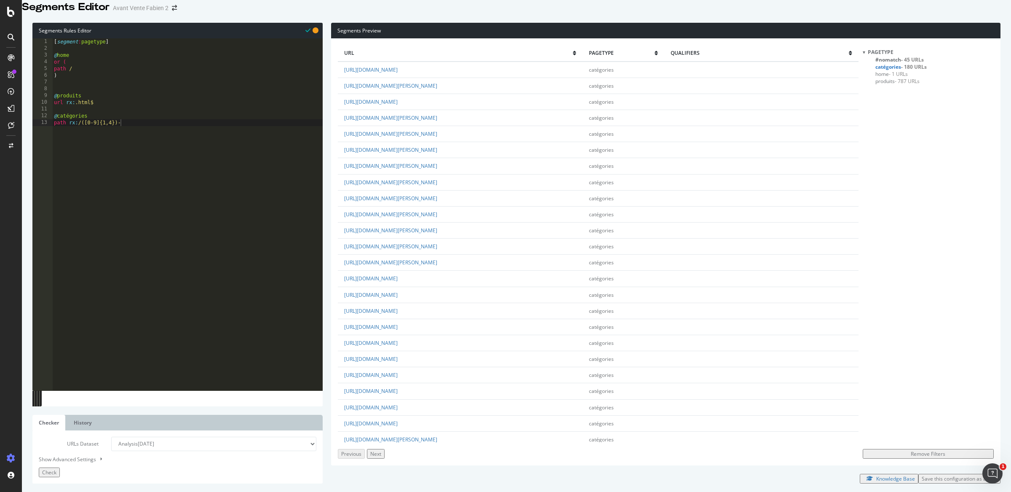
click at [888, 63] on span "#nomatch - 45 URLs" at bounding box center [900, 59] width 48 height 7
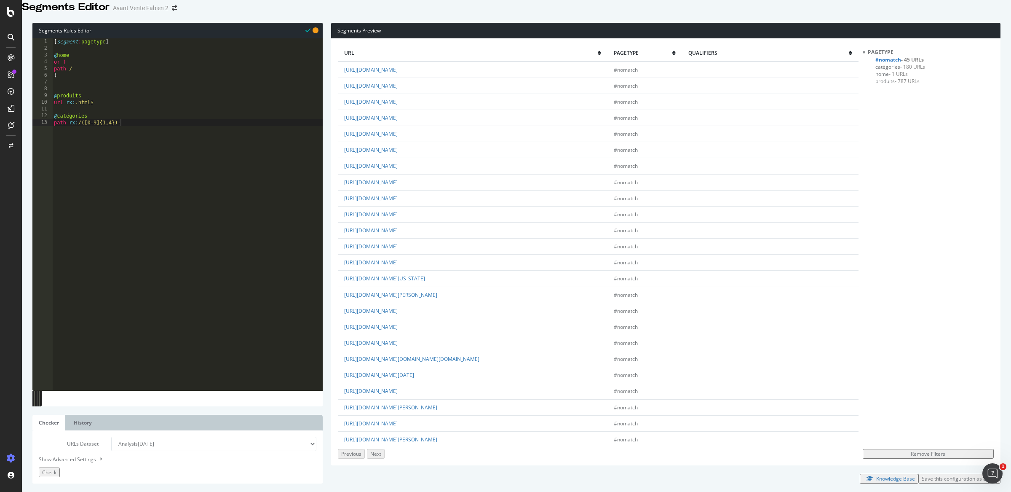
click at [67, 91] on div "[ segment : pagetype ] @ home or ( path / ) @ produits url rx : .html$ @ catégo…" at bounding box center [187, 214] width 270 height 352
type textarea "@Blog"
type textarea "path /blog"
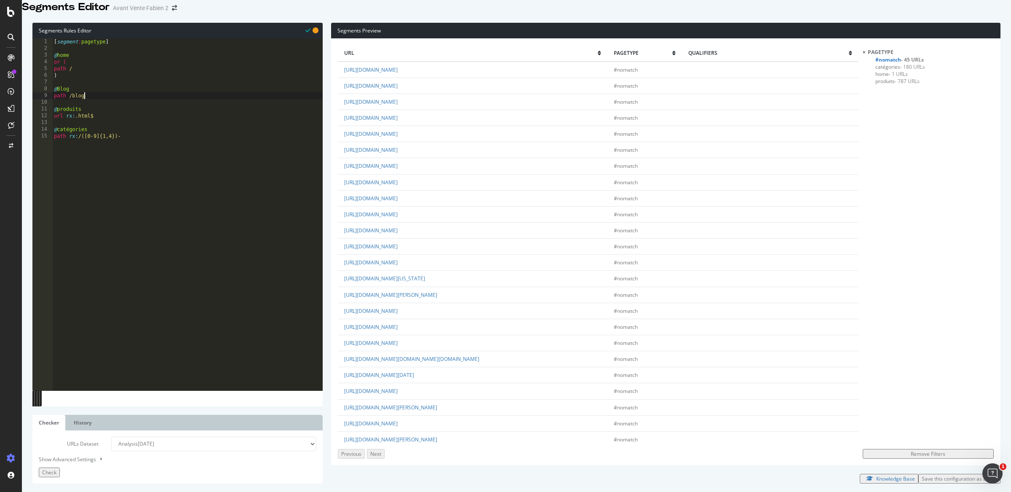
type textarea "path /blog*"
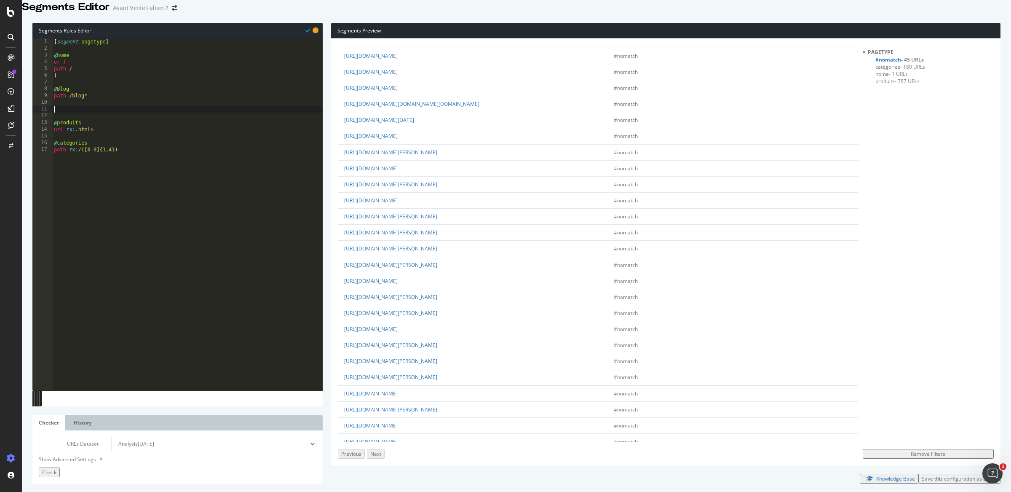
scroll to position [257, 0]
click at [414, 121] on link "https://www.ozalide.fr/table-rectangulaire-jul-imitation-bois-20481.html?adtoke…" at bounding box center [379, 117] width 70 height 7
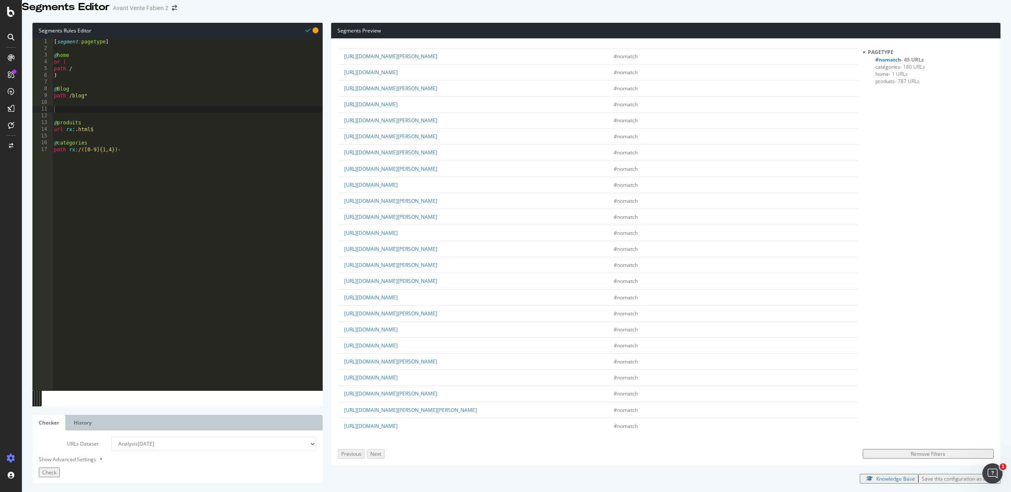
scroll to position [502, 0]
click at [56, 471] on span "Check" at bounding box center [49, 472] width 14 height 7
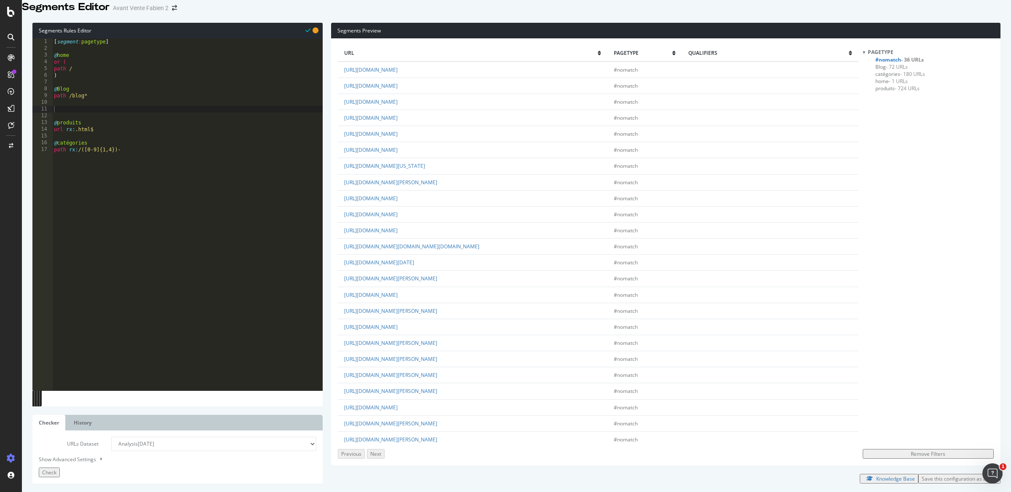
click at [178, 223] on div "[ segment : pagetype ] @ home or ( path / ) @ Blog path /blog* @ produits url r…" at bounding box center [187, 214] width 270 height 352
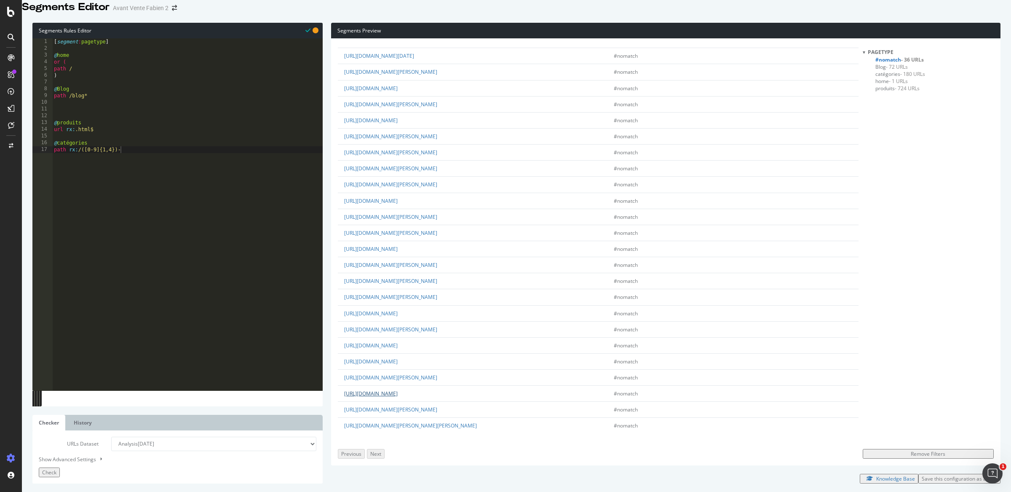
click at [398, 390] on link "https://www.ozalide.fr/boutique" at bounding box center [371, 393] width 54 height 7
click at [434, 326] on link "https://www.ozalide.fr/chaise-de-jardin-rembourree-minea-gris-anthracite-20214.…" at bounding box center [390, 329] width 93 height 7
click at [398, 310] on link "https://www.ozalide.fr/ensemble-repas-carmel-20547.html?adtoken=5d765ba9bee3ad0…" at bounding box center [371, 313] width 54 height 7
click at [417, 293] on link "https://www.ozalide.fr/lagos-tabouret-de-bar-blanc-21418.html?adtoken=2ffec1e0f…" at bounding box center [390, 296] width 93 height 7
click at [417, 277] on link "https://www.ozalide.fr/chaise-de-jardin-honfleur-gris-perle-20240.html?adtoken=…" at bounding box center [390, 280] width 93 height 7
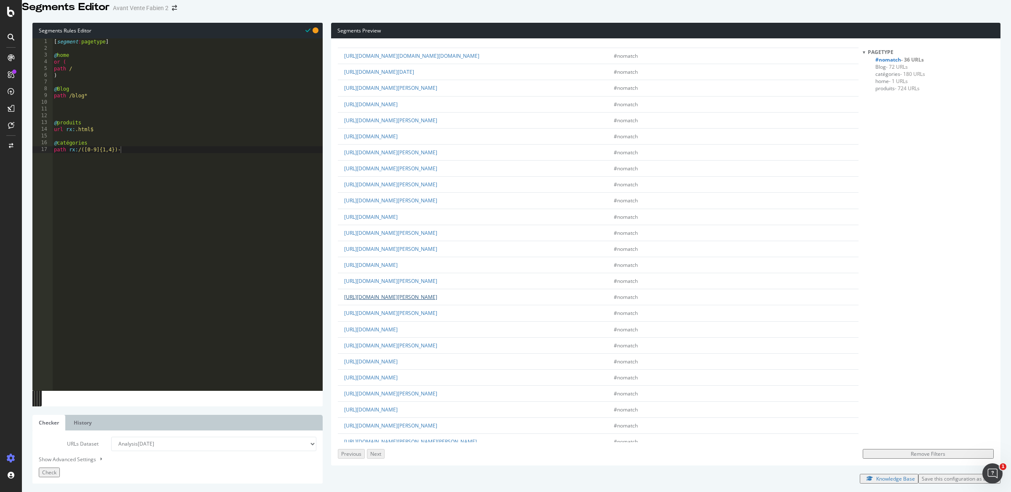
scroll to position [177, 0]
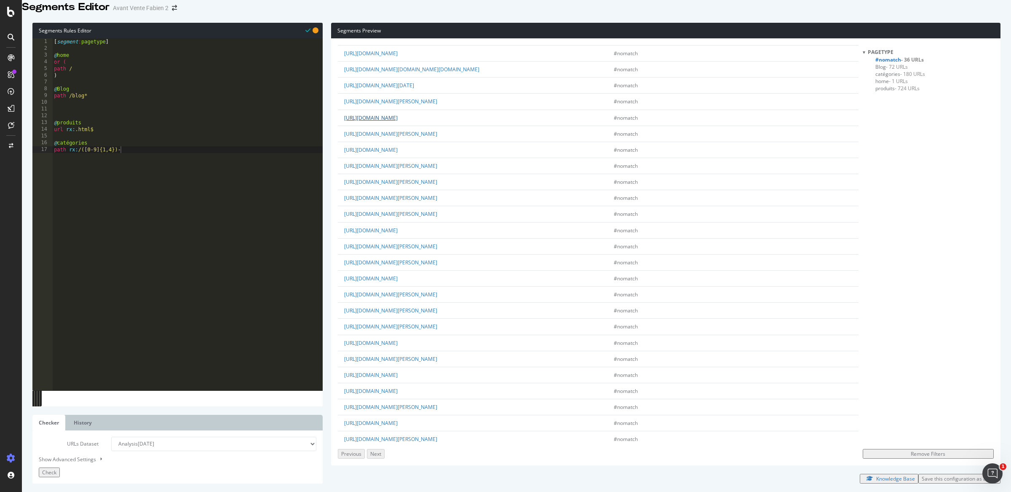
click at [398, 121] on link "https://www.ozalide.fr/fauteuil-de-jardin-carmel-20500.html?adtoken=5d765ba9bee…" at bounding box center [371, 117] width 54 height 7
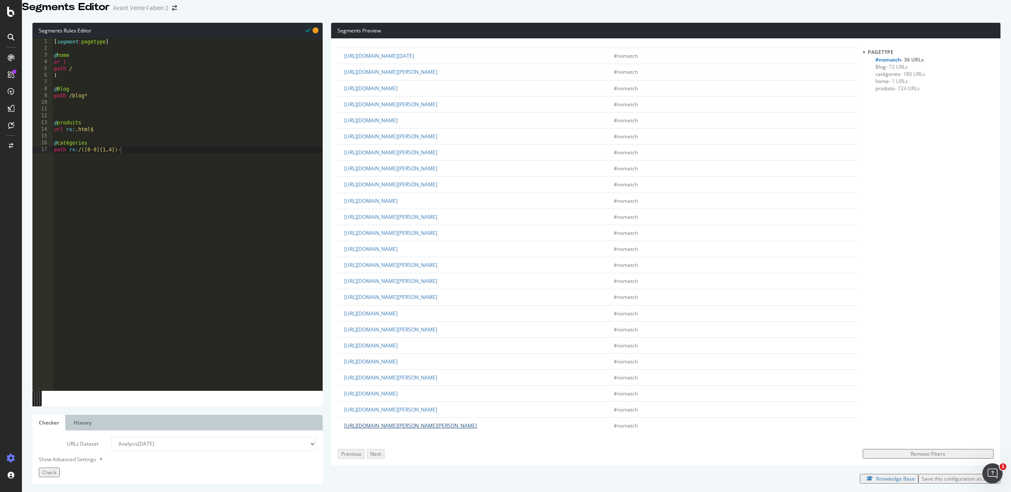
click at [421, 422] on link "https://www.ozalide.fr/table-de-jardin-rectangulaire-timor-chene-dore-nuit-2021…" at bounding box center [410, 425] width 133 height 7
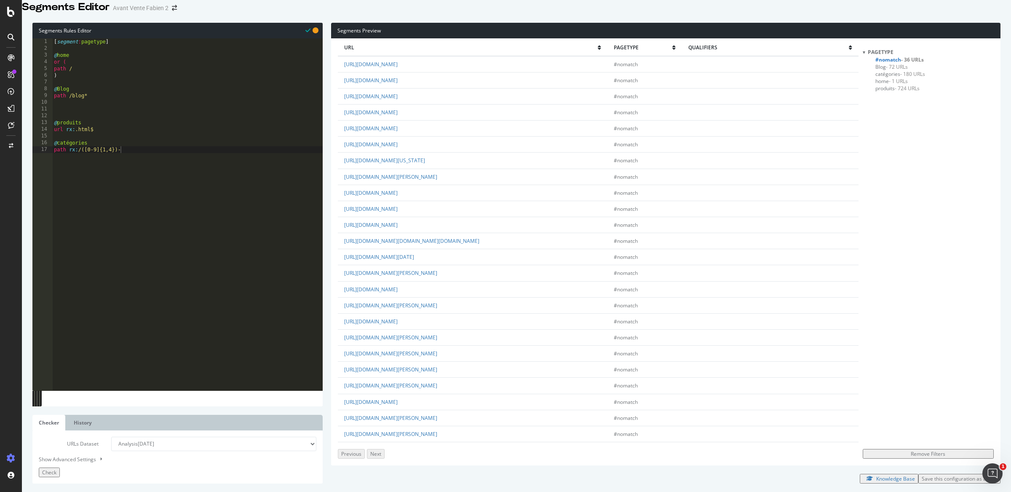
scroll to position [0, 0]
click at [398, 73] on link "https://www.ozalide.fr/module/powerfulformgenerator/display?id=1" at bounding box center [371, 69] width 54 height 7
click at [162, 249] on div "[ segment : pagetype ] @ home or ( path / ) @ Blog path /blog* @ produits url r…" at bounding box center [187, 214] width 270 height 352
type textarea "path rx:/([0-9]{1,4})-"
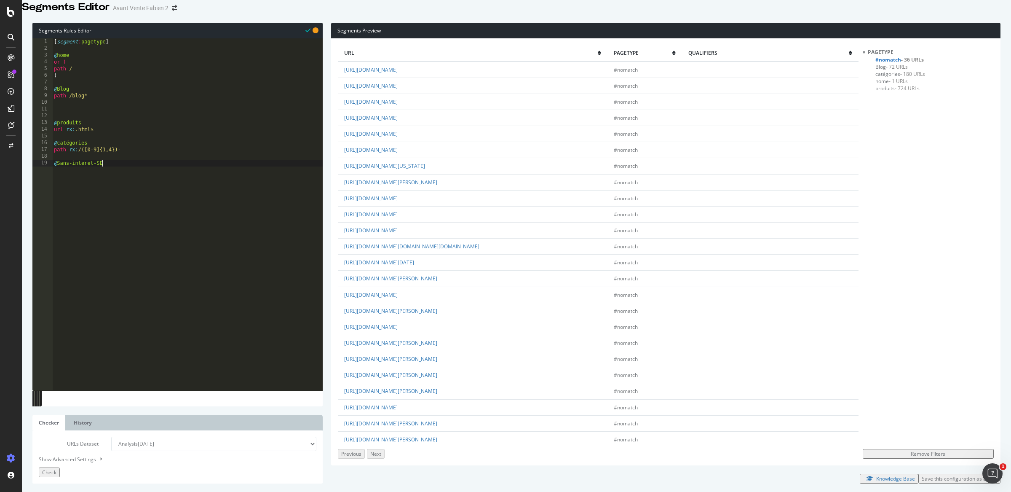
type textarea "@Sans-interet-SEO"
type textarea "or ("
type textarea "path /mon-compte*"
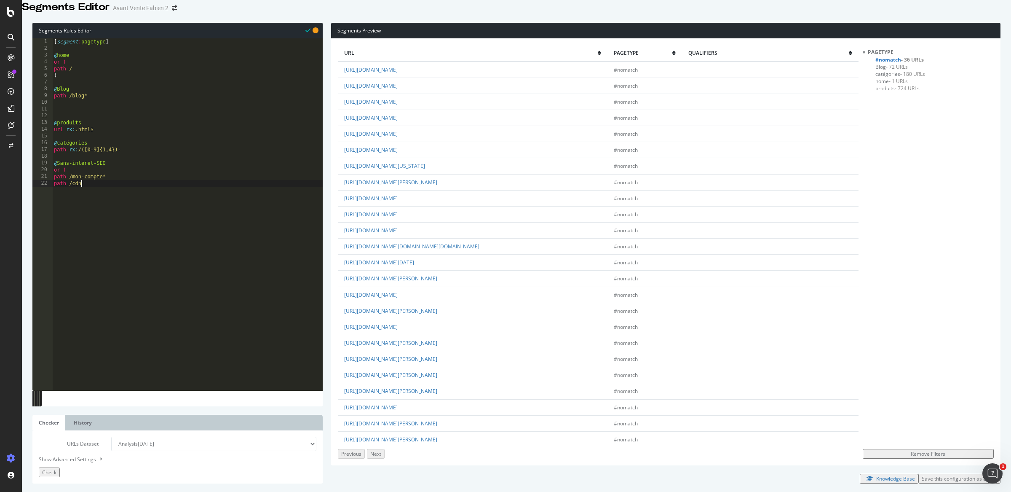
type textarea "path /cdn*"
type textarea "path /connex*"
type textarea "path /nous-contacter*"
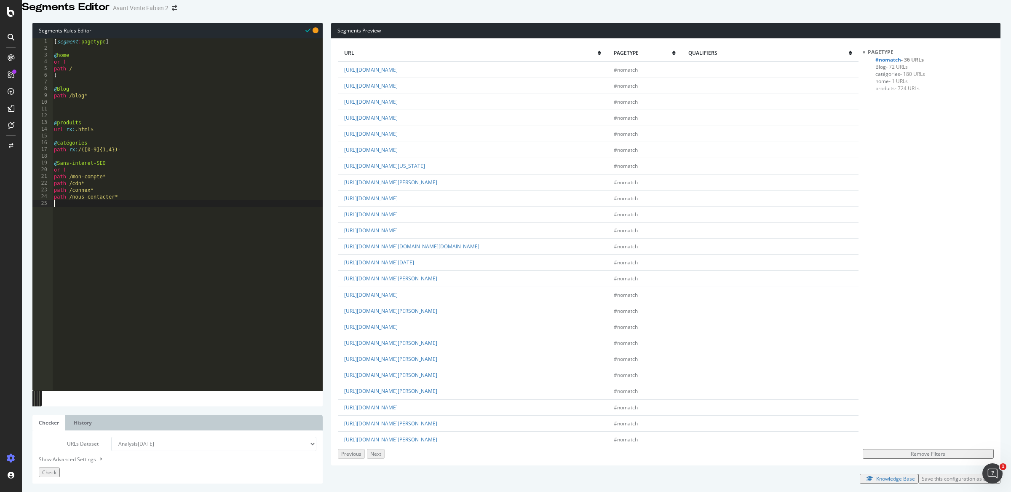
scroll to position [0, 0]
type textarea ")"
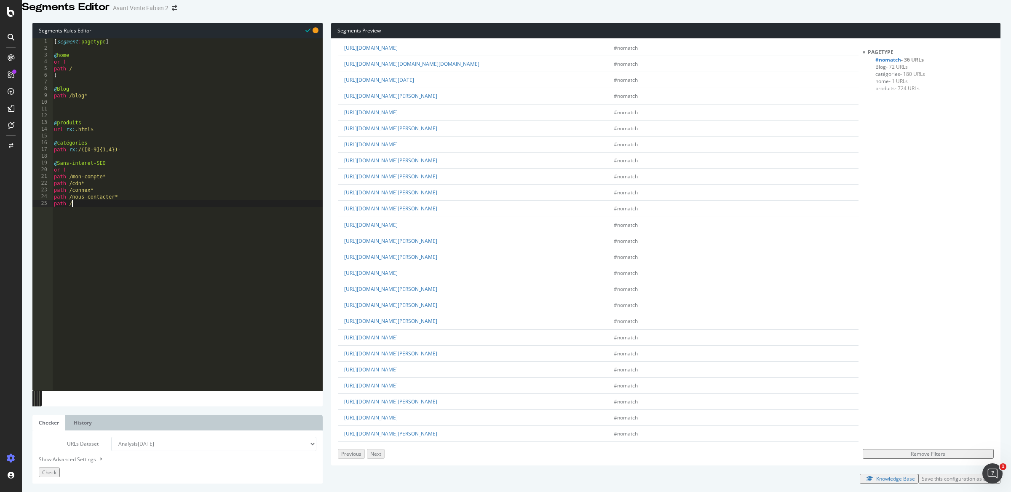
scroll to position [357, 0]
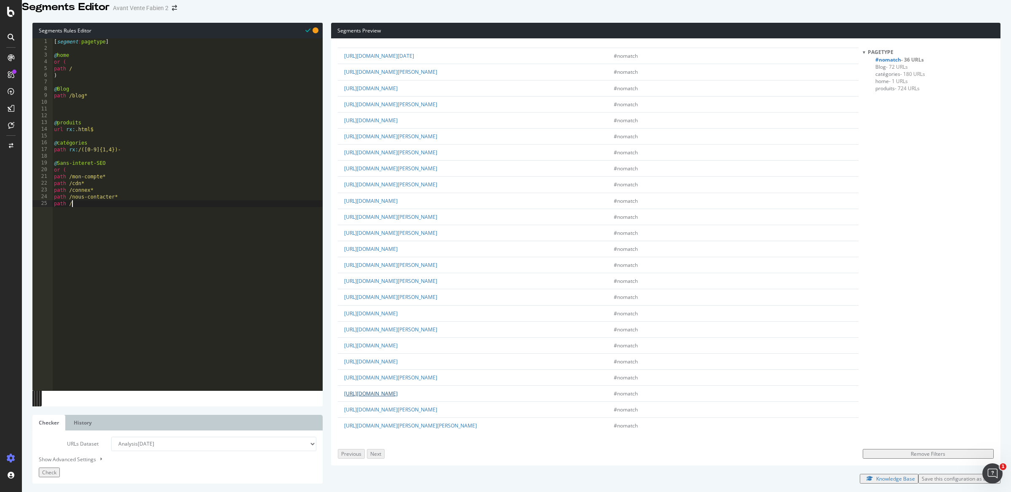
click at [398, 390] on link "https://www.ozalide.fr/boutique" at bounding box center [371, 393] width 54 height 7
click at [102, 215] on div "[ segment : pagetype ] @ home or ( path / ) @ Blog path /blog* @ produits url r…" at bounding box center [187, 214] width 270 height 352
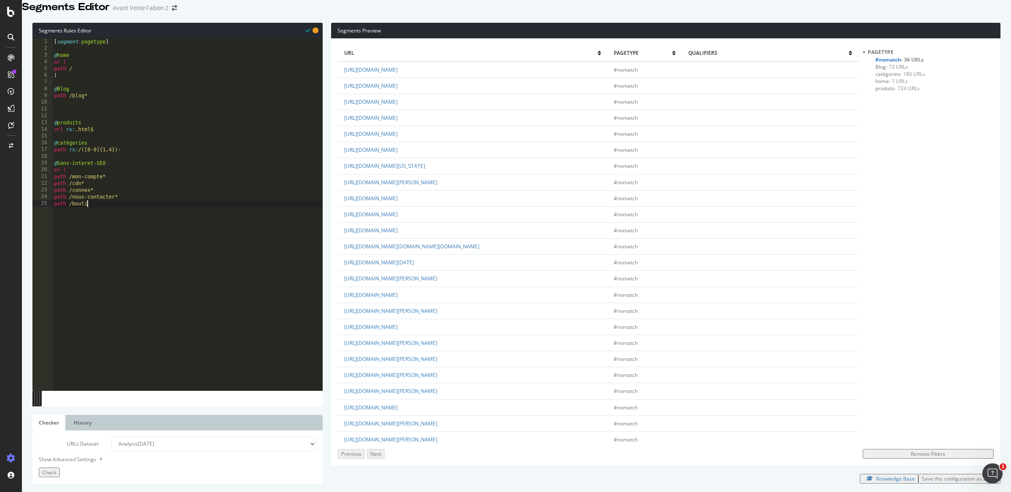
scroll to position [0, 3]
type textarea "path /boutique*"
click at [121, 172] on div "[ segment : pagetype ] @ home or ( path / ) @ Blog path /blog* @ produits url r…" at bounding box center [187, 214] width 270 height 352
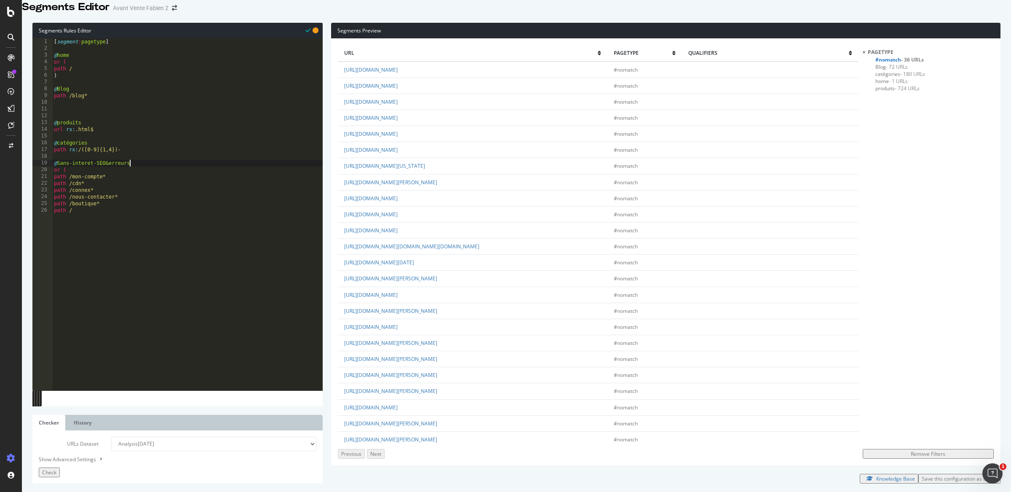
click at [95, 218] on div "[ segment : pagetype ] @ home or ( path / ) @ Blog path /blog* @ produits url r…" at bounding box center [187, 214] width 270 height 352
click at [470, 250] on link "https://www.ozalide.fr/modulehttps://www.ozalide.fr/powerfulformgeneratorhttps:…" at bounding box center [411, 246] width 135 height 7
click at [104, 220] on div "[ segment : pagetype ] @ home or ( path / ) @ Blog path /blog* @ produits url r…" at bounding box center [187, 214] width 270 height 352
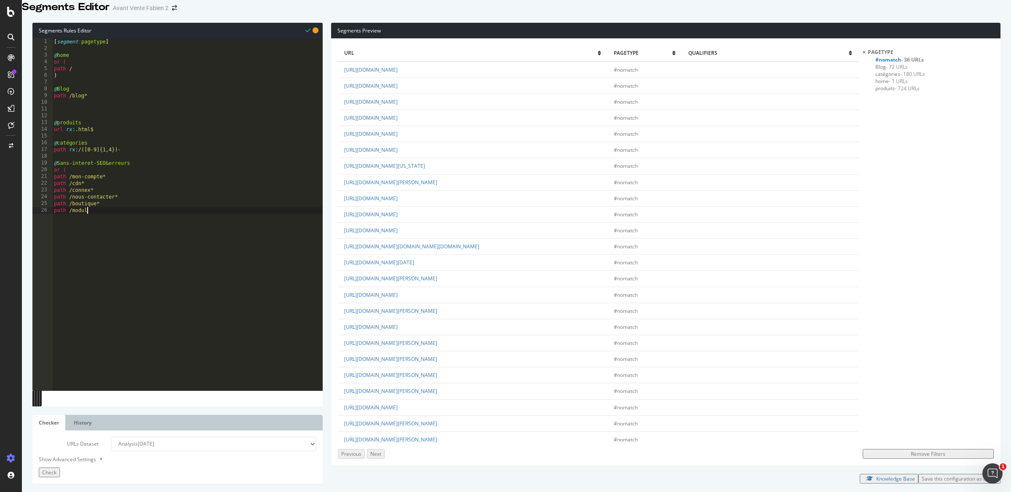
type textarea "path /modul*"
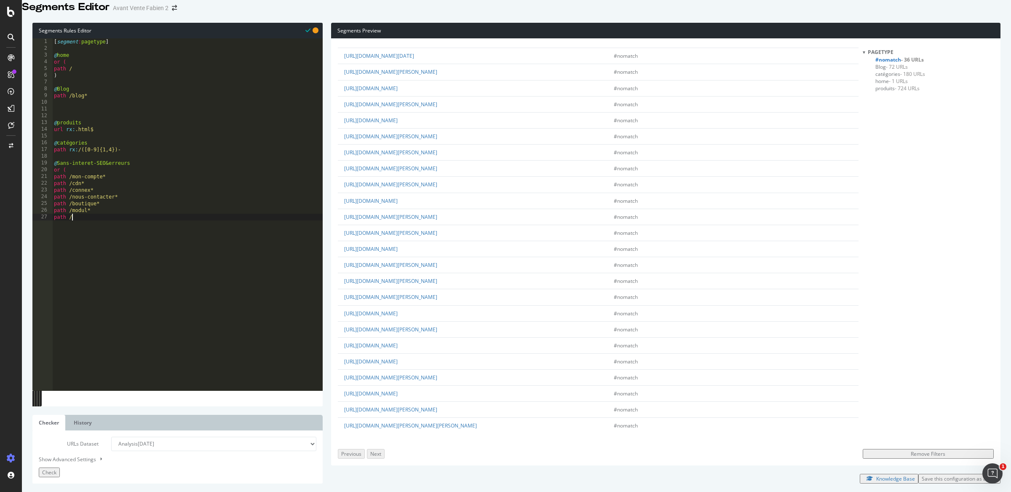
scroll to position [212, 0]
click at [398, 204] on link "https://www.ozalide.fr/index.php?controller=404" at bounding box center [371, 200] width 54 height 7
click at [98, 230] on div "[ segment : pagetype ] @ home or ( path / ) @ Blog path /blog* @ produits url r…" at bounding box center [187, 214] width 270 height 352
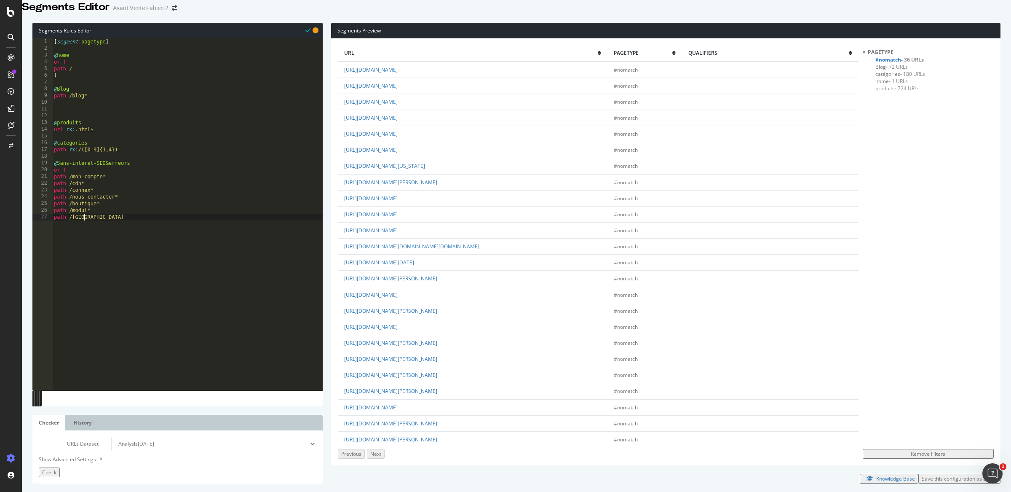
scroll to position [0, 2]
type textarea "path /index*"
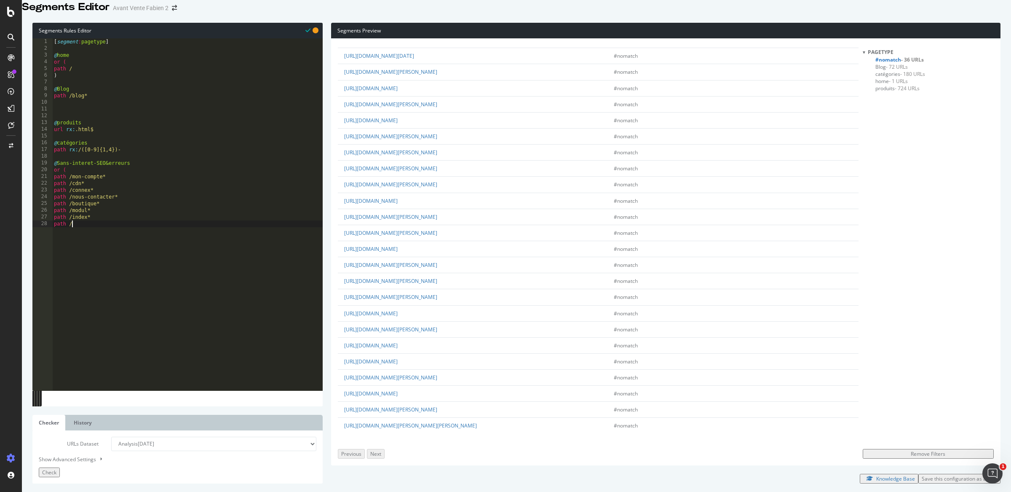
scroll to position [357, 0]
click at [410, 326] on link "https://www.ozalide.fr/chaise-de-jardin-rembourree-minea-gris-anthracite-20214.…" at bounding box center [390, 329] width 93 height 7
drag, startPoint x: 419, startPoint y: 294, endPoint x: 399, endPoint y: 283, distance: 23.0
click at [399, 321] on td "https://www.ozalide.fr/chaise-de-jardin-rembourree-minea-gris-anthracite-20214.…" at bounding box center [473, 329] width 270 height 16
copy link "chaise-de-jardin-rembourree-minea-gris-anthracite-20214.html?adtoken=5d765ba9be…"
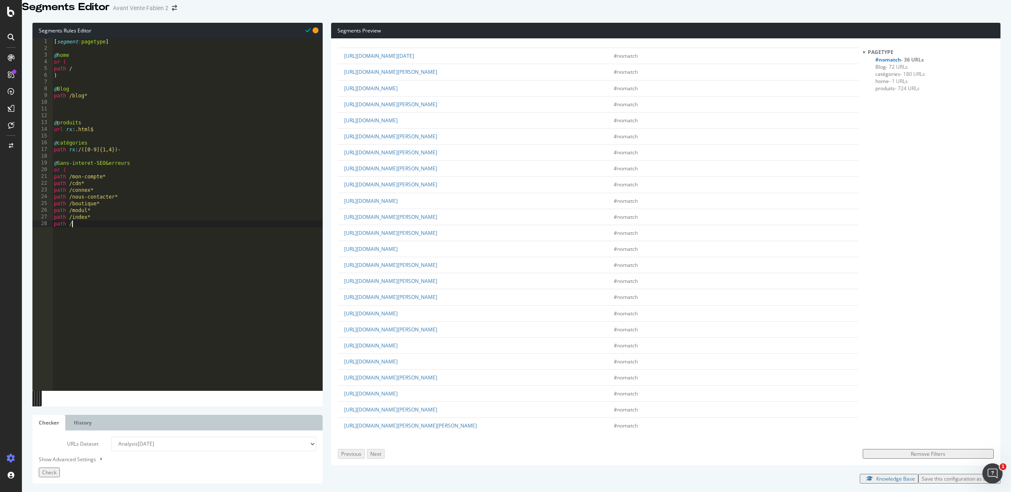
click at [89, 233] on div "[ segment : pagetype ] @ home or ( path / ) @ Blog path /blog* @ produits url r…" at bounding box center [187, 214] width 270 height 352
paste textarea "chaise-de-jardin-rembourree-minea-gris-anthracite-20214.html?adtoken=5d765ba9be…"
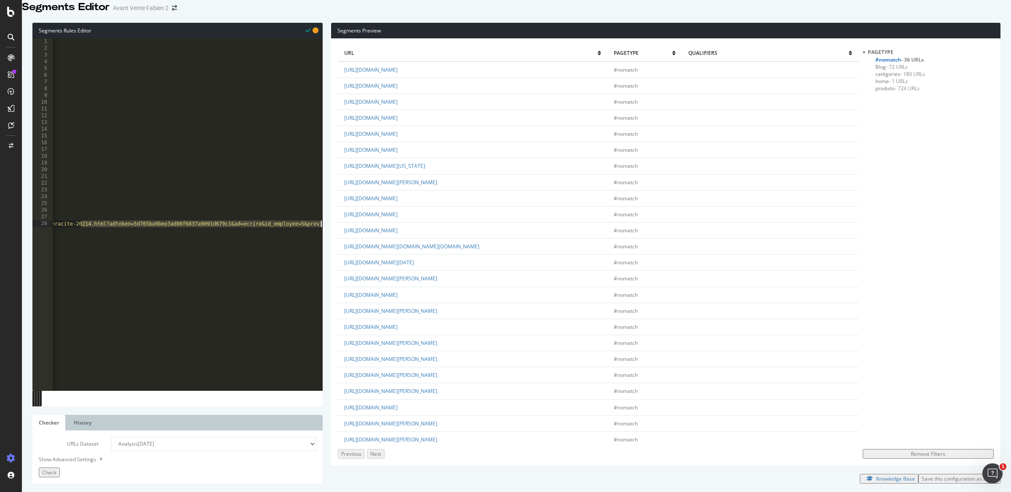
drag, startPoint x: 80, startPoint y: 233, endPoint x: 576, endPoint y: 269, distance: 497.2
click at [576, 269] on div "Segments Rules Editor path /chaise-de-jardin-rembourree-minea-gris-anthracite-2…" at bounding box center [516, 252] width 989 height 477
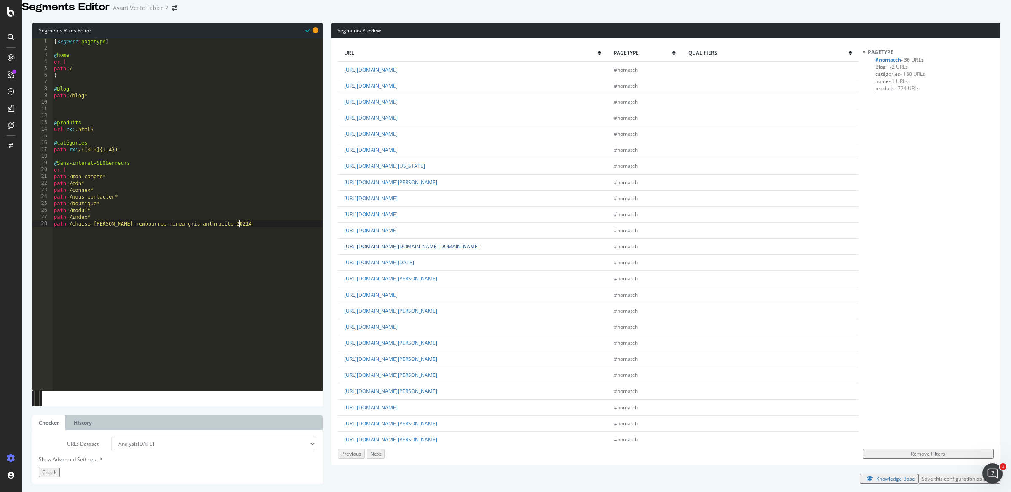
type textarea "path /chaise-de-jardin-rembourree-minea-gris-anthracite-20214*"
click at [437, 314] on link "https://www.ozalide.fr/seychelles-l-table-de-jardin-extensible-12-places-21190.…" at bounding box center [390, 310] width 93 height 7
drag, startPoint x: 409, startPoint y: 367, endPoint x: 399, endPoint y: 359, distance: 12.1
click at [399, 319] on td "https://www.ozalide.fr/seychelles-l-table-de-jardin-extensible-12-places-21190.…" at bounding box center [473, 311] width 270 height 16
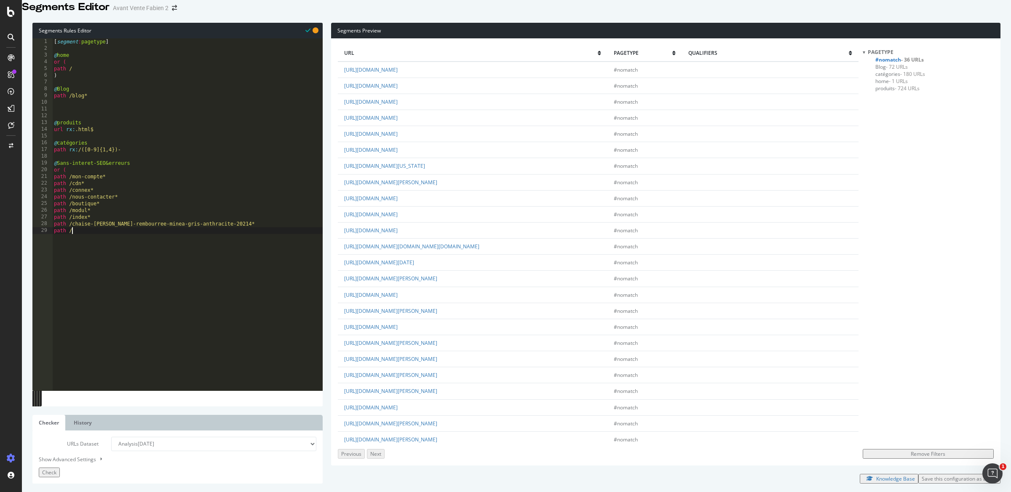
click at [101, 244] on div "[ segment : pagetype ] @ home or ( path / ) @ Blog path /blog* @ produits url r…" at bounding box center [187, 214] width 270 height 352
type textarea "path /seyche*"
click at [398, 330] on link "https://www.ozalide.fr/n-ensemble-repas-nimes-20536.html?adtoken=5d765ba9bee3ad…" at bounding box center [371, 326] width 54 height 7
click at [107, 249] on div "[ segment : pagetype ] @ home or ( path / ) @ Blog path /blog* @ produits url r…" at bounding box center [187, 214] width 270 height 352
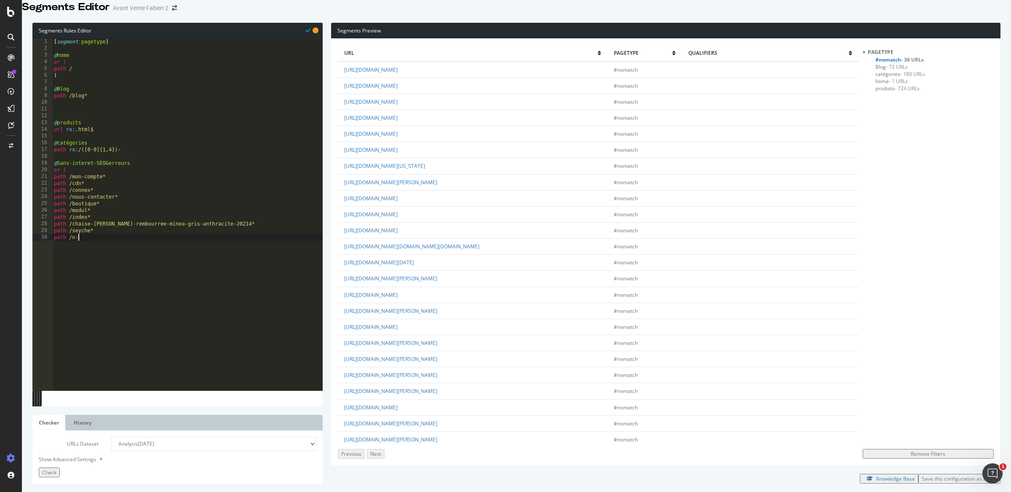
type textarea "path /n-*"
type textarea ")"
click at [55, 469] on div "Check" at bounding box center [49, 472] width 14 height 7
click at [91, 246] on div "[ segment : pagetype ] @ home or ( path / ) @ Blog path /blog* @ produits url r…" at bounding box center [187, 214] width 270 height 352
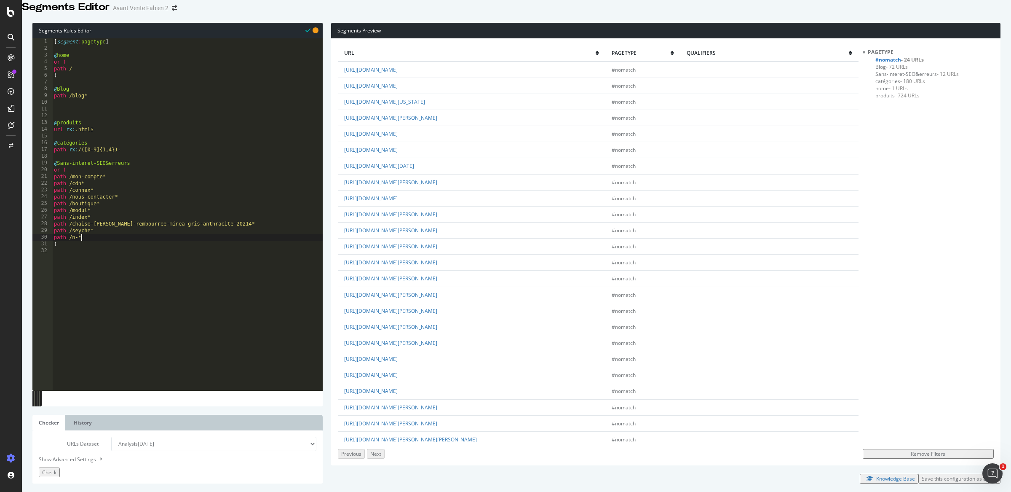
type textarea "path /n-*"
type textarea "path /panier*"
click at [398, 357] on link "https://www.ozalide.fr/plancha-premium-gaz-75-acier-noir-et-gris-forge-adour-20…" at bounding box center [371, 360] width 54 height 7
click at [100, 139] on div "[ segment : pagetype ] @ home or ( path / ) @ Blog path /blog* @ produits url r…" at bounding box center [187, 214] width 270 height 352
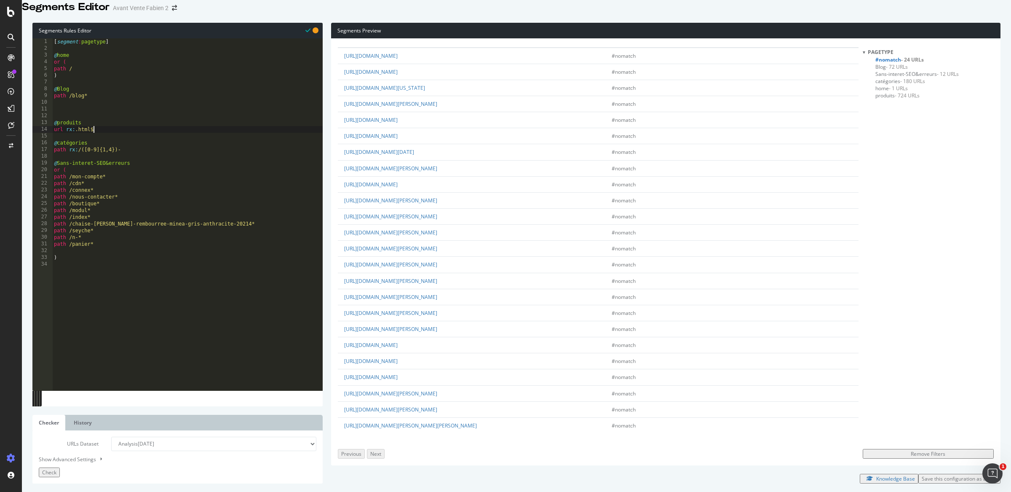
click at [91, 134] on div "[ segment : pagetype ] @ home or ( path / ) @ Blog path /blog* @ produits url r…" at bounding box center [187, 214] width 270 height 352
type textarea "@produits"
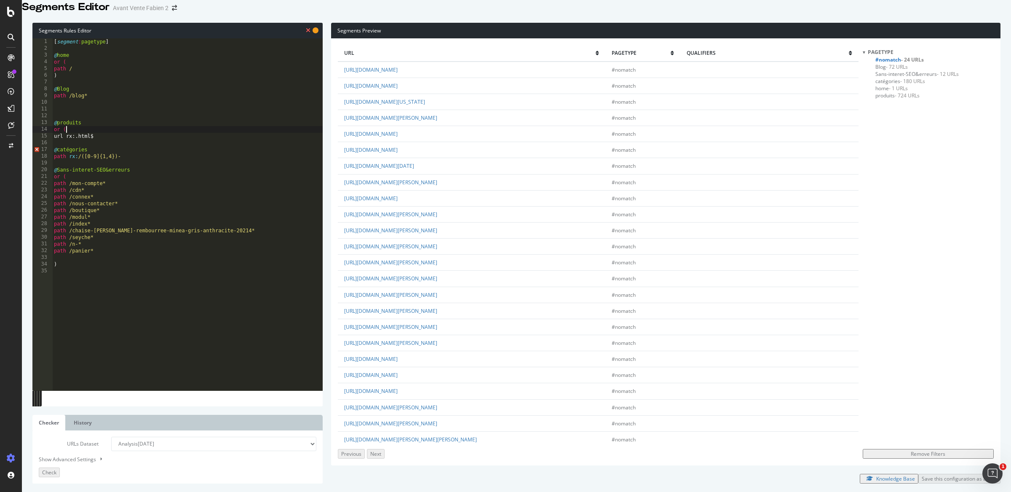
type textarea "or ("
type textarea "path /plancha*"
click at [398, 202] on link "https://www.ozalide.fr/fauteuil-de-jardin-carmel-20500.html?adtoken=5d765ba9bee…" at bounding box center [371, 198] width 54 height 7
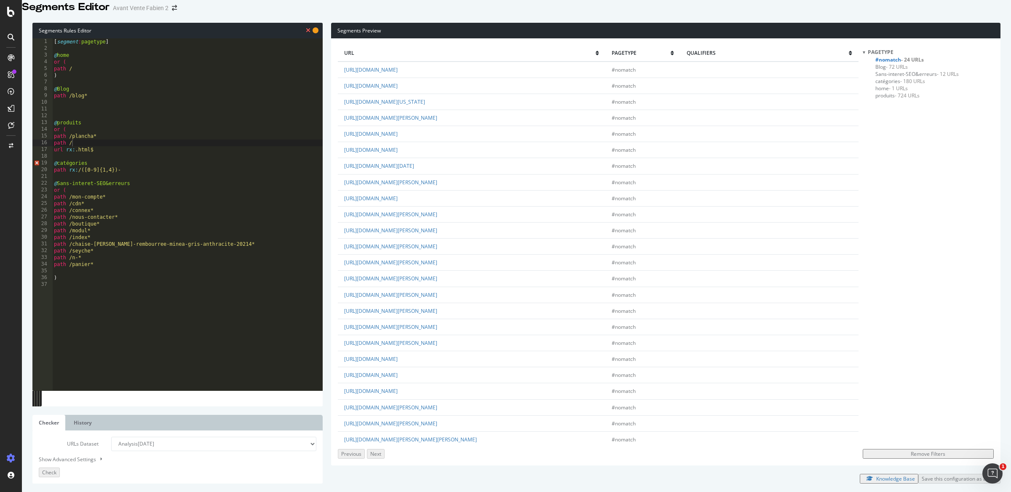
click at [105, 152] on div "[ segment : pagetype ] @ home or ( path / ) @ Blog path /blog* @ produits or ( …" at bounding box center [187, 214] width 270 height 352
type textarea "path /fauteuil*"
click at [408, 186] on link "https://www.ozalide.fr/table-de-jardin-rectangulaire-carmel-20192.html?adtoken=…" at bounding box center [390, 182] width 93 height 7
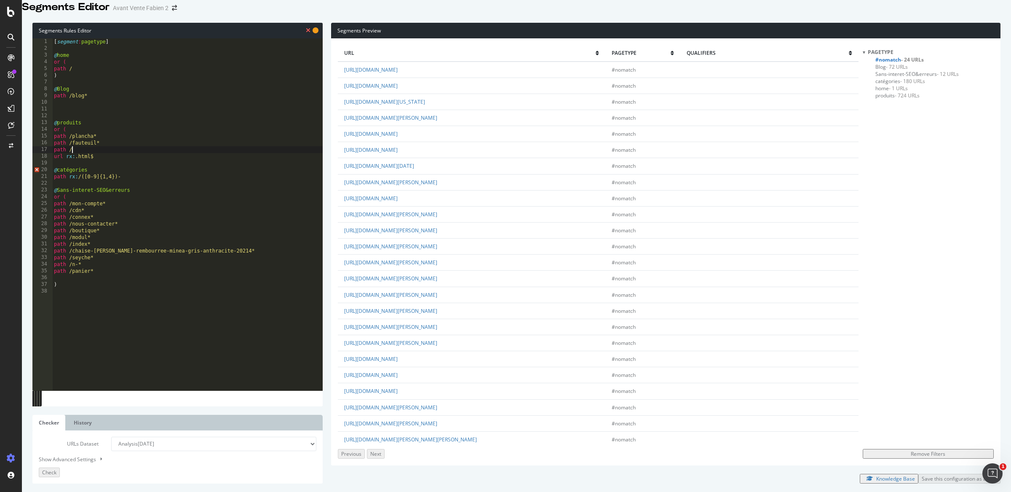
click at [81, 159] on div "[ segment : pagetype ] @ home or ( path / ) @ Blog path /blog* @ produits or ( …" at bounding box center [187, 214] width 270 height 352
drag, startPoint x: 126, startPoint y: 187, endPoint x: 44, endPoint y: 180, distance: 82.8
click at [44, 180] on div "path /table* 1 2 3 4 5 6 7 8 9 10 11 12 13 14 15 16 17 18 19 20 21 22 23 24 25 …" at bounding box center [177, 214] width 290 height 352
type textarea "@catégories path rx:/([0-9]{1,4})-"
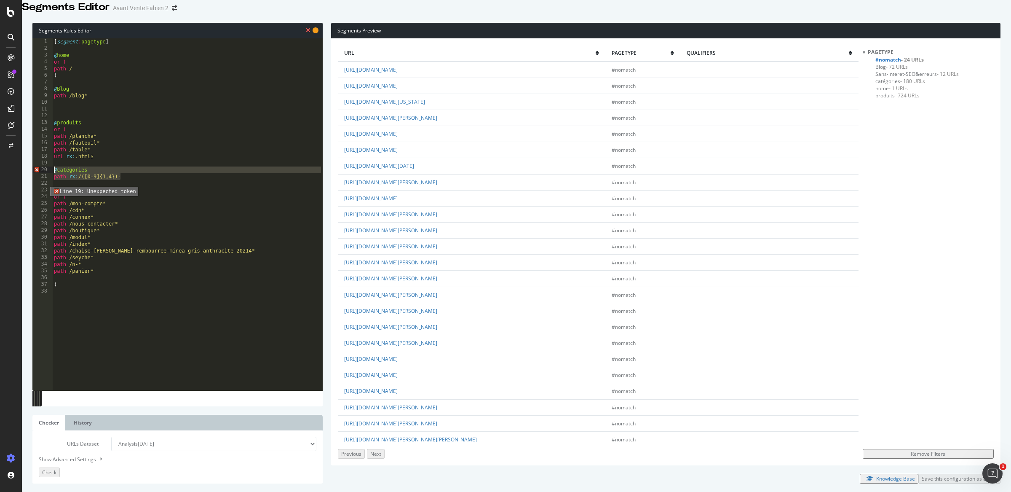
scroll to position [0, 0]
click at [75, 118] on div "[ segment : pagetype ] @ home or ( path / ) @ Blog path /blog* @ produits or ( …" at bounding box center [187, 214] width 270 height 352
paste textarea "path rx:/([0-9]{1,4})-"
click at [105, 172] on div "[ segment : pagetype ] @ home or ( path / ) @ Blog path /blog* @ catégories pat…" at bounding box center [187, 214] width 270 height 352
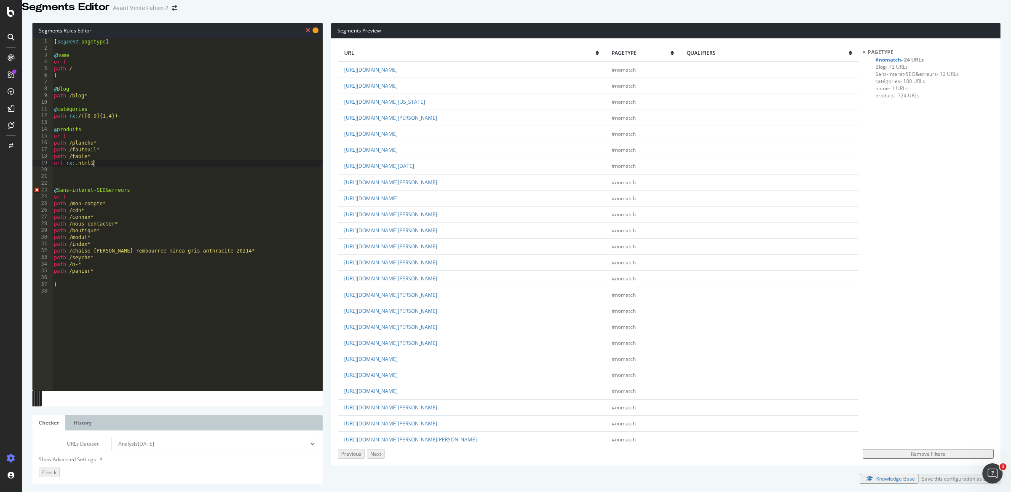
click at [106, 167] on div "[ segment : pagetype ] @ home or ( path / ) @ Blog path /blog* @ catégories pat…" at bounding box center [187, 214] width 270 height 352
type textarea "path /table*"
click at [408, 110] on td "https://www.ozalide.fr/pergola-oregon-ecru-20600.html?adtoken=5d765ba9bee3ad06f…" at bounding box center [471, 102] width 267 height 16
click at [409, 105] on link "https://www.ozalide.fr/pergola-oregon-ecru-20600.html?adtoken=5d765ba9bee3ad06f…" at bounding box center [384, 101] width 81 height 7
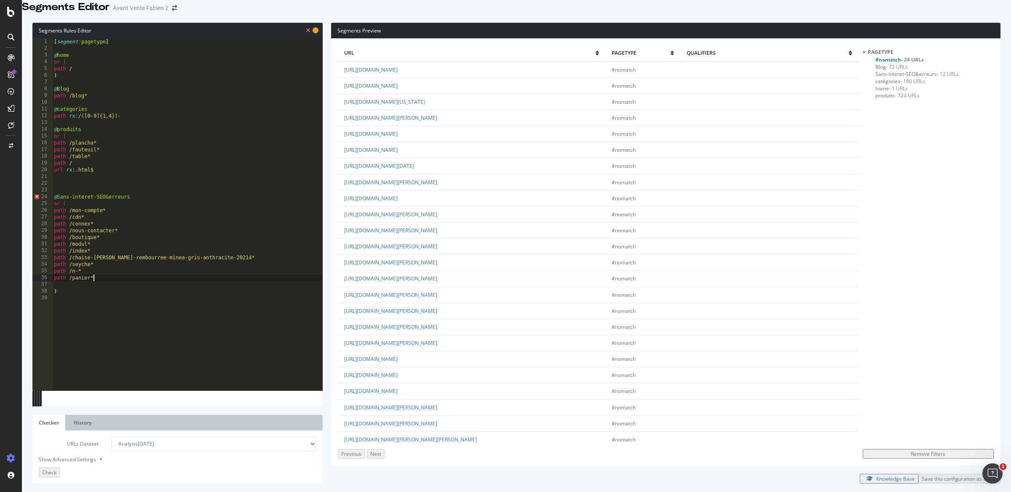
click at [104, 287] on div "[ segment : pagetype ] @ home or ( path / ) @ Blog path /blog* @ catégories pat…" at bounding box center [187, 214] width 270 height 352
type textarea "path /panier*"
click at [411, 236] on link "https://www.ozalide.fr/ensemble-transat-de-jardin-et-table-basse-ario-gris-perl…" at bounding box center [390, 232] width 93 height 7
click at [99, 174] on div "[ segment : pagetype ] @ home or ( path / ) @ Blog path /blog* @ catégories pat…" at bounding box center [187, 214] width 270 height 352
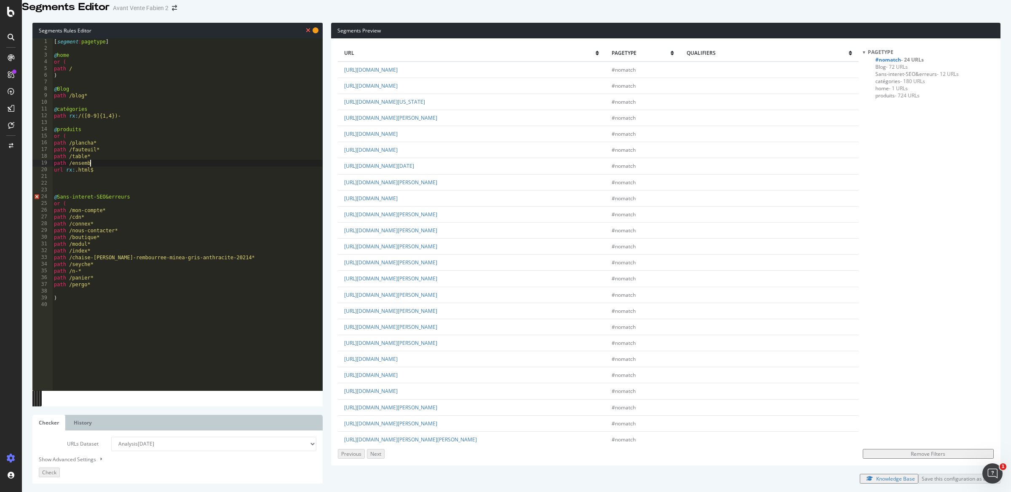
scroll to position [0, 3]
type textarea "path /ensemble*"
click at [94, 187] on div "[ segment : pagetype ] @ home or ( path / ) @ Blog path /blog* @ catégories pat…" at bounding box center [187, 214] width 270 height 352
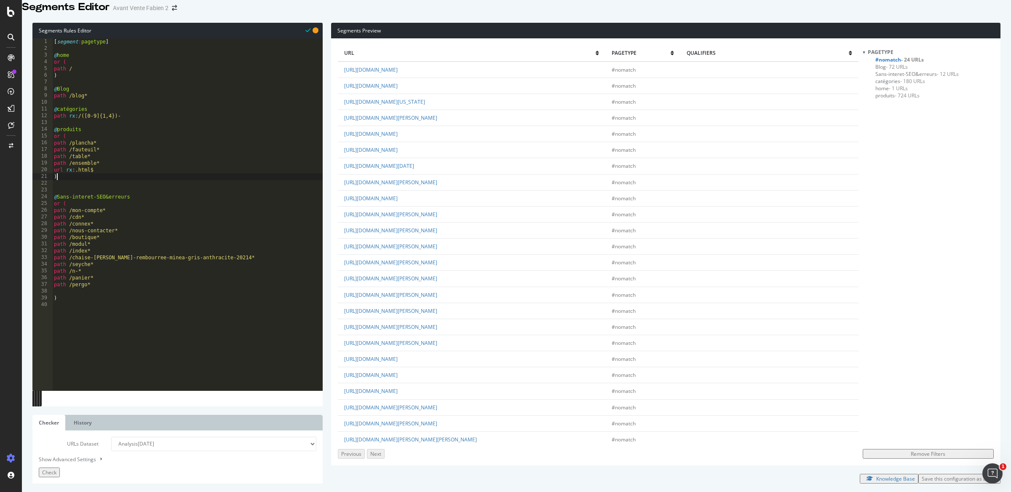
click at [54, 469] on span "Check" at bounding box center [49, 472] width 14 height 7
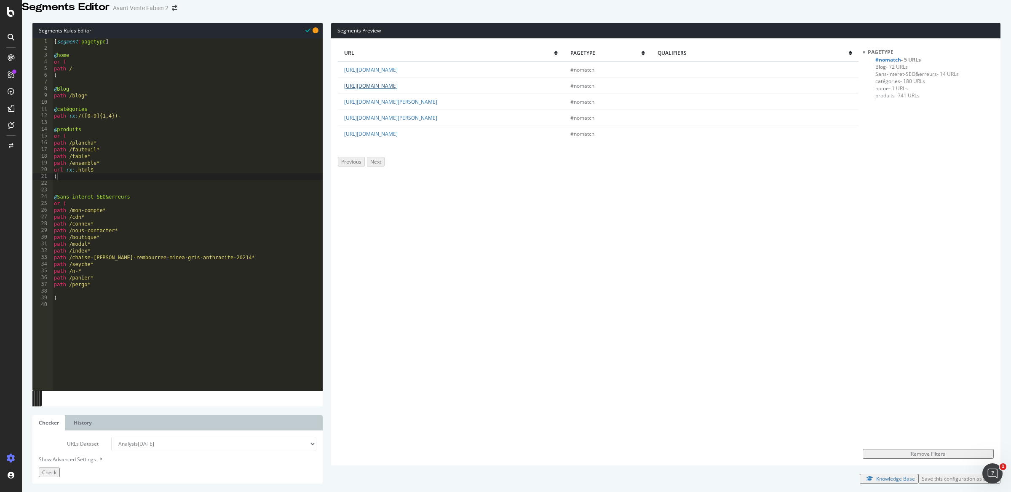
click at [398, 89] on link "https://www.ozalide.fr/capots-premium-acier-pour-chariot-60-noir-et-gris-clair-…" at bounding box center [371, 85] width 54 height 7
click at [115, 181] on div "[ segment : pagetype ] @ home or ( path / ) @ Blog path /blog* @ catégories pat…" at bounding box center [187, 214] width 270 height 352
click at [115, 174] on div "[ segment : pagetype ] @ home or ( path / ) @ Blog path /blog* @ catégories pat…" at bounding box center [187, 214] width 270 height 352
type textarea "path /ensemble*"
type textarea "path /capo*"
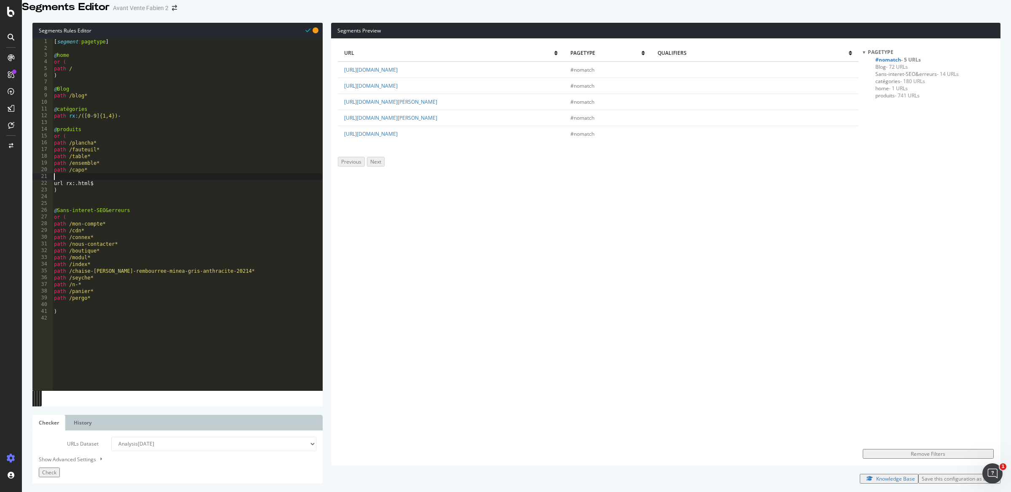
click at [400, 126] on td "https://www.ozalide.fr/lagos-tabouret-de-bar-blanc-21418.html?adtoken=2ffec1e0f…" at bounding box center [451, 118] width 226 height 16
click at [403, 126] on td "https://www.ozalide.fr/lagos-tabouret-de-bar-blanc-21418.html?adtoken=2ffec1e0f…" at bounding box center [451, 118] width 226 height 16
click at [404, 121] on link "https://www.ozalide.fr/lagos-tabouret-de-bar-blanc-21418.html?adtoken=2ffec1e0f…" at bounding box center [390, 117] width 93 height 7
click at [102, 185] on div "[ segment : pagetype ] @ home or ( path / ) @ Blog path /blog* @ catégories pat…" at bounding box center [187, 214] width 270 height 352
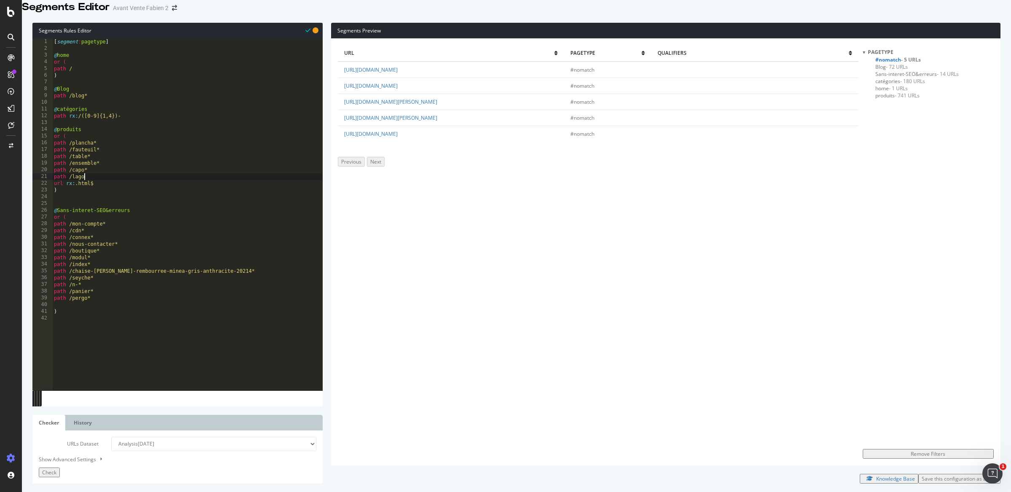
type textarea "path /lago*"
click at [398, 137] on link "https://www.ozalide.fr/capot-premium-acier-pour-chariot-75-forge-adour-20712.ht…" at bounding box center [371, 133] width 54 height 7
click at [93, 321] on div "[ segment : pagetype ] @ home or ( path / ) @ Blog path /blog* @ catégories pat…" at bounding box center [187, 214] width 270 height 352
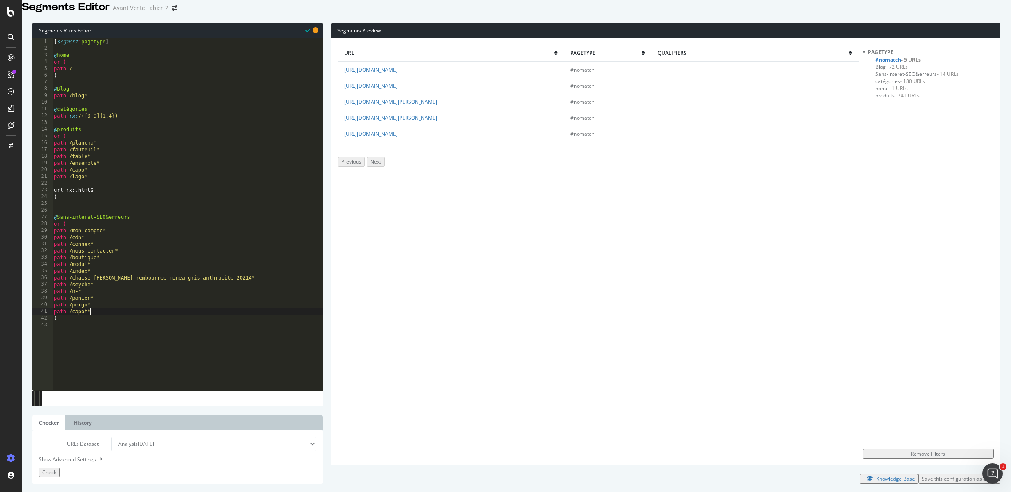
click at [87, 179] on div "[ segment : pagetype ] @ home or ( path / ) @ Blog path /blog* @ catégories pat…" at bounding box center [187, 214] width 270 height 352
click at [412, 105] on link "https://www.ozalide.fr/chaise-de-jardin-honfleur-gris-perle-20240.html?adtoken=…" at bounding box center [390, 101] width 93 height 7
click at [363, 110] on td "https://www.ozalide.fr/chaise-de-jardin-honfleur-gris-perle-20240.html?adtoken=…" at bounding box center [451, 102] width 226 height 16
drag, startPoint x: 397, startPoint y: 126, endPoint x: 399, endPoint y: 117, distance: 9.4
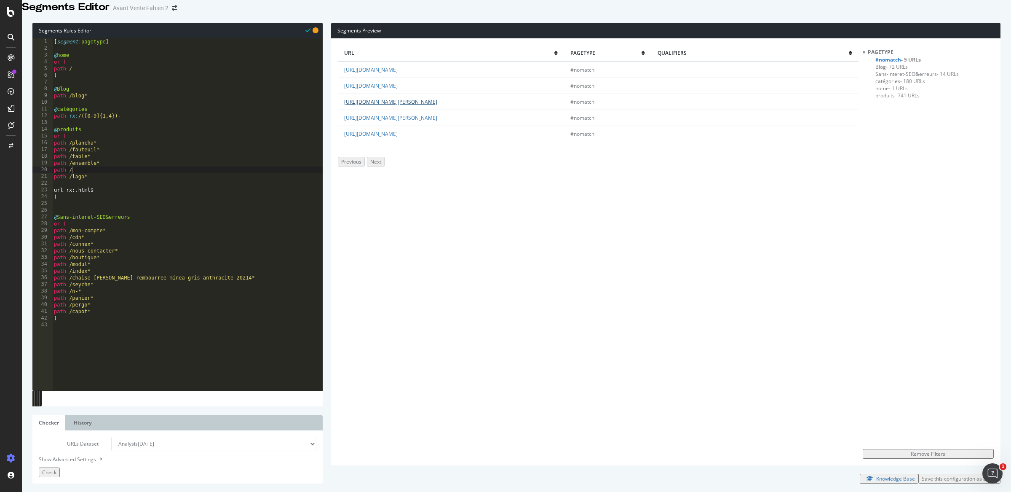
click at [399, 110] on td "https://www.ozalide.fr/chaise-de-jardin-honfleur-gris-perle-20240.html?adtoken=…" at bounding box center [451, 102] width 226 height 16
copy link "chaise-de-jardin-honfleur-gris-perle-20240.html?adtoken=5d765ba9bee3ad06f6837a9…"
click at [104, 320] on div "[ segment : pagetype ] @ home or ( path / ) @ Blog path /blog* @ catégories pat…" at bounding box center [187, 214] width 270 height 352
type textarea "path /capot*"
paste textarea "chaise-de-jardin-honfleur-gris-perle-20240.html?adtoken=5d765ba9bee3ad06f6837a9…"
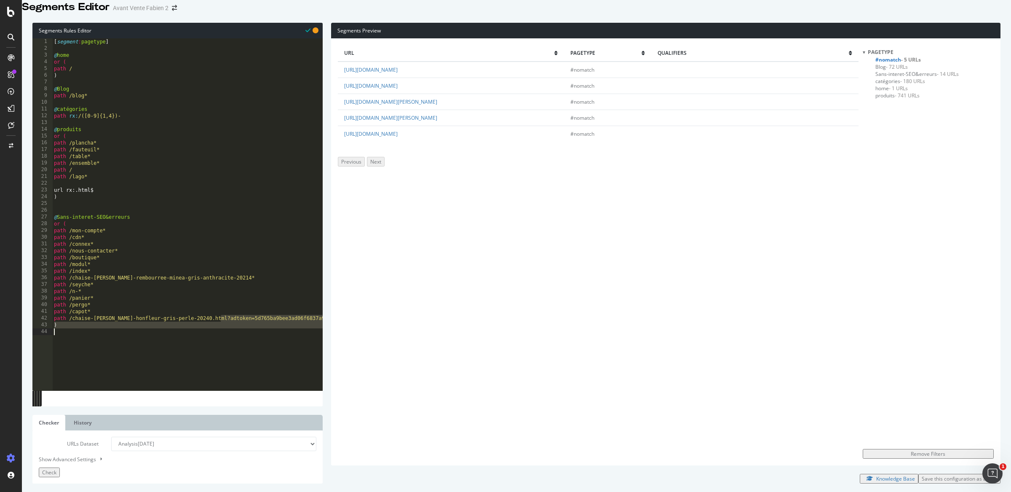
scroll to position [0, 0]
drag, startPoint x: 99, startPoint y: 329, endPoint x: 531, endPoint y: 333, distance: 431.5
click at [531, 333] on div "Segments Rules Editor path /chaise-de-jardin-honfleur-gris-perle-20240.html?adt…" at bounding box center [516, 252] width 989 height 477
type textarea "path /chaise-de-jardin-honfleur-gris-perle-2024*"
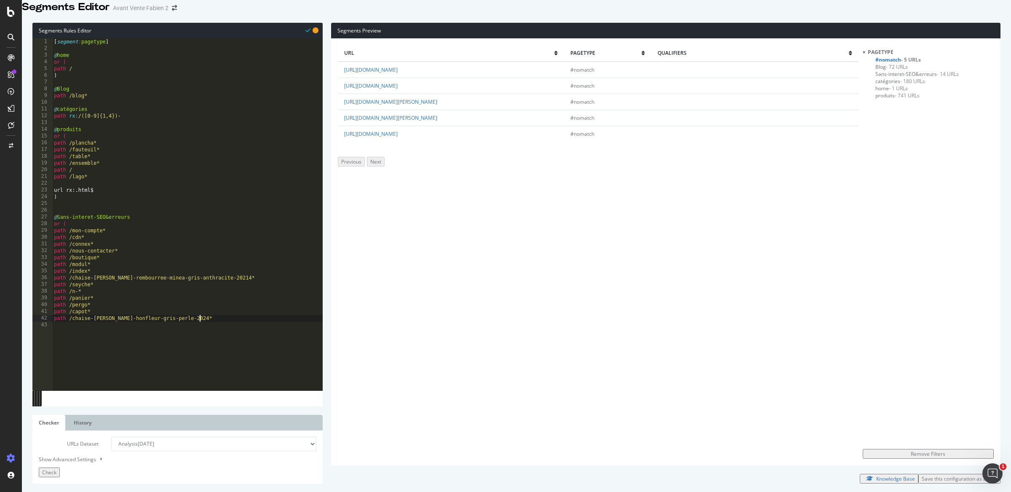
click at [216, 325] on div "[ segment : pagetype ] @ home or ( path / ) @ Blog path /blog* @ catégories pat…" at bounding box center [187, 214] width 270 height 352
click at [398, 73] on link "https://www.ozalide.fr/PHUKET%20-%20Salon%20de%20jardin%20-%204%20places" at bounding box center [371, 69] width 54 height 7
drag, startPoint x: 552, startPoint y: 75, endPoint x: 403, endPoint y: 87, distance: 149.3
click at [403, 87] on tbody "https://www.ozalide.fr/PHUKET%20-%20Salon%20de%20jardin%20-%204%20places #nomat…" at bounding box center [598, 102] width 520 height 80
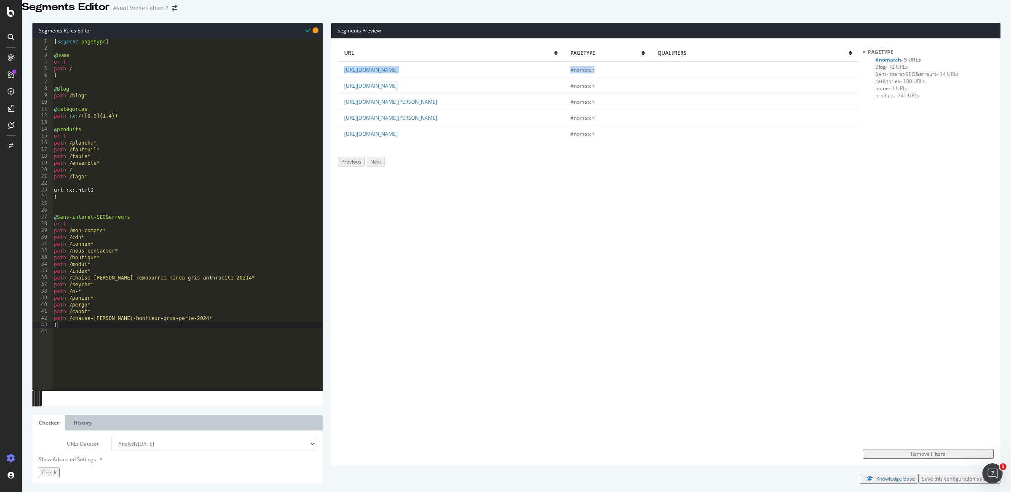
click at [560, 78] on td "https://www.ozalide.fr/PHUKET%20-%20Salon%20de%20jardin%20-%204%20places" at bounding box center [451, 70] width 226 height 16
drag, startPoint x: 560, startPoint y: 79, endPoint x: 416, endPoint y: 76, distance: 144.5
click at [416, 76] on td "https://www.ozalide.fr/PHUKET%20-%20Salon%20de%20jardin%20-%204%20places" at bounding box center [451, 70] width 226 height 16
click at [398, 293] on div "url pagetype qualifiers https://www.ozalide.fr/PHUKET%20-%20Salon%20de%20jardin…" at bounding box center [598, 251] width 520 height 413
click at [119, 337] on div "[ segment : pagetype ] @ home or ( path / ) @ Blog path /blog* @ catégories pat…" at bounding box center [187, 214] width 270 height 352
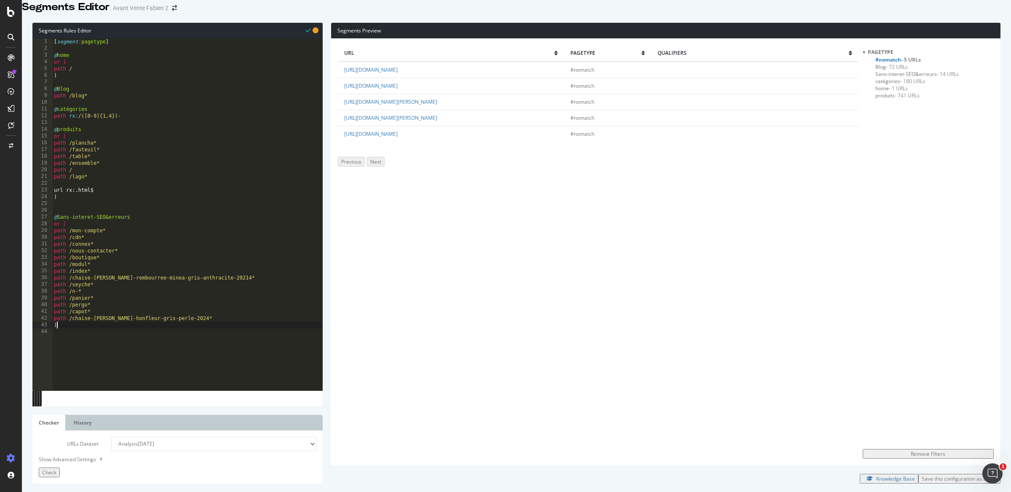
click at [206, 330] on div "[ segment : pagetype ] @ home or ( path / ) @ Blog path /blog* @ catégories pat…" at bounding box center [187, 214] width 270 height 352
type textarea "path /chaise-de-jardin-honfleur-gris-perle-2024*"
click at [60, 467] on button "Check" at bounding box center [49, 472] width 21 height 10
click at [55, 198] on div "[ segment : pagetype ] @ home or ( path / ) @ Blog path /blog* @ catégories pat…" at bounding box center [187, 214] width 270 height 352
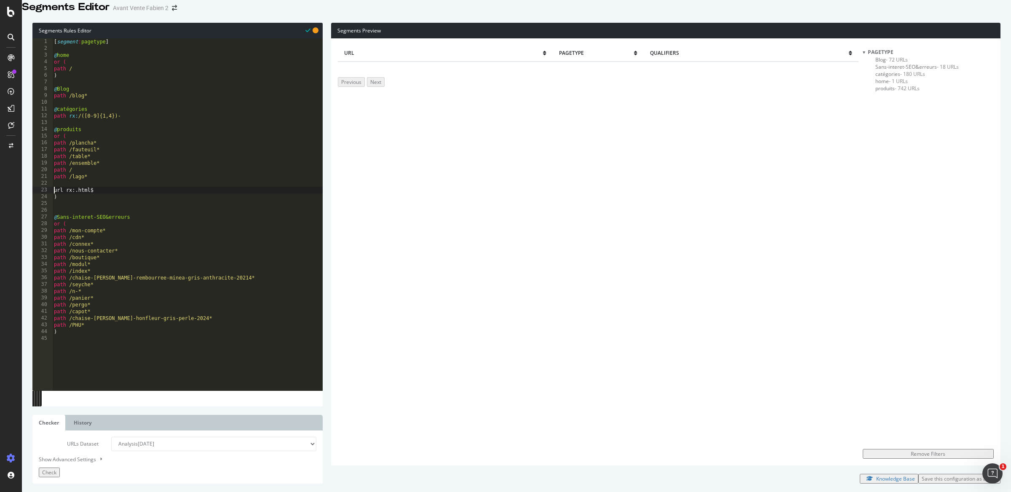
type textarea "url rx:.html$"
click at [56, 469] on div "Check" at bounding box center [49, 472] width 14 height 7
click at [905, 153] on div "pagetype Blog - 72 URLs Sans-interet-SEO&erreurs - 18 URLs catégories - 180 URL…" at bounding box center [928, 246] width 131 height 396
click at [929, 479] on div "Save this configuration as active" at bounding box center [959, 478] width 75 height 7
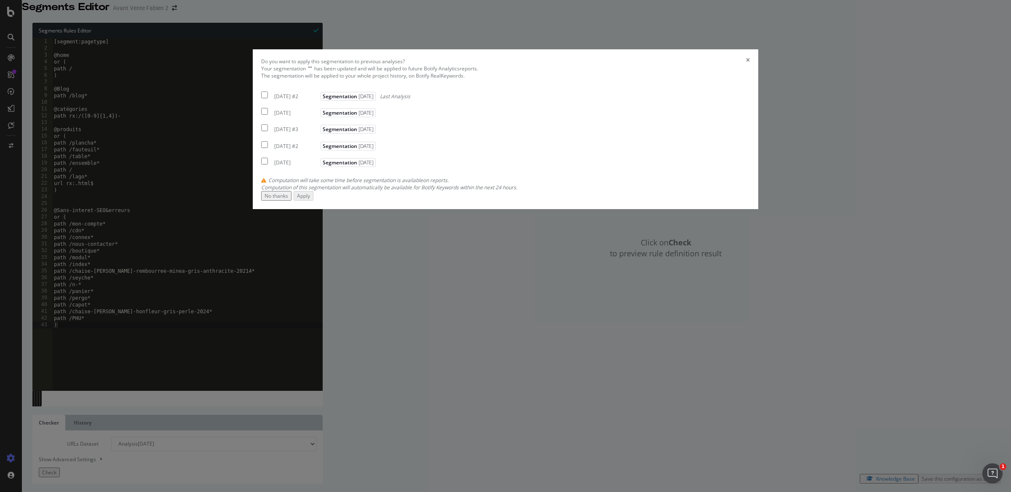
click at [319, 116] on div "2025 Oct. 2nd" at bounding box center [296, 112] width 44 height 7
checkbox input "true"
click at [313, 201] on button "Apply" at bounding box center [304, 196] width 20 height 10
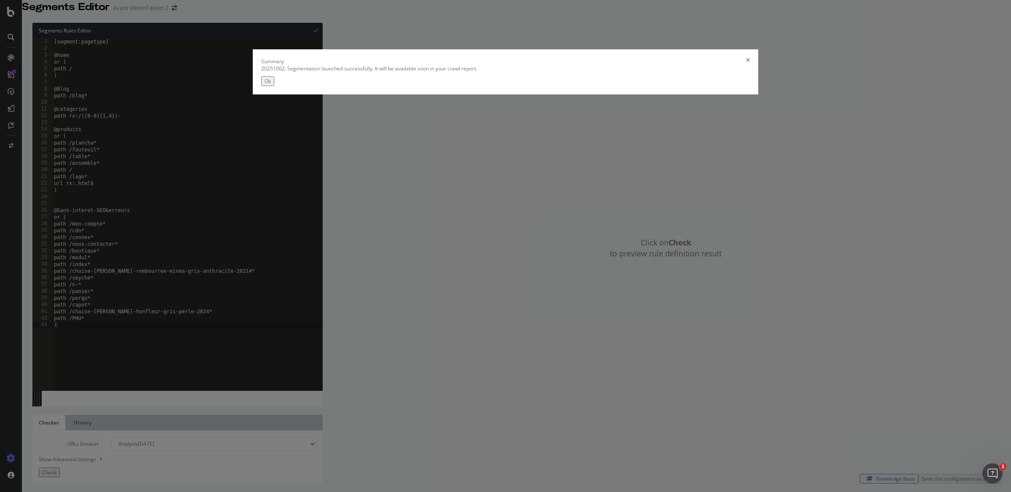
click at [274, 86] on button "Ok" at bounding box center [267, 81] width 13 height 10
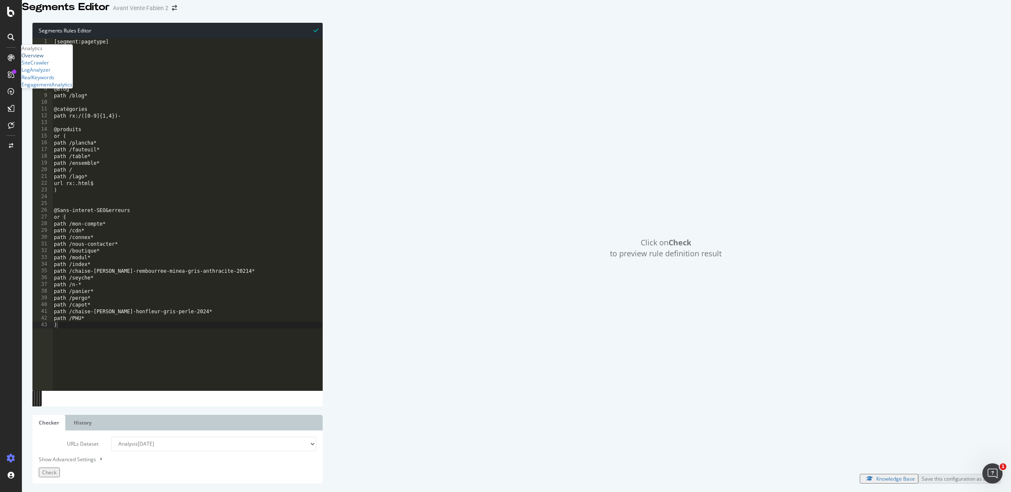
click at [43, 59] on div "Overview" at bounding box center [32, 55] width 22 height 7
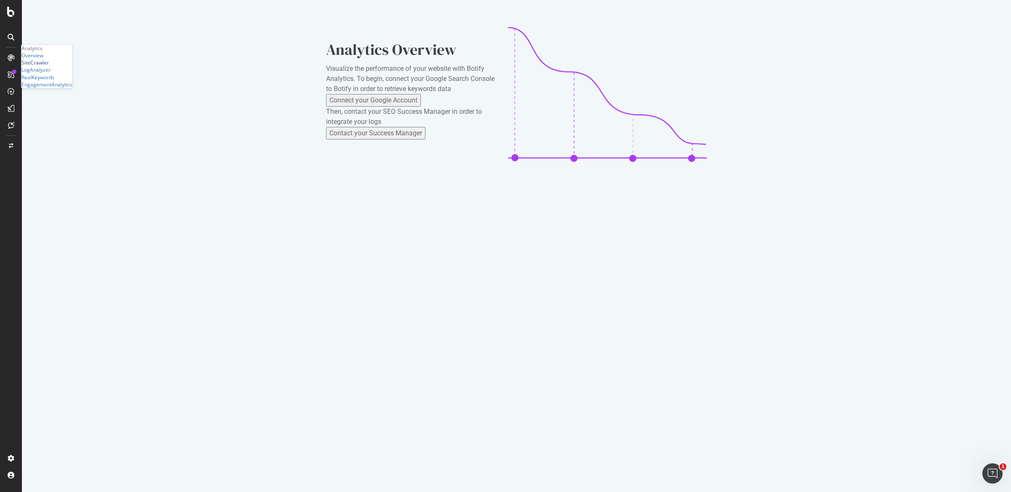
click at [49, 66] on div "SiteCrawler" at bounding box center [34, 62] width 27 height 7
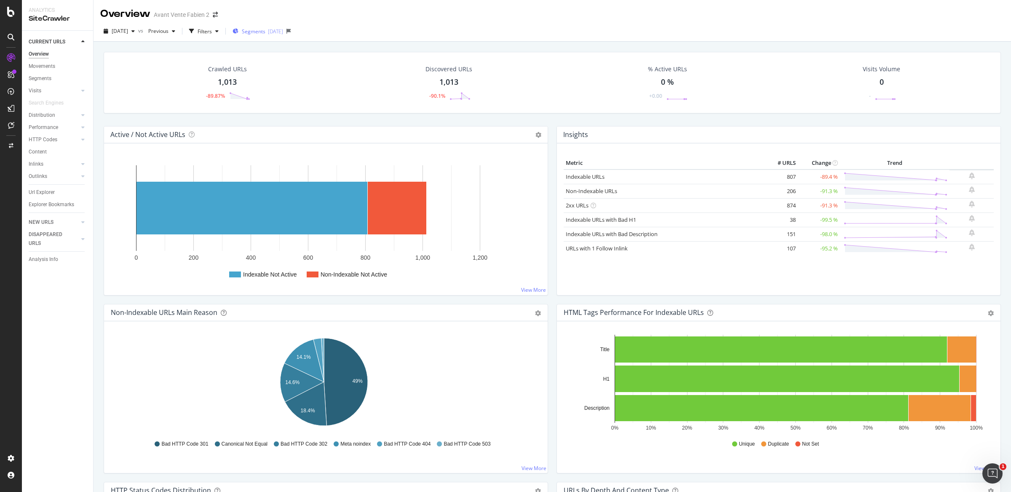
click at [283, 34] on div "[DATE]" at bounding box center [275, 31] width 15 height 7
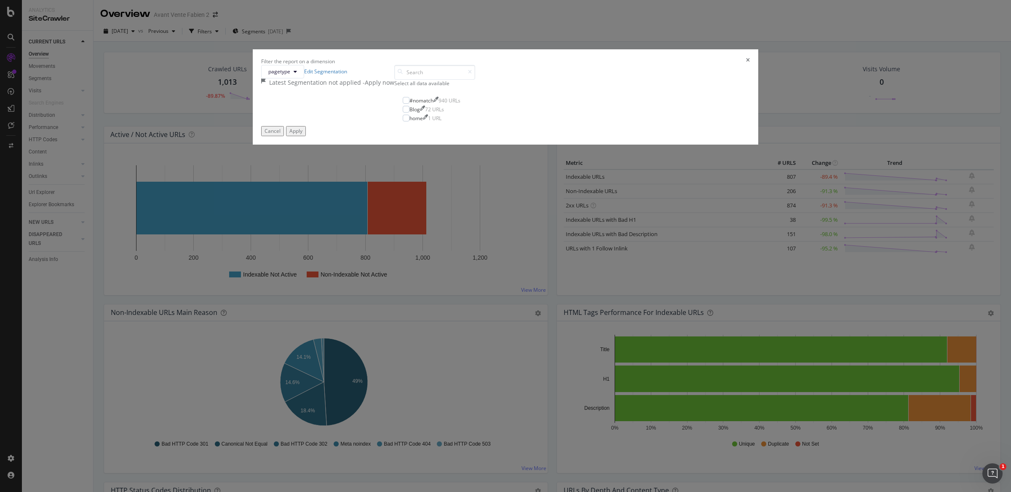
click at [394, 87] on div "Latest Segmentation not applied - Apply now" at bounding box center [327, 82] width 133 height 8
click at [394, 87] on div "- Apply now" at bounding box center [379, 82] width 32 height 8
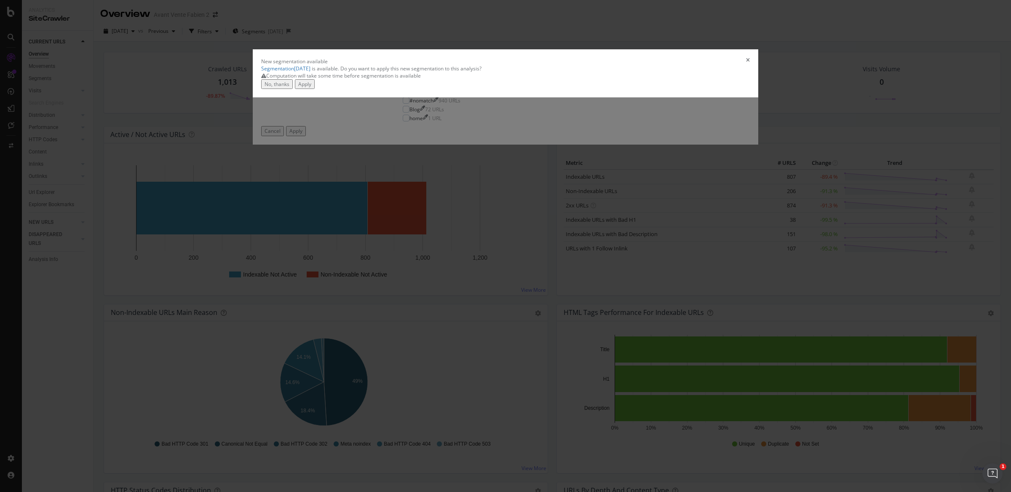
click at [311, 88] on div "Apply" at bounding box center [304, 83] width 13 height 7
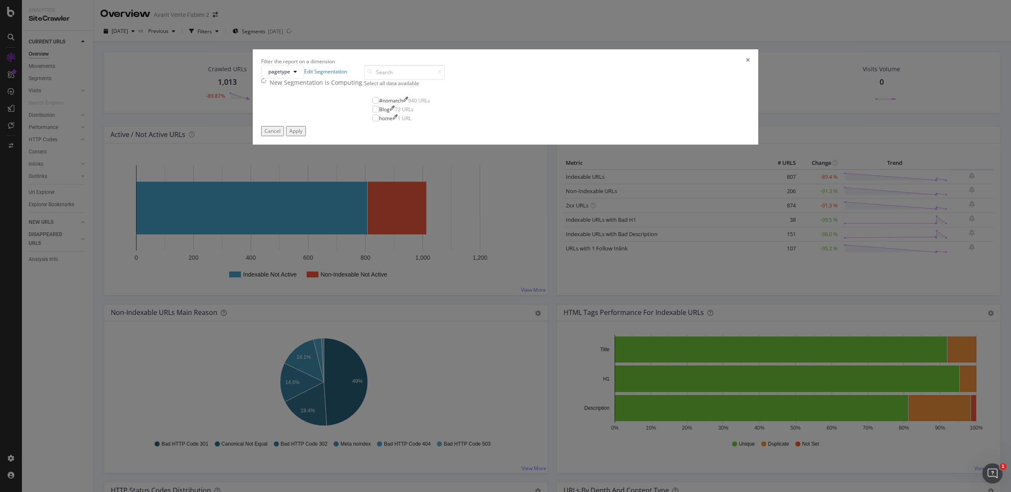
click at [746, 65] on icon "times" at bounding box center [748, 61] width 4 height 7
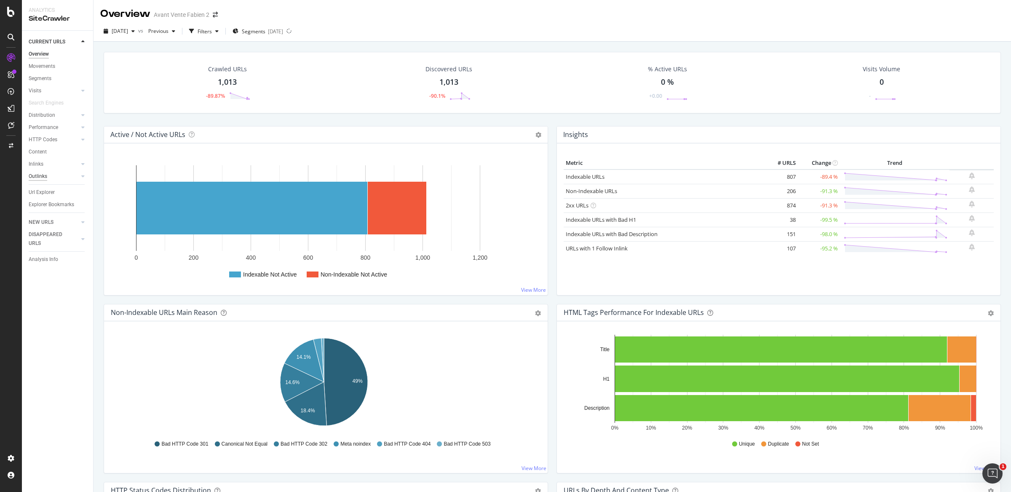
click at [40, 177] on div "Outlinks" at bounding box center [38, 176] width 19 height 9
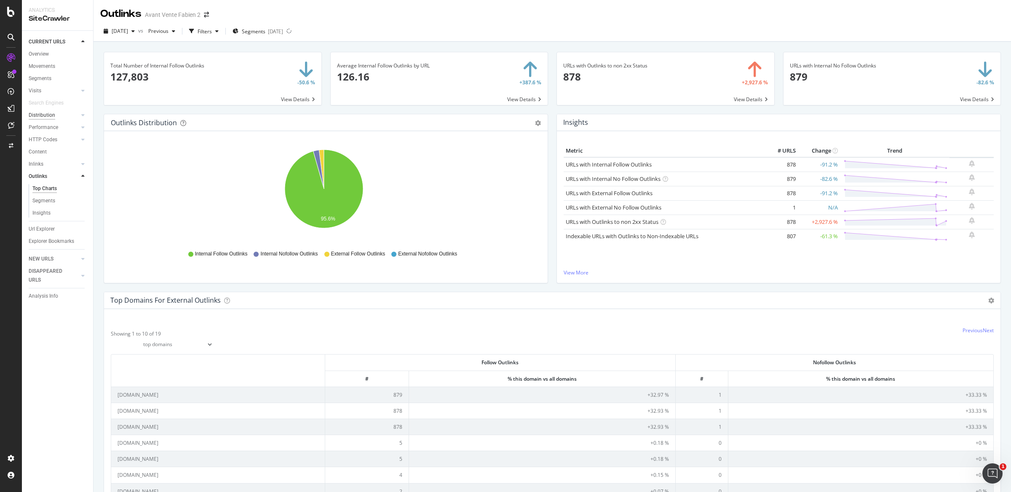
click at [43, 113] on div "Distribution" at bounding box center [42, 115] width 27 height 9
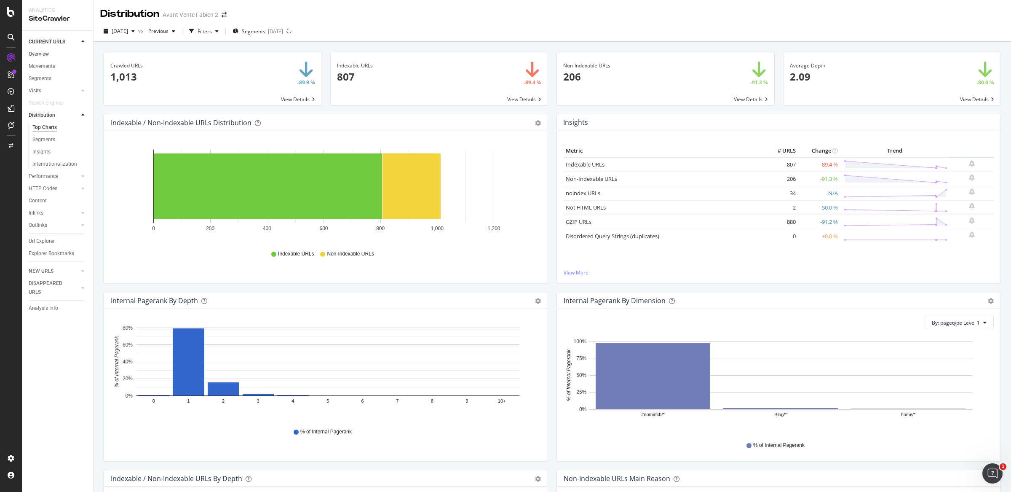
click at [51, 51] on link "Overview" at bounding box center [58, 54] width 59 height 9
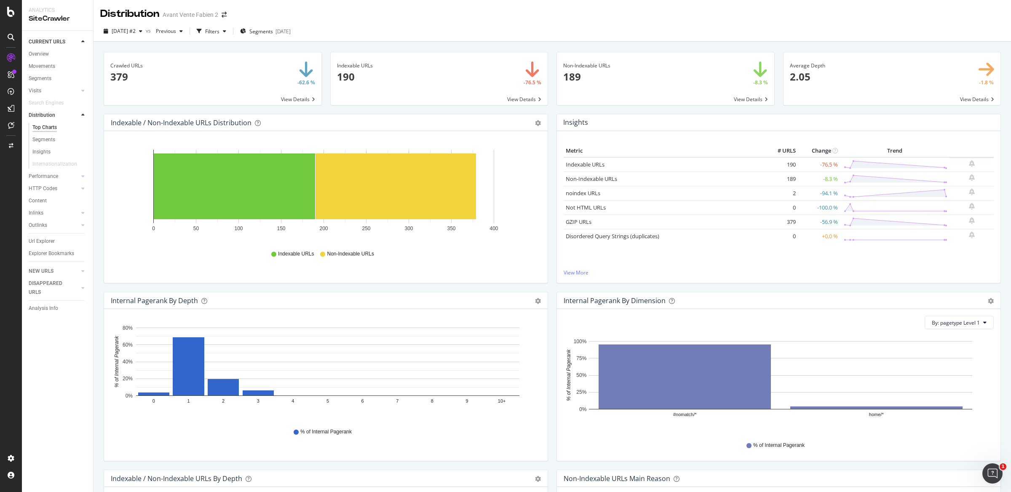
click at [97, 103] on div "Crawled URLs 379 -62.6 % View Details Indexable URLs 190 -76.5 % View Details N…" at bounding box center [553, 288] width 918 height 492
click at [544, 14] on div "Distribution Avant Vente Fabien 2" at bounding box center [553, 10] width 918 height 21
